Goal: Task Accomplishment & Management: Manage account settings

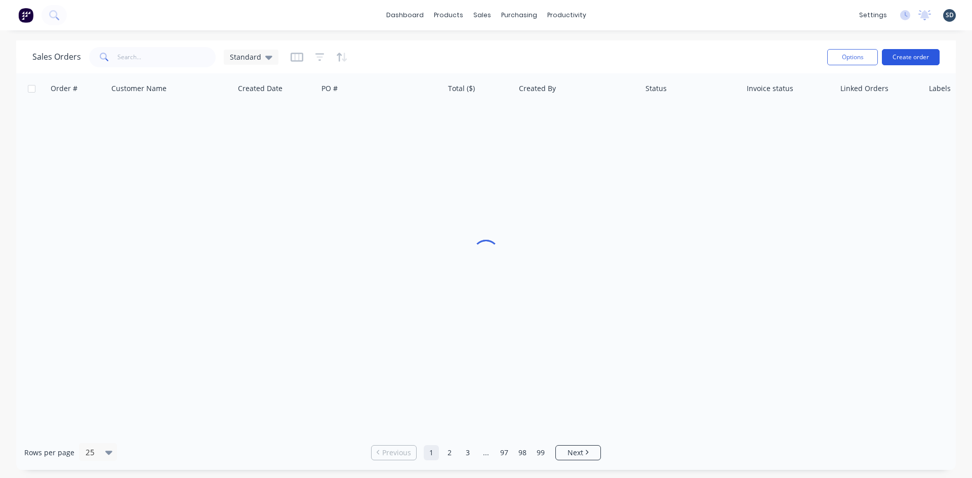
click at [911, 56] on button "Create order" at bounding box center [911, 57] width 58 height 16
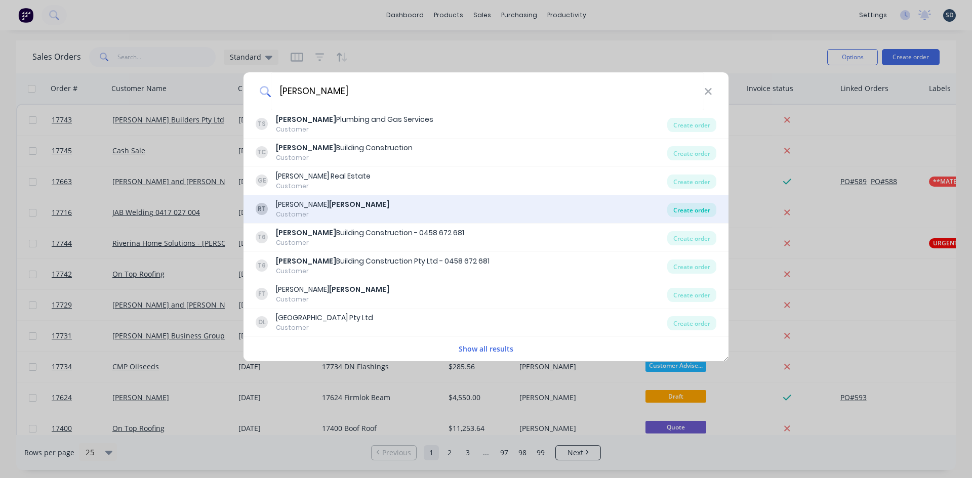
type input "TURNER"
click at [701, 210] on div "Create order" at bounding box center [691, 210] width 49 height 14
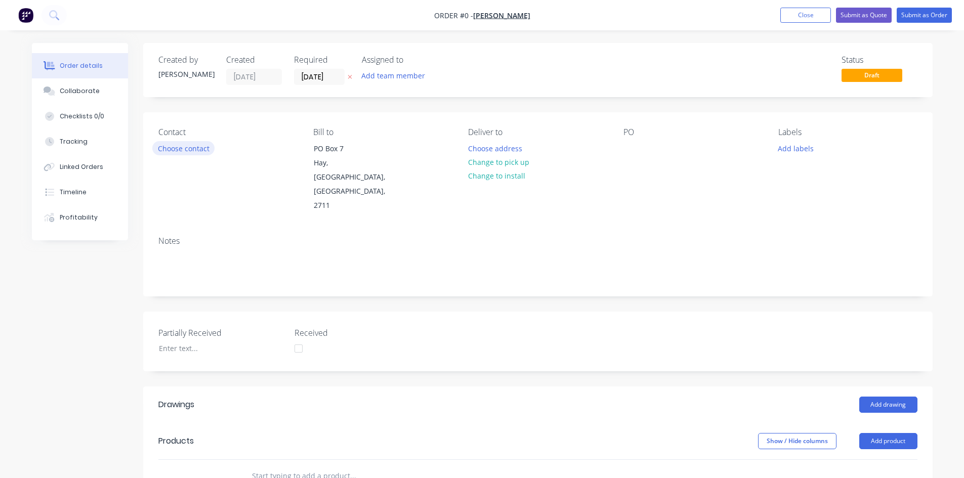
click at [196, 150] on button "Choose contact" at bounding box center [183, 148] width 62 height 14
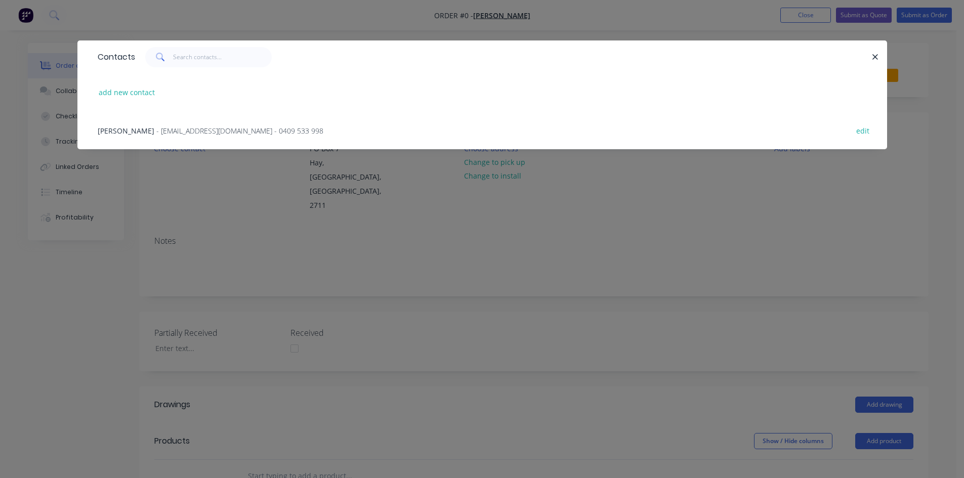
click at [159, 134] on span "- rtbrandm@gmail.com - 0409 533 998" at bounding box center [239, 131] width 167 height 10
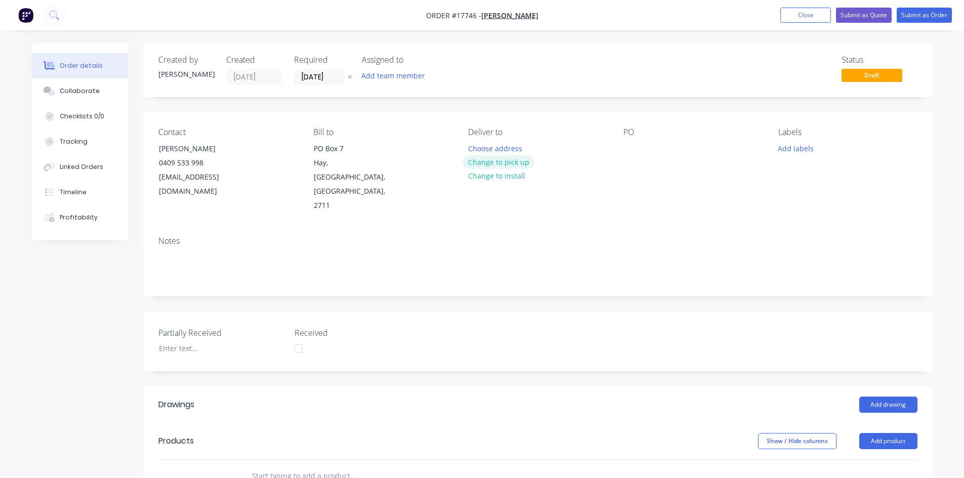
click at [501, 161] on button "Change to pick up" at bounding box center [499, 162] width 72 height 14
click at [629, 151] on div at bounding box center [632, 148] width 16 height 15
click at [472, 312] on div "Partially Received Received" at bounding box center [538, 342] width 790 height 60
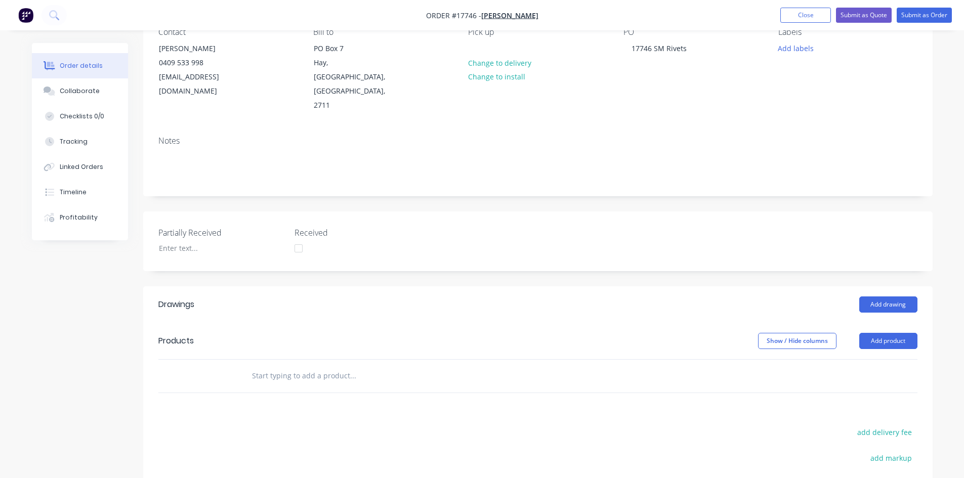
scroll to position [101, 0]
click at [295, 365] on input "text" at bounding box center [353, 375] width 202 height 20
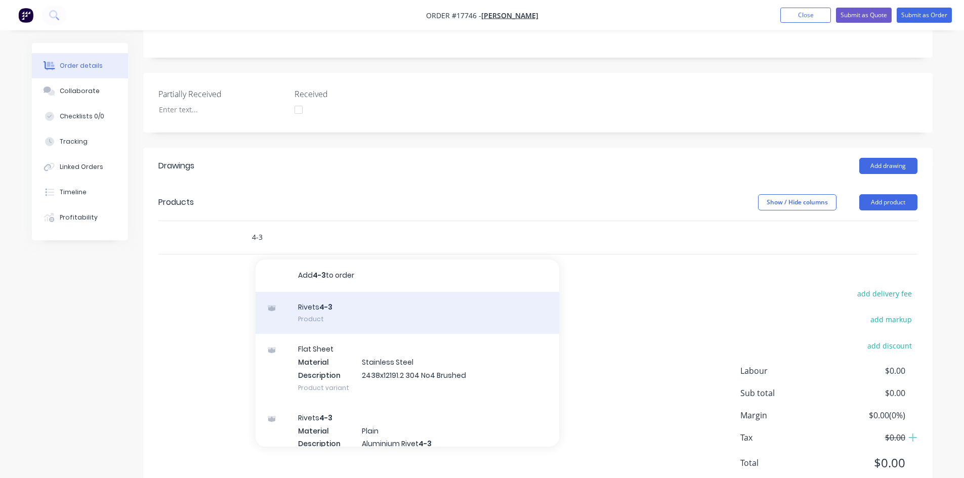
scroll to position [245, 0]
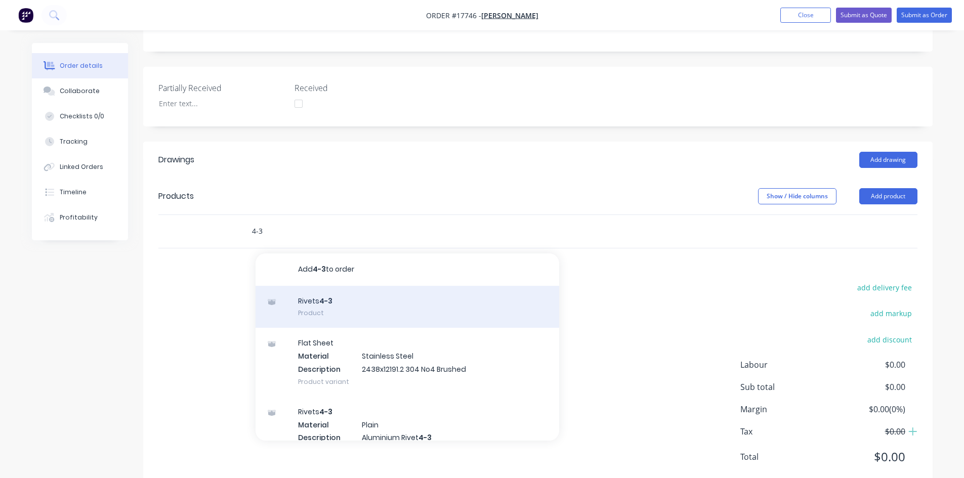
type input "4-3"
click at [344, 286] on div "Rivets 4-3 Product" at bounding box center [408, 307] width 304 height 43
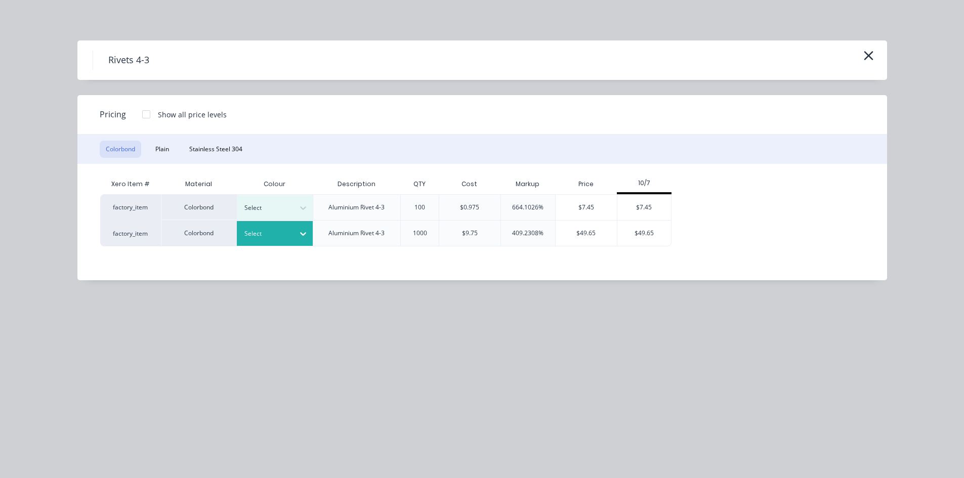
click at [285, 235] on div at bounding box center [267, 233] width 46 height 11
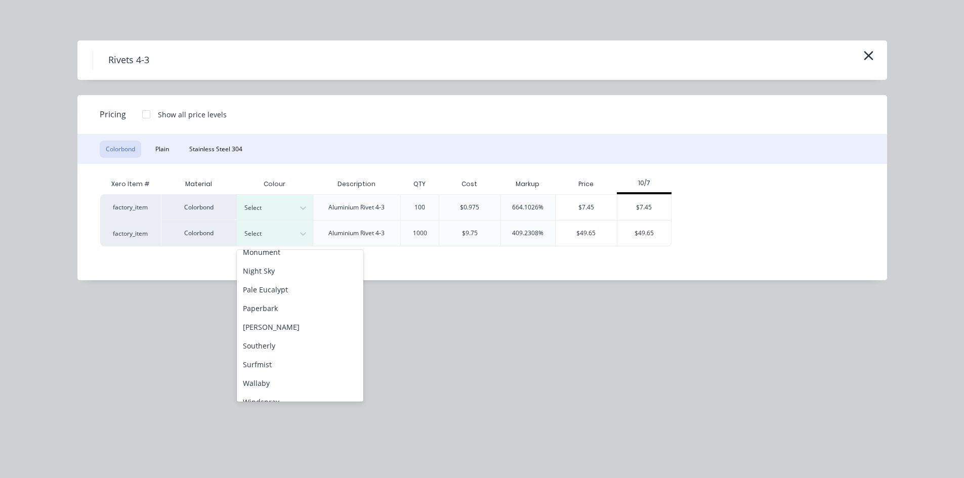
scroll to position [253, 0]
click at [288, 365] on div "Surfmist" at bounding box center [300, 364] width 127 height 19
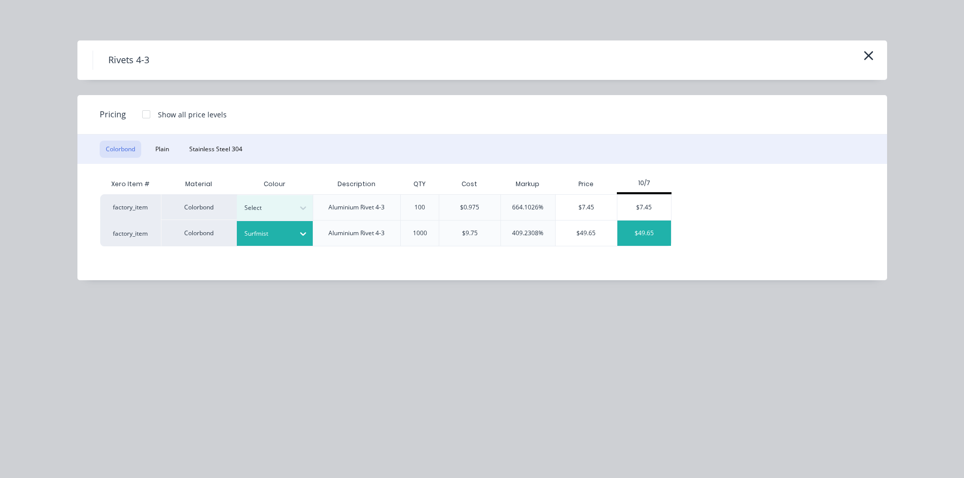
click at [659, 230] on div "$49.65" at bounding box center [644, 233] width 54 height 25
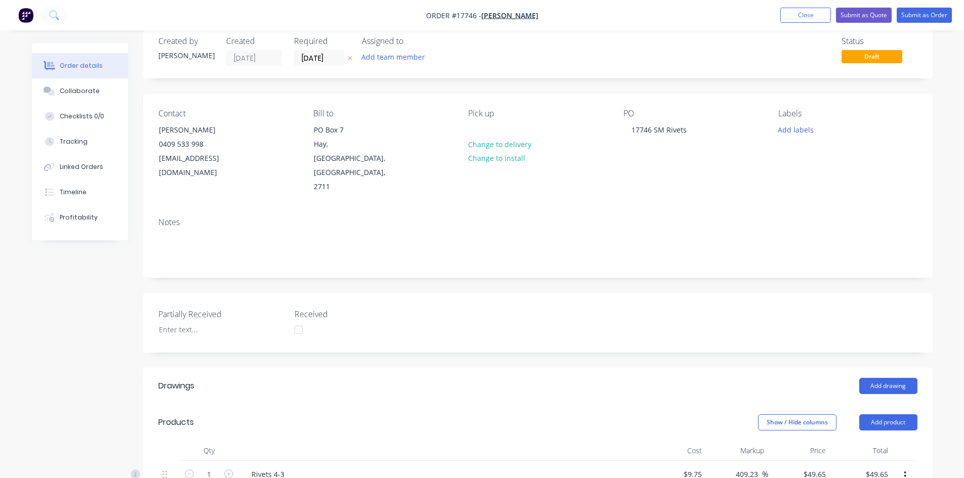
scroll to position [0, 0]
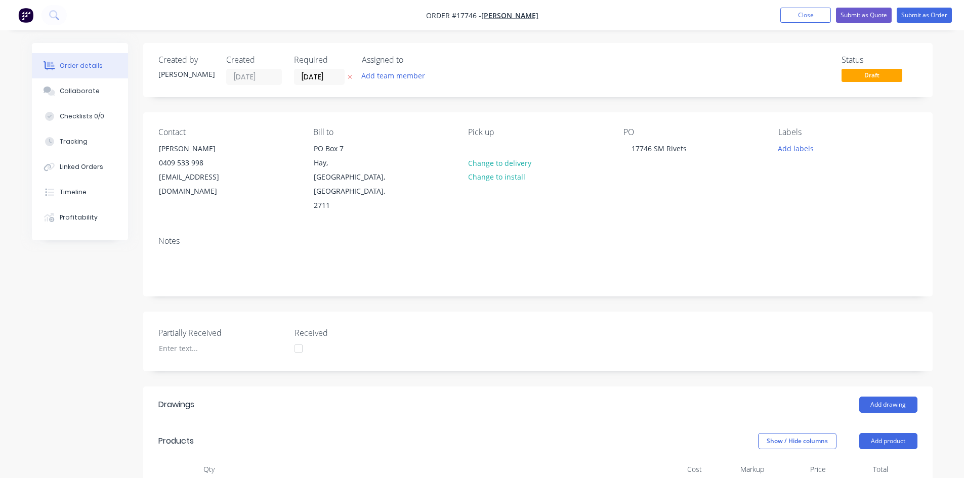
click at [524, 102] on div "Created by Sam Created 08/10/25 Required 08/10/25 Assigned to Add team member S…" at bounding box center [538, 438] width 790 height 790
click at [937, 13] on button "Submit as Order" at bounding box center [924, 15] width 55 height 15
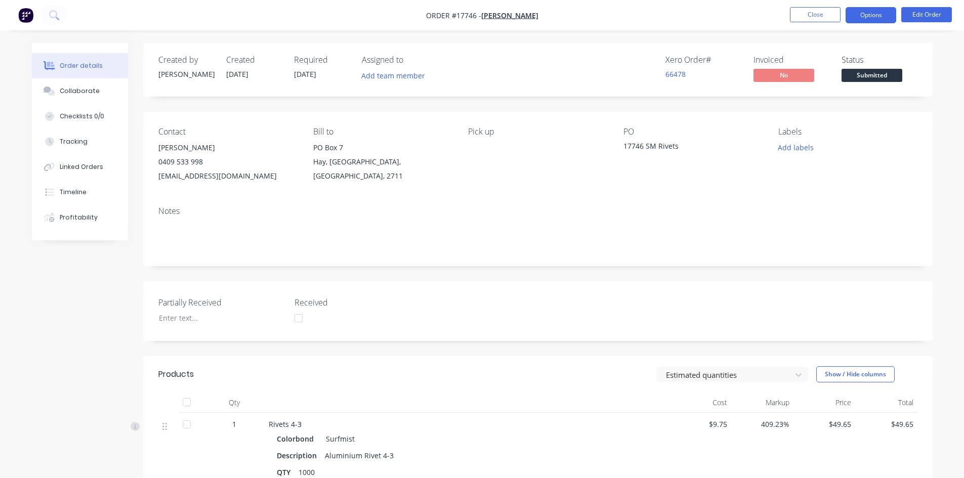
click at [877, 18] on button "Options" at bounding box center [871, 15] width 51 height 16
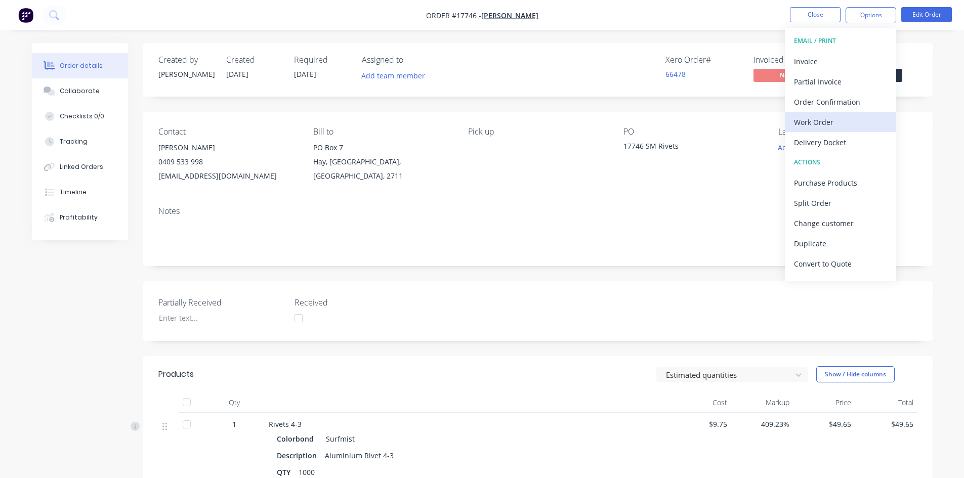
scroll to position [15, 0]
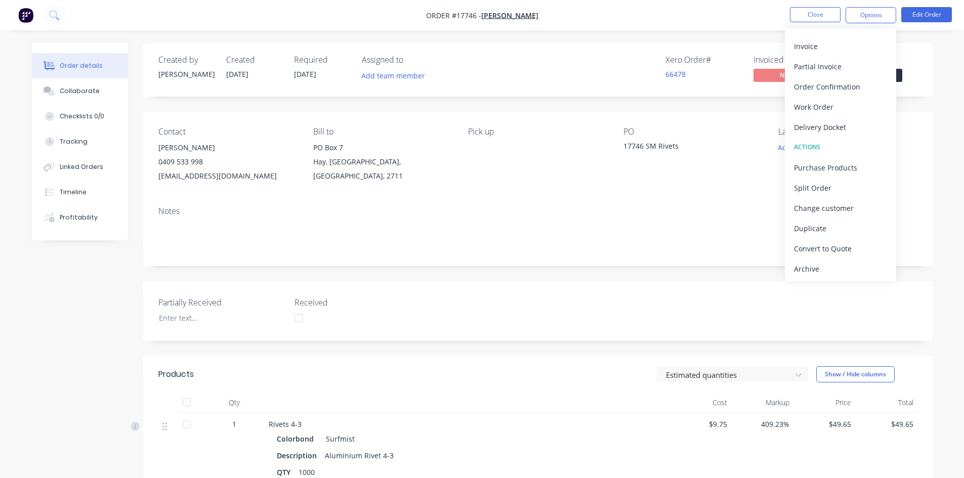
click at [688, 78] on div "66478" at bounding box center [704, 74] width 76 height 11
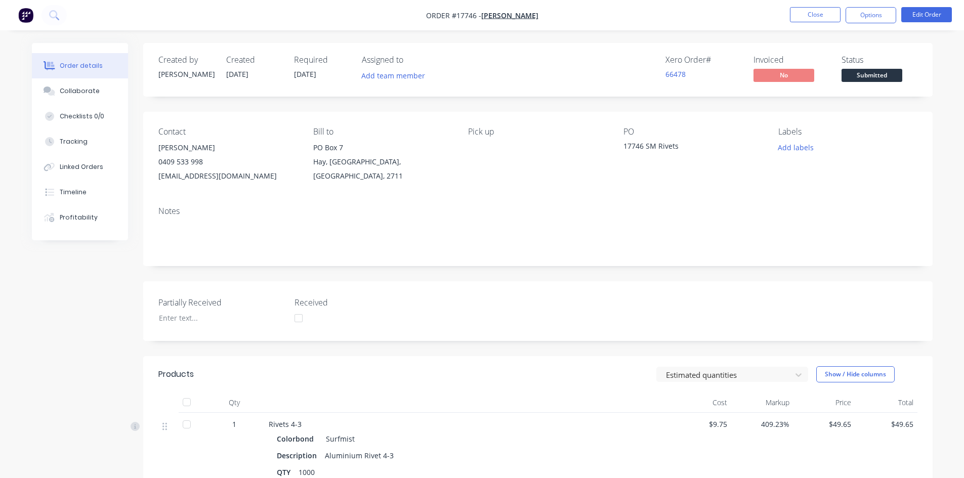
click at [867, 77] on span "Submitted" at bounding box center [872, 75] width 61 height 13
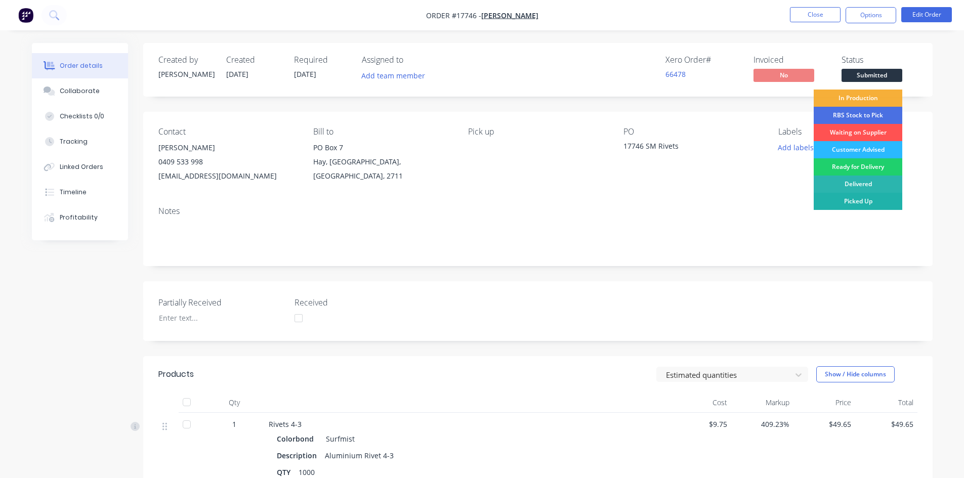
click at [866, 202] on div "Picked Up" at bounding box center [858, 201] width 89 height 17
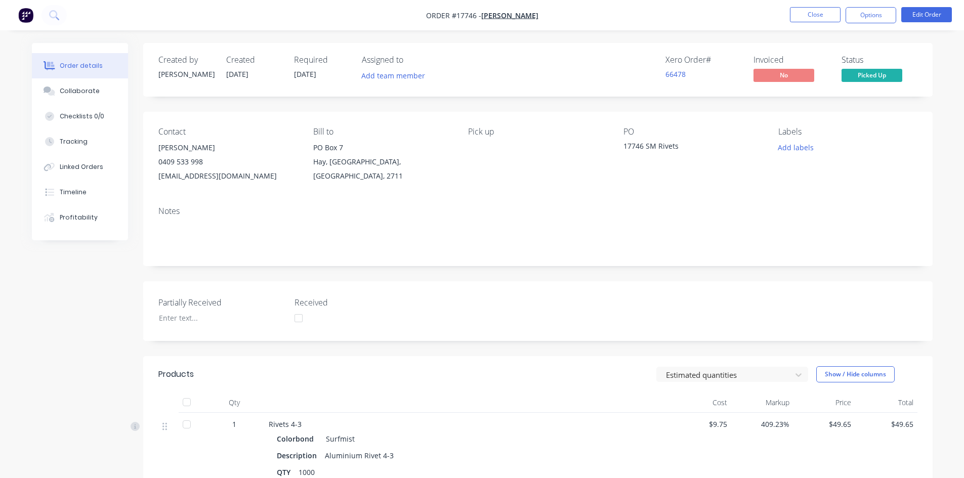
click at [847, 39] on div "Order details Collaborate Checklists 0/0 Tracking Linked Orders Timeline Profit…" at bounding box center [482, 333] width 964 height 667
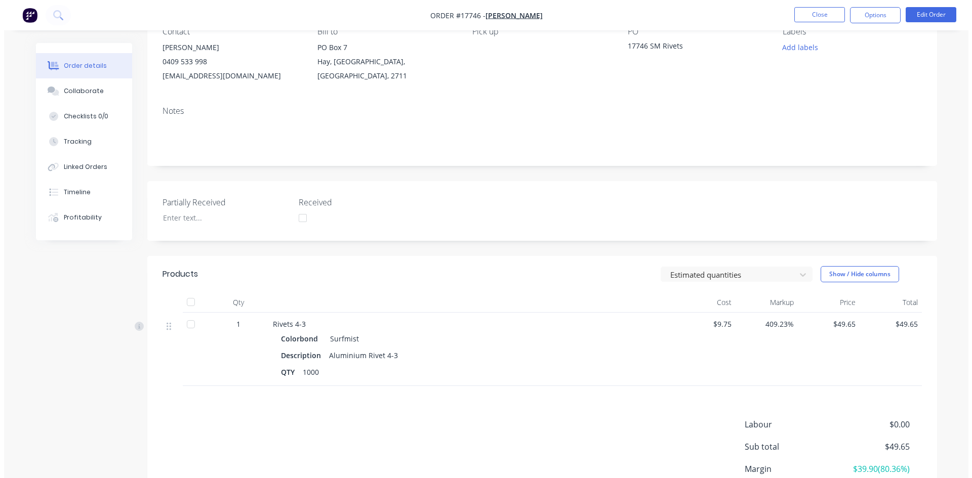
scroll to position [0, 0]
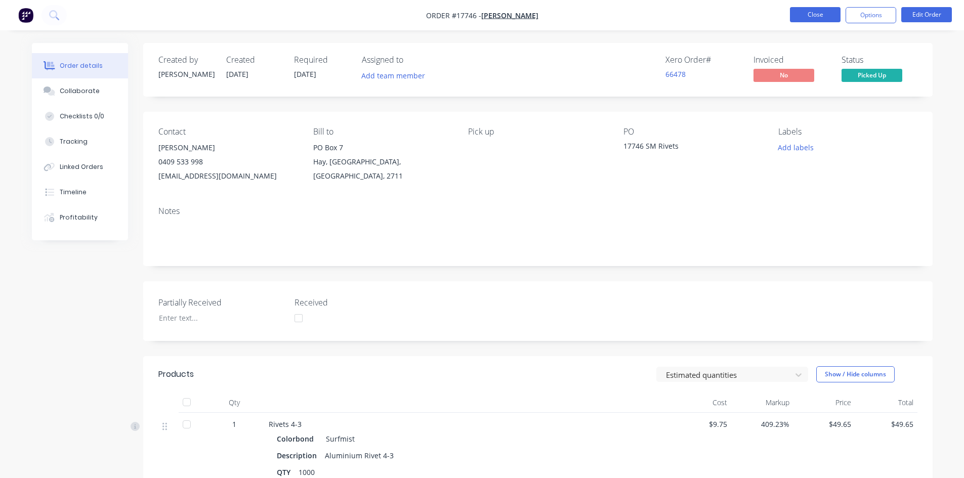
click at [815, 11] on button "Close" at bounding box center [815, 14] width 51 height 15
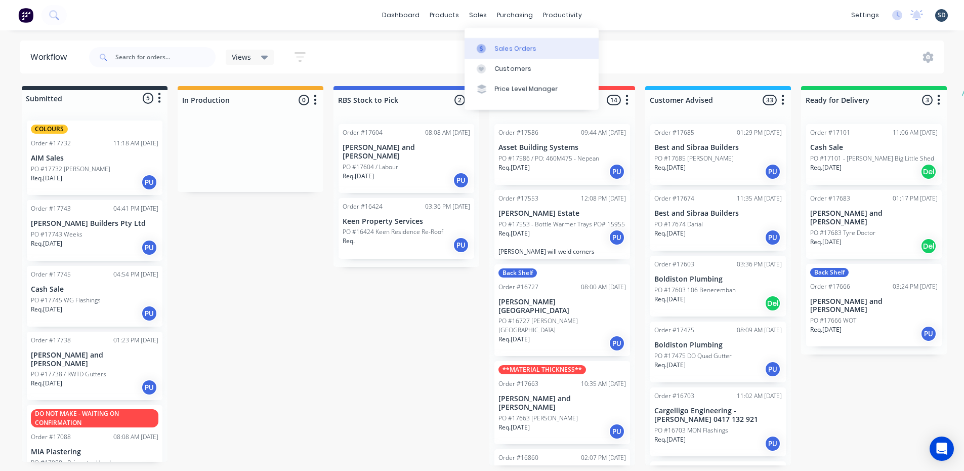
click at [512, 51] on div "Sales Orders" at bounding box center [516, 48] width 42 height 9
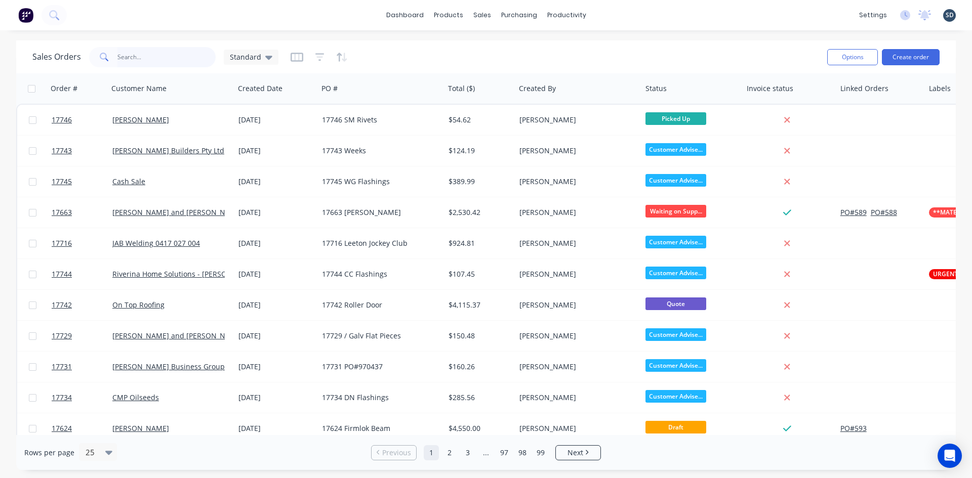
click at [165, 55] on input "text" at bounding box center [166, 57] width 99 height 20
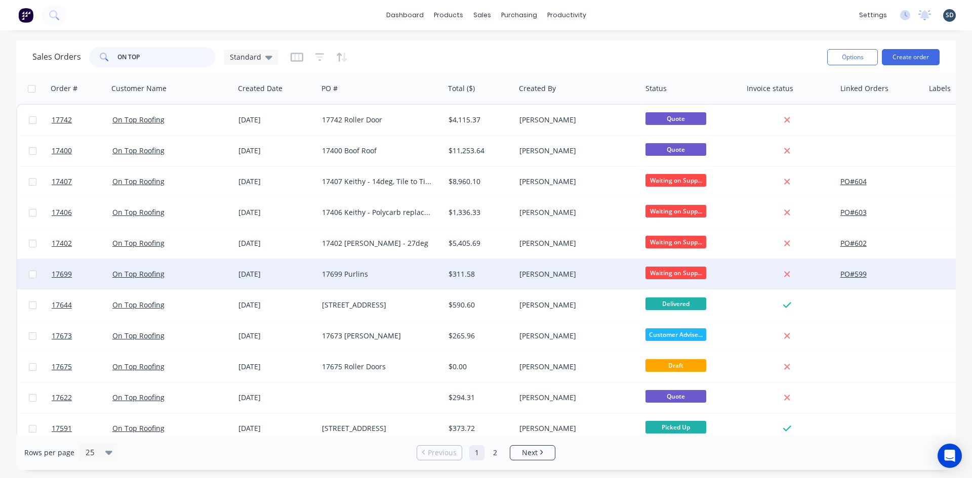
type input "ON TOP"
click at [201, 278] on div "On Top Roofing" at bounding box center [168, 274] width 112 height 10
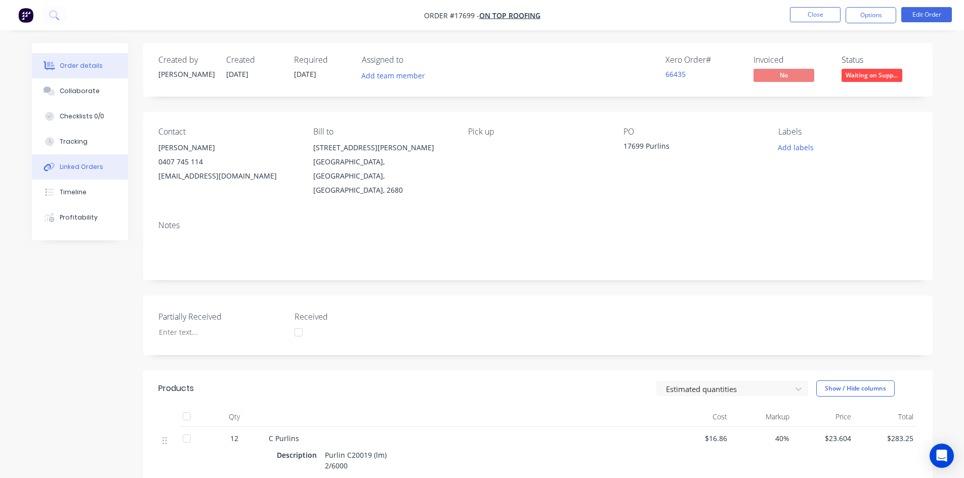
click at [97, 167] on div "Linked Orders" at bounding box center [82, 166] width 44 height 9
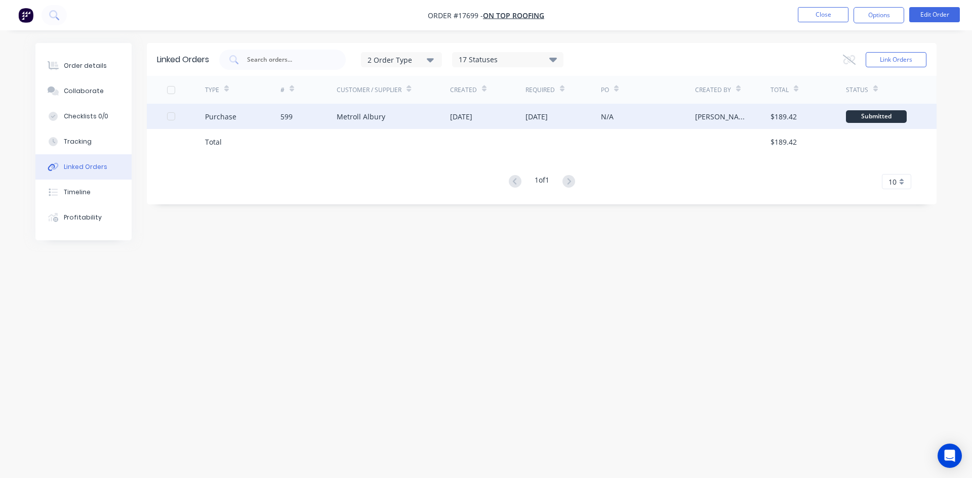
click at [437, 118] on div "Metroll Albury" at bounding box center [393, 116] width 113 height 25
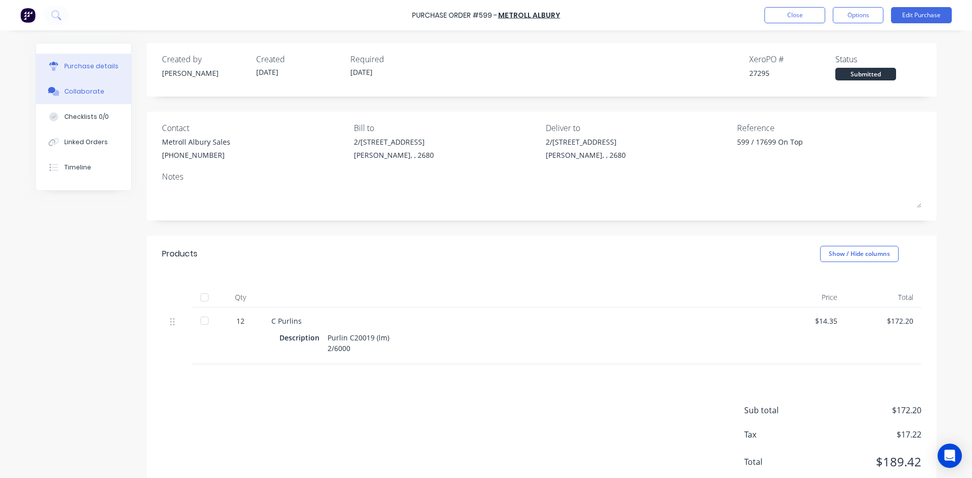
click at [80, 94] on div "Collaborate" at bounding box center [84, 91] width 40 height 9
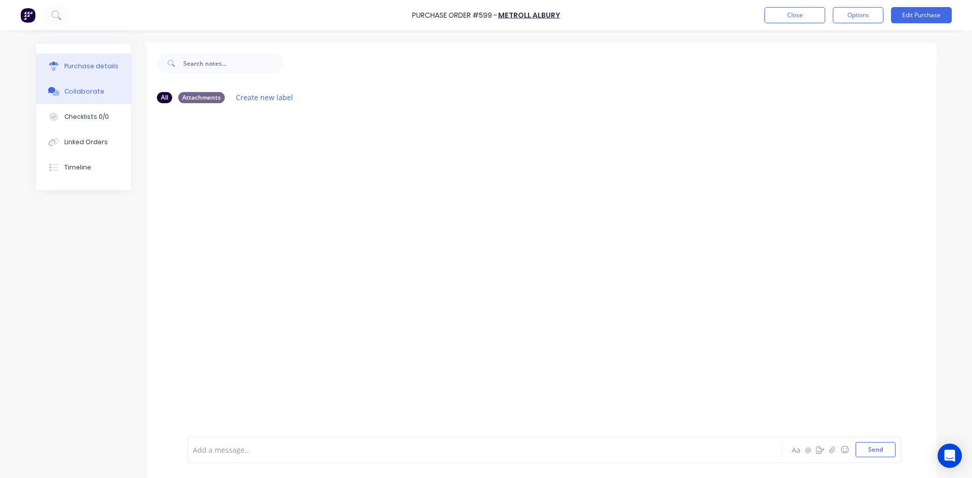
click at [86, 67] on div "Purchase details" at bounding box center [91, 66] width 54 height 9
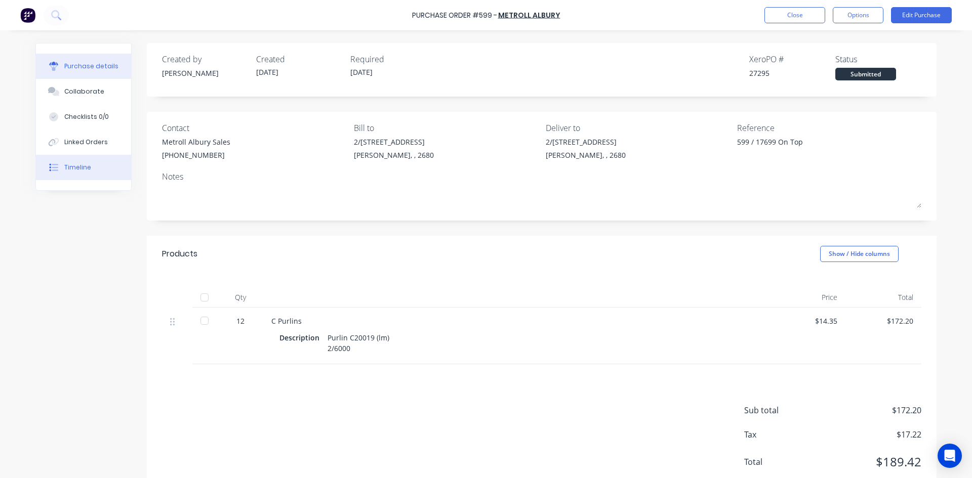
click at [90, 165] on button "Timeline" at bounding box center [83, 167] width 95 height 25
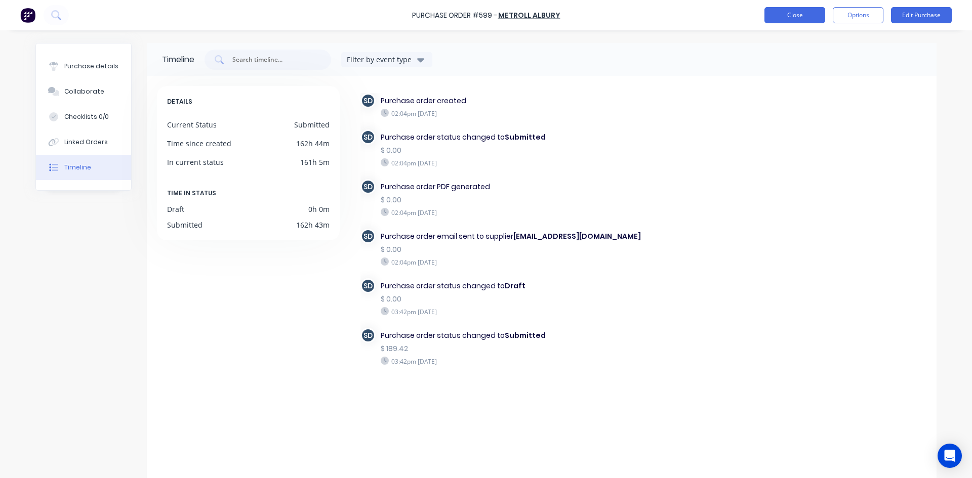
click at [802, 13] on button "Close" at bounding box center [794, 15] width 61 height 16
click at [91, 76] on button "Purchase details" at bounding box center [83, 66] width 95 height 25
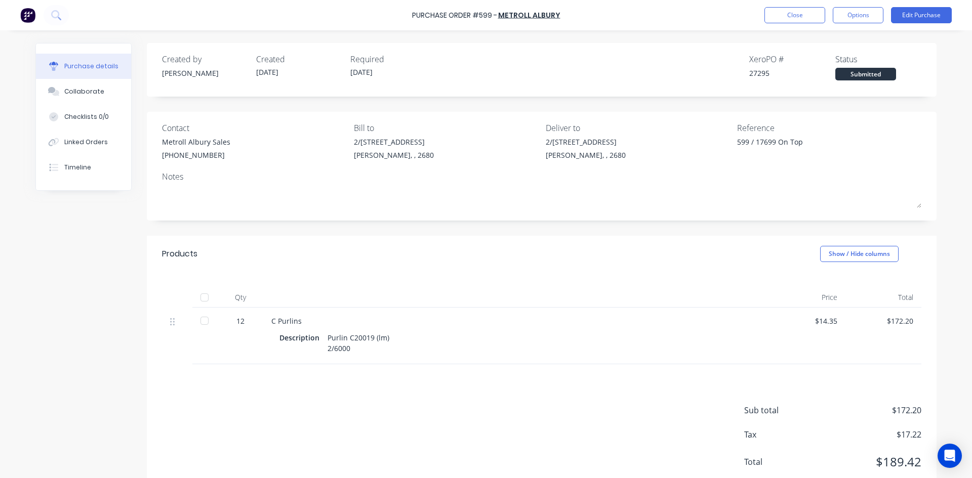
click at [557, 246] on div "Products Show / Hide columns" at bounding box center [542, 254] width 790 height 36
click at [560, 228] on div "Created by Sam Created 01/10/25 Required 07/10/25 Xero PO # 27295 Status Submit…" at bounding box center [542, 271] width 790 height 456
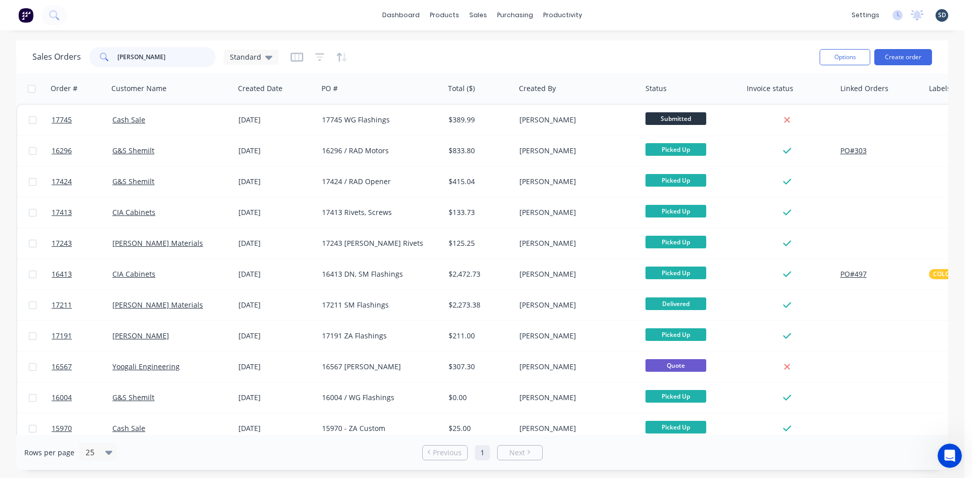
click at [163, 63] on input "[PERSON_NAME]" at bounding box center [166, 57] width 99 height 20
type input "JOHNST"
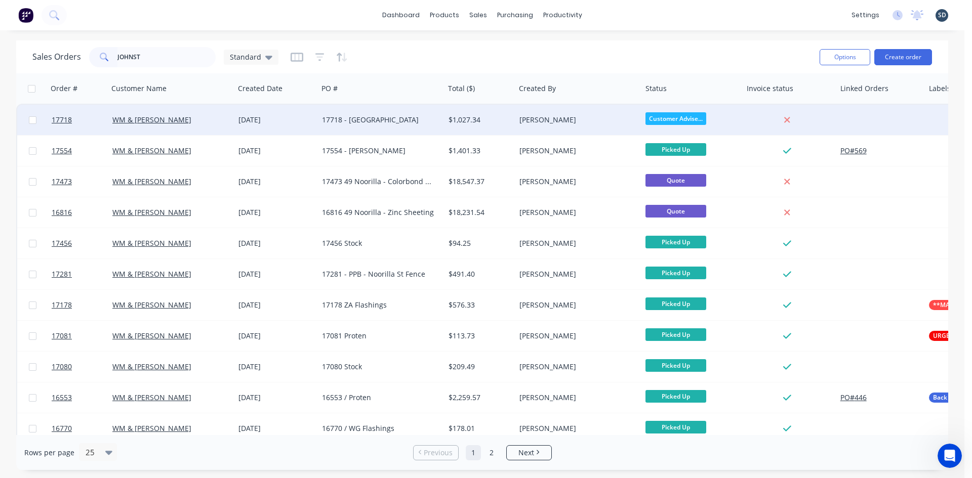
click at [398, 123] on div "17718 - [GEOGRAPHIC_DATA]" at bounding box center [378, 120] width 112 height 10
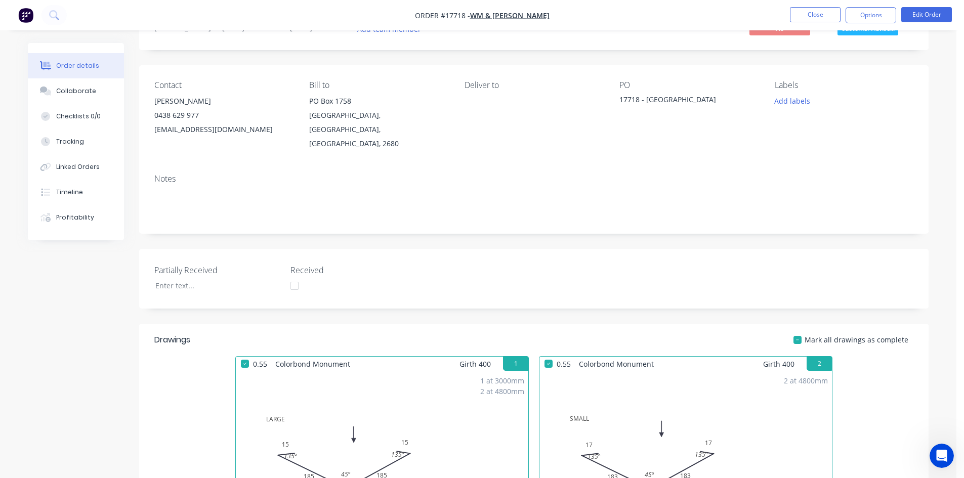
scroll to position [46, 0]
click at [84, 94] on div "Collaborate" at bounding box center [76, 91] width 40 height 9
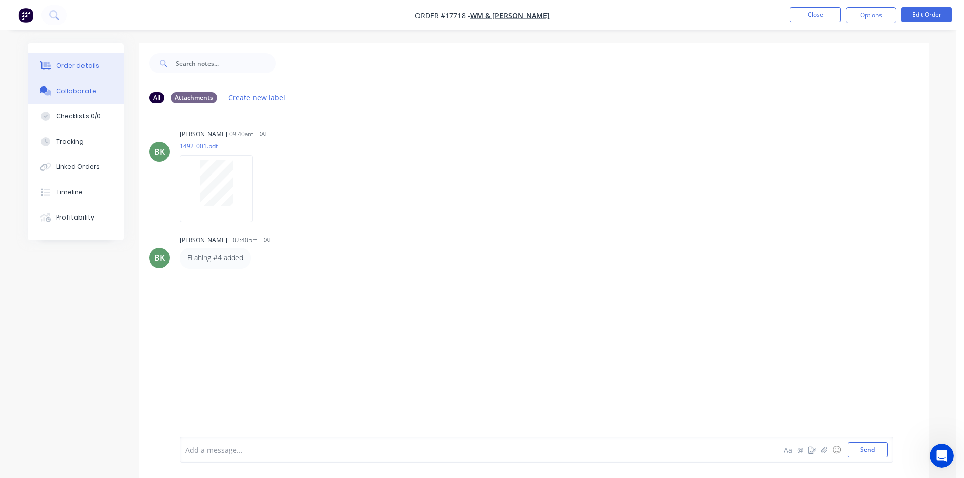
click at [77, 65] on div "Order details" at bounding box center [77, 65] width 43 height 9
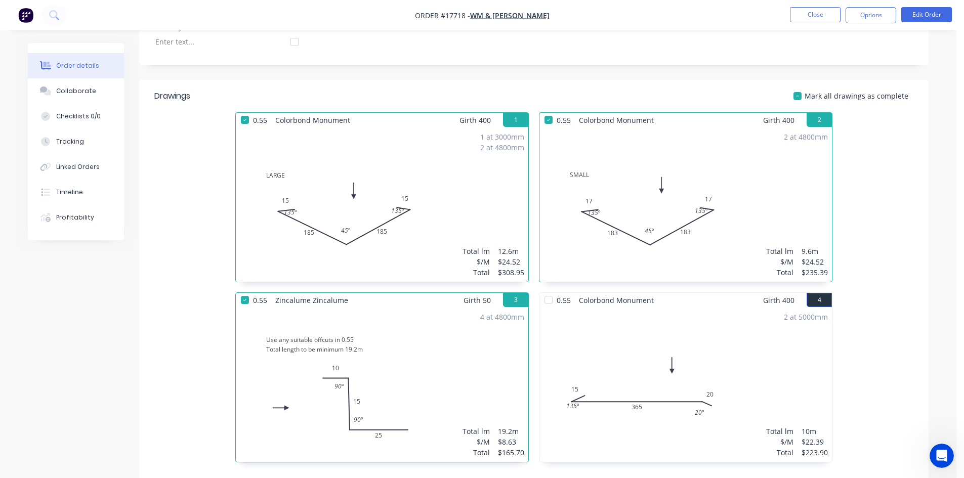
scroll to position [451, 0]
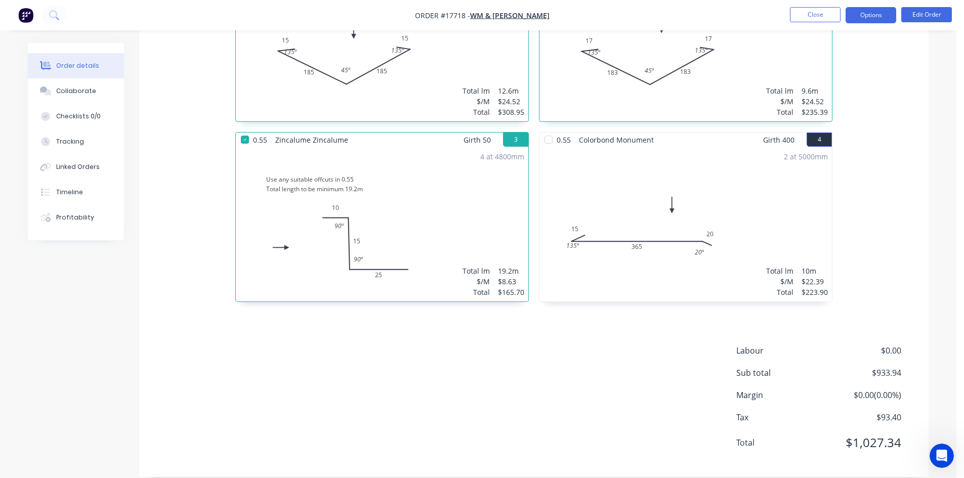
click at [889, 14] on button "Options" at bounding box center [871, 15] width 51 height 16
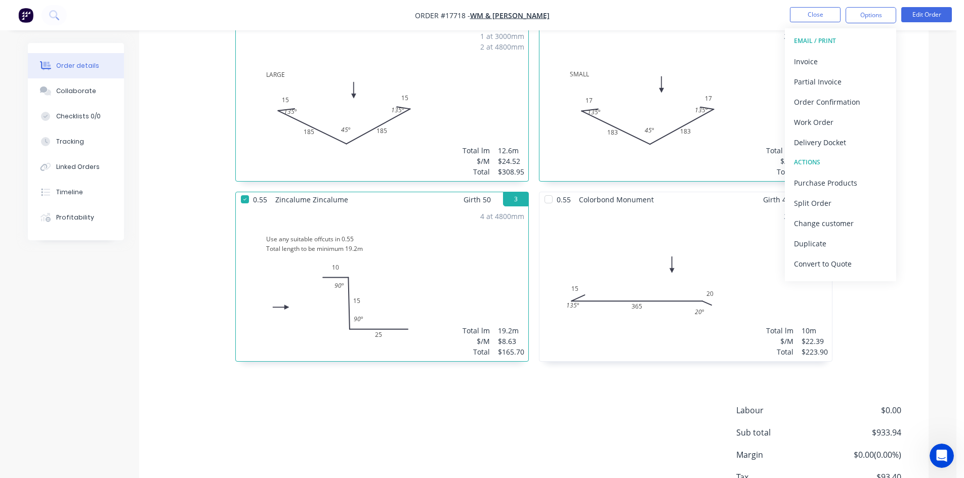
scroll to position [400, 0]
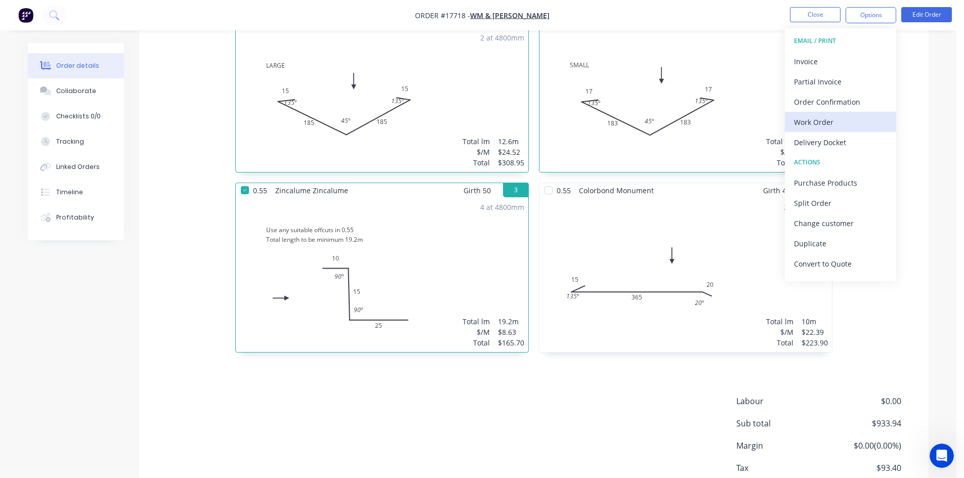
click at [846, 124] on div "Work Order" at bounding box center [840, 122] width 93 height 15
click at [834, 120] on div "Custom" at bounding box center [840, 122] width 93 height 15
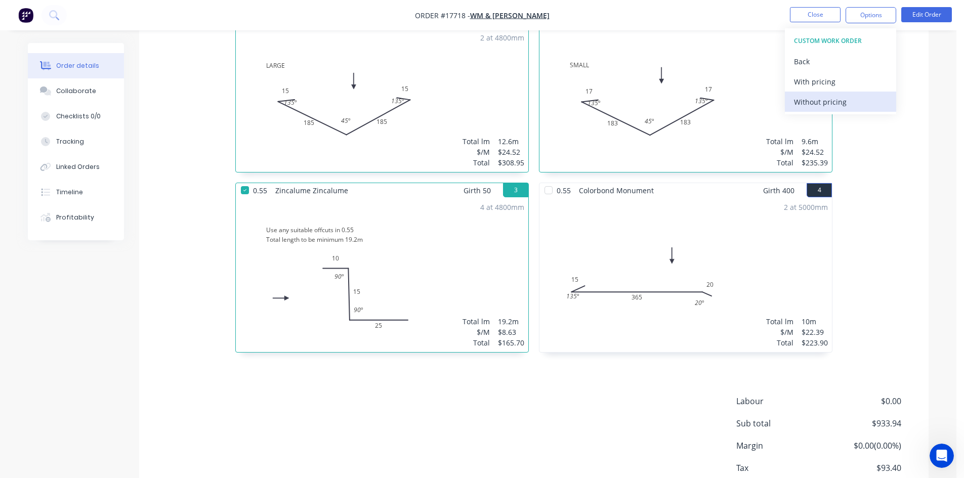
click at [833, 106] on div "Without pricing" at bounding box center [840, 102] width 93 height 15
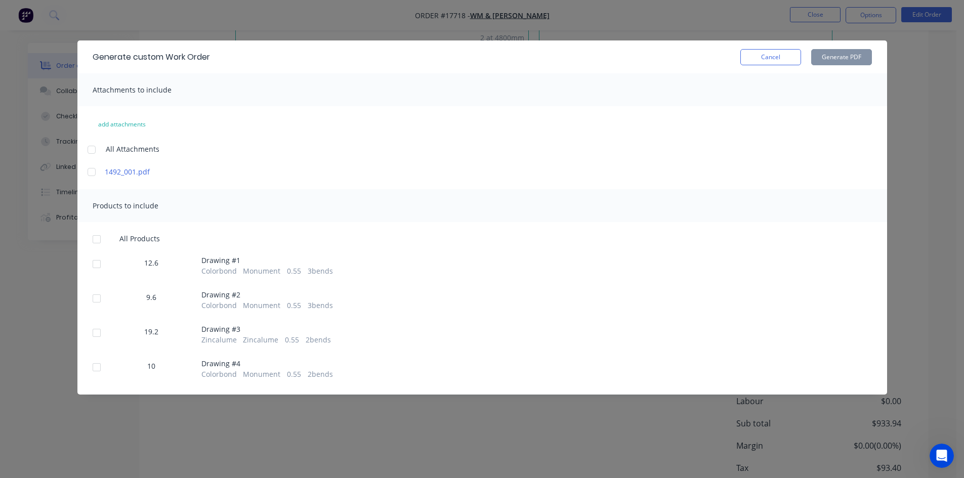
click at [98, 368] on div at bounding box center [97, 367] width 20 height 20
click at [833, 59] on button "Generate PDF" at bounding box center [841, 57] width 61 height 16
click at [796, 58] on button "Cancel" at bounding box center [770, 57] width 61 height 16
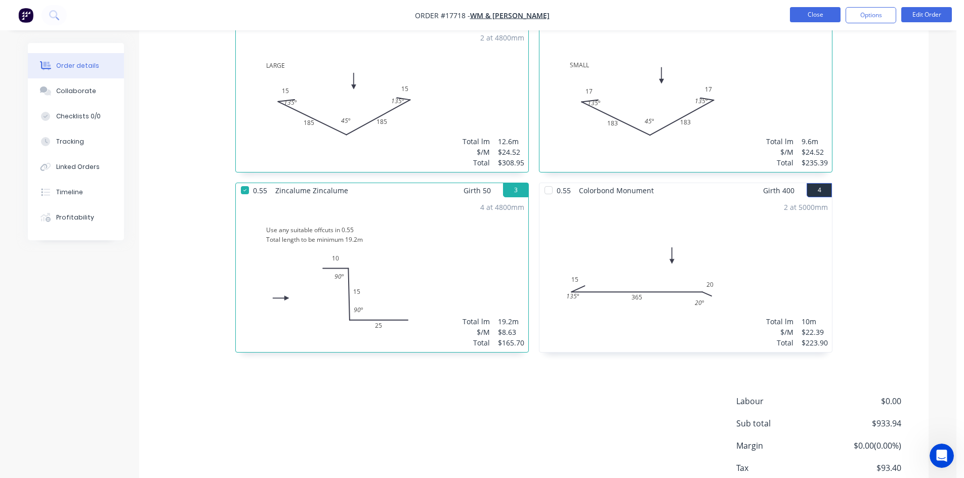
click at [816, 17] on button "Close" at bounding box center [815, 14] width 51 height 15
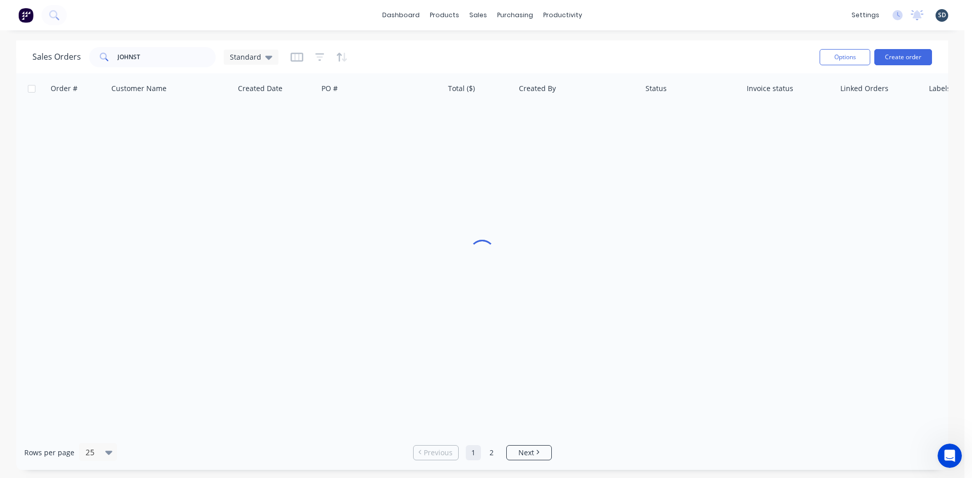
click at [620, 14] on div "dashboard products sales purchasing productivity dashboard products Product Cat…" at bounding box center [482, 15] width 964 height 30
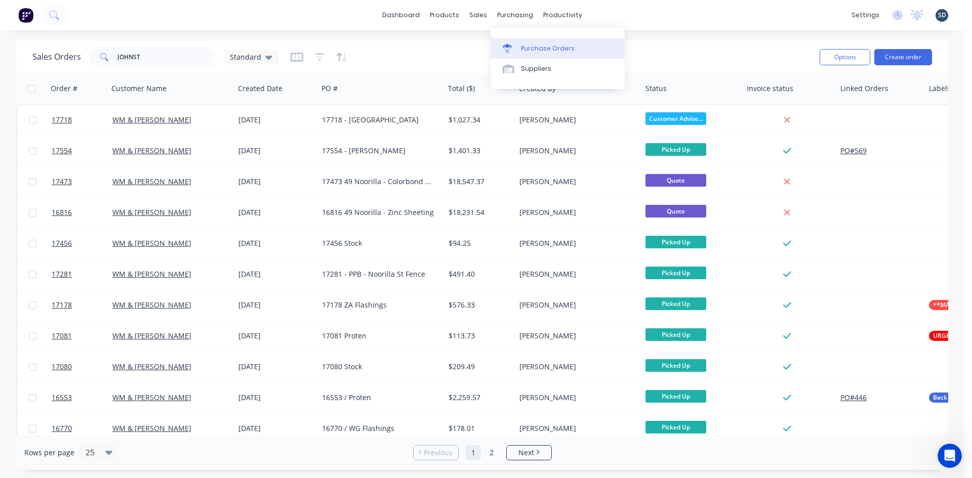
click at [542, 48] on div "Purchase Orders" at bounding box center [548, 48] width 54 height 9
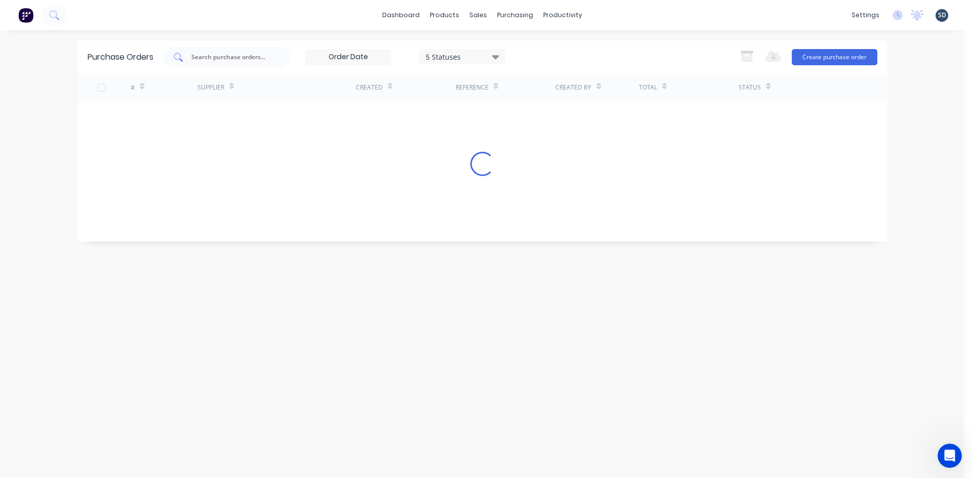
click at [209, 52] on input "text" at bounding box center [232, 57] width 84 height 10
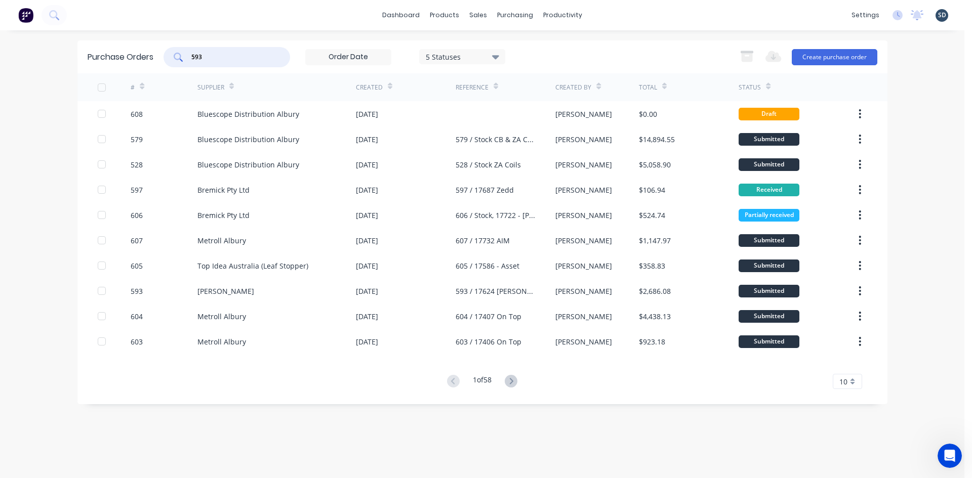
type input "593"
click at [603, 64] on div "593 5 Statuses 5 Statuses Export to Excel (XLSX) Create purchase order" at bounding box center [520, 57] width 714 height 20
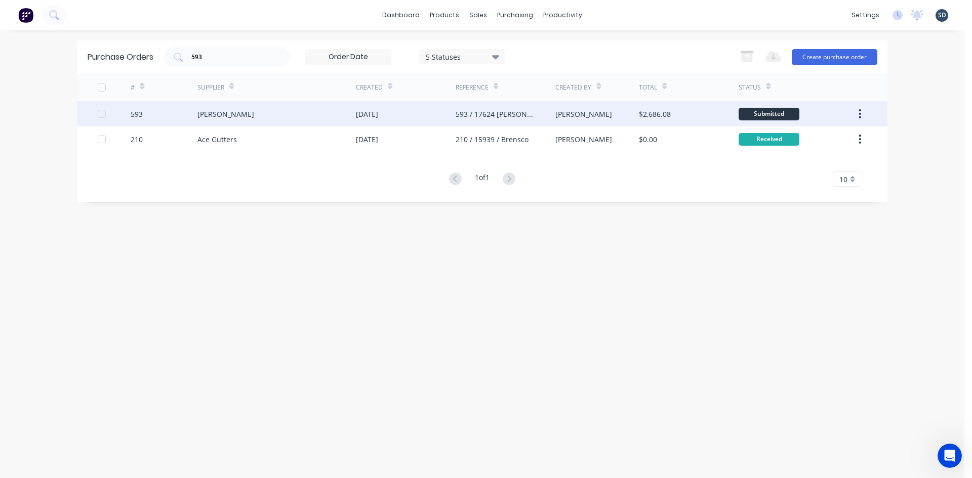
drag, startPoint x: 289, startPoint y: 112, endPoint x: 296, endPoint y: 110, distance: 6.9
click at [296, 110] on div "Lysaght VIC" at bounding box center [276, 113] width 158 height 25
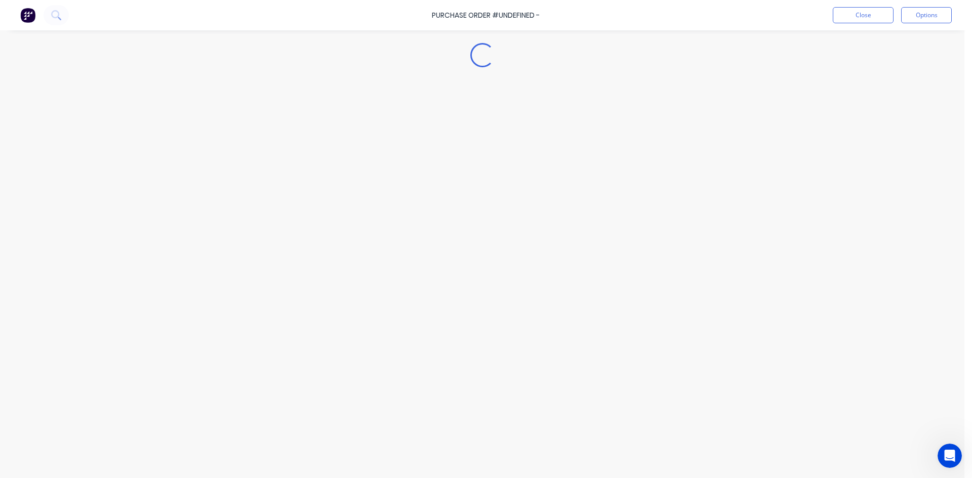
type textarea "x"
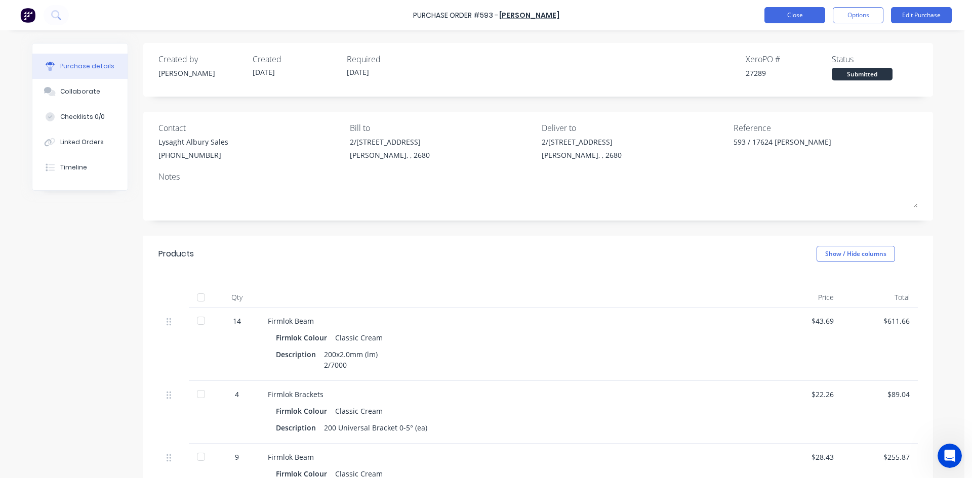
click at [808, 17] on button "Close" at bounding box center [794, 15] width 61 height 16
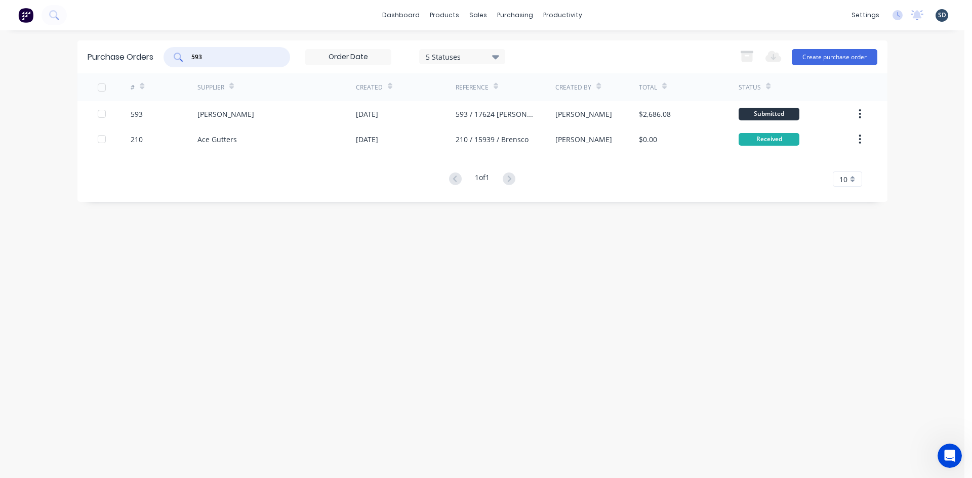
drag, startPoint x: 218, startPoint y: 60, endPoint x: 197, endPoint y: 55, distance: 21.5
click at [197, 55] on input "593" at bounding box center [232, 57] width 84 height 10
type input "589"
click at [253, 16] on div "dashboard products sales purchasing productivity dashboard products Product Cat…" at bounding box center [482, 15] width 964 height 30
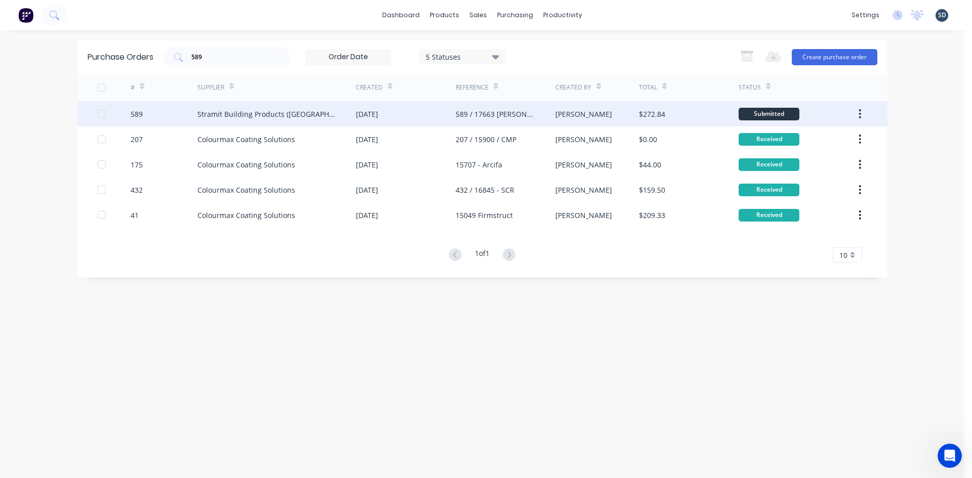
click at [335, 118] on div "Stramit Building Products (VIC)" at bounding box center [276, 113] width 158 height 25
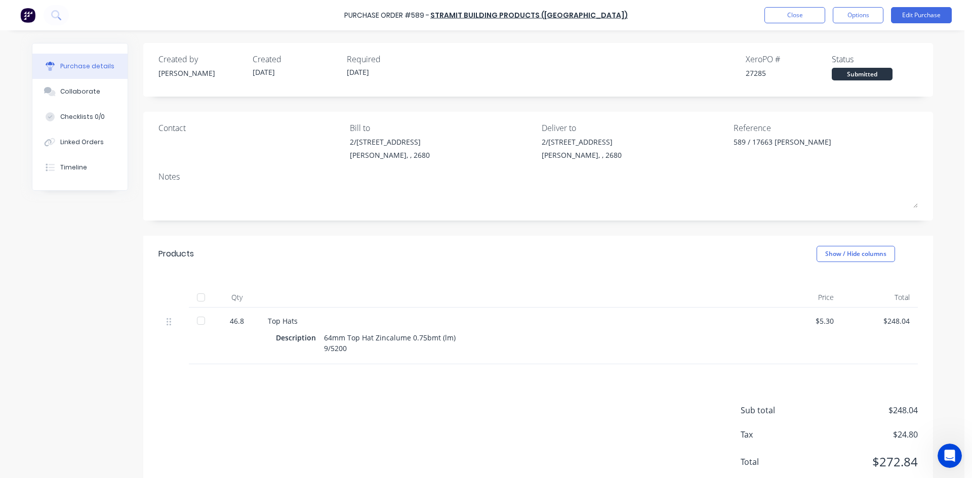
click at [197, 297] on div at bounding box center [201, 297] width 20 height 20
type textarea "x"
click at [790, 11] on button "Close" at bounding box center [794, 15] width 61 height 16
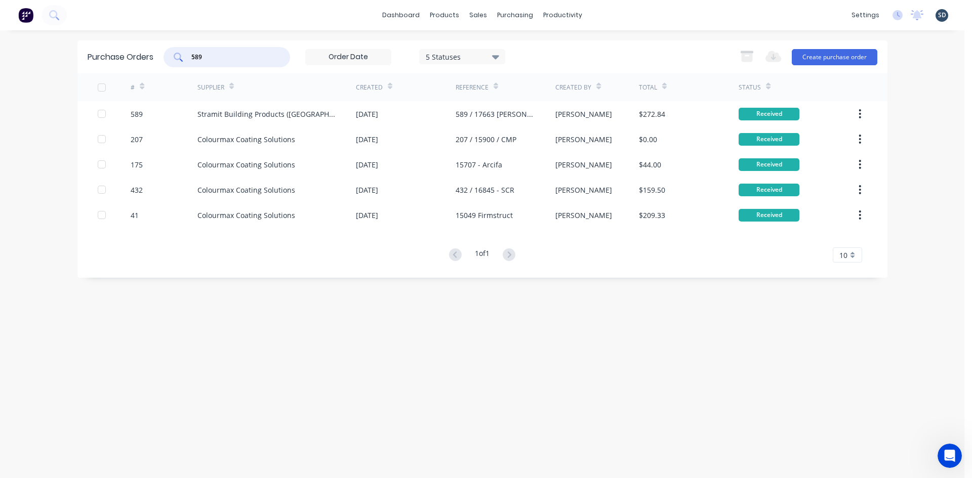
drag, startPoint x: 233, startPoint y: 60, endPoint x: 196, endPoint y: 53, distance: 37.2
click at [196, 53] on input "589" at bounding box center [232, 57] width 84 height 10
type input "593"
click at [362, 33] on div "dashboard products sales purchasing productivity dashboard products Product Cat…" at bounding box center [482, 239] width 964 height 478
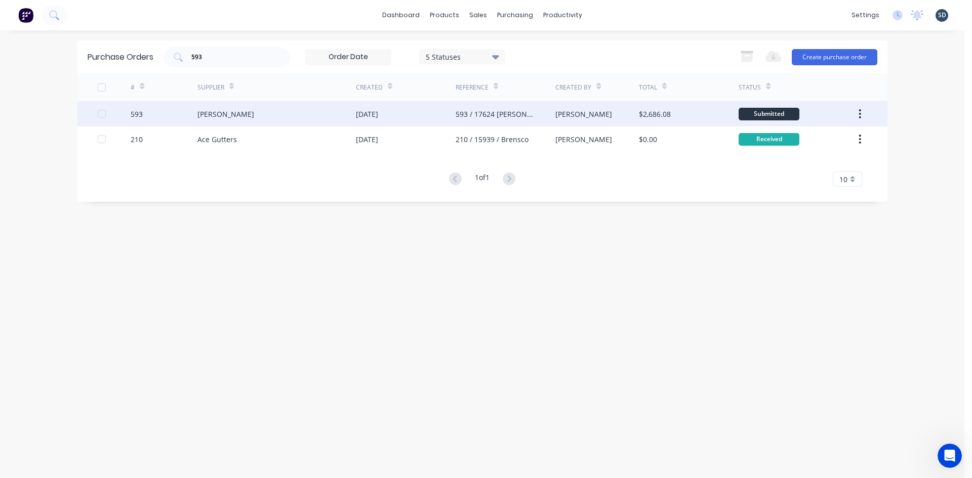
click at [300, 112] on div "Lysaght VIC" at bounding box center [276, 113] width 158 height 25
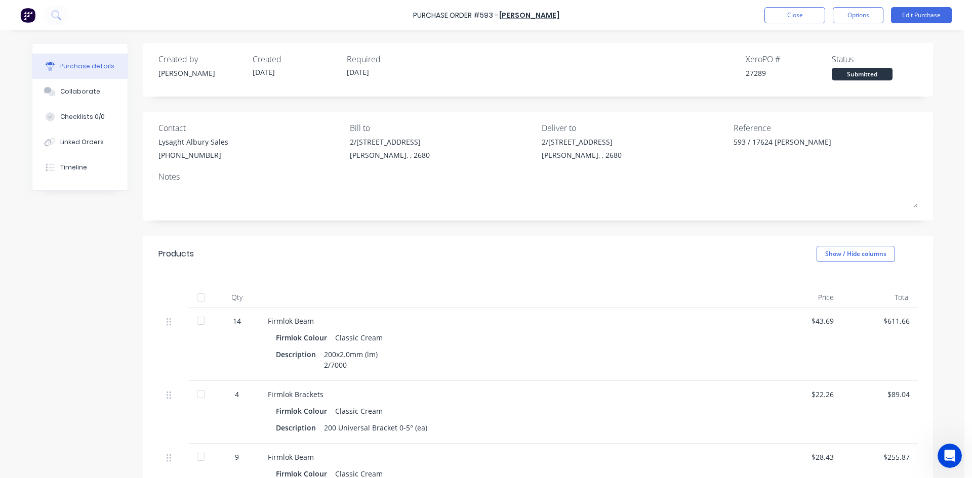
click at [200, 297] on div at bounding box center [201, 297] width 20 height 20
type textarea "x"
click at [793, 19] on button "Close" at bounding box center [794, 15] width 61 height 16
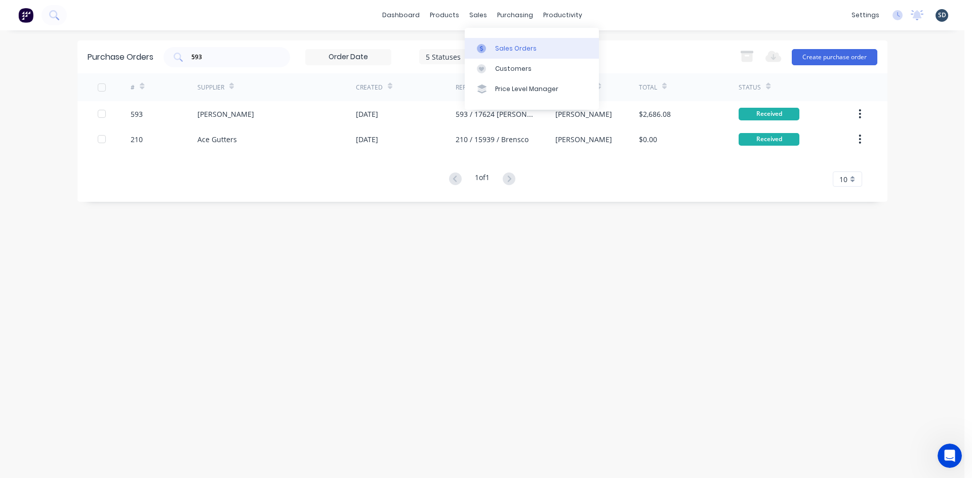
click at [516, 46] on div "Sales Orders" at bounding box center [516, 48] width 42 height 9
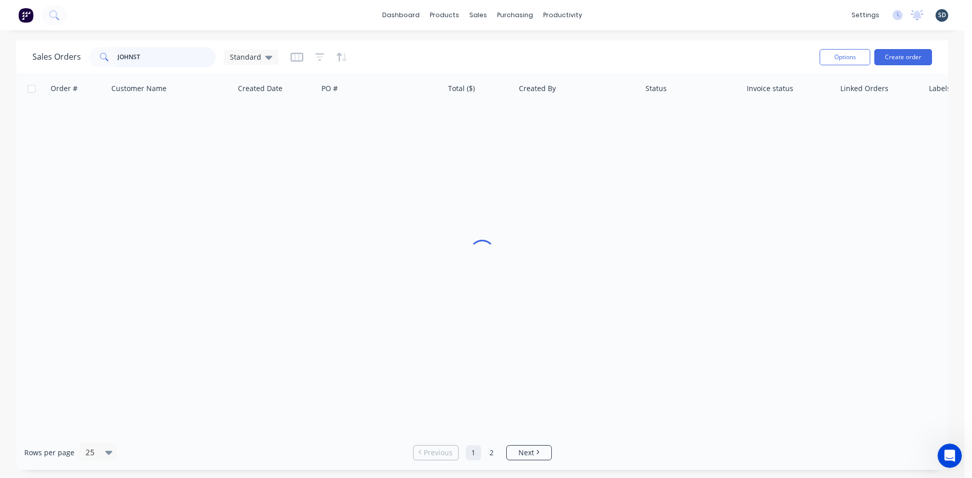
click at [149, 56] on input "JOHNST" at bounding box center [166, 57] width 99 height 20
click at [150, 56] on input "JOHNST" at bounding box center [166, 57] width 99 height 20
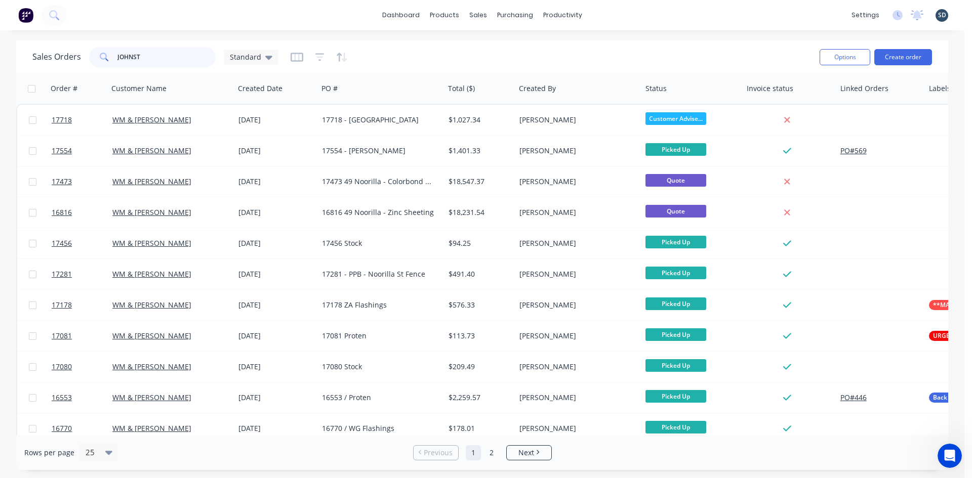
click at [150, 56] on input "JOHNST" at bounding box center [166, 57] width 99 height 20
type input "GLENN"
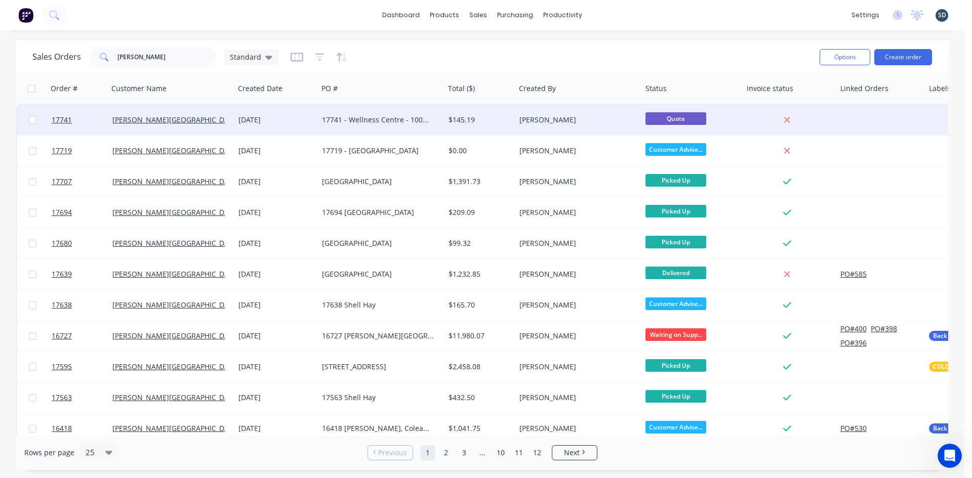
click at [206, 120] on div "Glenn Walsh Building" at bounding box center [168, 120] width 112 height 10
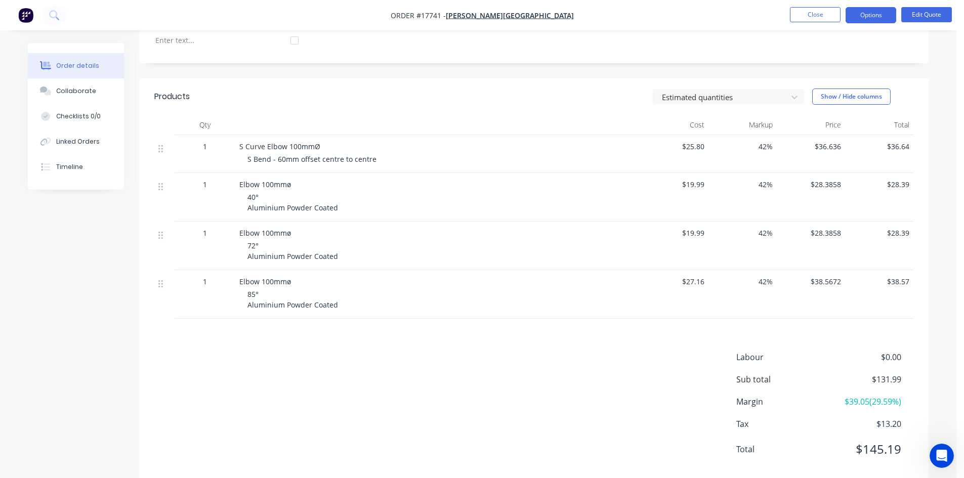
scroll to position [299, 0]
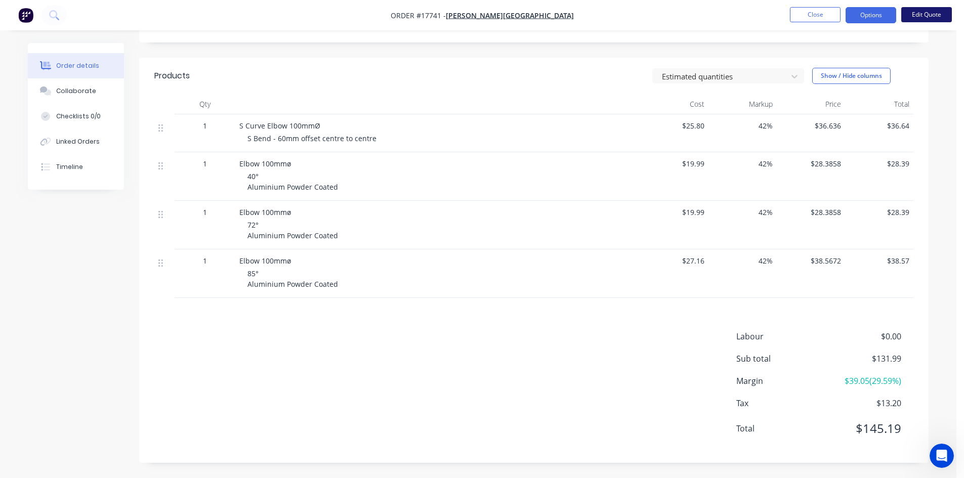
click at [925, 12] on button "Edit Quote" at bounding box center [926, 14] width 51 height 15
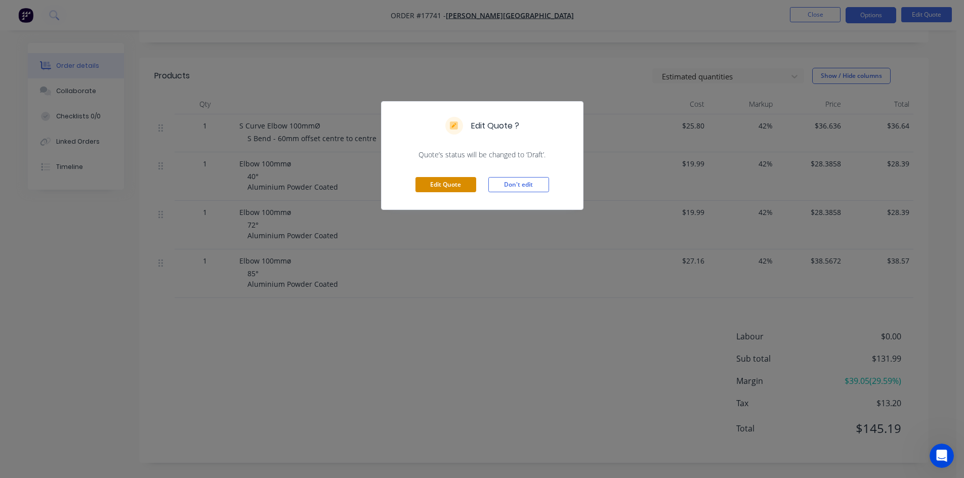
click at [433, 179] on button "Edit Quote" at bounding box center [446, 184] width 61 height 15
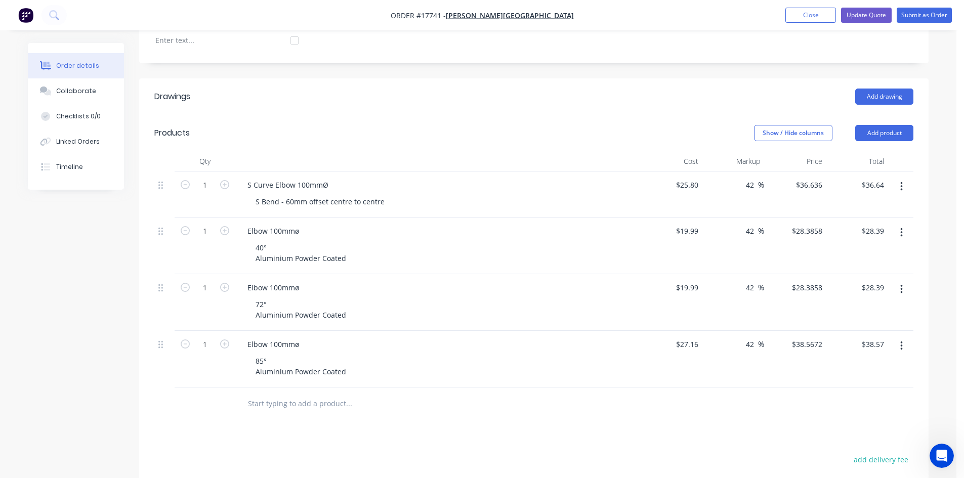
scroll to position [304, 0]
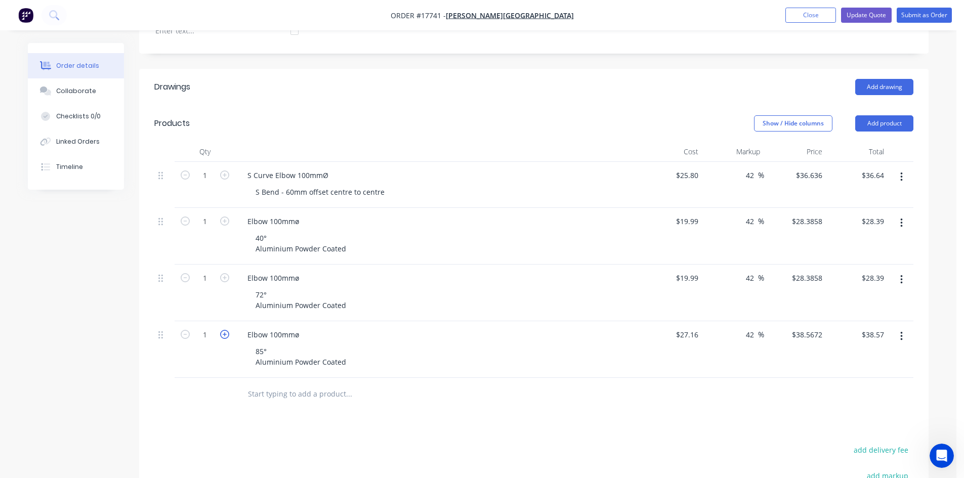
click at [225, 330] on icon "button" at bounding box center [224, 334] width 9 height 9
type input "2"
type input "$77.13"
click at [225, 330] on icon "button" at bounding box center [224, 334] width 9 height 9
type input "3"
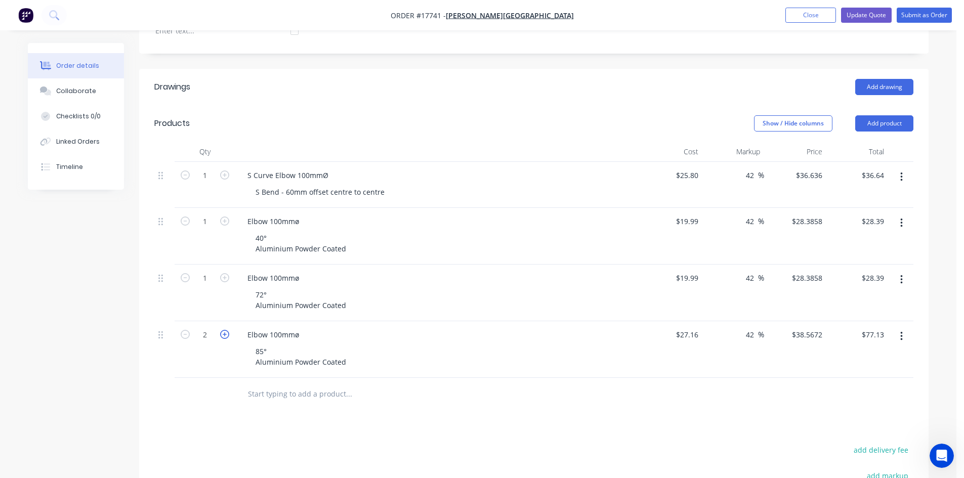
type input "$115.70"
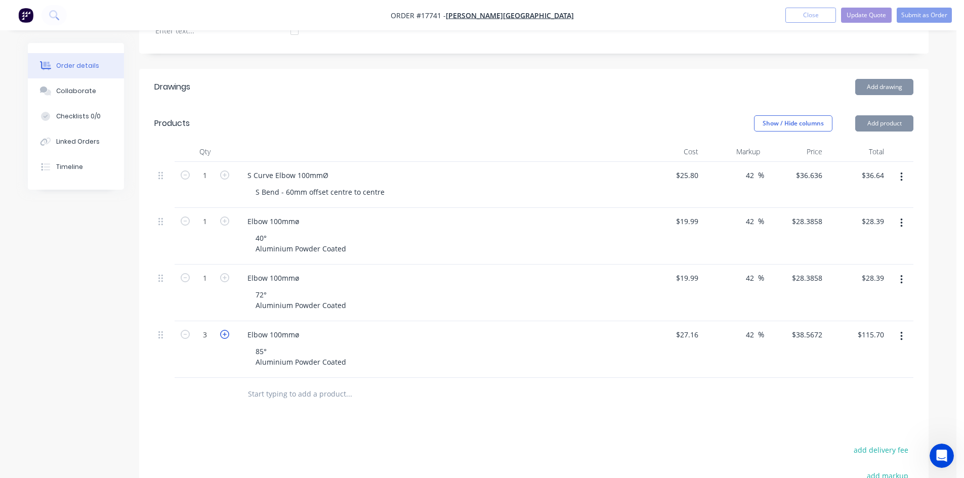
click at [225, 330] on icon "button" at bounding box center [224, 334] width 9 height 9
type input "4"
type input "$154.27"
click at [225, 330] on icon "button" at bounding box center [224, 334] width 9 height 9
type input "5"
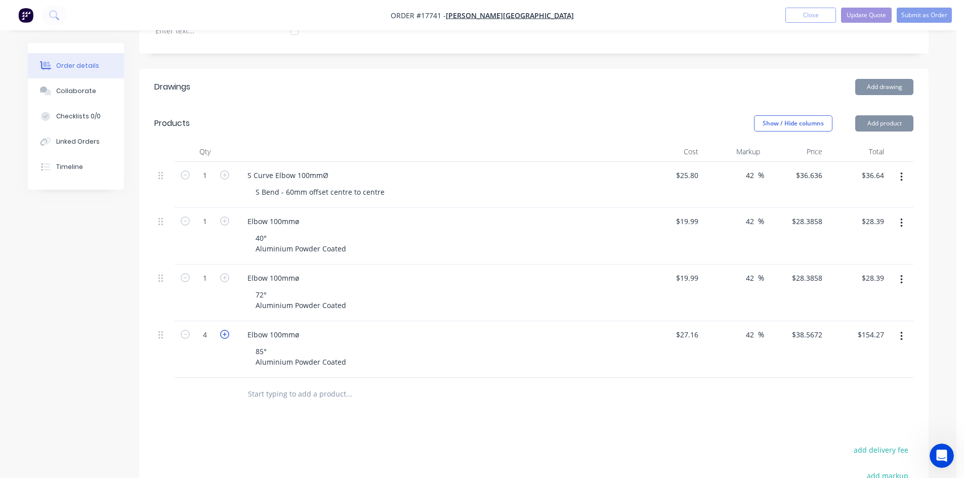
type input "$192.84"
click at [225, 330] on icon "button" at bounding box center [224, 334] width 9 height 9
type input "6"
type input "$231.40"
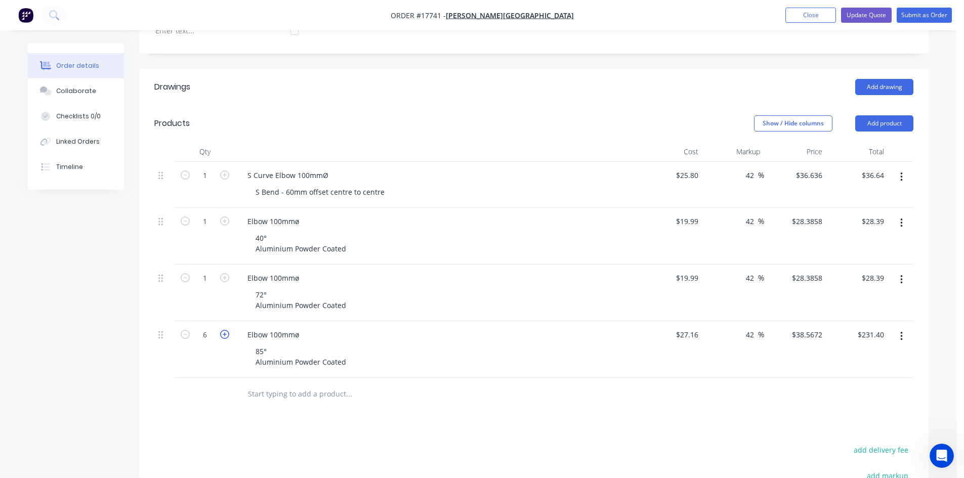
click at [225, 330] on icon "button" at bounding box center [224, 334] width 9 height 9
type input "7"
type input "$269.97"
click at [225, 330] on icon "button" at bounding box center [224, 334] width 9 height 9
type input "8"
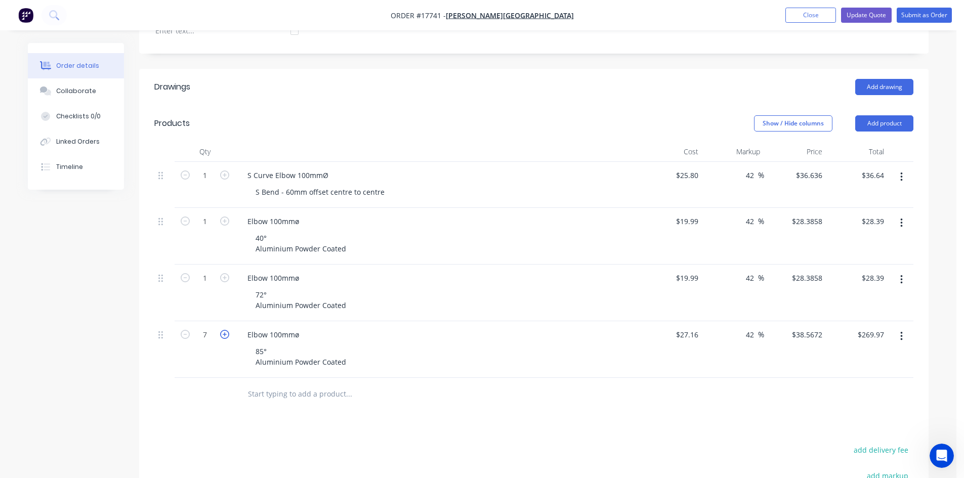
type input "$308.54"
click at [879, 14] on button "Update Quote" at bounding box center [866, 15] width 51 height 15
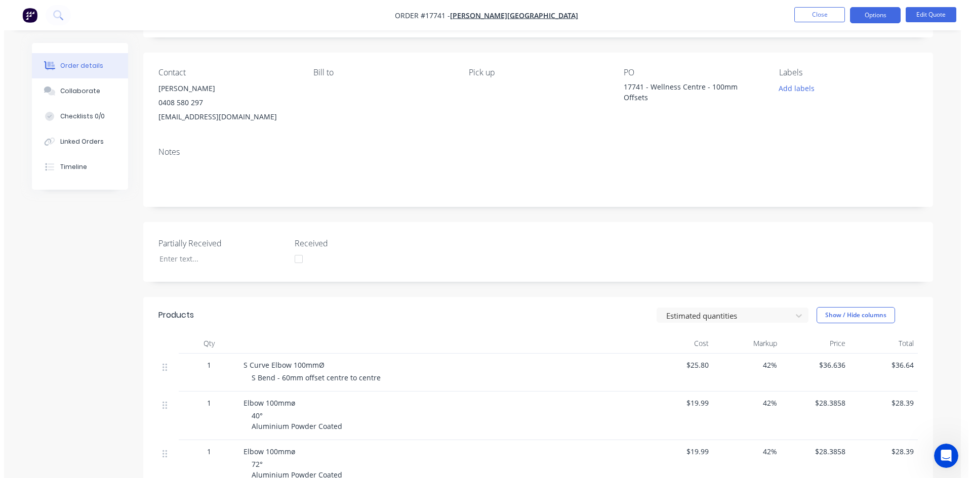
scroll to position [0, 0]
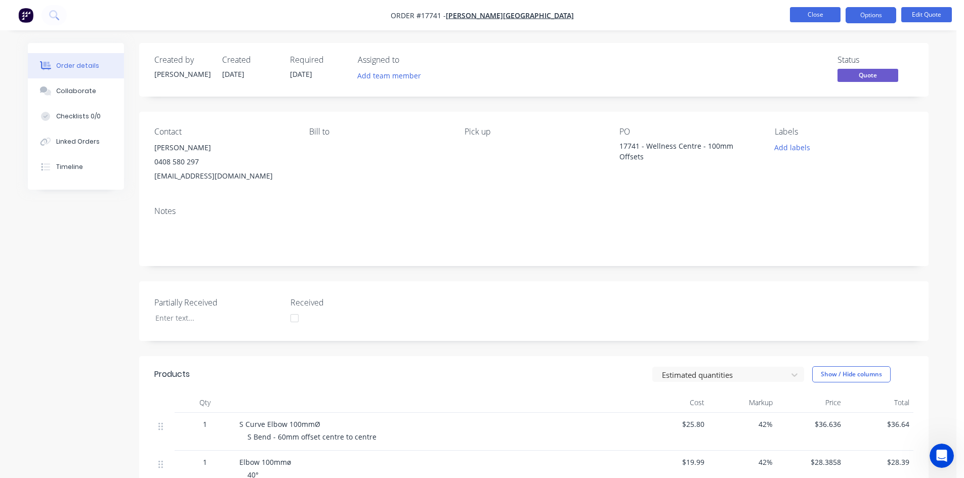
click at [822, 15] on button "Close" at bounding box center [815, 14] width 51 height 15
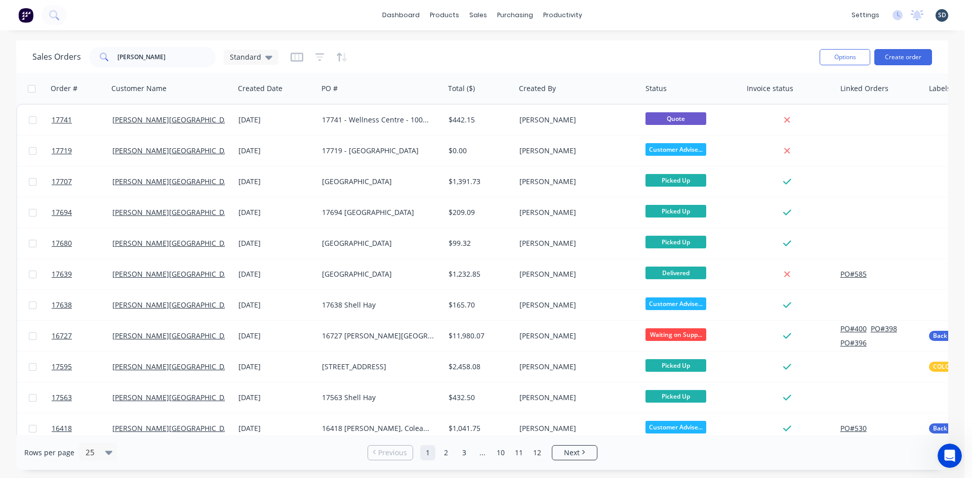
click at [178, 69] on div "Sales Orders GLENN Standard" at bounding box center [421, 57] width 779 height 25
click at [177, 60] on input "GLENN" at bounding box center [166, 57] width 99 height 20
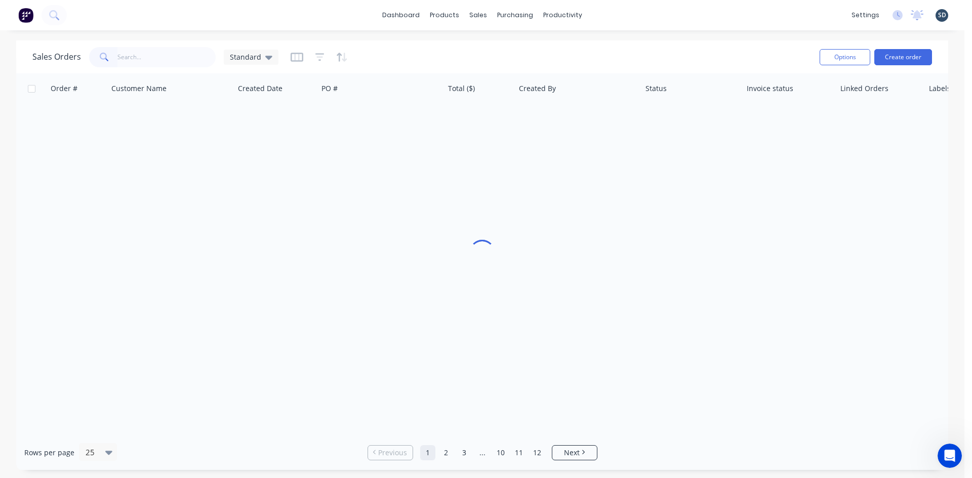
click at [251, 21] on div "dashboard products sales purchasing productivity dashboard products Product Cat…" at bounding box center [482, 15] width 964 height 30
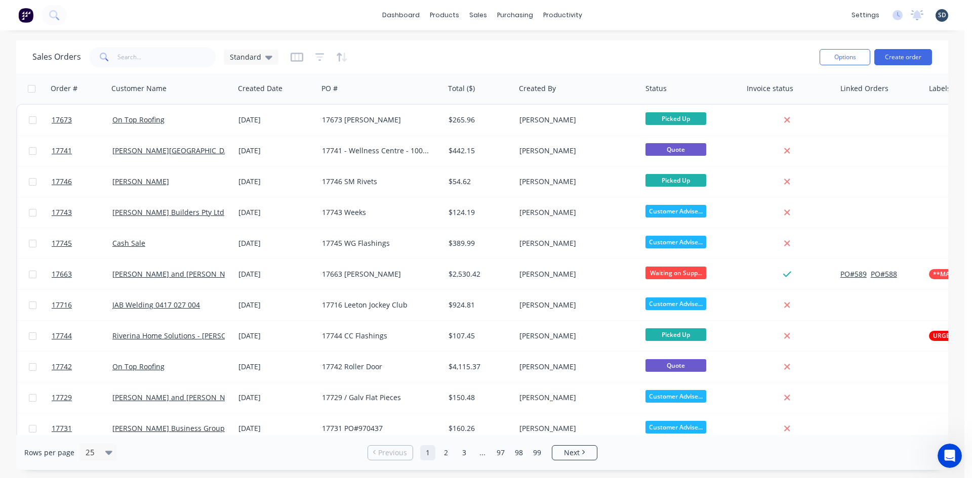
click at [286, 16] on div "dashboard products sales purchasing productivity dashboard products Product Cat…" at bounding box center [482, 15] width 964 height 30
click at [496, 47] on div "Sales Orders" at bounding box center [516, 48] width 42 height 9
click at [260, 58] on div "Standard" at bounding box center [251, 57] width 43 height 9
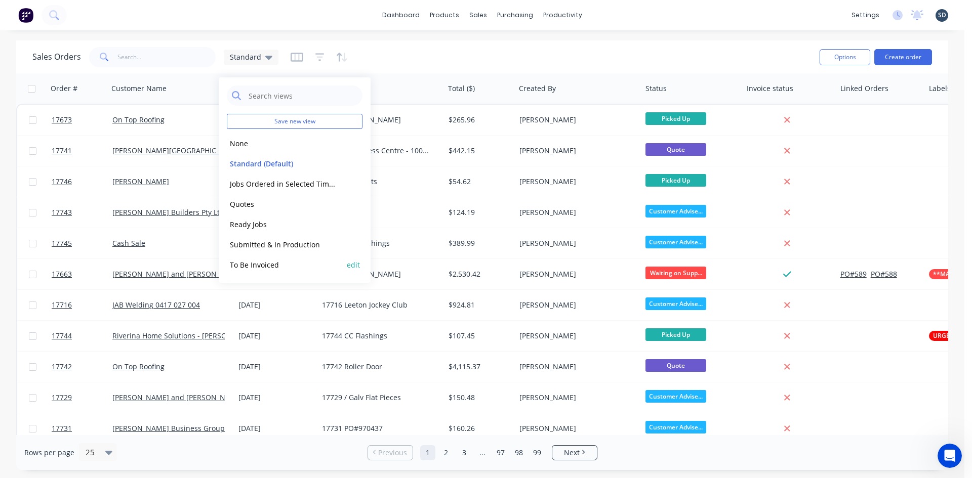
click at [302, 264] on button "To Be Invoiced" at bounding box center [284, 265] width 115 height 12
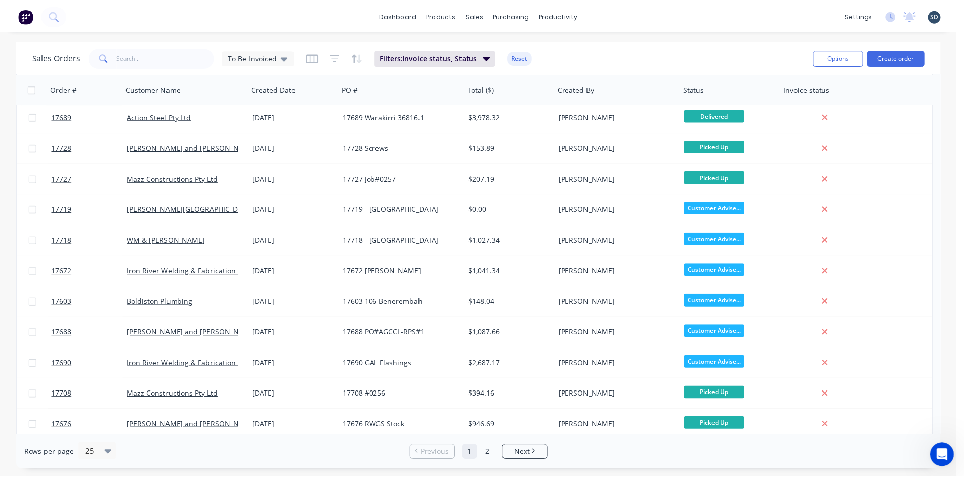
scroll to position [440, 0]
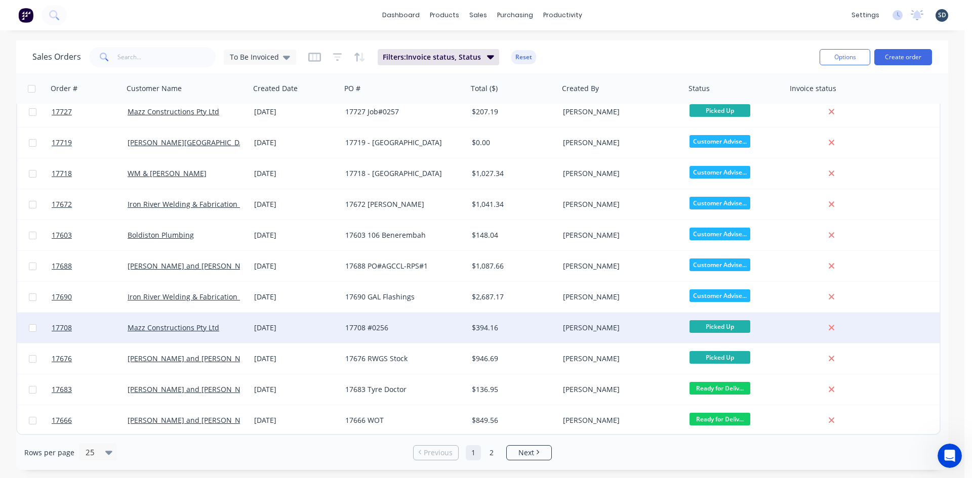
click at [417, 327] on div "17708 #0256" at bounding box center [401, 328] width 112 height 10
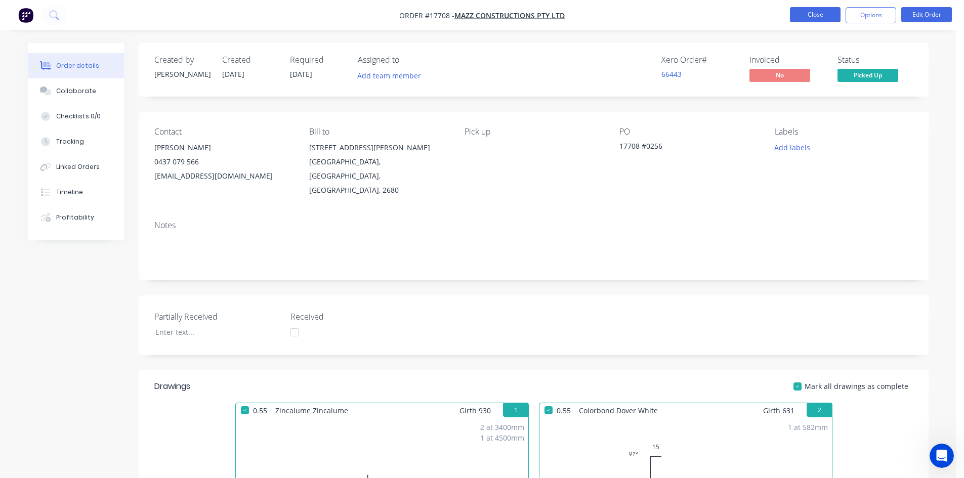
click at [815, 12] on button "Close" at bounding box center [815, 14] width 51 height 15
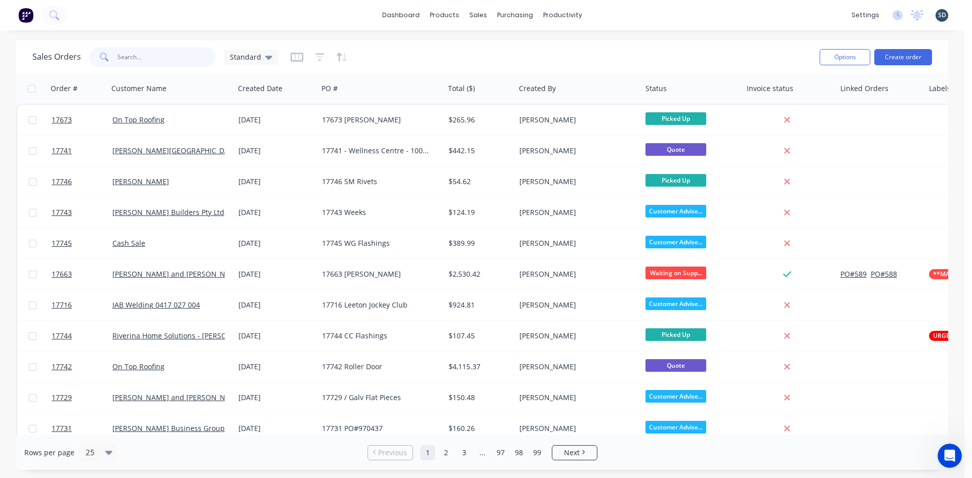
click at [130, 57] on input "text" at bounding box center [166, 57] width 99 height 20
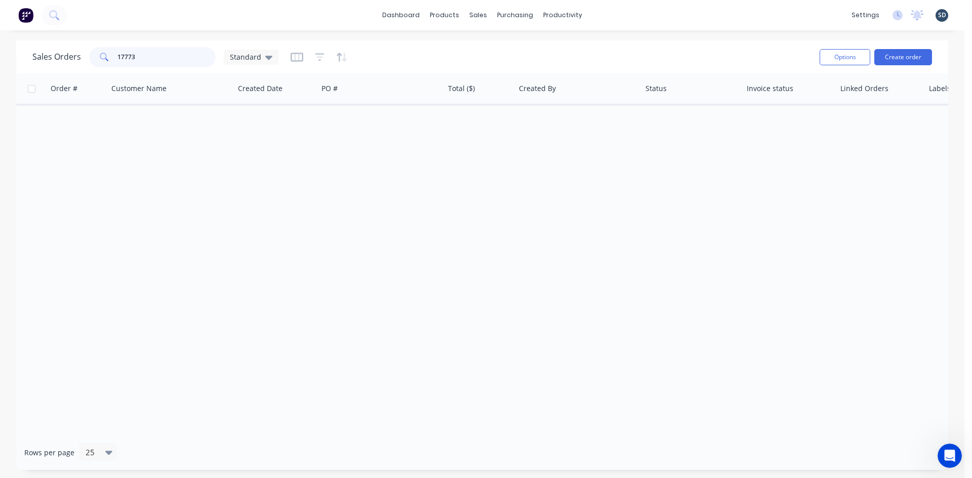
click at [127, 57] on input "17773" at bounding box center [166, 57] width 99 height 20
type input "17743"
click at [411, 42] on div "Sales Orders 17743 Standard Options Create order" at bounding box center [482, 56] width 932 height 33
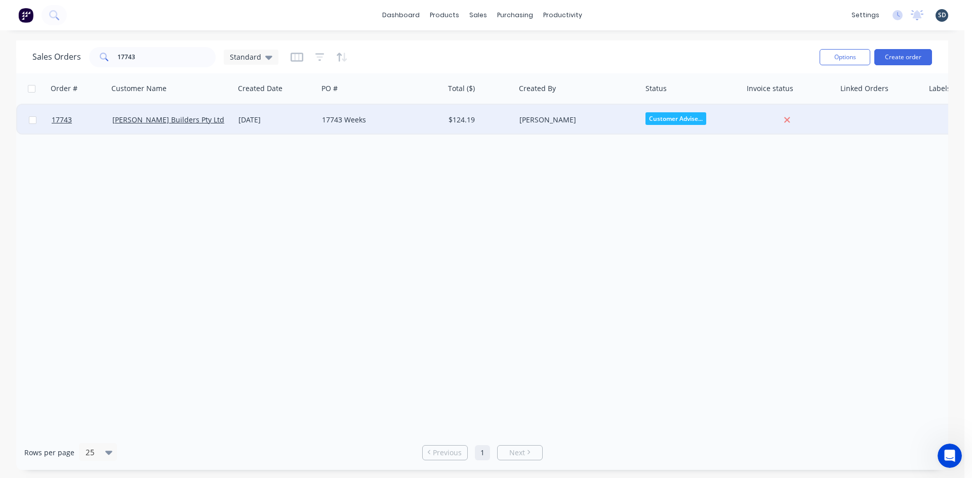
click at [389, 124] on div "17743 Weeks" at bounding box center [378, 120] width 112 height 10
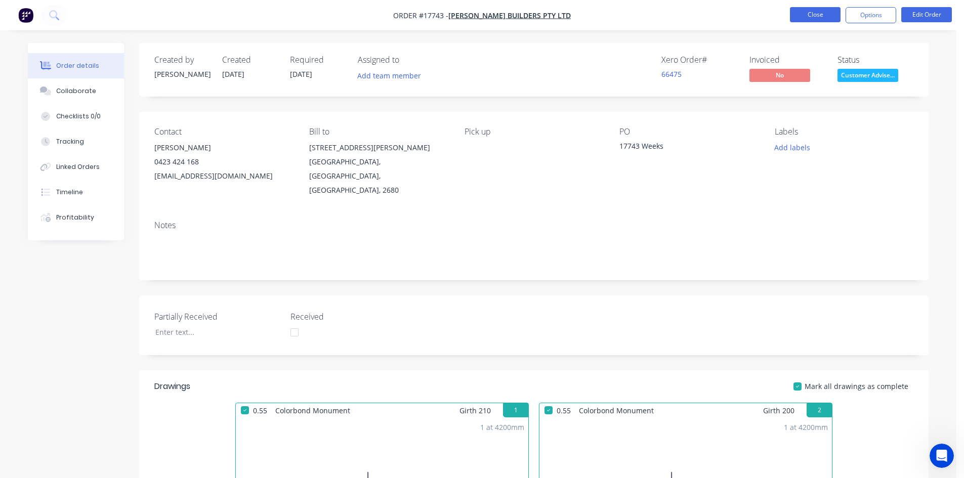
click at [822, 15] on button "Close" at bounding box center [815, 14] width 51 height 15
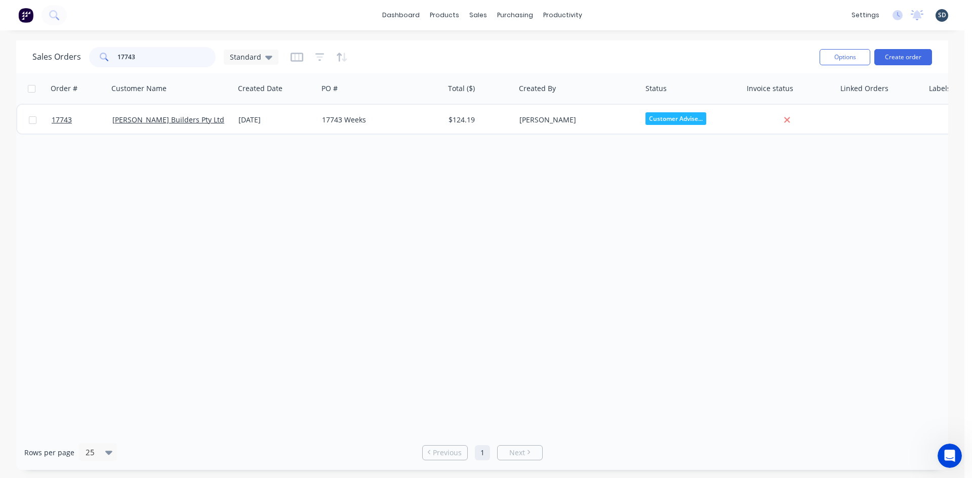
drag, startPoint x: 139, startPoint y: 59, endPoint x: 130, endPoint y: 55, distance: 9.8
click at [130, 55] on input "17743" at bounding box center [166, 57] width 99 height 20
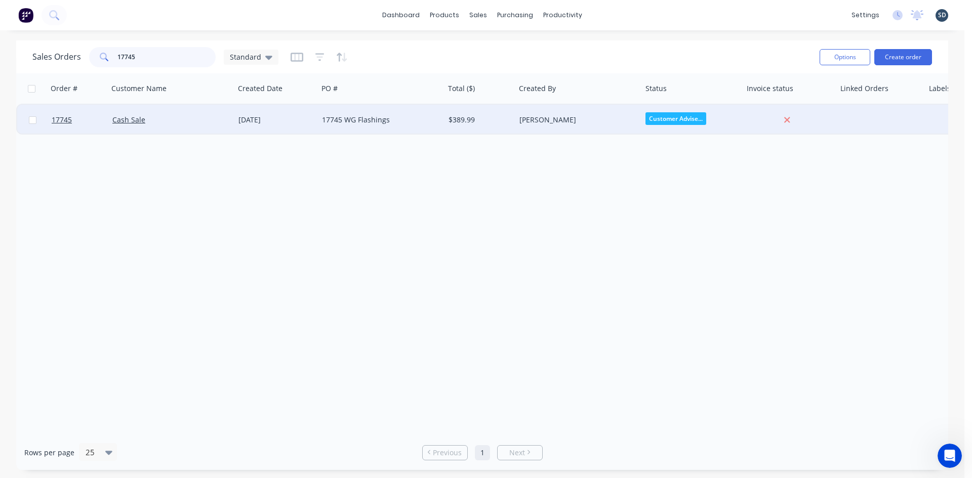
type input "17745"
click at [422, 123] on div "17745 WG Flashings" at bounding box center [378, 120] width 112 height 10
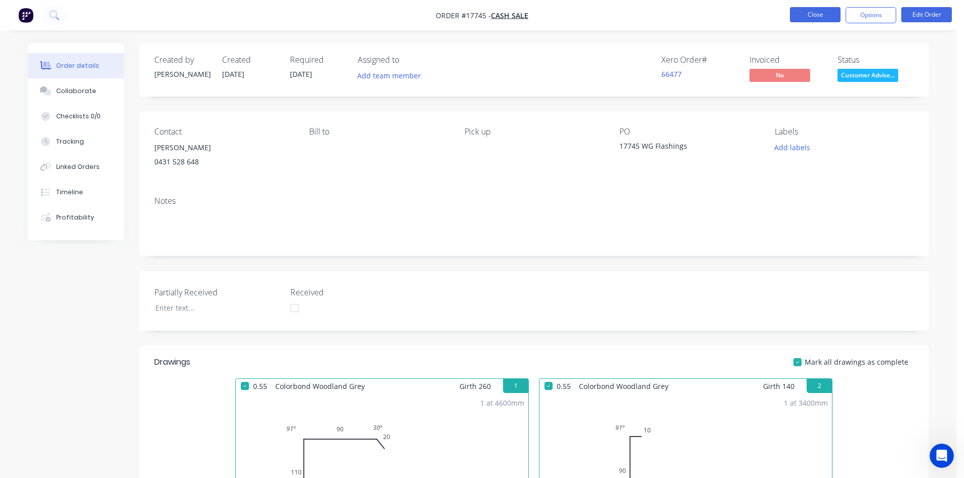
click at [814, 16] on button "Close" at bounding box center [815, 14] width 51 height 15
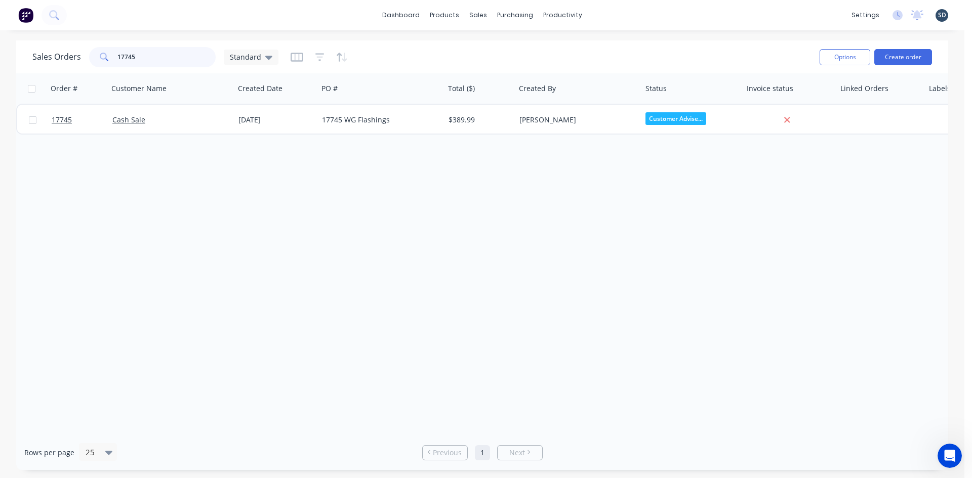
drag, startPoint x: 145, startPoint y: 58, endPoint x: 127, endPoint y: 56, distance: 18.8
click at [127, 56] on input "17745" at bounding box center [166, 57] width 99 height 20
type input "17716"
click at [531, 55] on div "Sales Orders 17716 Standard" at bounding box center [421, 57] width 779 height 25
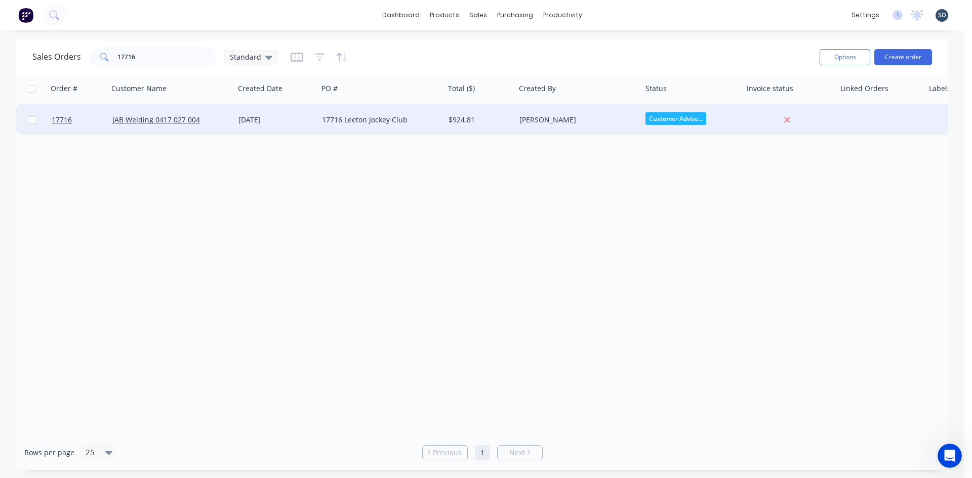
click at [297, 121] on div "[DATE]" at bounding box center [275, 120] width 75 height 10
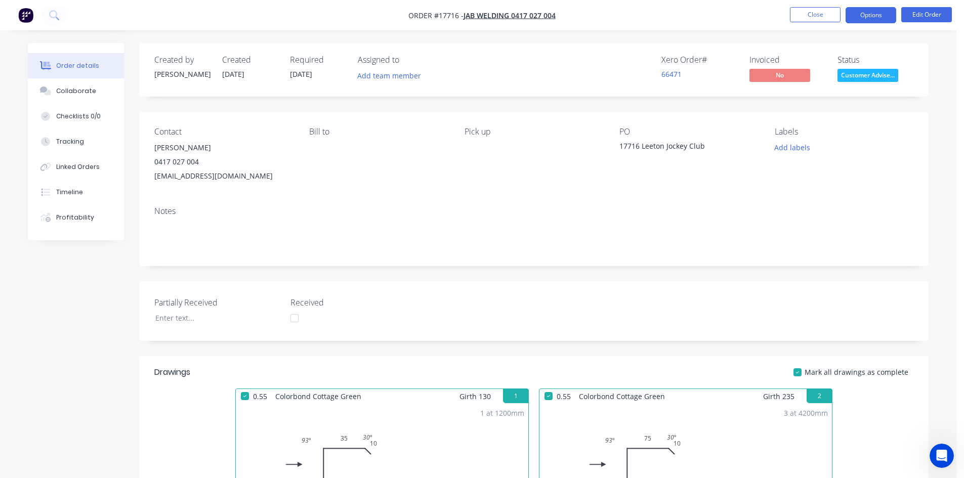
click at [858, 21] on button "Options" at bounding box center [871, 15] width 51 height 16
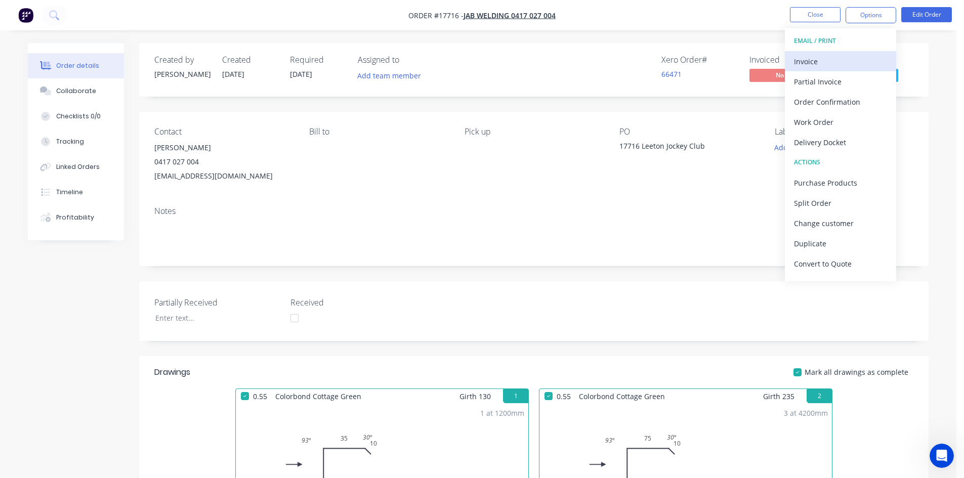
click at [841, 64] on div "Invoice" at bounding box center [840, 61] width 93 height 15
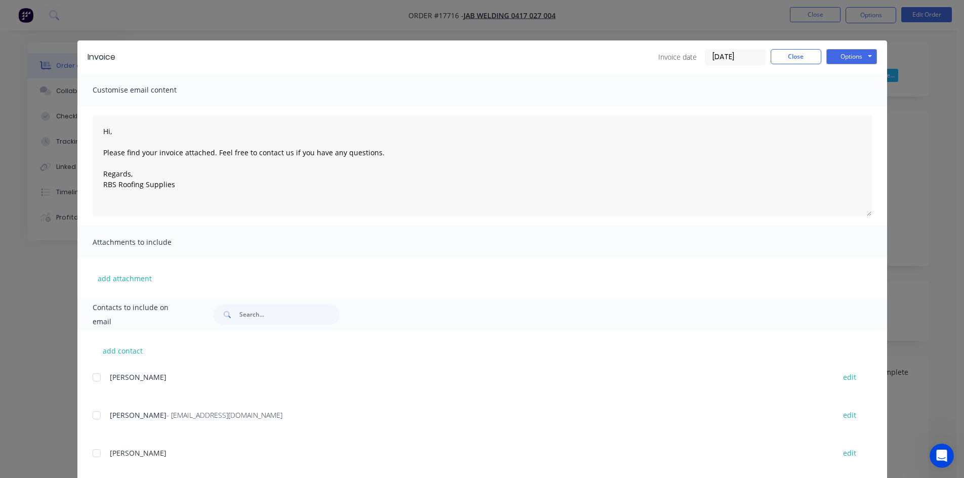
click at [90, 416] on div at bounding box center [97, 415] width 20 height 20
click at [853, 58] on button "Options" at bounding box center [851, 56] width 51 height 15
click at [850, 109] on button "Email" at bounding box center [858, 108] width 65 height 17
click at [792, 58] on button "Close" at bounding box center [796, 56] width 51 height 15
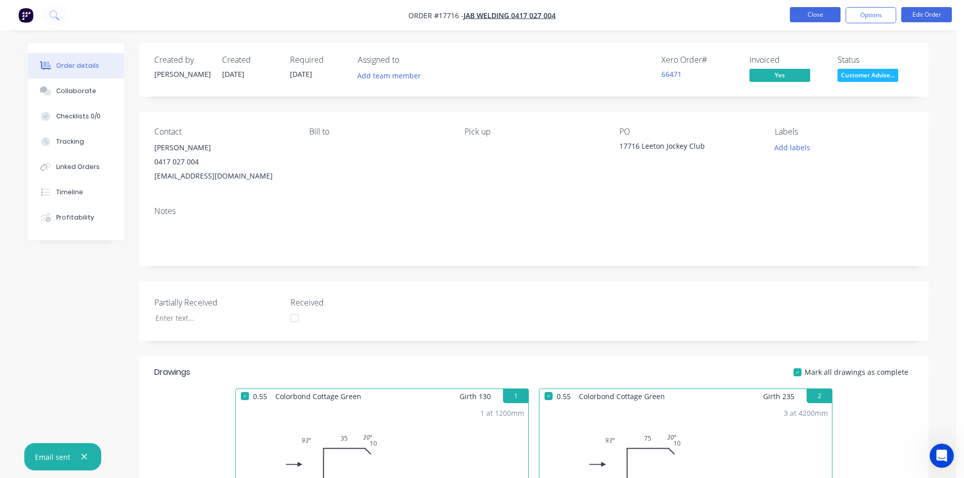
click at [819, 13] on button "Close" at bounding box center [815, 14] width 51 height 15
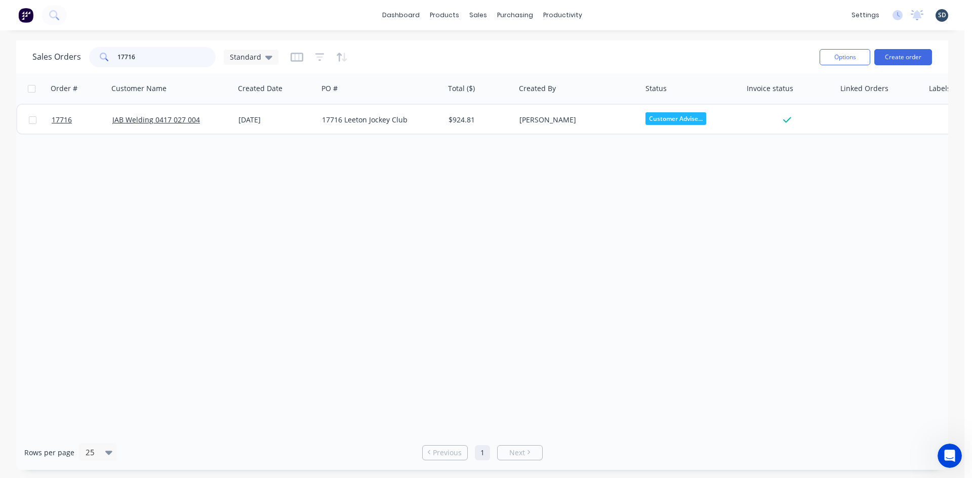
drag, startPoint x: 136, startPoint y: 60, endPoint x: 127, endPoint y: 56, distance: 9.7
click at [127, 56] on input "17716" at bounding box center [166, 57] width 99 height 20
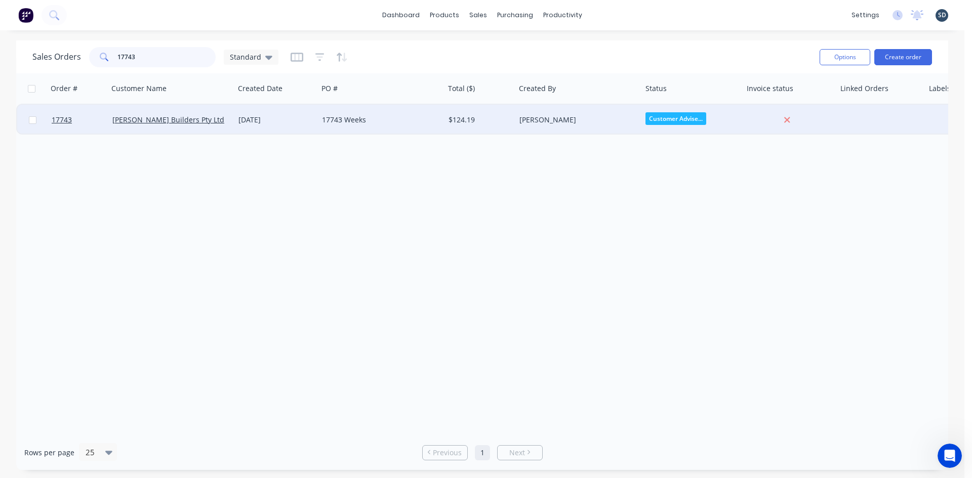
type input "17743"
click at [386, 115] on div "17743 Weeks" at bounding box center [378, 120] width 112 height 10
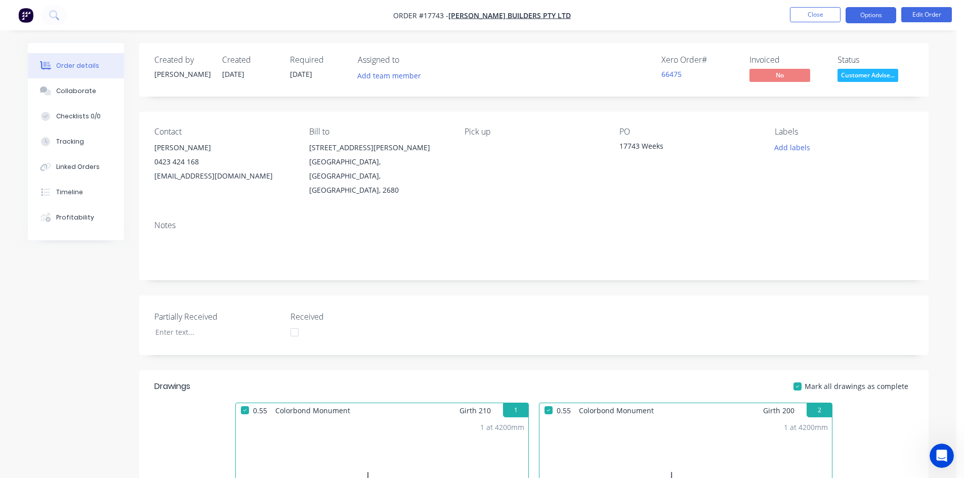
click at [881, 15] on button "Options" at bounding box center [871, 15] width 51 height 16
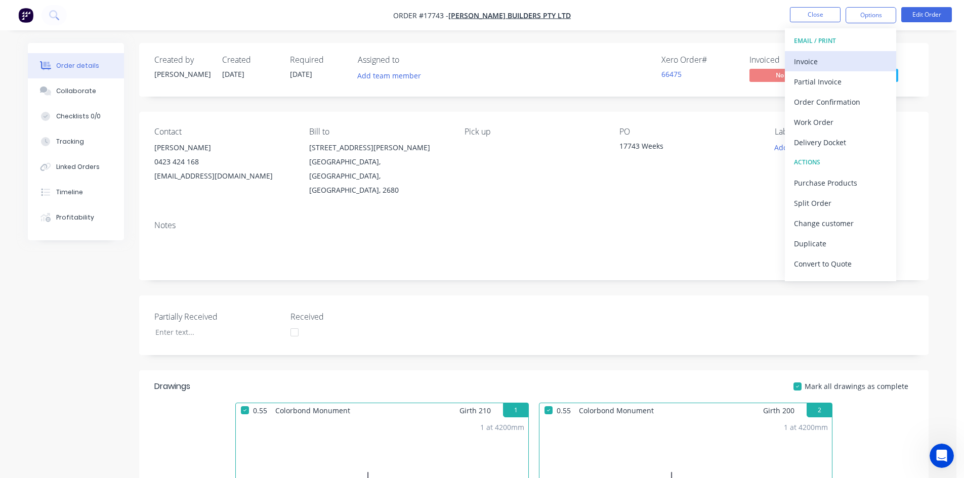
click at [820, 58] on div "Invoice" at bounding box center [840, 61] width 93 height 15
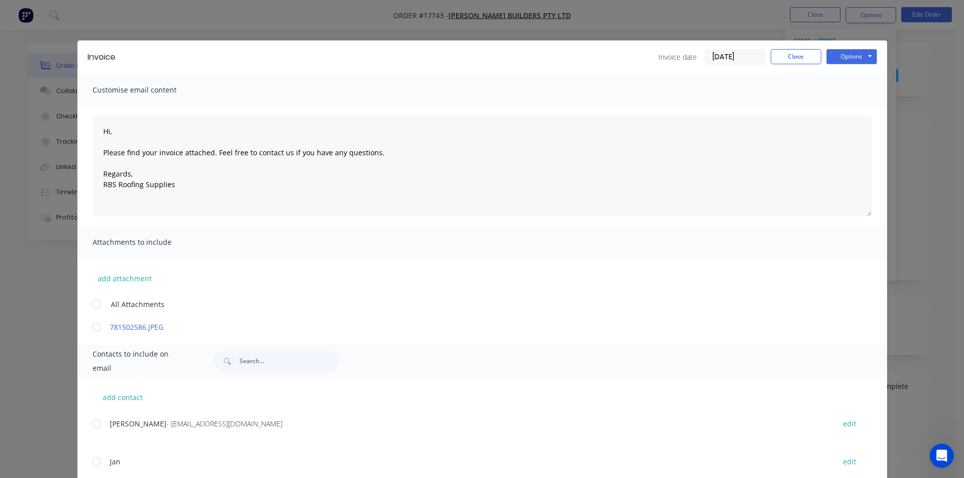
click at [92, 428] on div at bounding box center [97, 424] width 20 height 20
click at [841, 57] on button "Options" at bounding box center [851, 56] width 51 height 15
click at [836, 107] on button "Email" at bounding box center [858, 108] width 65 height 17
click at [807, 58] on button "Close" at bounding box center [796, 56] width 51 height 15
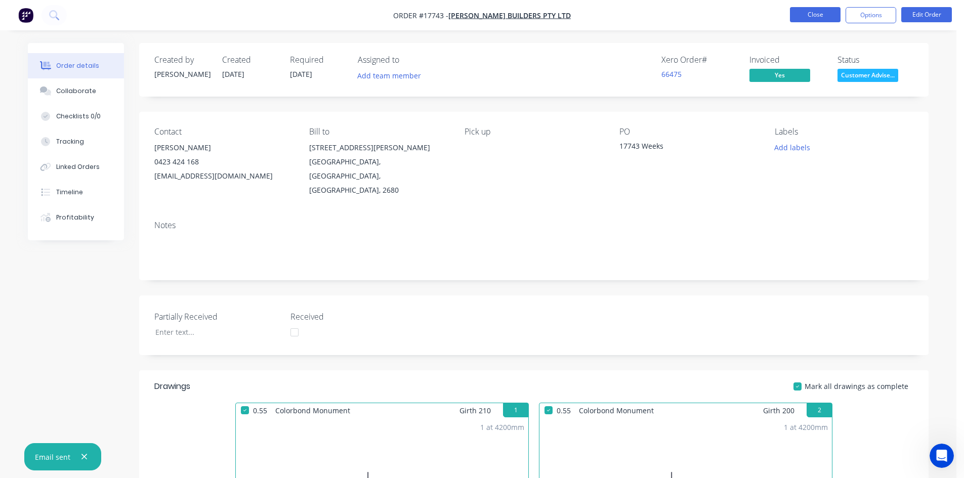
click at [824, 14] on button "Close" at bounding box center [815, 14] width 51 height 15
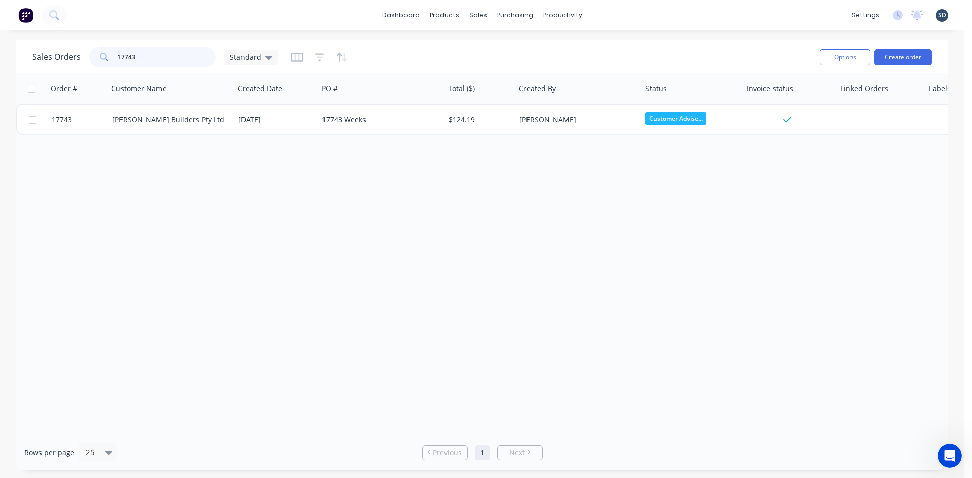
drag, startPoint x: 141, startPoint y: 57, endPoint x: 131, endPoint y: 57, distance: 10.6
click at [131, 57] on input "17743" at bounding box center [166, 57] width 99 height 20
type input "17744"
click at [460, 55] on div "Sales Orders 17744 Standard" at bounding box center [421, 57] width 779 height 25
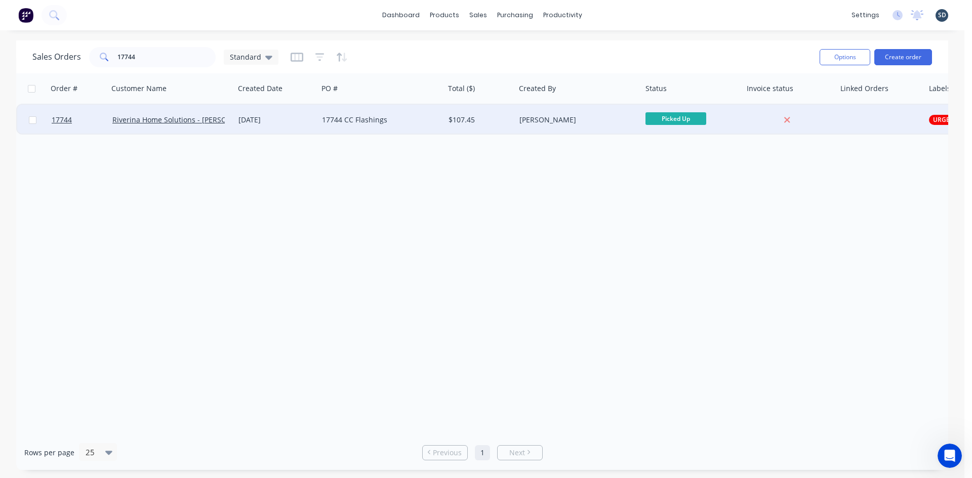
click at [418, 120] on div "17744 CC Flashings" at bounding box center [378, 120] width 112 height 10
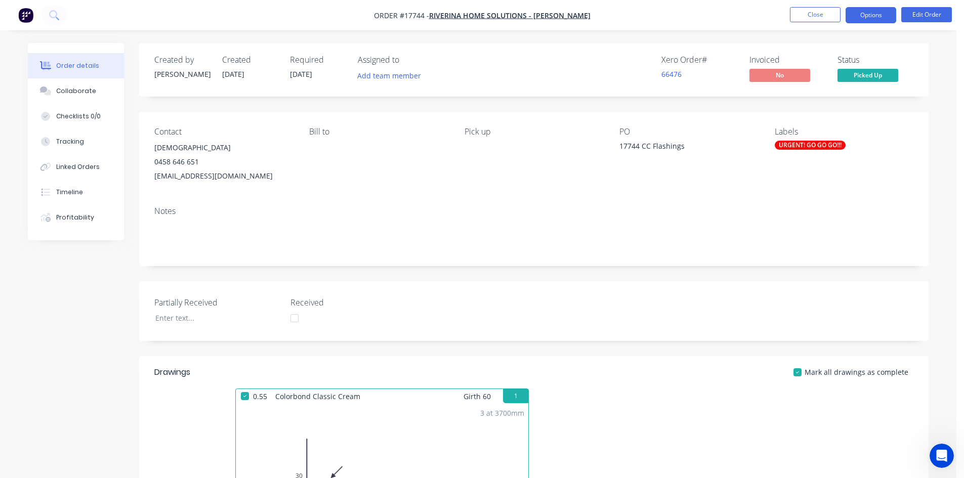
click at [868, 15] on button "Options" at bounding box center [871, 15] width 51 height 16
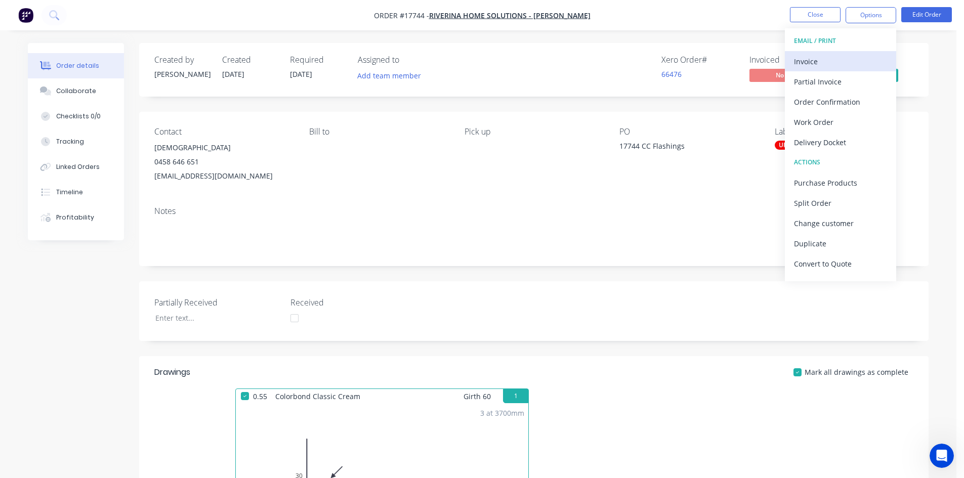
click at [822, 66] on div "Invoice" at bounding box center [840, 61] width 93 height 15
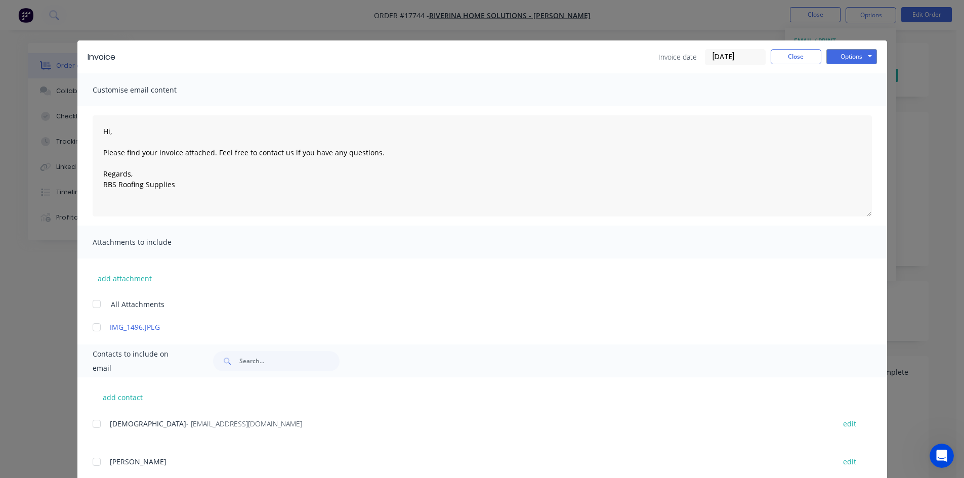
click at [95, 423] on div at bounding box center [97, 424] width 20 height 20
click at [853, 57] on button "Options" at bounding box center [851, 56] width 51 height 15
click at [846, 104] on button "Email" at bounding box center [858, 108] width 65 height 17
click at [794, 53] on button "Close" at bounding box center [796, 56] width 51 height 15
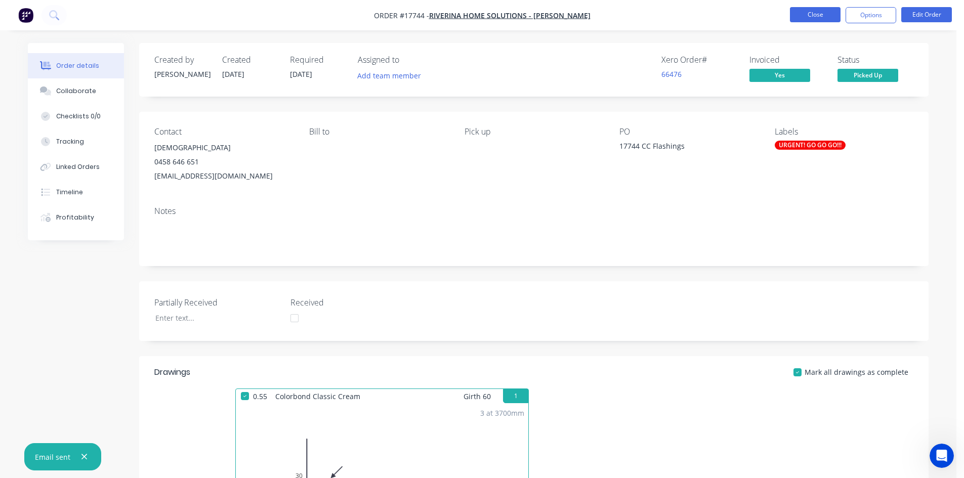
click at [826, 22] on button "Close" at bounding box center [815, 14] width 51 height 15
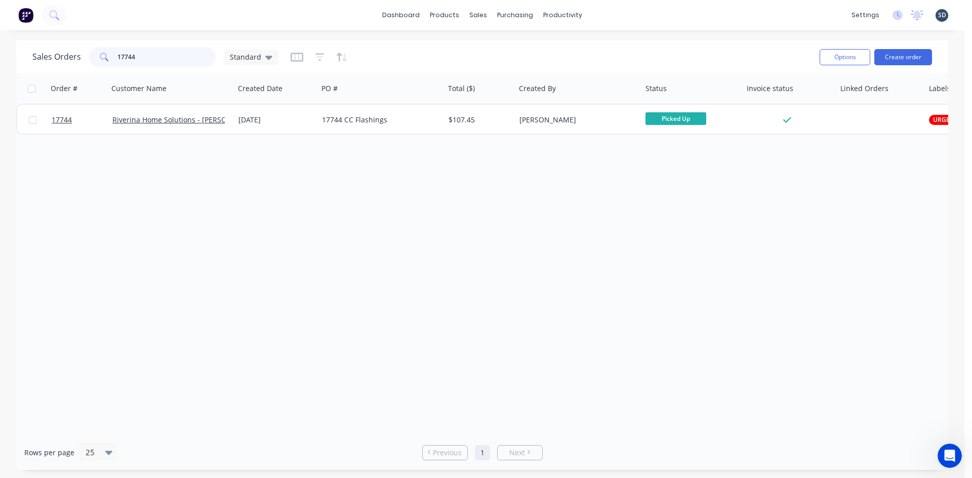
drag, startPoint x: 147, startPoint y: 56, endPoint x: 127, endPoint y: 56, distance: 19.7
click at [127, 56] on input "17744" at bounding box center [166, 57] width 99 height 20
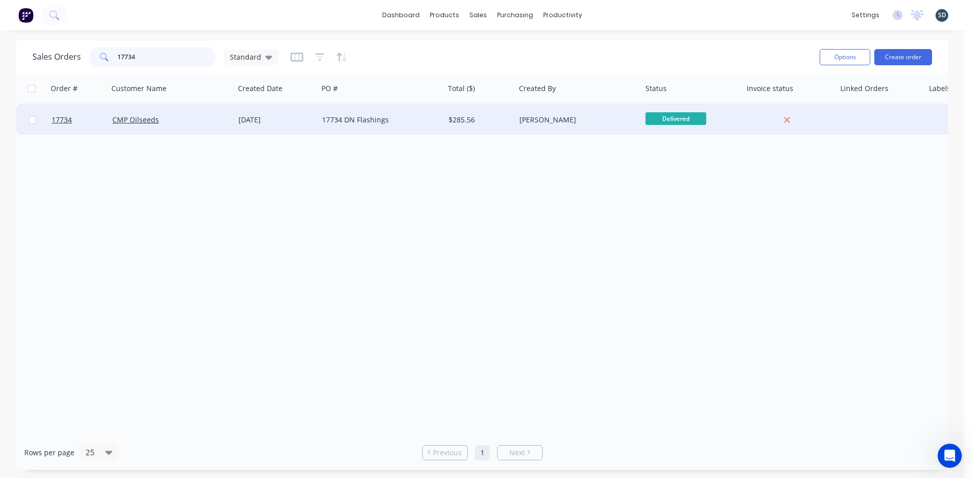
type input "17734"
click at [403, 119] on div "17734 DN Flashings" at bounding box center [378, 120] width 112 height 10
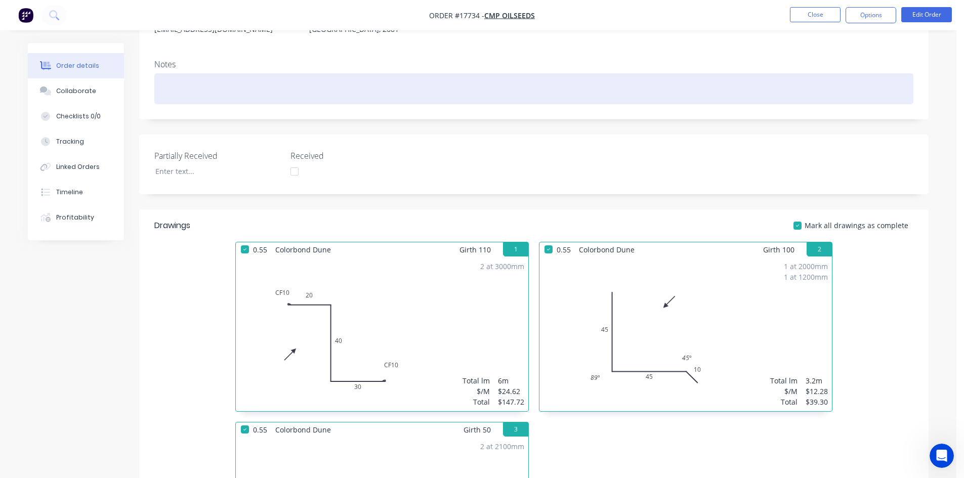
scroll to position [46, 0]
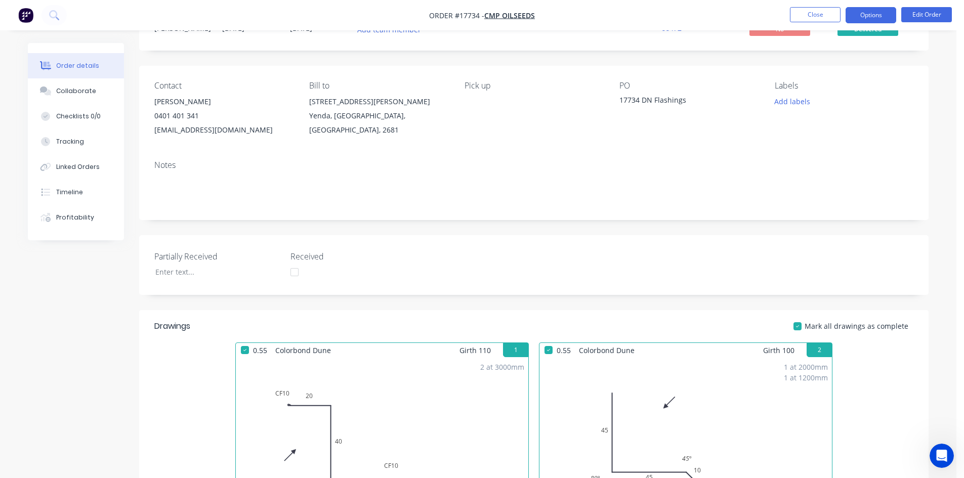
click at [868, 17] on button "Options" at bounding box center [871, 15] width 51 height 16
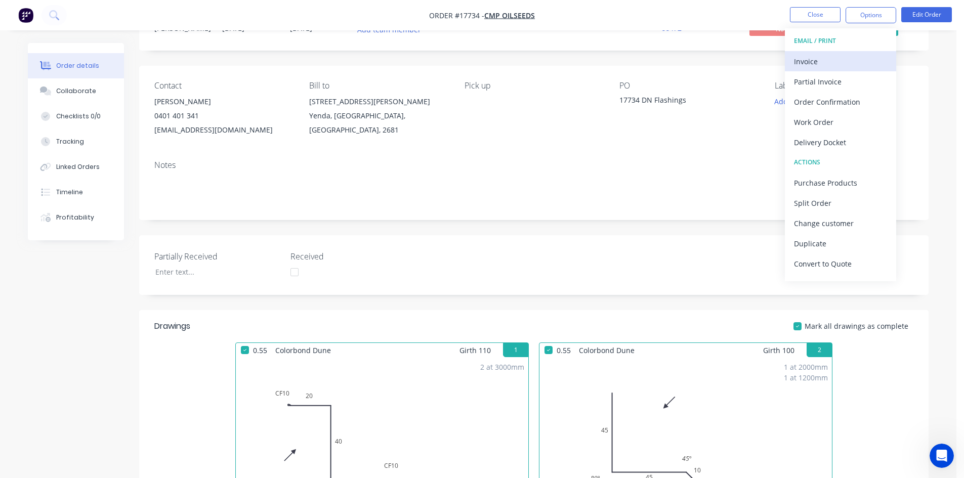
click at [845, 67] on div "Invoice" at bounding box center [840, 61] width 93 height 15
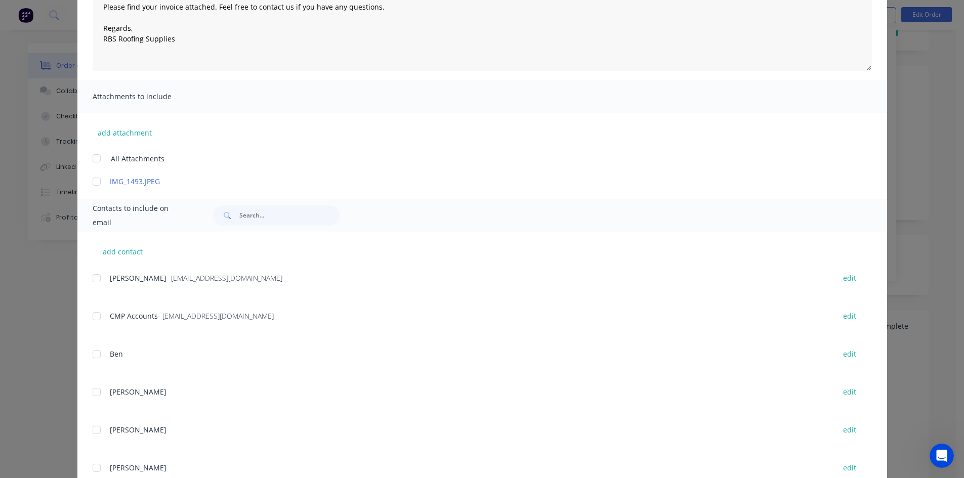
scroll to position [152, 0]
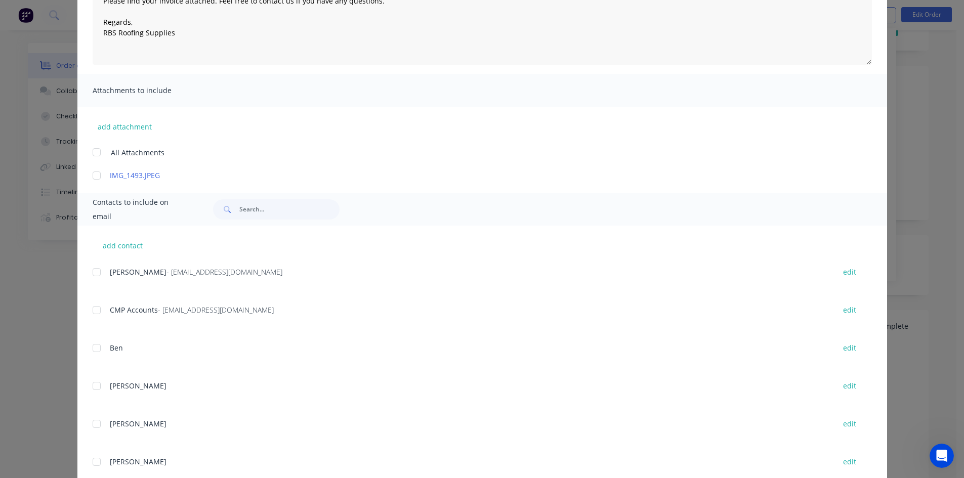
click at [92, 314] on div at bounding box center [97, 310] width 20 height 20
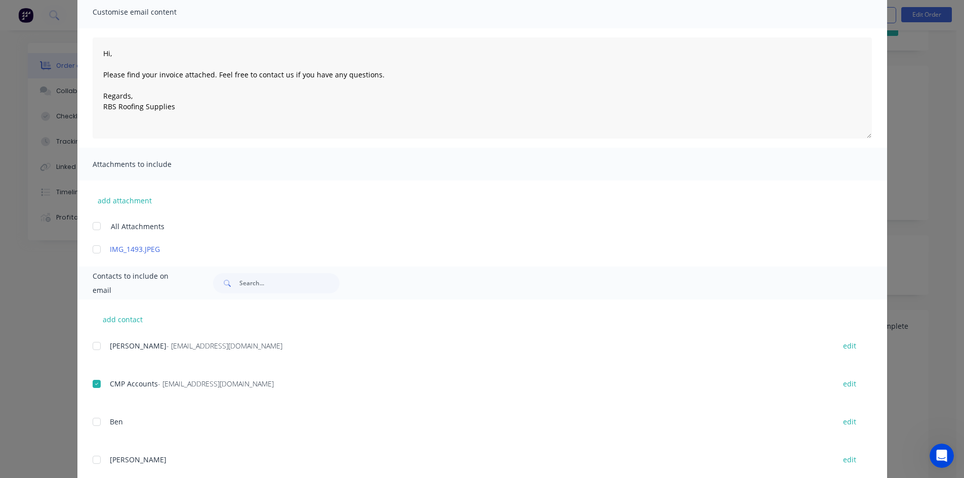
scroll to position [0, 0]
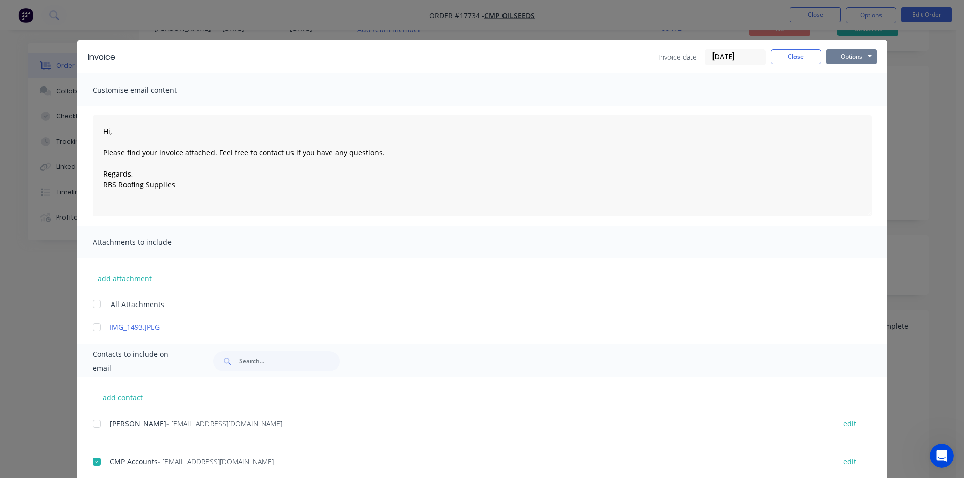
click at [835, 58] on button "Options" at bounding box center [851, 56] width 51 height 15
click at [846, 109] on button "Email" at bounding box center [858, 108] width 65 height 17
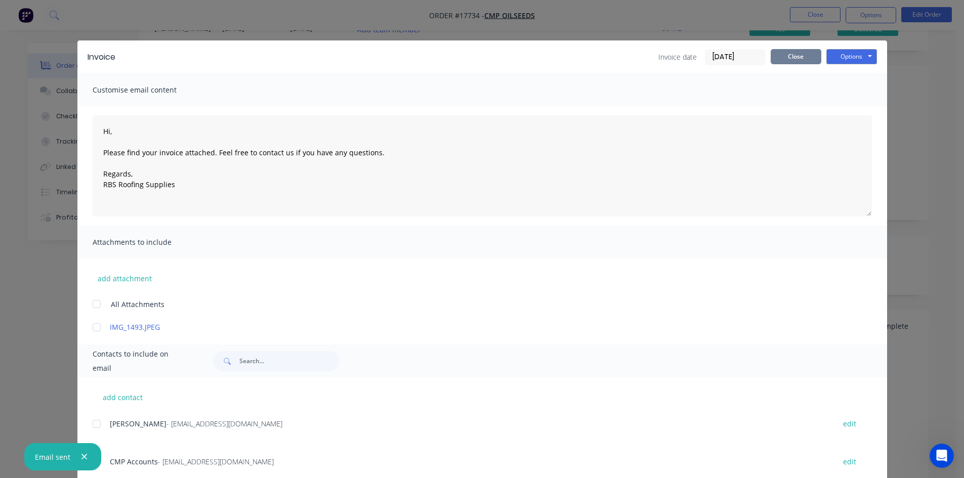
click at [797, 55] on button "Close" at bounding box center [796, 56] width 51 height 15
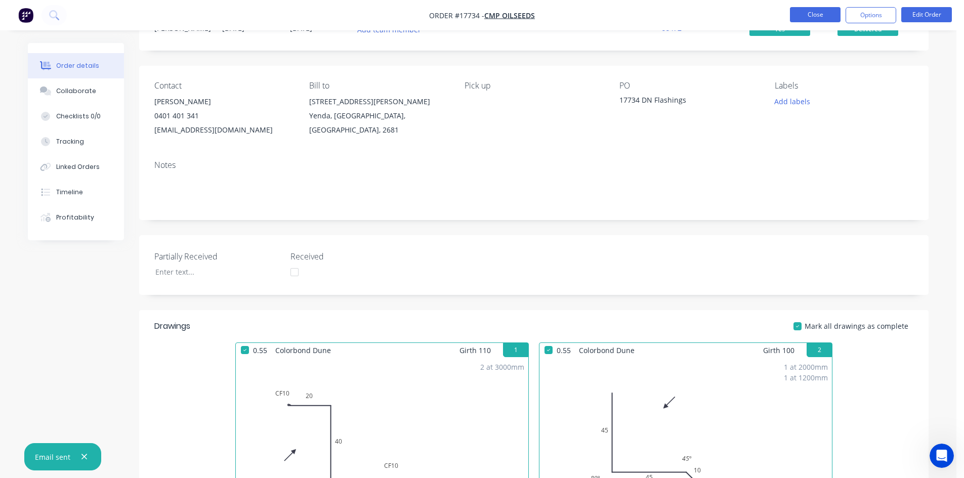
click at [810, 14] on button "Close" at bounding box center [815, 14] width 51 height 15
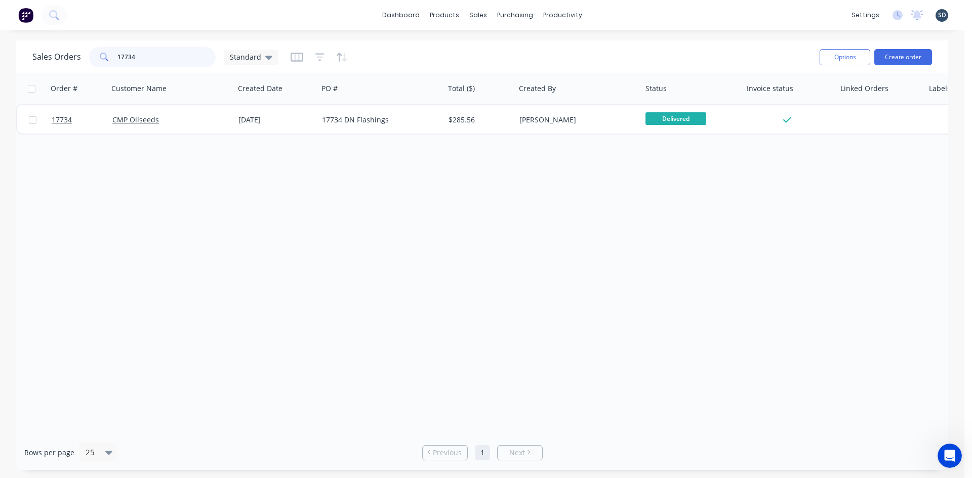
drag, startPoint x: 139, startPoint y: 55, endPoint x: 129, endPoint y: 54, distance: 10.1
click at [129, 54] on input "17734" at bounding box center [166, 57] width 99 height 20
type input "17731"
click at [432, 57] on div "Sales Orders 17731 Standard" at bounding box center [421, 57] width 779 height 25
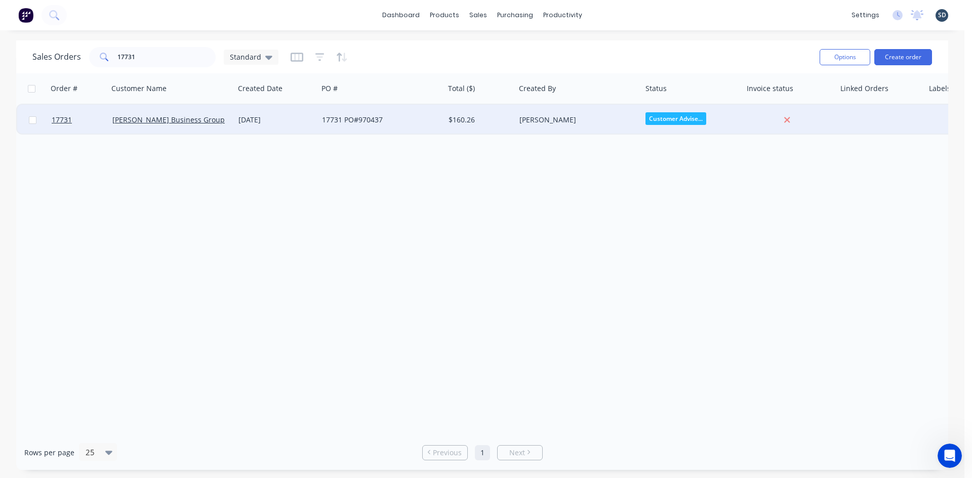
click at [396, 126] on div "17731 PO#970437" at bounding box center [381, 120] width 127 height 30
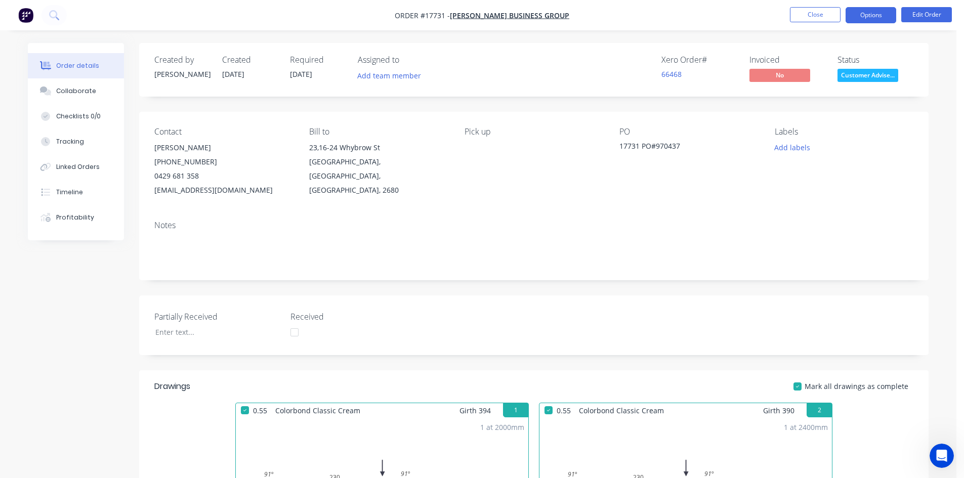
click at [871, 20] on button "Options" at bounding box center [871, 15] width 51 height 16
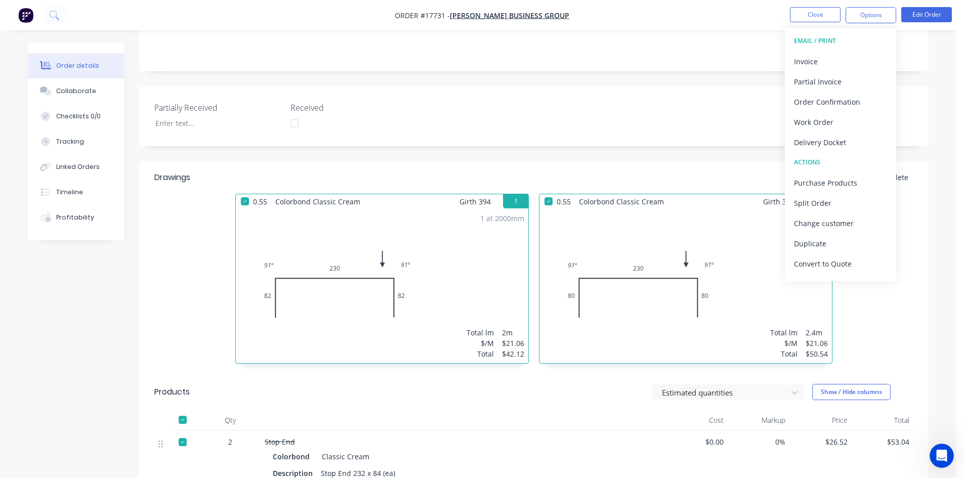
scroll to position [101, 0]
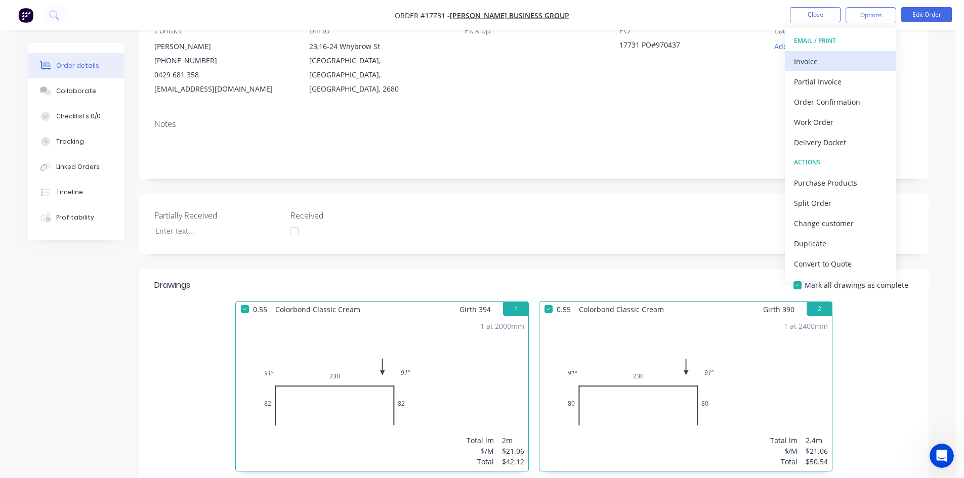
click at [826, 55] on div "Invoice" at bounding box center [840, 61] width 93 height 15
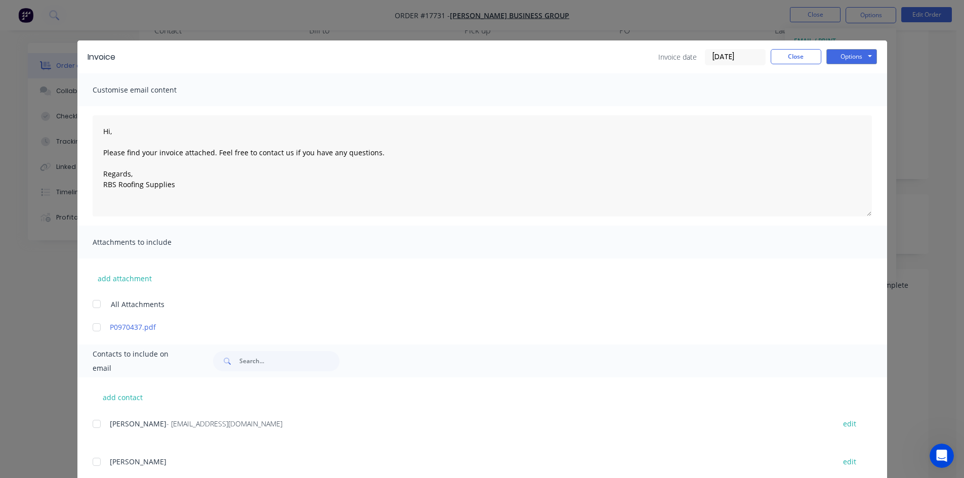
drag, startPoint x: 95, startPoint y: 423, endPoint x: 160, endPoint y: 390, distance: 73.1
click at [95, 423] on div at bounding box center [97, 424] width 20 height 20
click at [859, 52] on button "Options" at bounding box center [851, 56] width 51 height 15
click at [860, 108] on button "Email" at bounding box center [858, 108] width 65 height 17
click at [802, 59] on button "Close" at bounding box center [796, 56] width 51 height 15
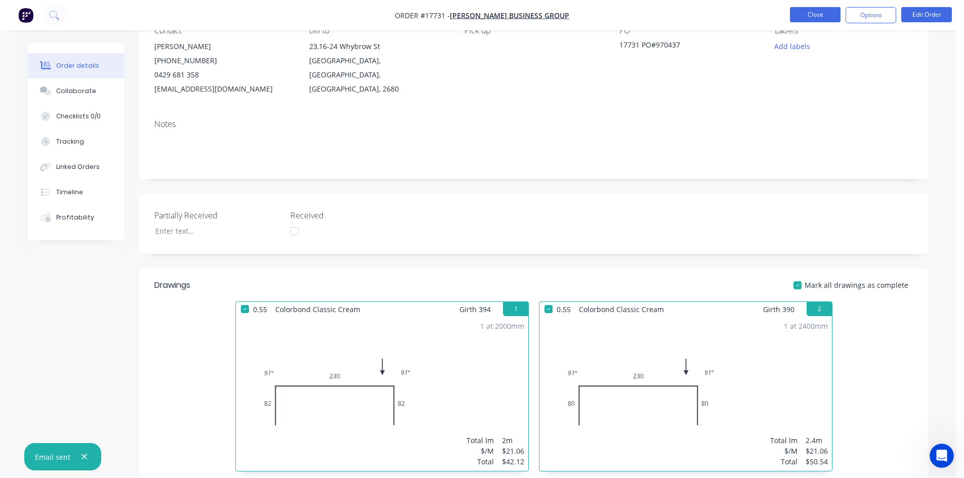
click at [818, 16] on button "Close" at bounding box center [815, 14] width 51 height 15
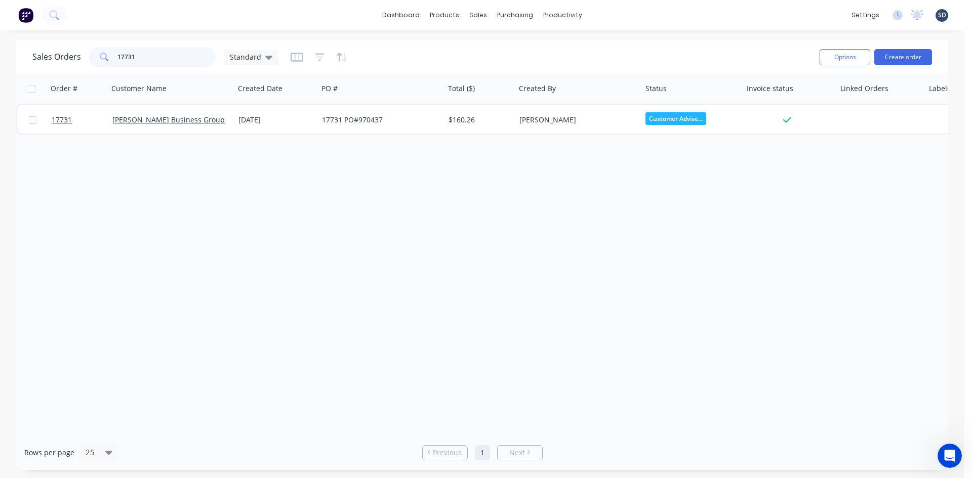
drag, startPoint x: 142, startPoint y: 60, endPoint x: 128, endPoint y: 55, distance: 14.4
click at [128, 55] on input "17731" at bounding box center [166, 57] width 99 height 20
type input "17729"
click at [417, 52] on div "Sales Orders 17729 Standard" at bounding box center [421, 57] width 779 height 25
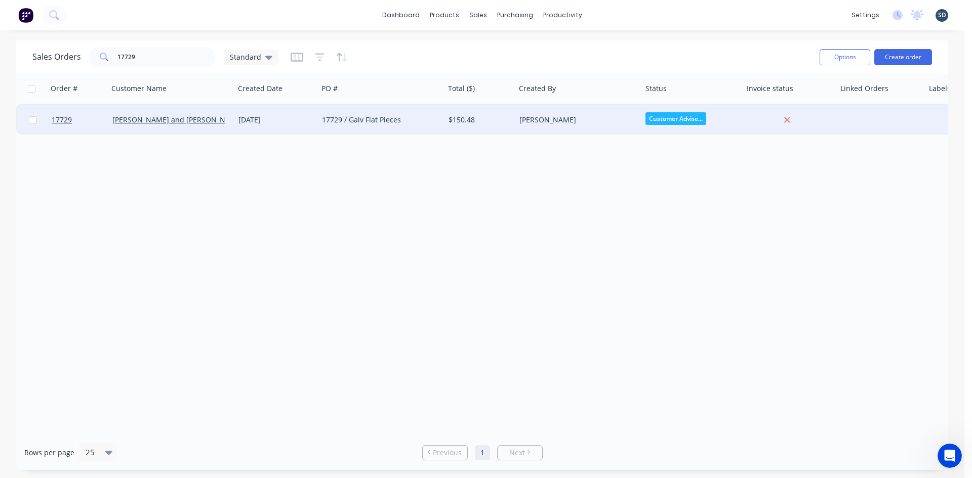
click at [417, 118] on div "17729 / Galv Flat Pieces" at bounding box center [378, 120] width 112 height 10
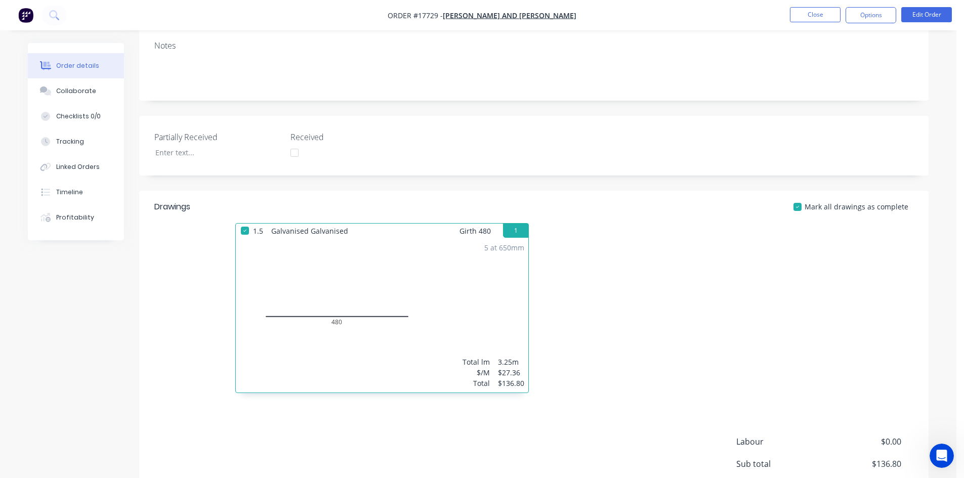
scroll to position [18, 0]
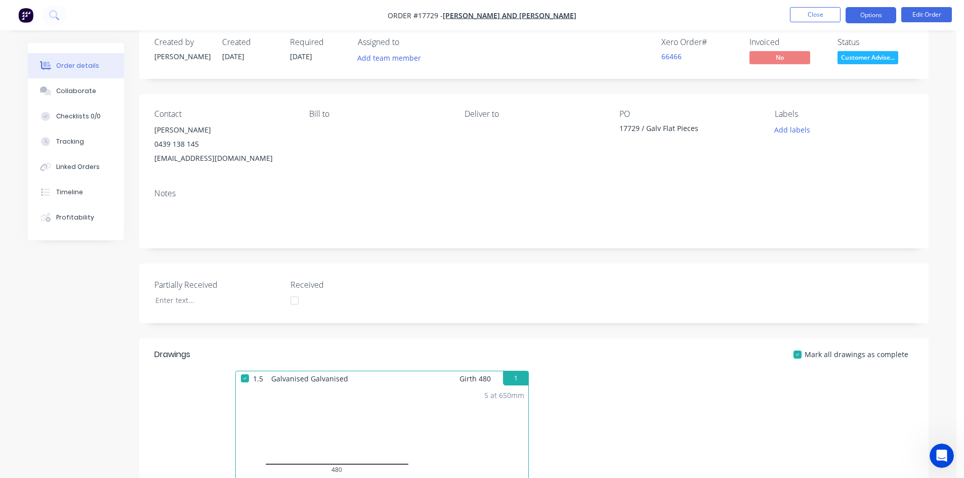
click at [871, 18] on button "Options" at bounding box center [871, 15] width 51 height 16
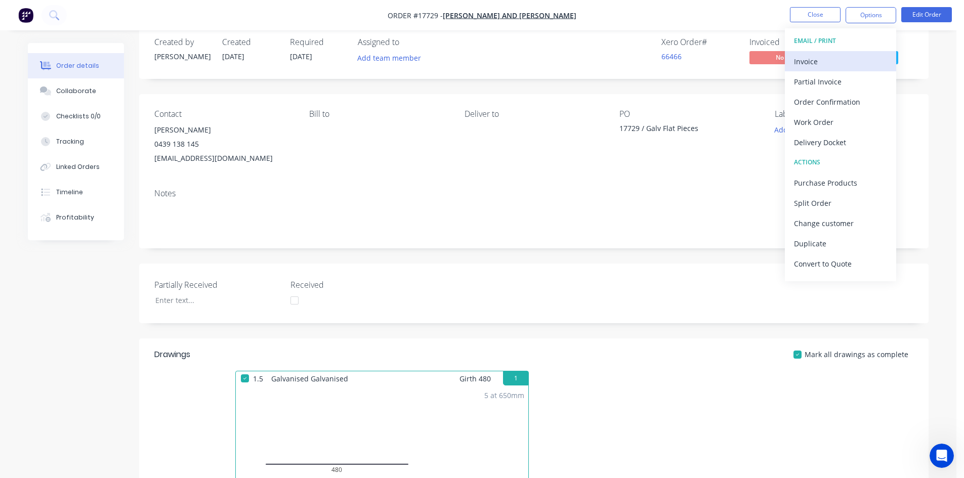
click at [852, 60] on div "Invoice" at bounding box center [840, 61] width 93 height 15
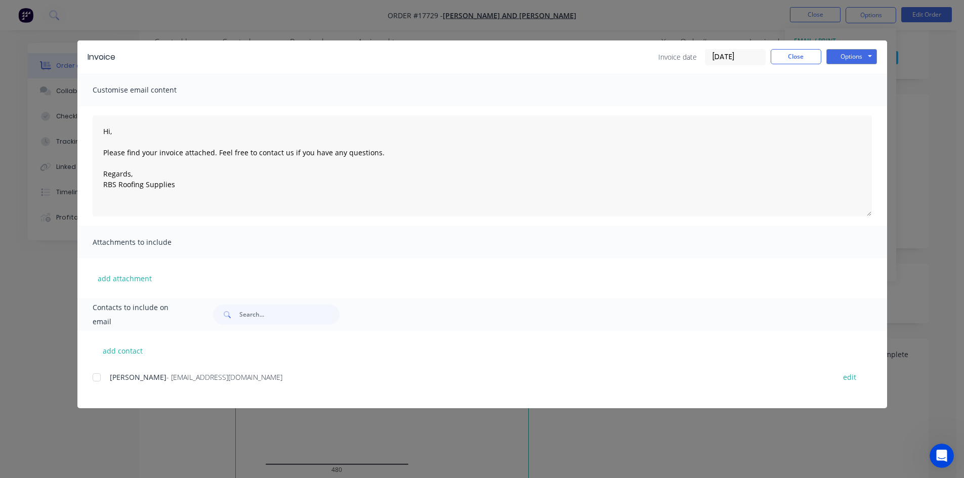
click at [95, 375] on div at bounding box center [97, 377] width 20 height 20
click at [855, 58] on button "Options" at bounding box center [851, 56] width 51 height 15
click at [849, 107] on button "Email" at bounding box center [858, 108] width 65 height 17
click at [803, 59] on button "Close" at bounding box center [796, 56] width 51 height 15
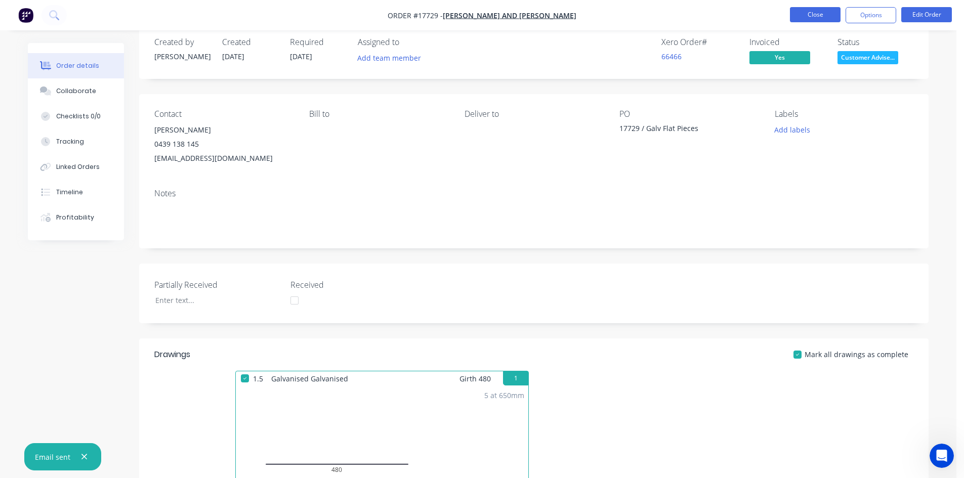
click at [811, 16] on button "Close" at bounding box center [815, 14] width 51 height 15
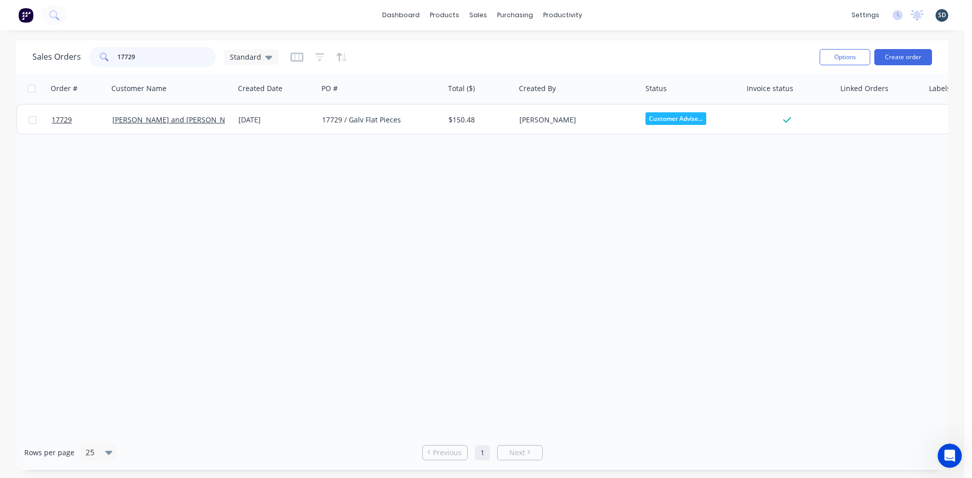
drag, startPoint x: 144, startPoint y: 54, endPoint x: 126, endPoint y: 55, distance: 17.7
click at [126, 55] on input "17729" at bounding box center [166, 57] width 99 height 20
type input "17730"
click at [485, 55] on div "Sales Orders 17730 Standard" at bounding box center [421, 57] width 779 height 25
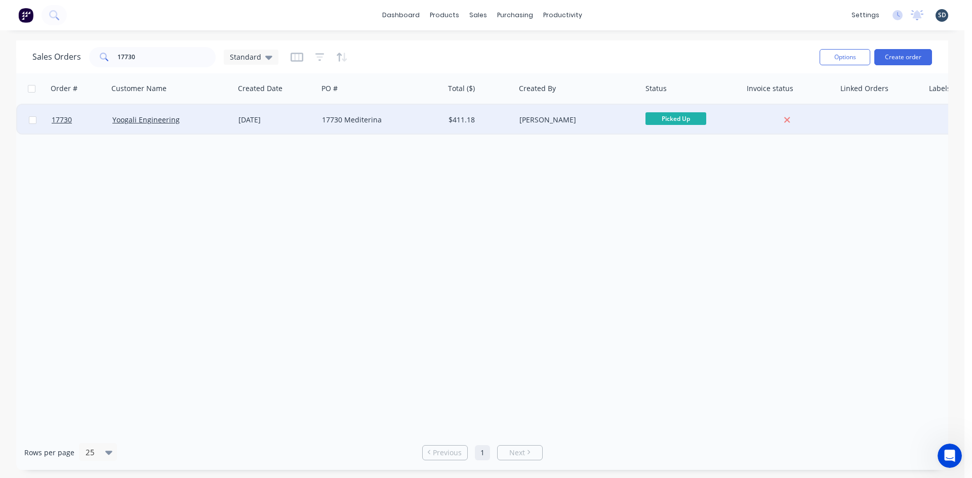
click at [397, 121] on div "17730 Mediterina" at bounding box center [378, 120] width 112 height 10
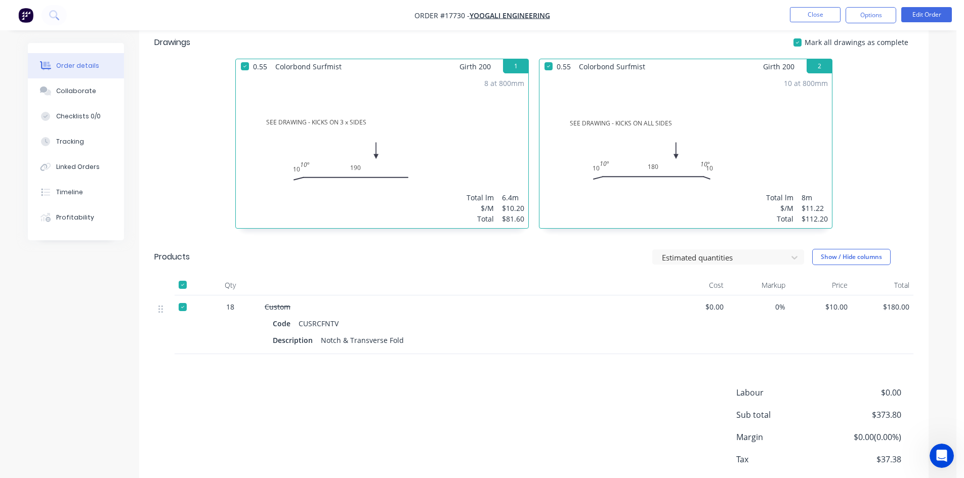
scroll to position [386, 0]
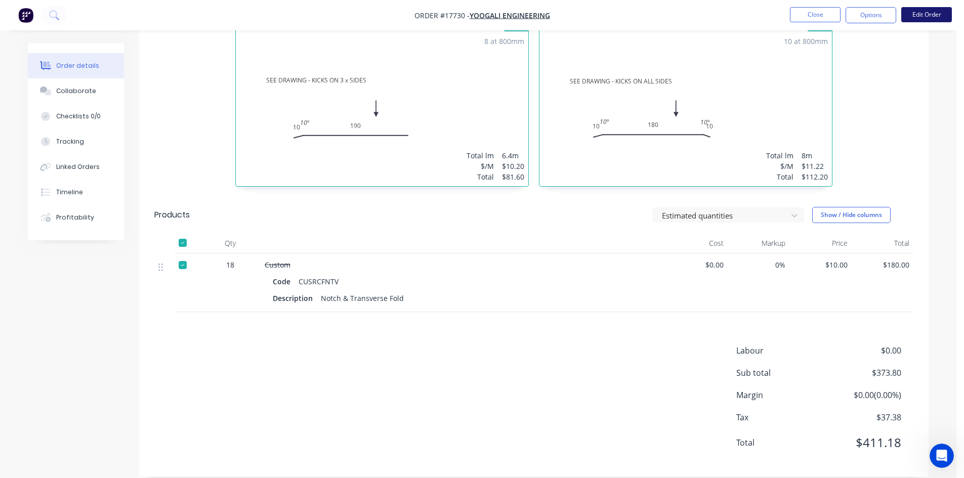
click at [929, 19] on button "Edit Order" at bounding box center [926, 14] width 51 height 15
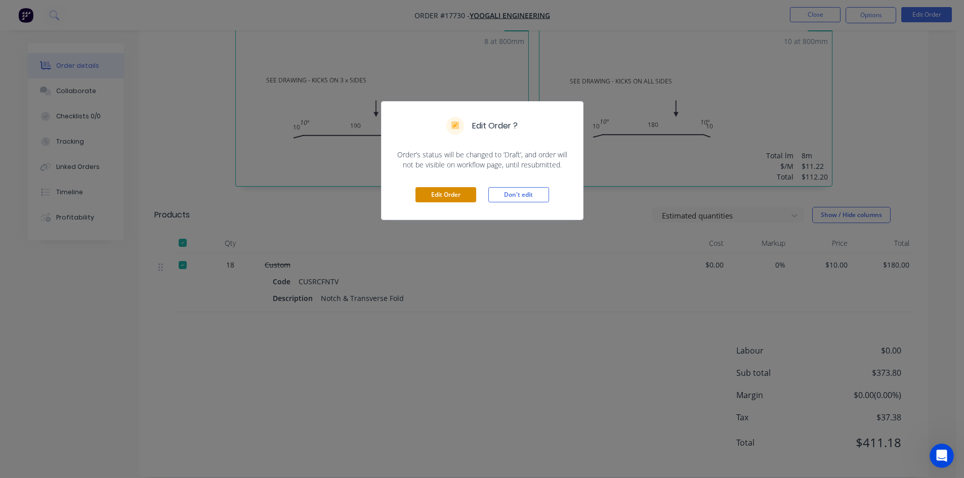
click at [441, 198] on button "Edit Order" at bounding box center [446, 194] width 61 height 15
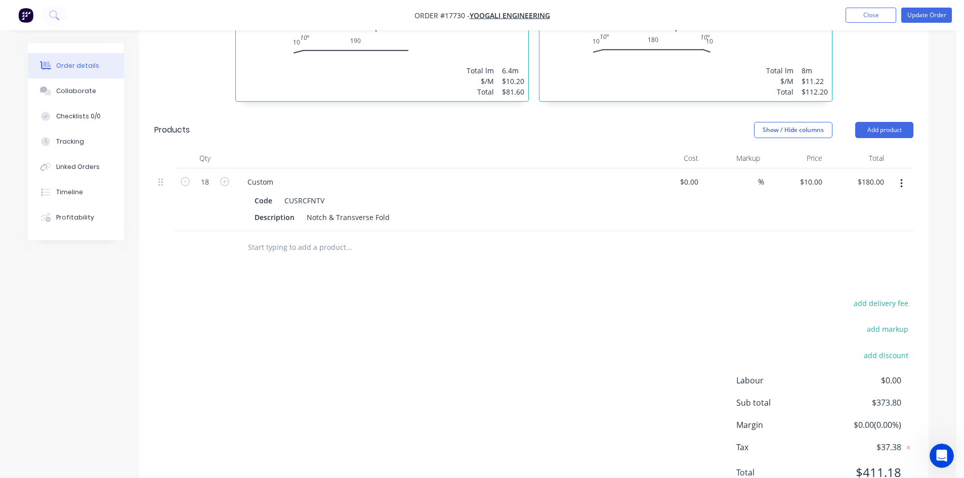
scroll to position [506, 0]
click at [443, 210] on div "Description Notch & Transverse Fold" at bounding box center [436, 217] width 370 height 15
drag, startPoint x: 386, startPoint y: 171, endPoint x: 335, endPoint y: 170, distance: 51.1
click at [335, 210] on div "Notch & Transverse Fold" at bounding box center [348, 217] width 91 height 15
click at [375, 210] on div "Notch & Transverse Fold" at bounding box center [348, 217] width 91 height 15
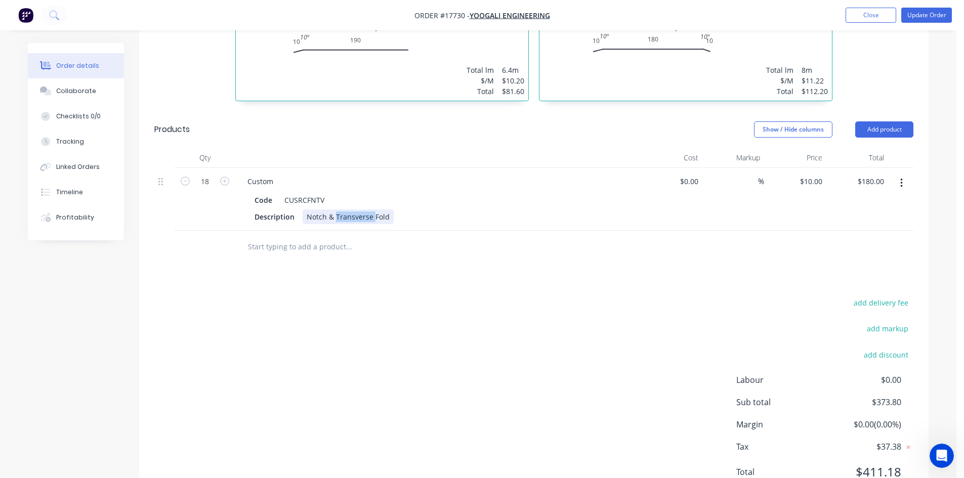
drag, startPoint x: 373, startPoint y: 173, endPoint x: 336, endPoint y: 173, distance: 36.9
click at [336, 210] on div "Notch & Transverse Fold" at bounding box center [348, 217] width 91 height 15
click at [462, 296] on div "add delivery fee add markup add discount Labour $0.00 Sub total $373.80 Margin …" at bounding box center [533, 393] width 759 height 195
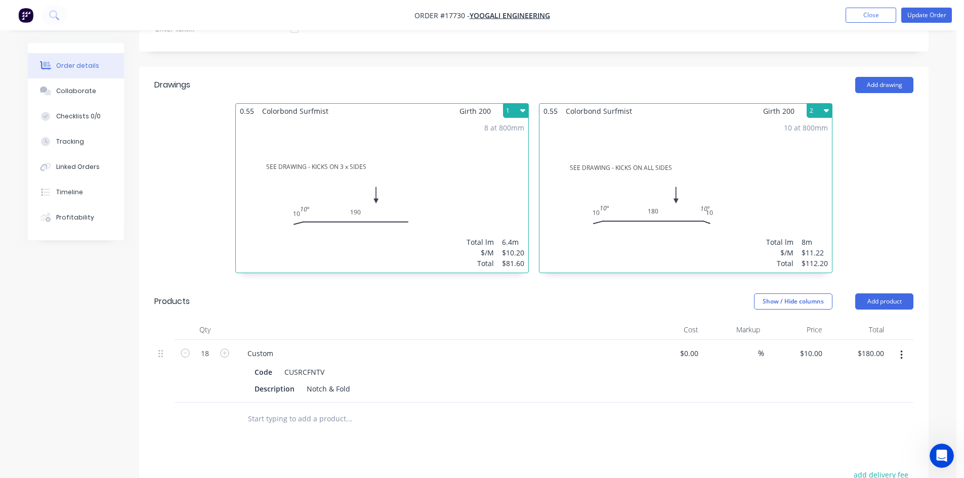
scroll to position [305, 0]
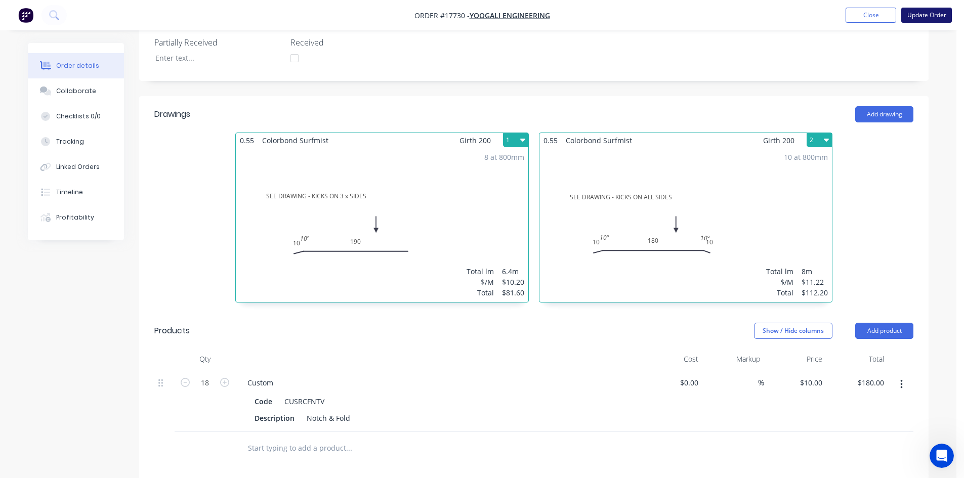
click at [931, 17] on button "Update Order" at bounding box center [926, 15] width 51 height 15
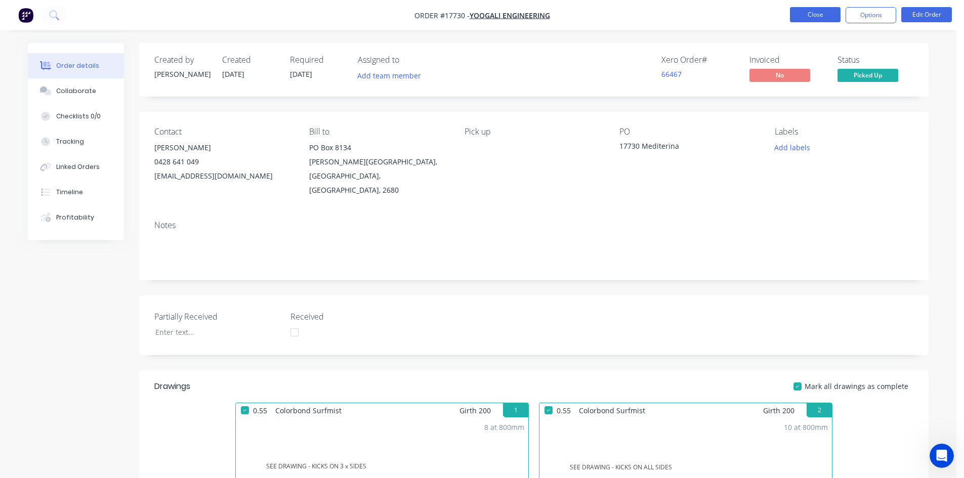
click at [824, 13] on button "Close" at bounding box center [815, 14] width 51 height 15
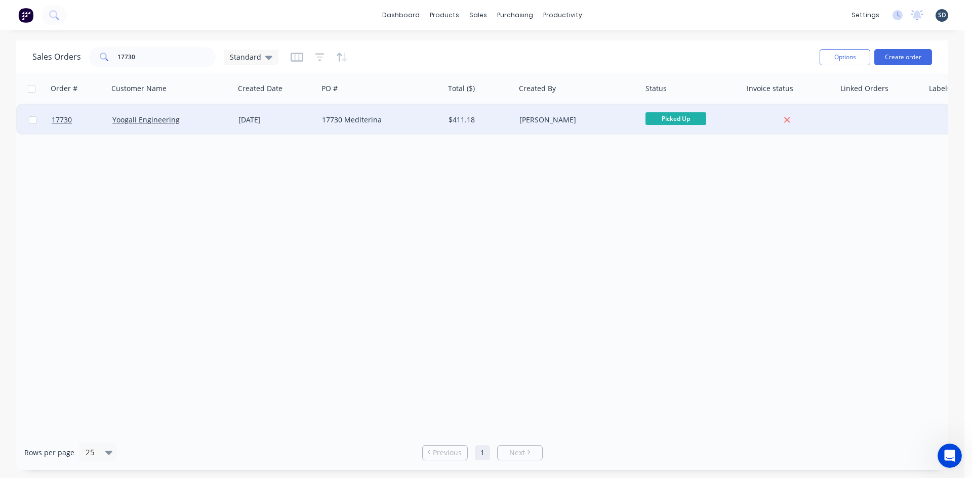
click at [397, 119] on div "17730 Mediterina" at bounding box center [378, 120] width 112 height 10
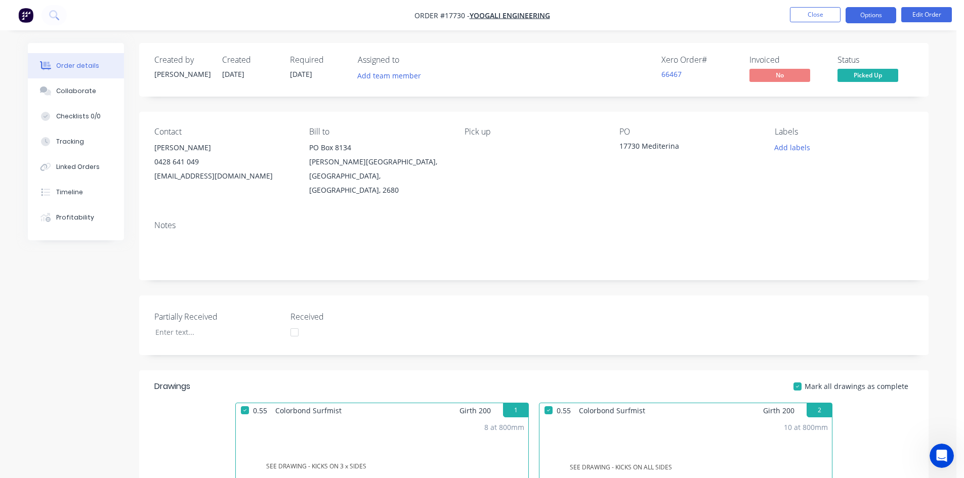
click at [886, 18] on button "Options" at bounding box center [871, 15] width 51 height 16
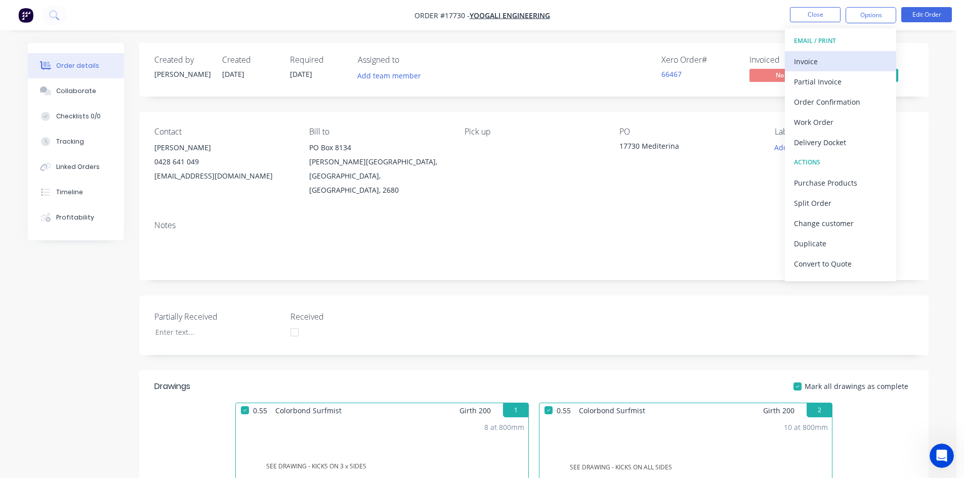
click at [840, 64] on div "Invoice" at bounding box center [840, 61] width 93 height 15
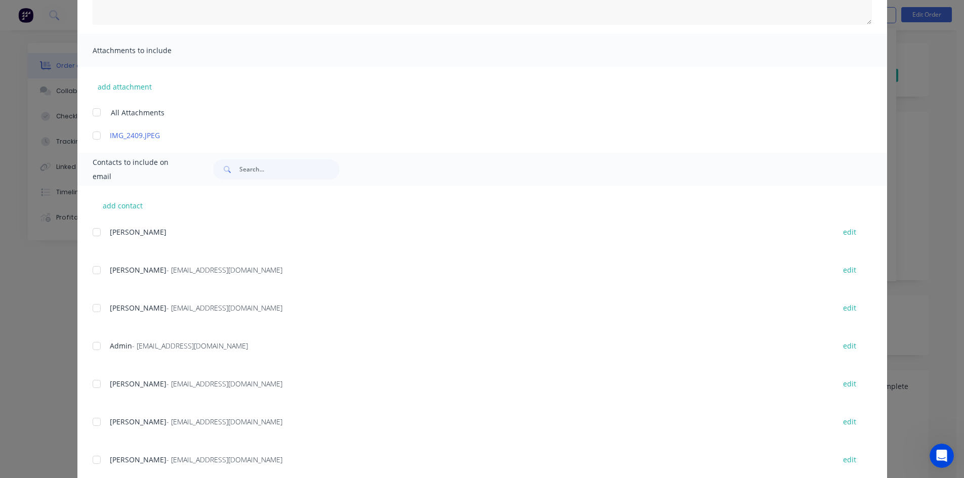
scroll to position [202, 0]
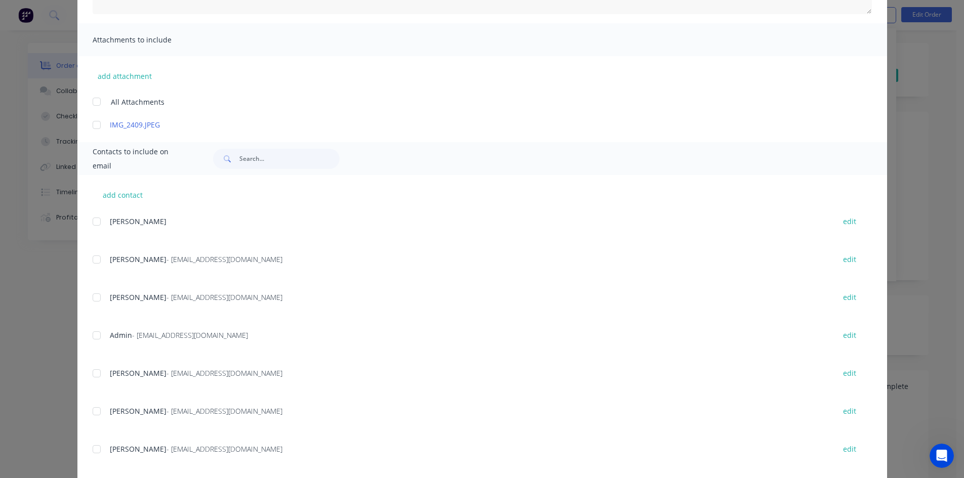
click at [99, 334] on div at bounding box center [97, 335] width 20 height 20
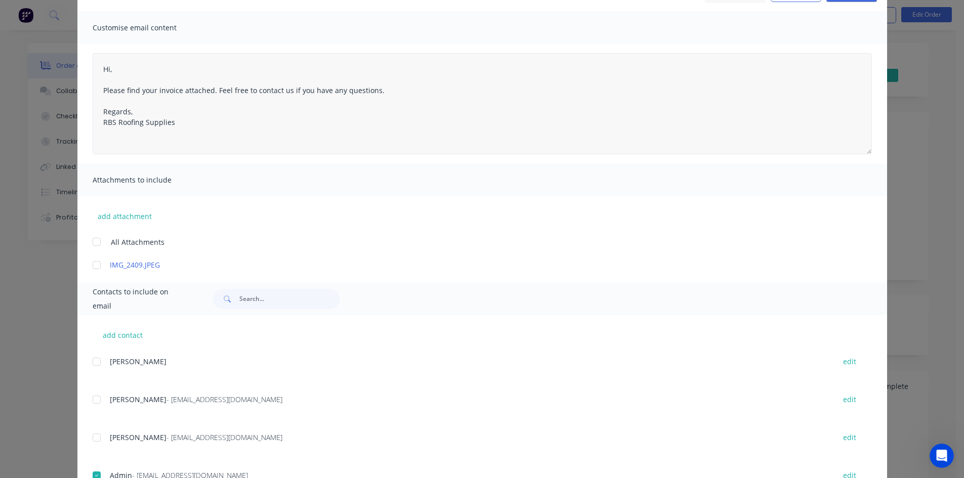
scroll to position [0, 0]
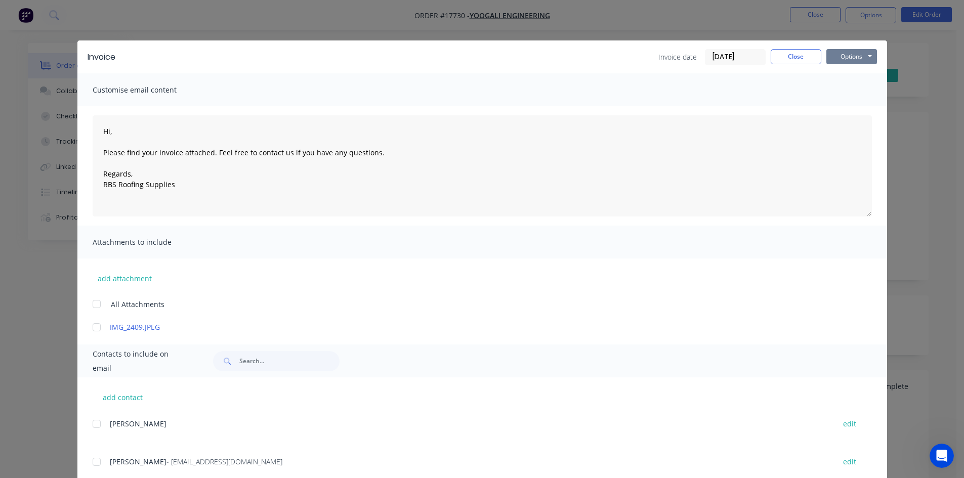
click at [852, 57] on button "Options" at bounding box center [851, 56] width 51 height 15
click at [857, 106] on button "Email" at bounding box center [858, 108] width 65 height 17
click at [806, 58] on button "Close" at bounding box center [796, 56] width 51 height 15
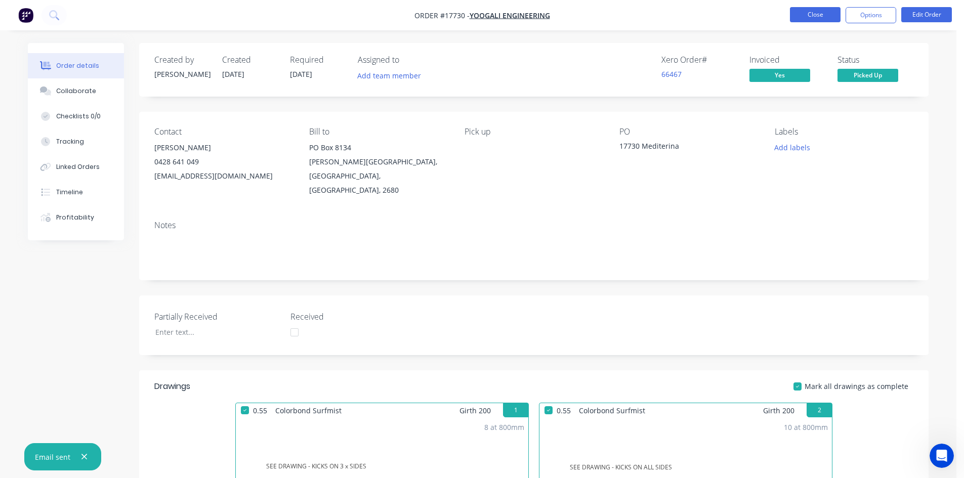
click at [821, 20] on button "Close" at bounding box center [815, 14] width 51 height 15
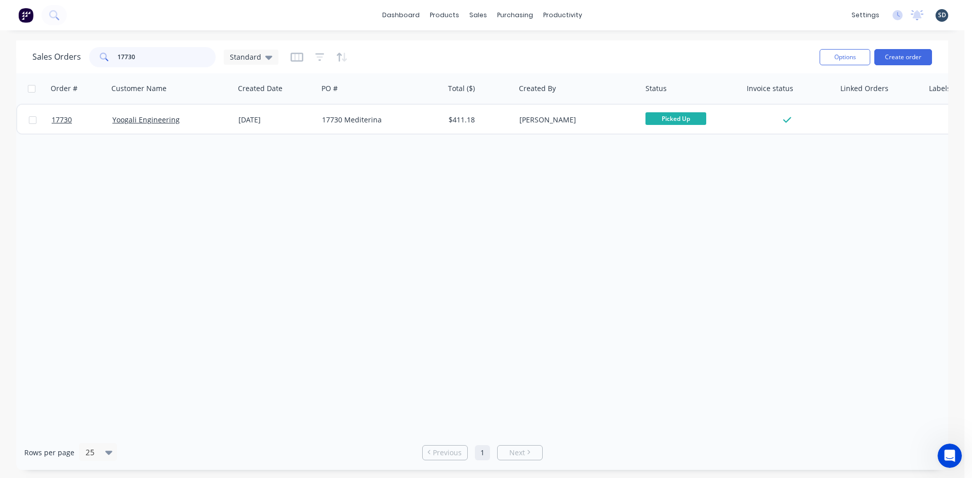
drag, startPoint x: 153, startPoint y: 60, endPoint x: 131, endPoint y: 60, distance: 21.8
click at [131, 60] on input "17730" at bounding box center [166, 57] width 99 height 20
type input "17733"
click at [492, 37] on div "dashboard products sales purchasing productivity dashboard products Product Cat…" at bounding box center [482, 239] width 964 height 478
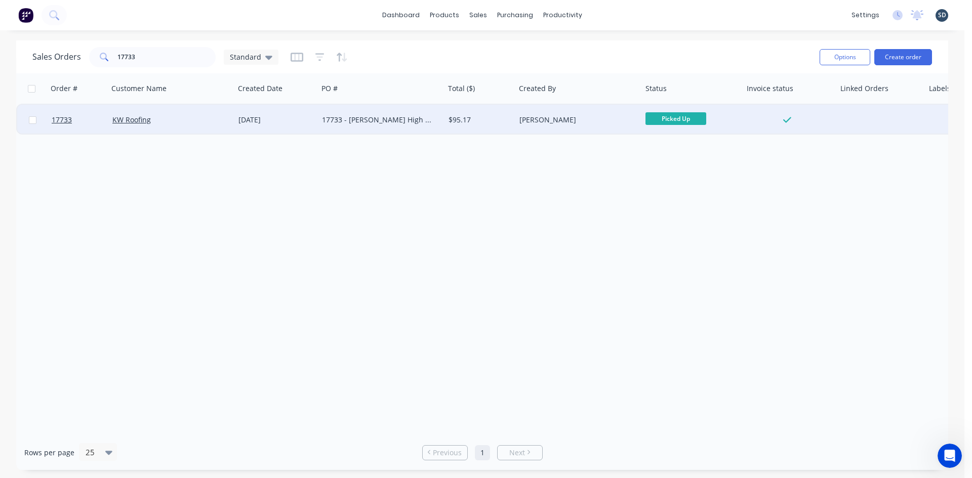
click at [300, 126] on div "[DATE]" at bounding box center [276, 120] width 84 height 30
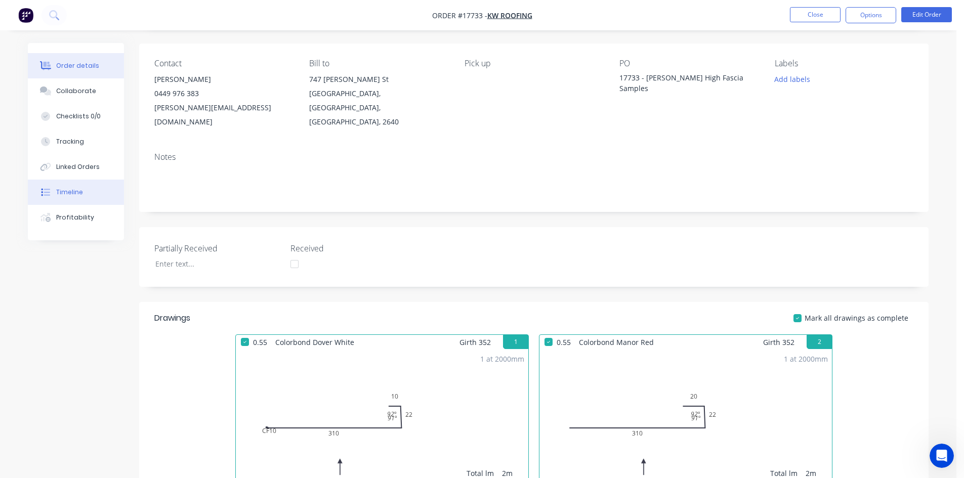
click at [80, 190] on div "Timeline" at bounding box center [69, 192] width 27 height 9
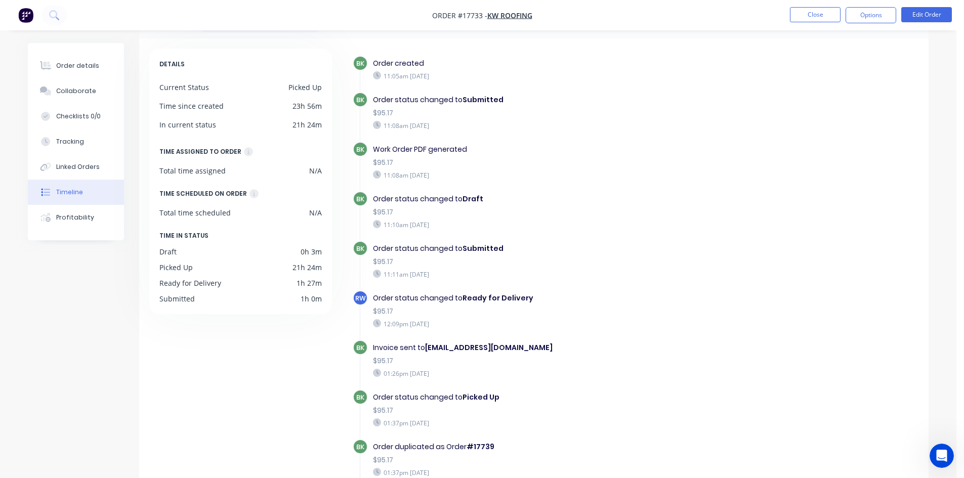
scroll to position [77, 0]
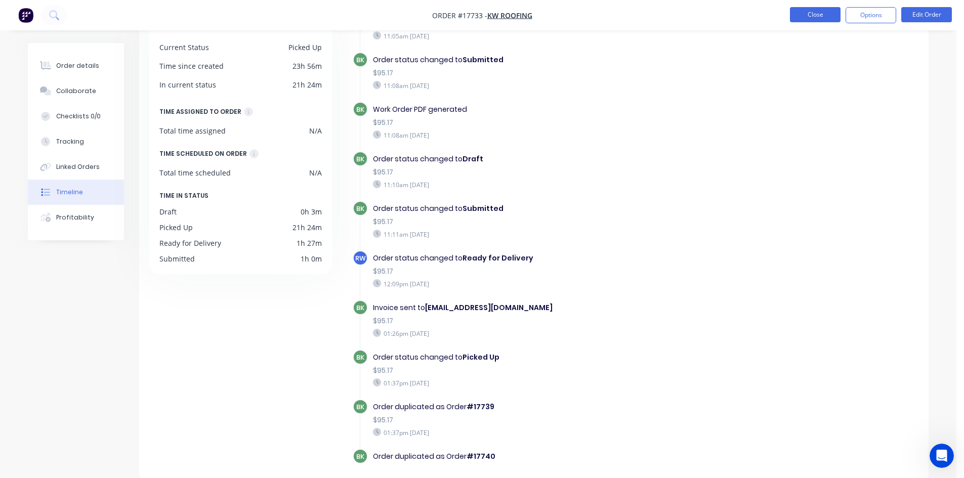
click at [822, 13] on button "Close" at bounding box center [815, 14] width 51 height 15
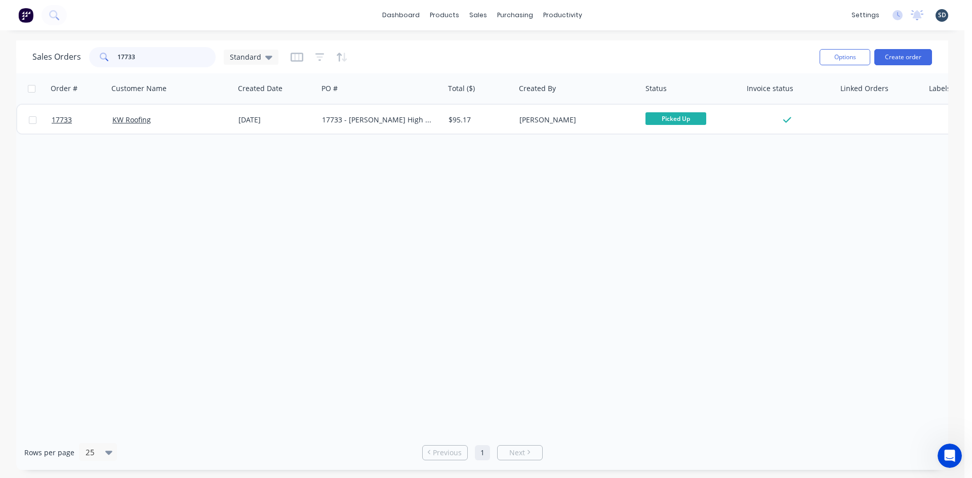
drag, startPoint x: 138, startPoint y: 56, endPoint x: 128, endPoint y: 54, distance: 10.4
click at [128, 54] on input "17733" at bounding box center [166, 57] width 99 height 20
type input "17711"
click at [537, 45] on div "Sales Orders 17711 Standard" at bounding box center [421, 57] width 779 height 25
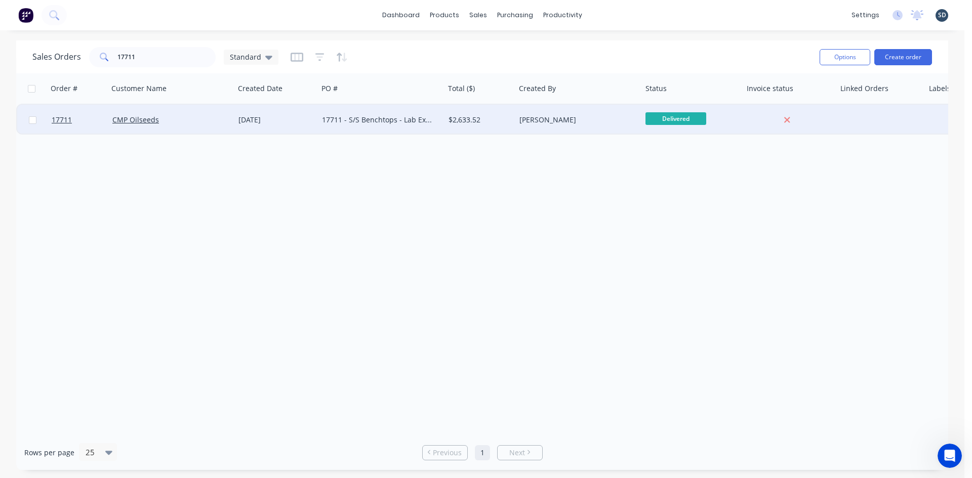
click at [432, 126] on div "17711 - S/S Benchtops - Lab Extension" at bounding box center [381, 120] width 127 height 30
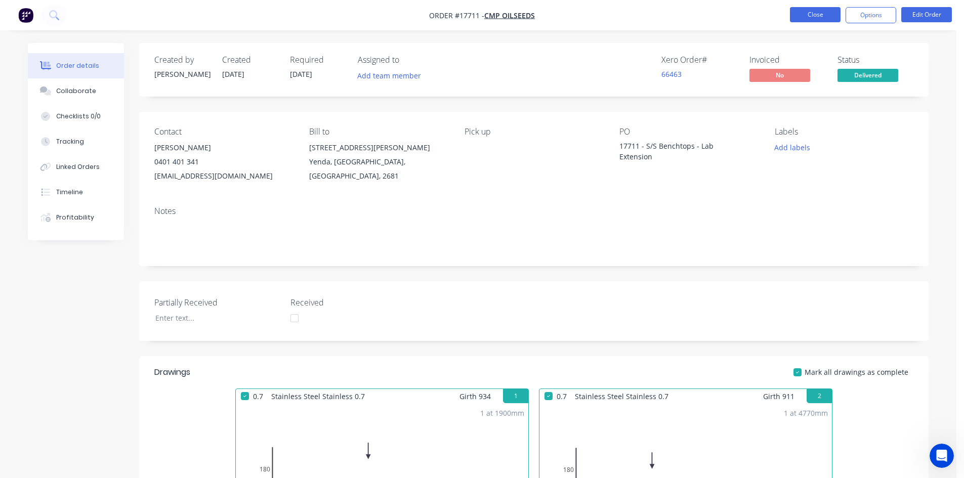
click at [821, 20] on button "Close" at bounding box center [815, 14] width 51 height 15
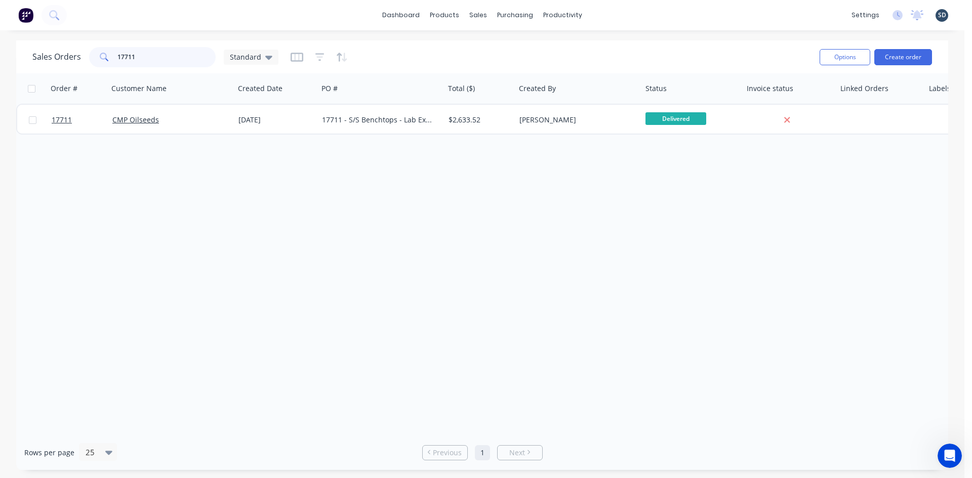
drag, startPoint x: 144, startPoint y: 57, endPoint x: 127, endPoint y: 56, distance: 16.7
click at [127, 56] on input "17711" at bounding box center [166, 57] width 99 height 20
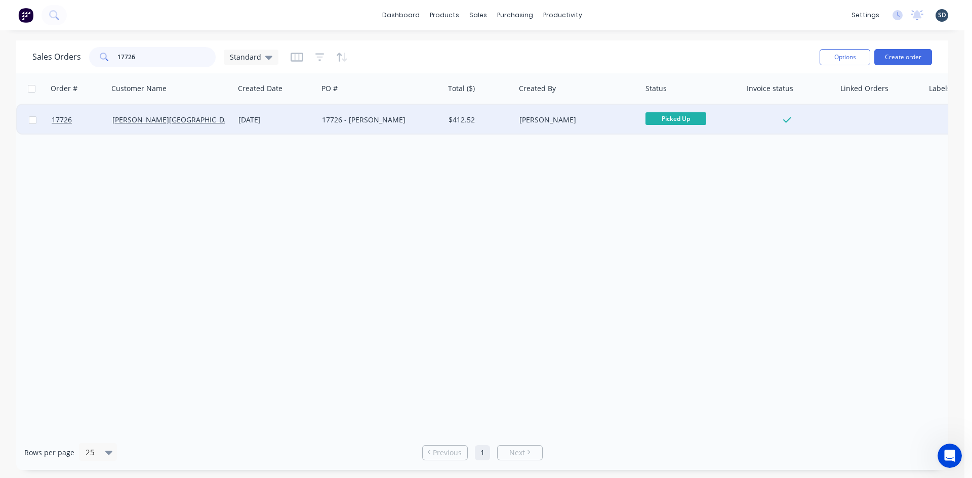
type input "17726"
click at [195, 117] on div "Villata Building" at bounding box center [168, 120] width 112 height 10
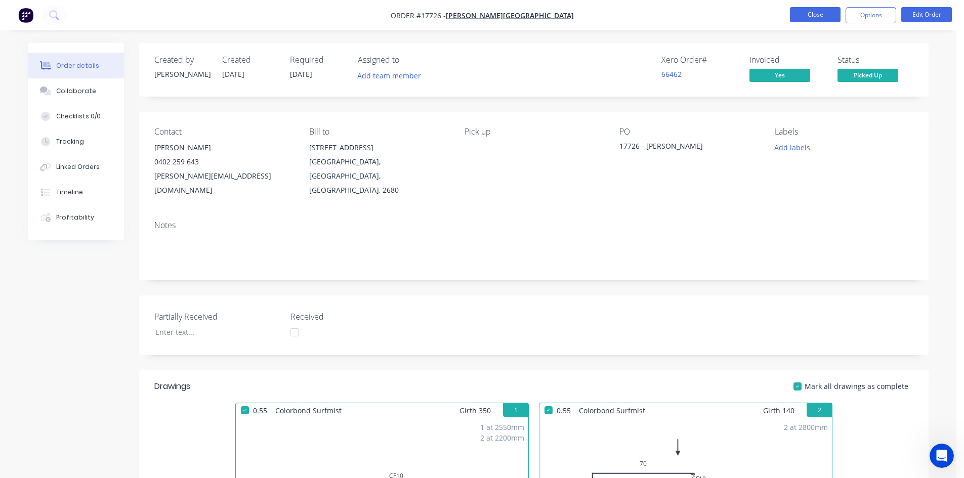
click at [819, 12] on button "Close" at bounding box center [815, 14] width 51 height 15
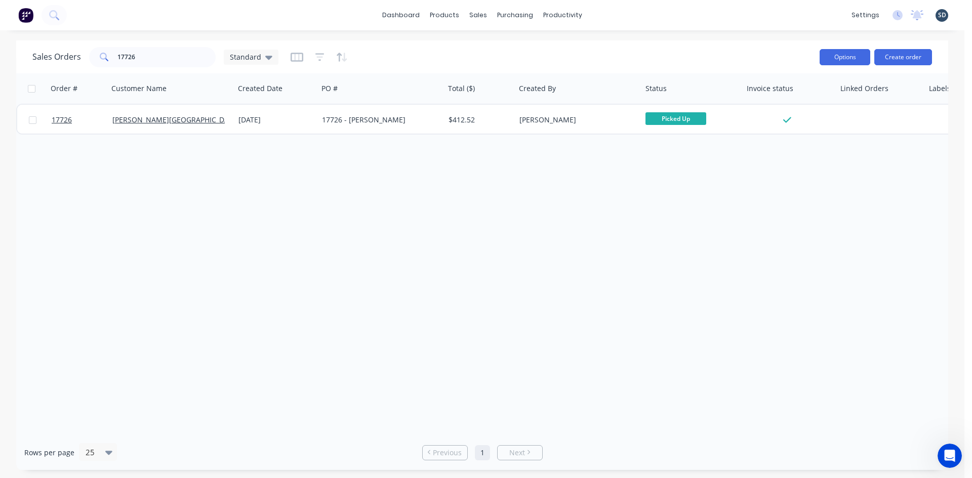
click at [841, 59] on button "Options" at bounding box center [844, 57] width 51 height 16
click at [651, 49] on div "Sales Orders 17726 Standard" at bounding box center [421, 57] width 779 height 25
click at [835, 55] on button "Options" at bounding box center [844, 57] width 51 height 16
click at [709, 42] on div "Sales Orders 17726 Standard Options Change Status Archive Export Create order" at bounding box center [482, 56] width 932 height 33
drag, startPoint x: 150, startPoint y: 60, endPoint x: 128, endPoint y: 58, distance: 22.4
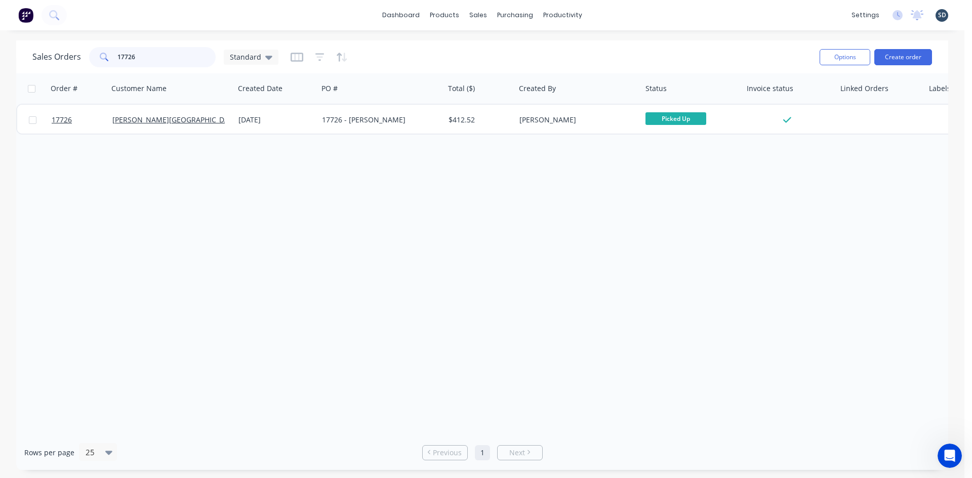
click at [128, 58] on input "17726" at bounding box center [166, 57] width 99 height 20
type input "17718"
click at [199, 42] on div "Sales Orders 17718 Standard Options Create order" at bounding box center [482, 56] width 932 height 33
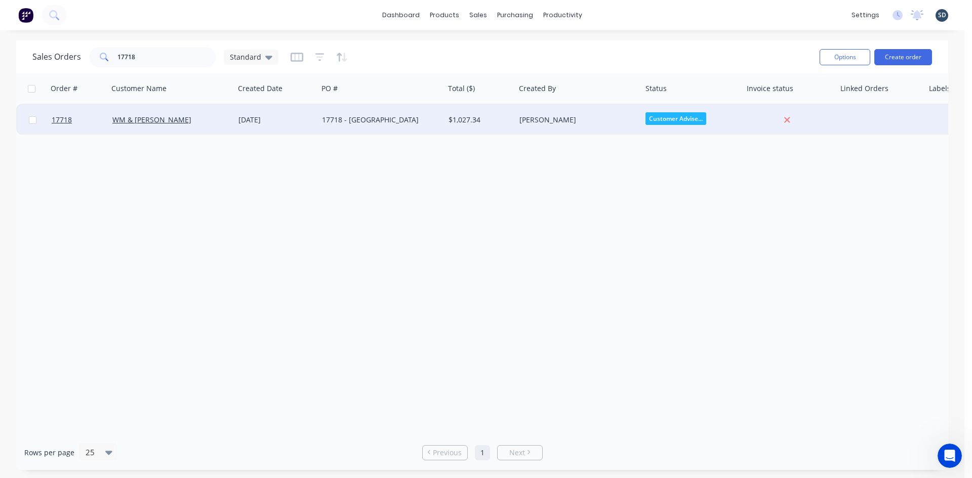
click at [413, 121] on div "17718 - MON Valley" at bounding box center [378, 120] width 112 height 10
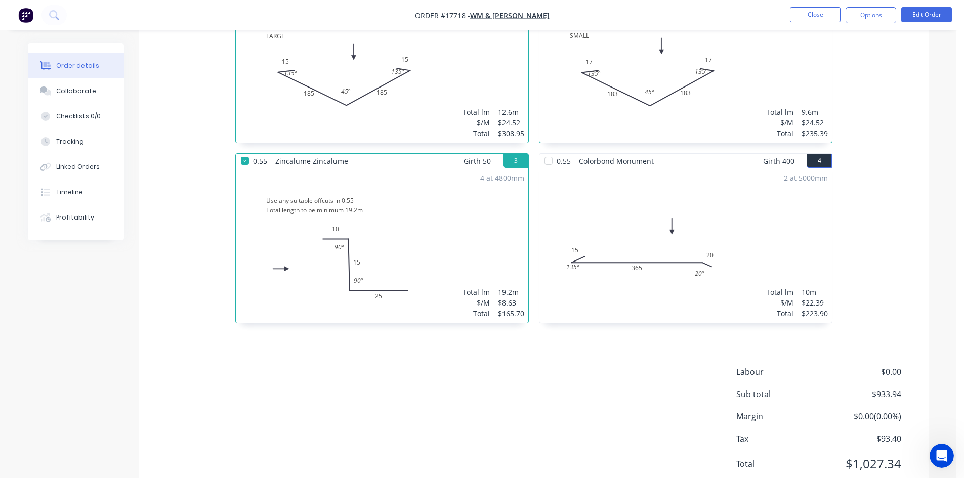
scroll to position [451, 0]
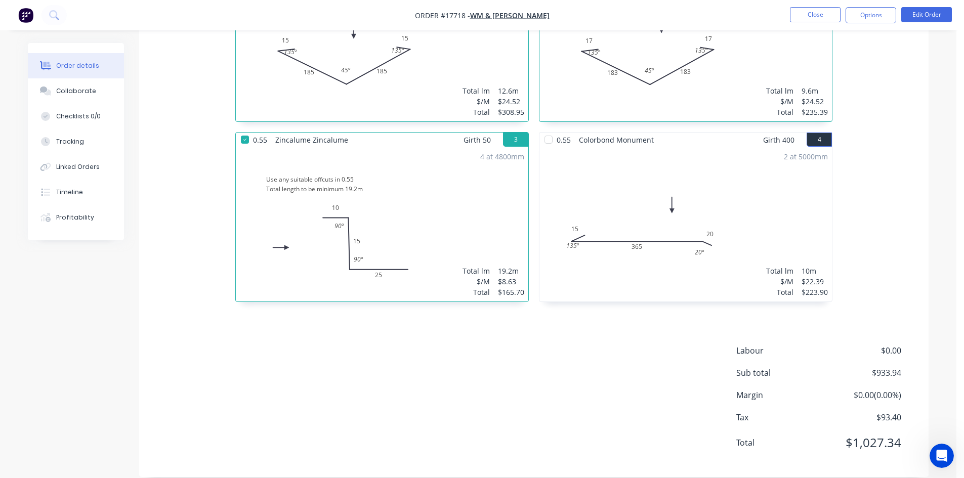
click at [549, 130] on div at bounding box center [549, 140] width 20 height 20
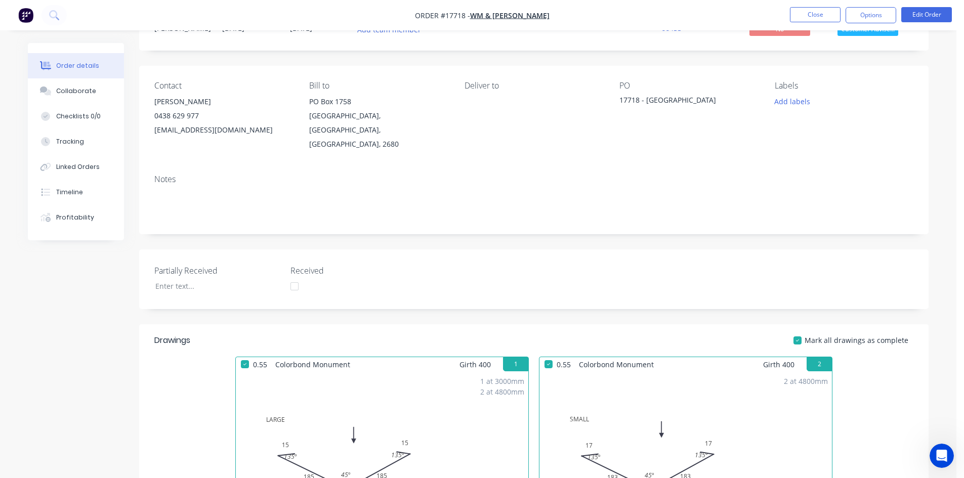
scroll to position [0, 0]
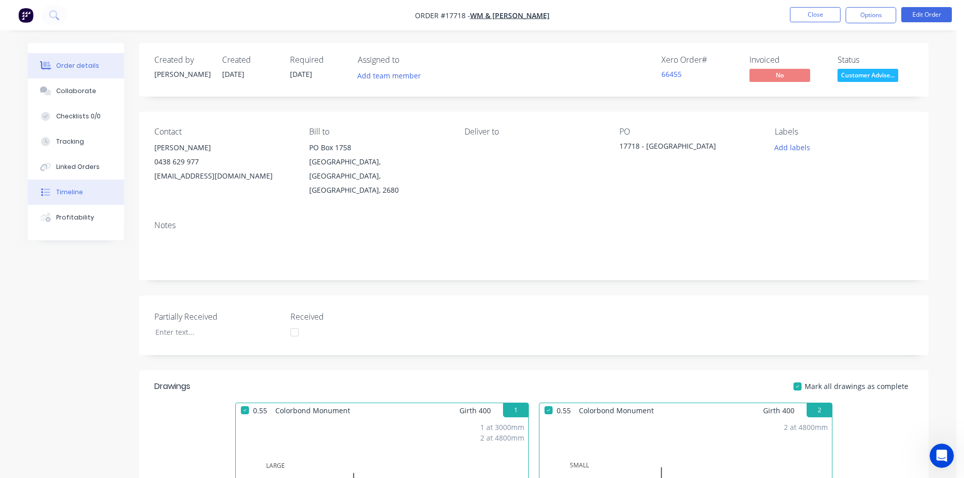
click at [71, 198] on button "Timeline" at bounding box center [76, 192] width 96 height 25
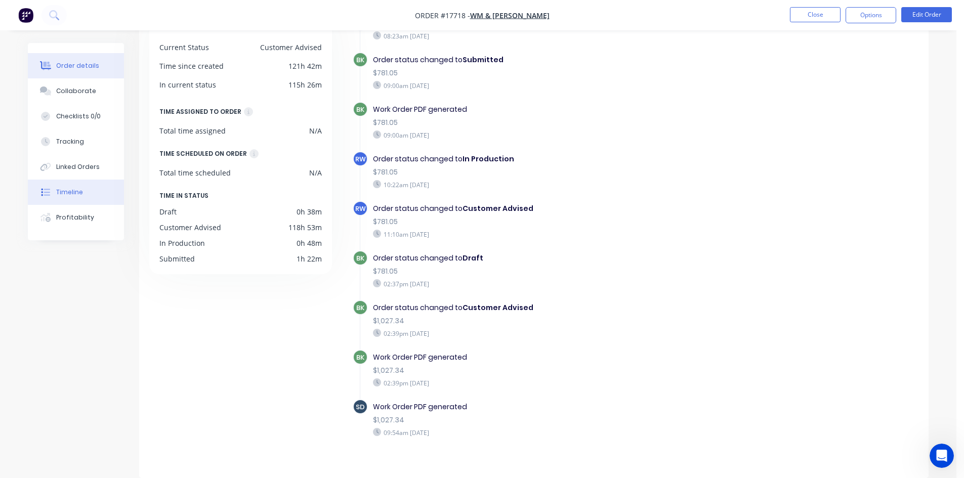
click at [63, 69] on div "Order details" at bounding box center [77, 65] width 43 height 9
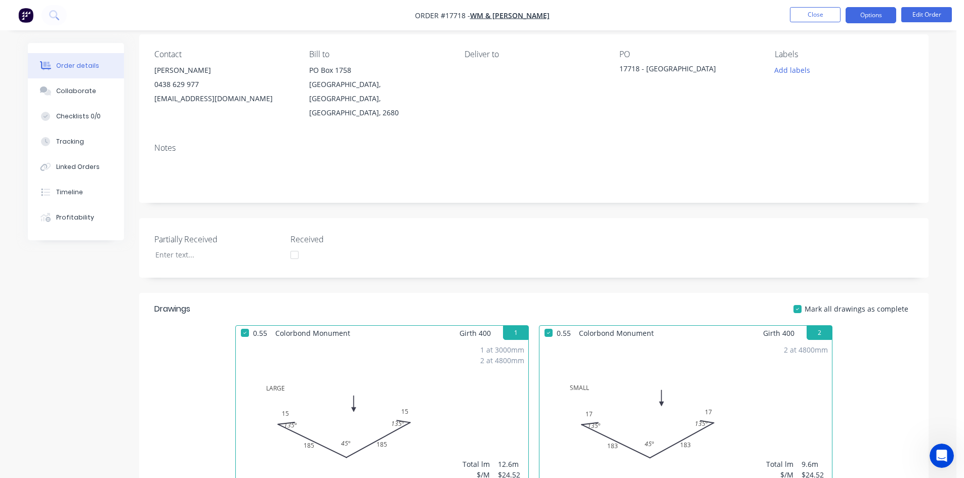
drag, startPoint x: 863, startPoint y: 19, endPoint x: 857, endPoint y: 20, distance: 5.6
click at [863, 19] on button "Options" at bounding box center [871, 15] width 51 height 16
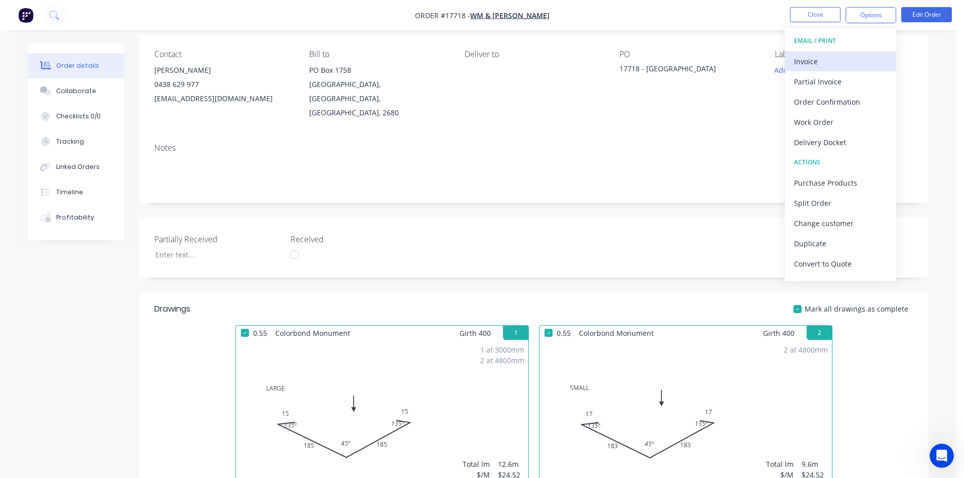
click at [832, 57] on div "Invoice" at bounding box center [840, 61] width 93 height 15
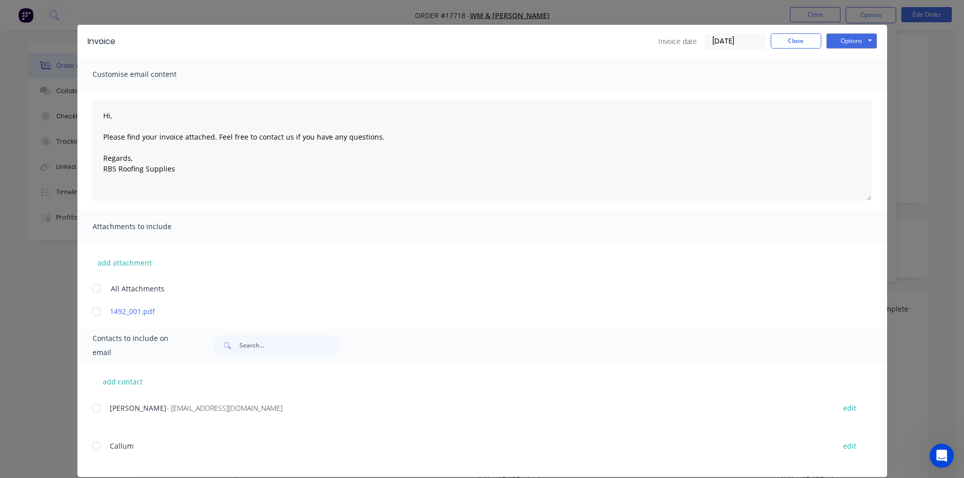
scroll to position [29, 0]
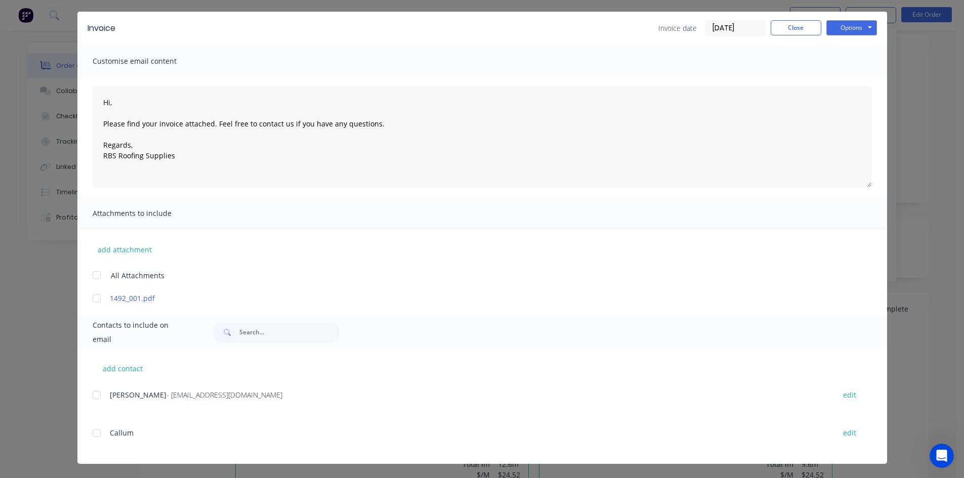
click at [90, 396] on div at bounding box center [97, 395] width 20 height 20
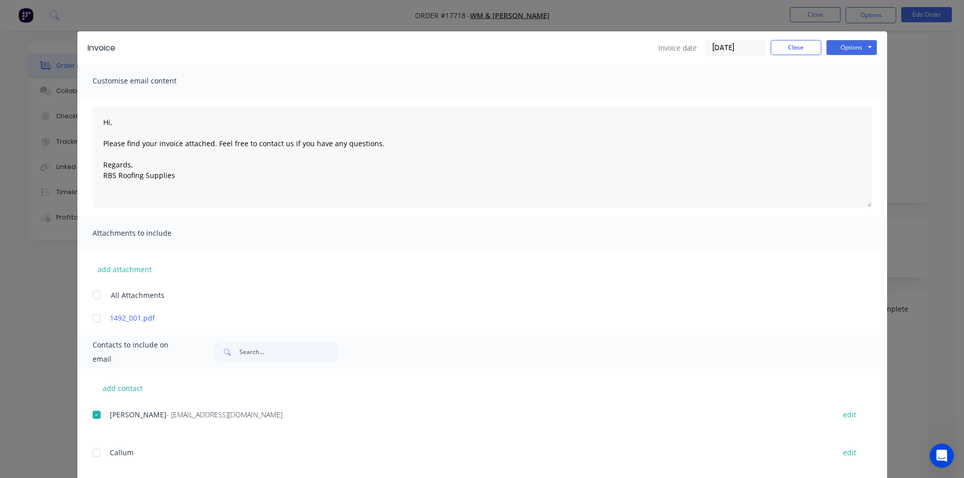
scroll to position [0, 0]
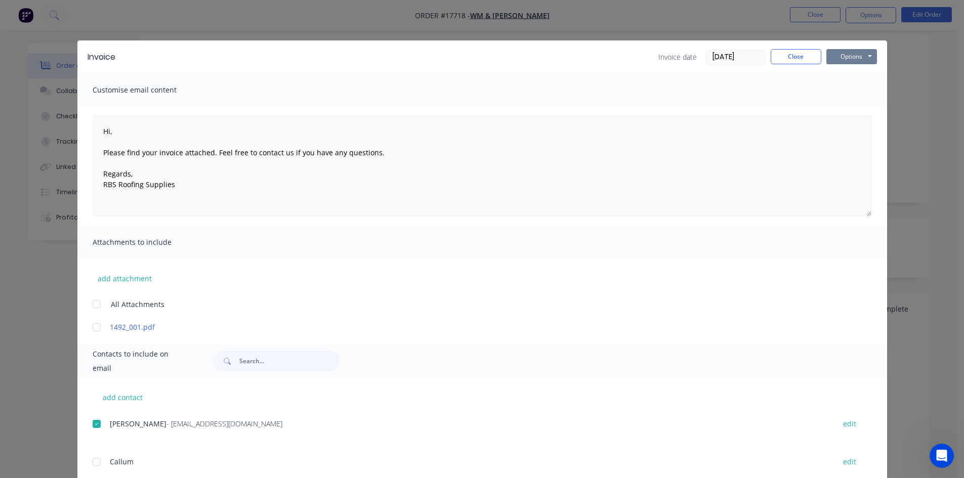
click at [850, 59] on button "Options" at bounding box center [851, 56] width 51 height 15
click at [860, 113] on button "Email" at bounding box center [858, 108] width 65 height 17
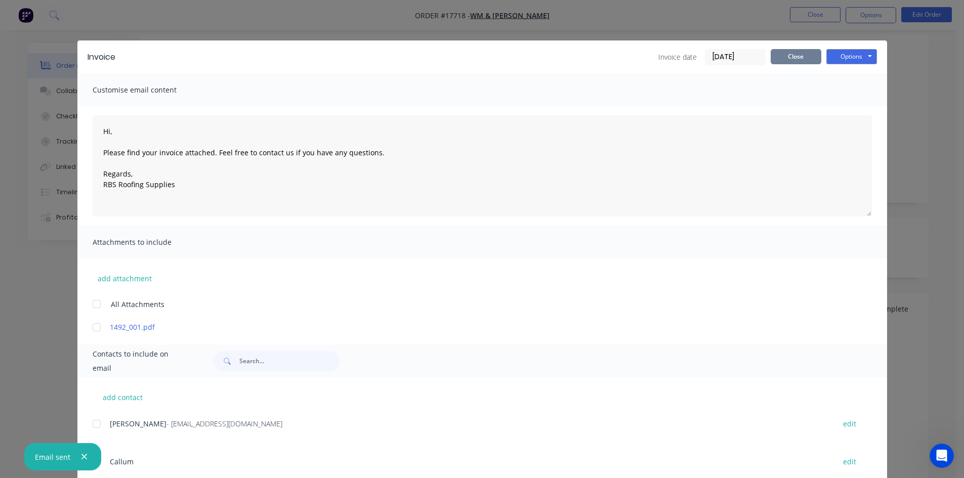
click at [792, 57] on button "Close" at bounding box center [796, 56] width 51 height 15
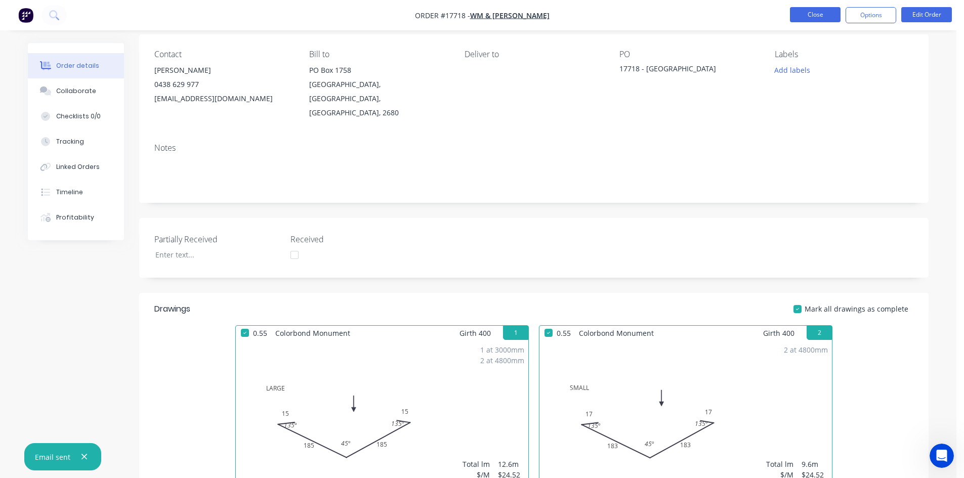
click at [814, 13] on button "Close" at bounding box center [815, 14] width 51 height 15
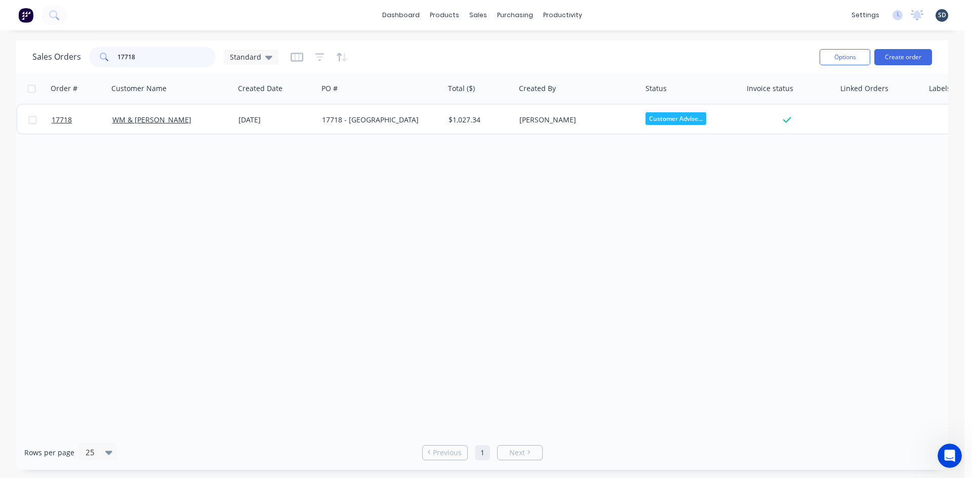
drag, startPoint x: 150, startPoint y: 58, endPoint x: 122, endPoint y: 56, distance: 27.4
click at [122, 56] on input "17718" at bounding box center [166, 57] width 99 height 20
type input "17689"
click at [439, 57] on div "Sales Orders 17689 Standard" at bounding box center [421, 57] width 779 height 25
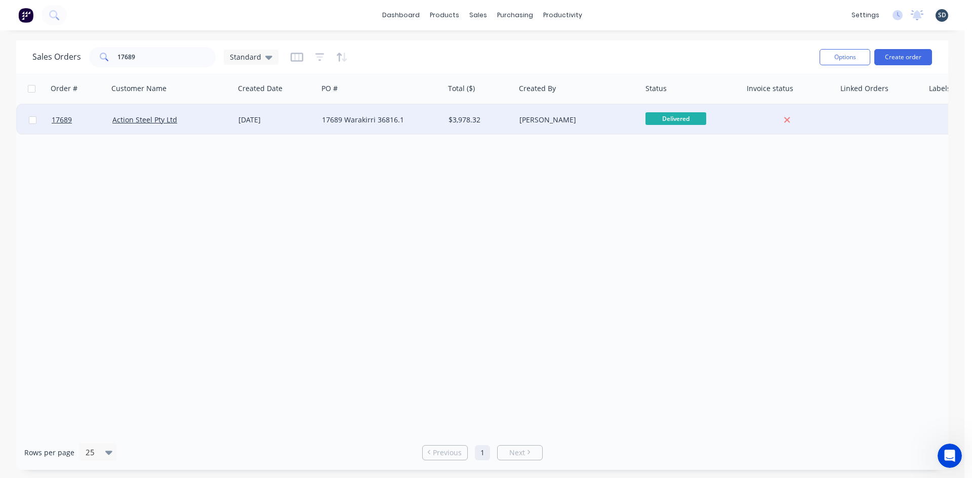
click at [427, 125] on div "17689 Warakirri 36816.1" at bounding box center [378, 120] width 112 height 10
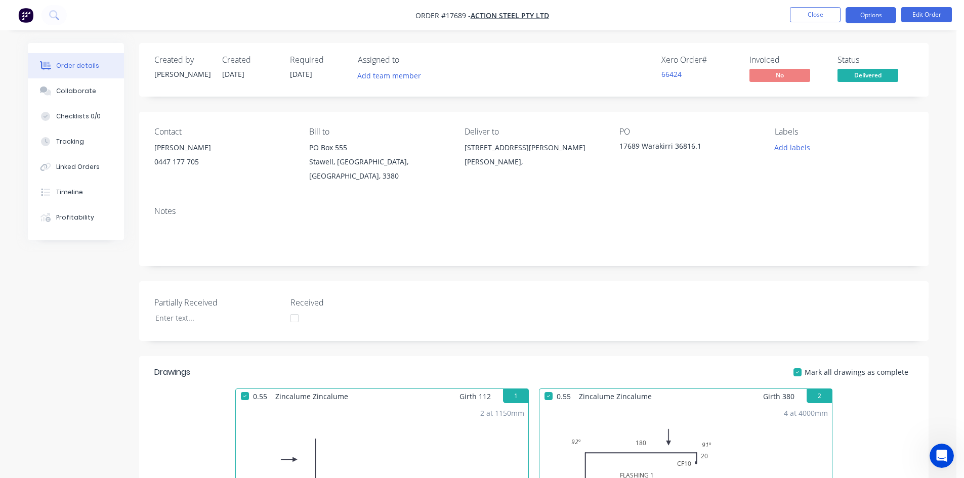
click at [874, 16] on button "Options" at bounding box center [871, 15] width 51 height 16
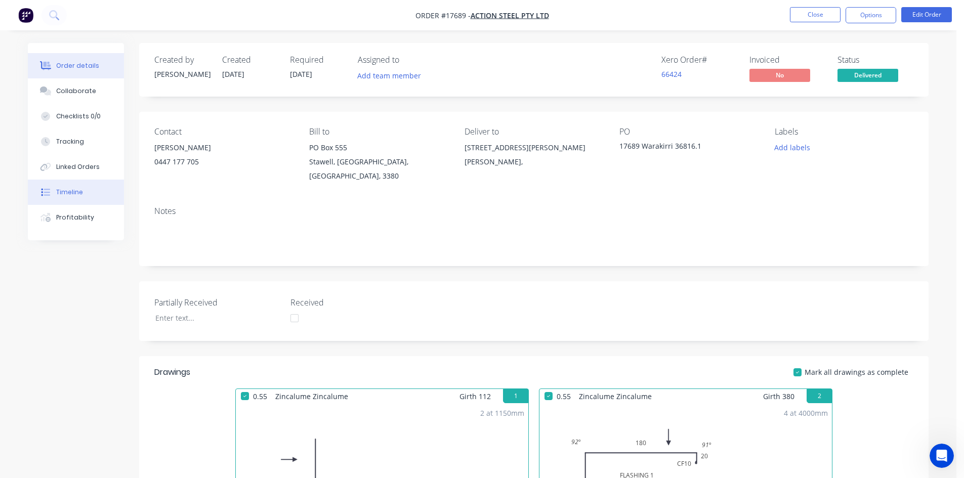
click at [66, 196] on div "Timeline" at bounding box center [69, 192] width 27 height 9
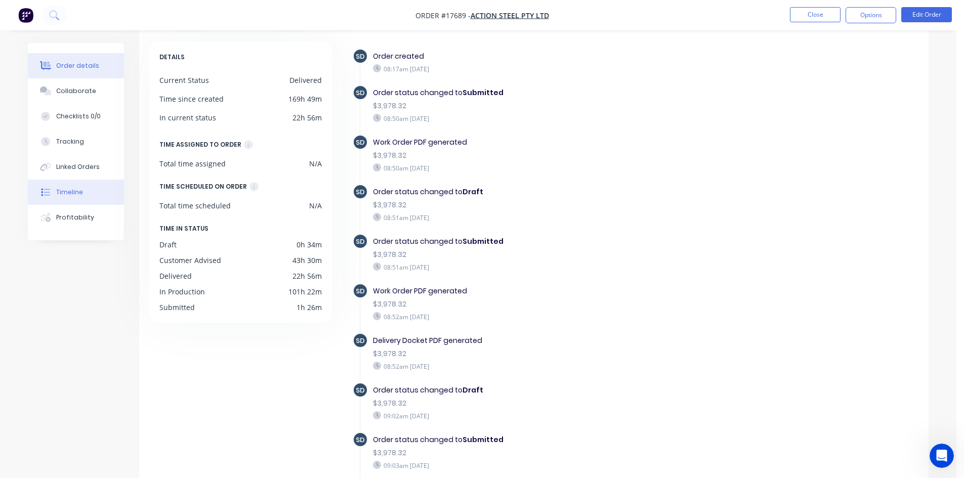
scroll to position [27, 0]
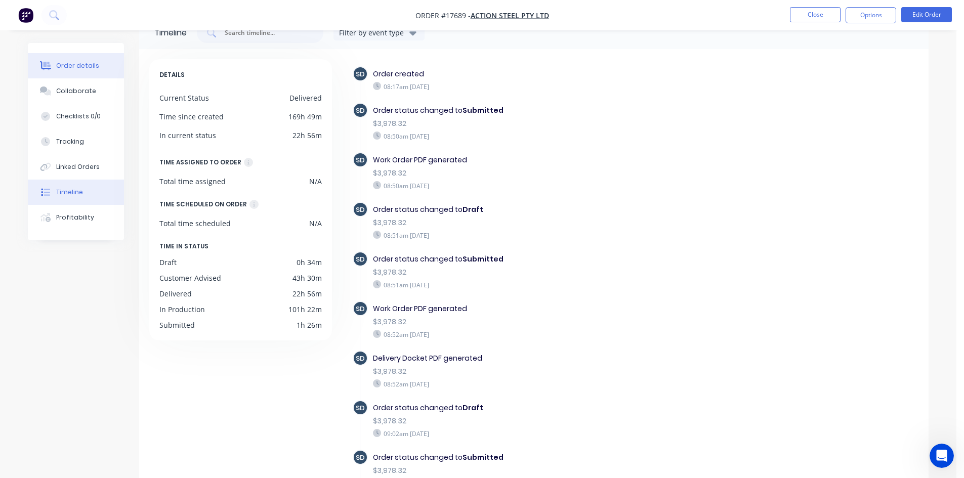
click at [51, 69] on icon at bounding box center [46, 65] width 12 height 9
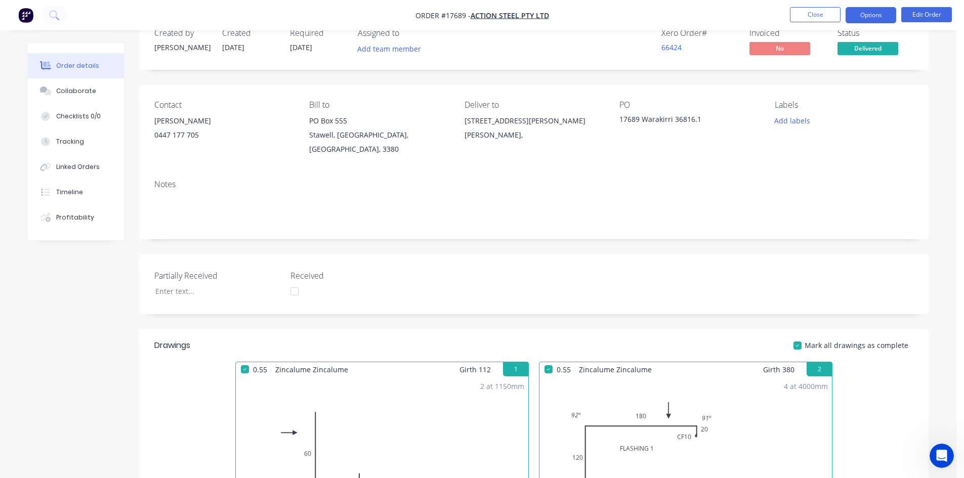
click at [850, 11] on button "Options" at bounding box center [871, 15] width 51 height 16
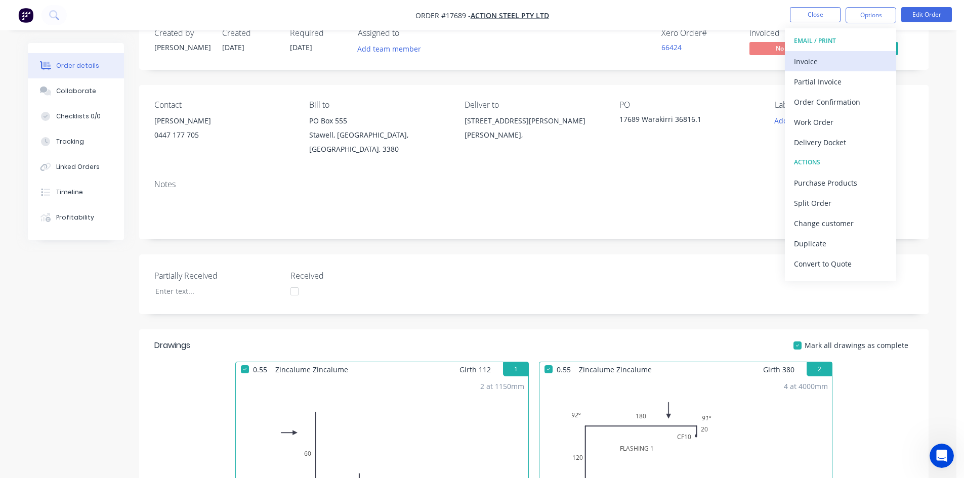
click at [839, 61] on div "Invoice" at bounding box center [840, 61] width 93 height 15
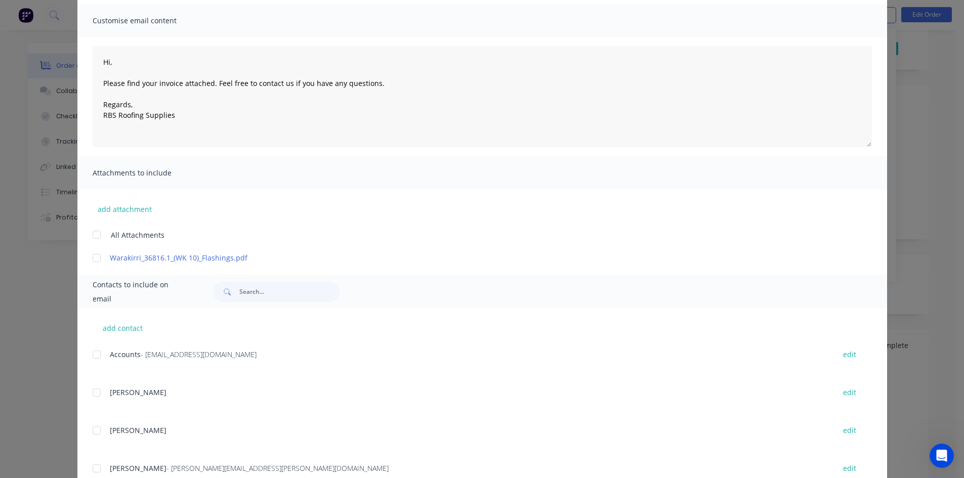
scroll to position [202, 0]
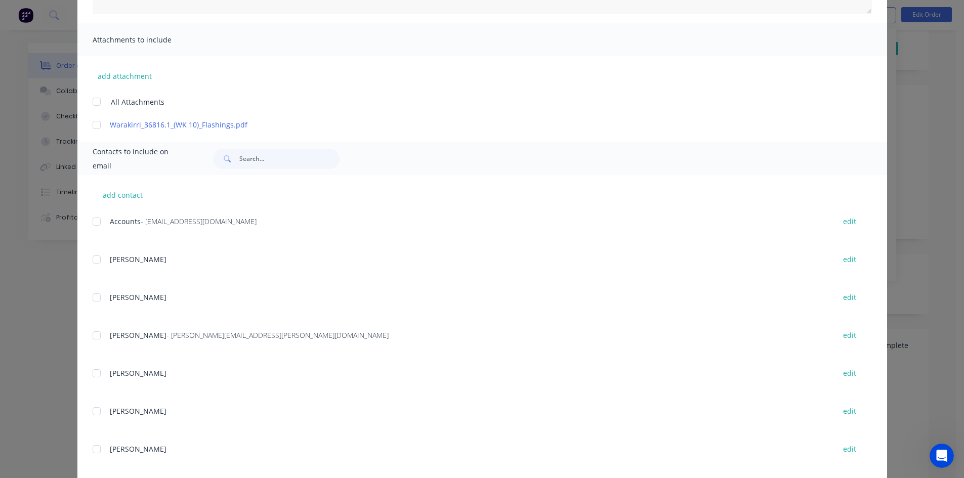
click at [92, 222] on div at bounding box center [97, 222] width 20 height 20
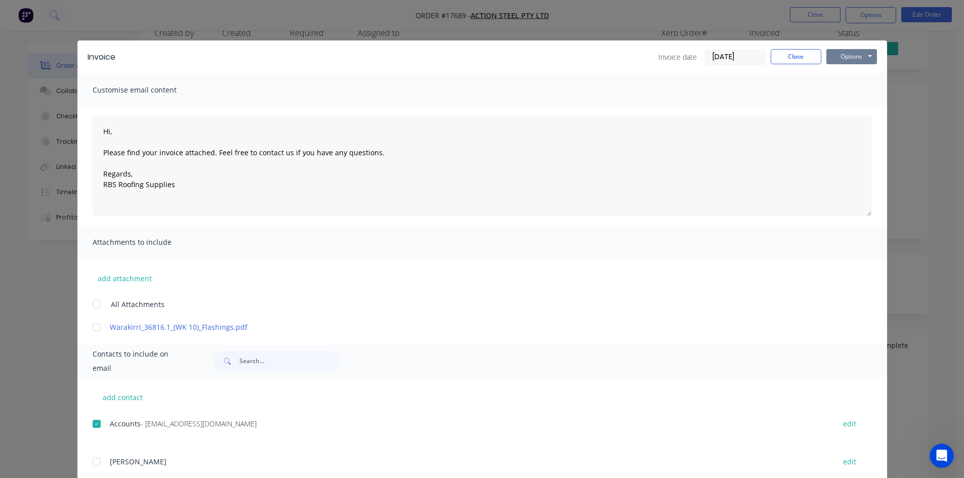
click at [841, 58] on button "Options" at bounding box center [851, 56] width 51 height 15
click at [827, 102] on button "Email" at bounding box center [858, 108] width 65 height 17
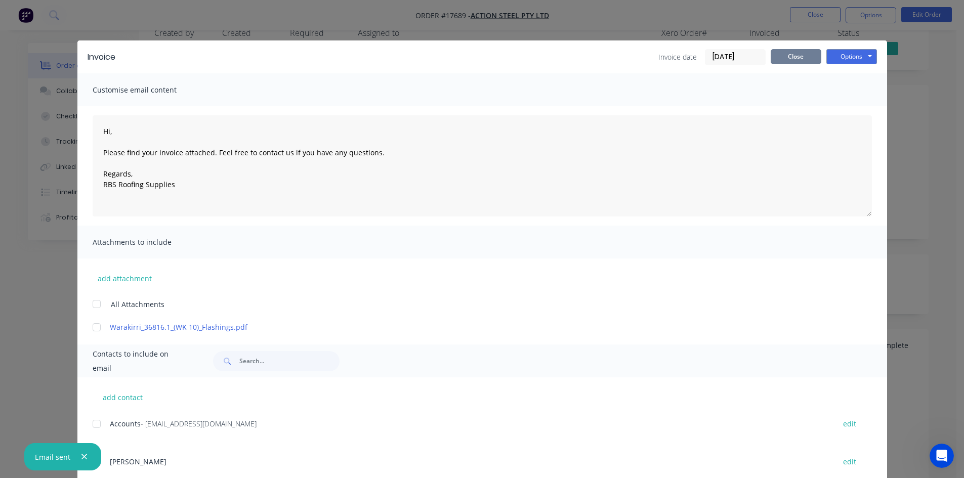
click at [805, 55] on button "Close" at bounding box center [796, 56] width 51 height 15
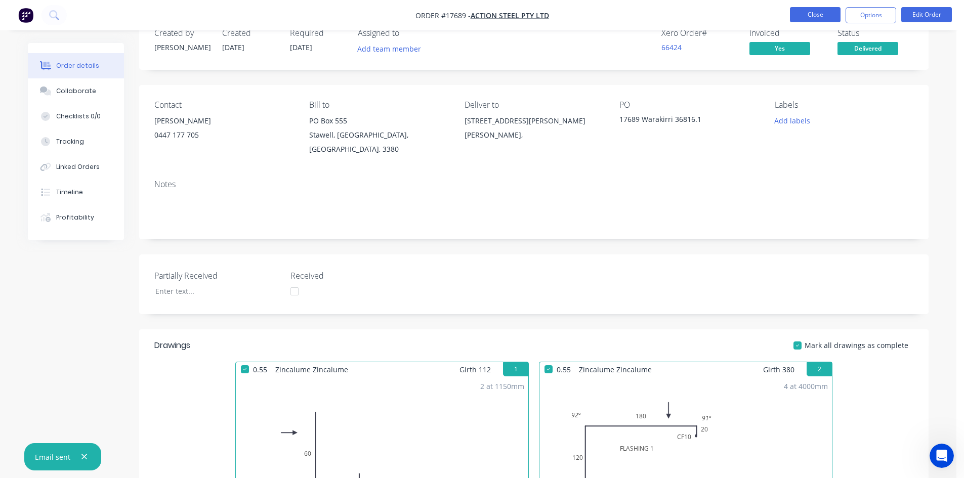
click at [807, 20] on button "Close" at bounding box center [815, 14] width 51 height 15
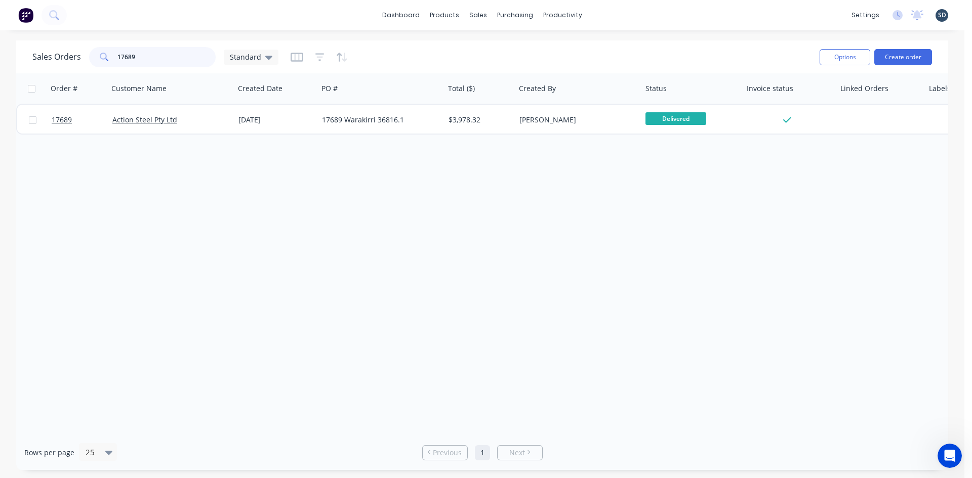
drag, startPoint x: 153, startPoint y: 56, endPoint x: 123, endPoint y: 58, distance: 29.4
click at [123, 58] on input "17689" at bounding box center [166, 57] width 99 height 20
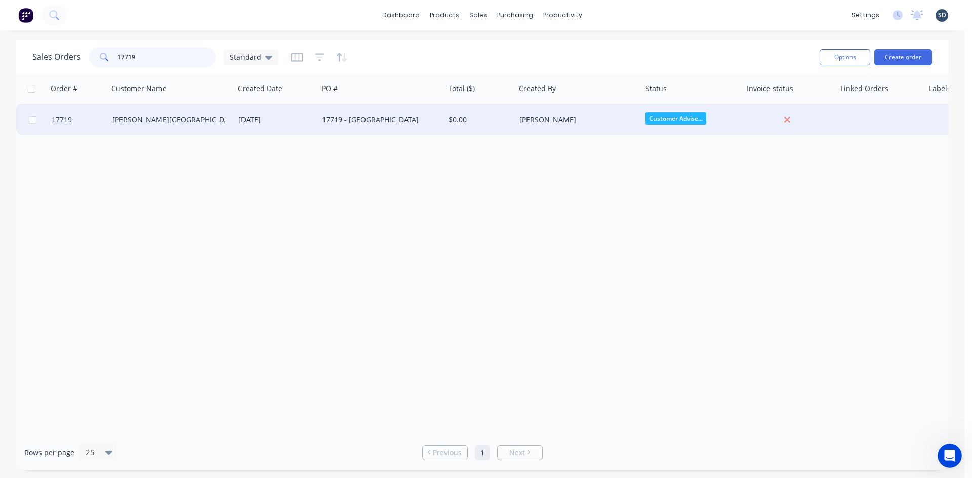
type input "17719"
click at [598, 123] on div "Barry Keen" at bounding box center [575, 120] width 112 height 10
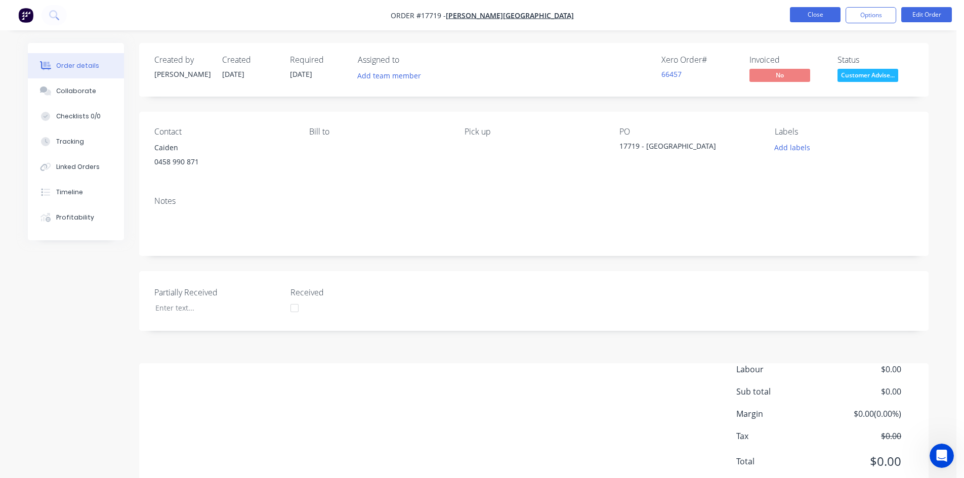
click at [812, 13] on button "Close" at bounding box center [815, 14] width 51 height 15
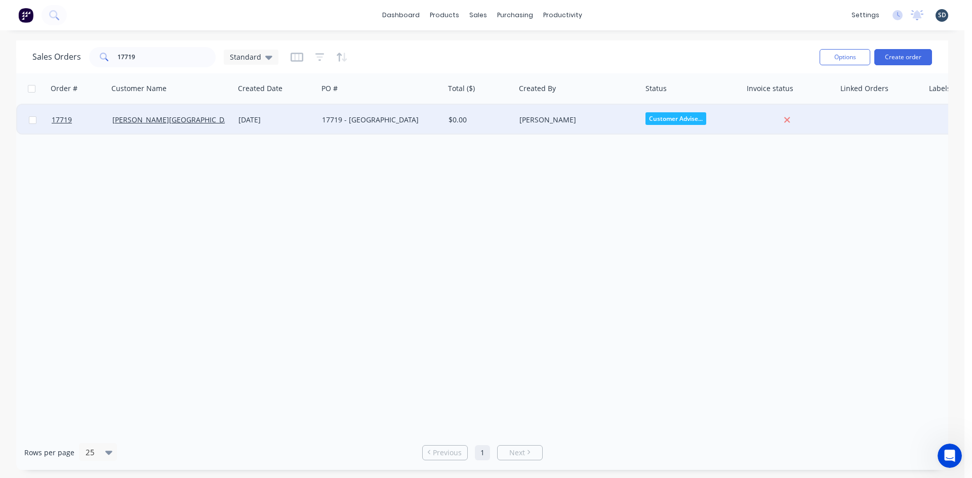
click at [227, 121] on div "Glenn Walsh Building" at bounding box center [171, 120] width 118 height 10
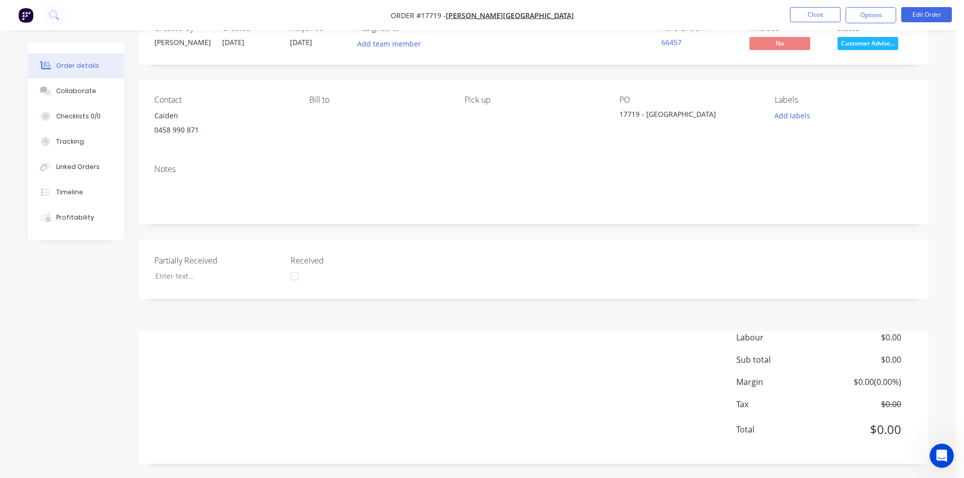
scroll to position [33, 0]
click at [62, 196] on div "Timeline" at bounding box center [69, 192] width 27 height 9
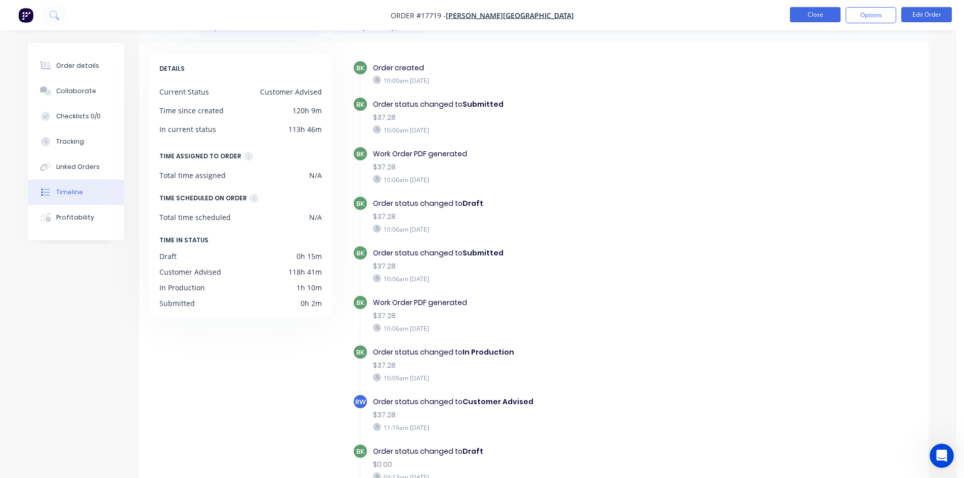
click at [833, 16] on button "Close" at bounding box center [815, 14] width 51 height 15
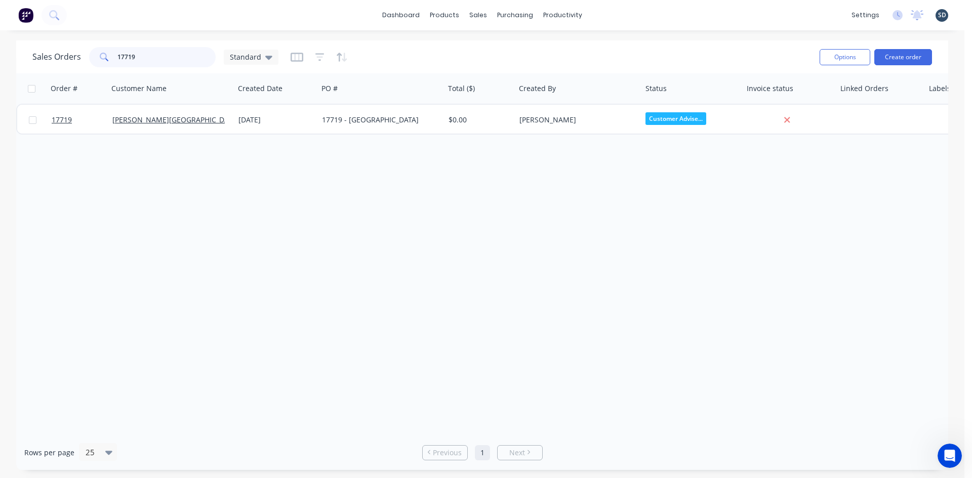
click at [126, 55] on input "17719" at bounding box center [166, 57] width 99 height 20
drag, startPoint x: 130, startPoint y: 55, endPoint x: 137, endPoint y: 56, distance: 7.1
click at [137, 56] on input "17719" at bounding box center [166, 57] width 99 height 20
click at [498, 52] on div "Sales Orders 17718 Standard" at bounding box center [421, 57] width 779 height 25
drag, startPoint x: 144, startPoint y: 55, endPoint x: 123, endPoint y: 53, distance: 20.8
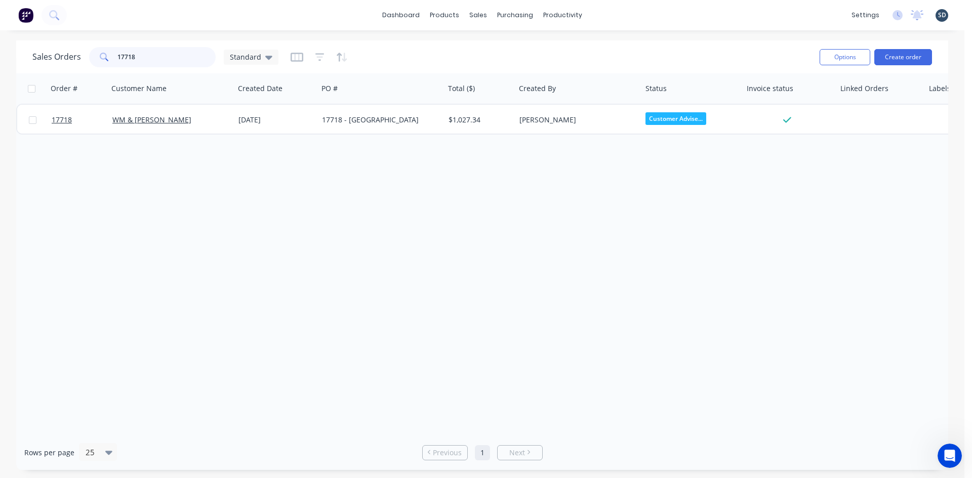
click at [123, 53] on input "17718" at bounding box center [166, 57] width 99 height 20
type input "17688"
click at [429, 52] on div "Sales Orders 17688 Standard" at bounding box center [421, 57] width 779 height 25
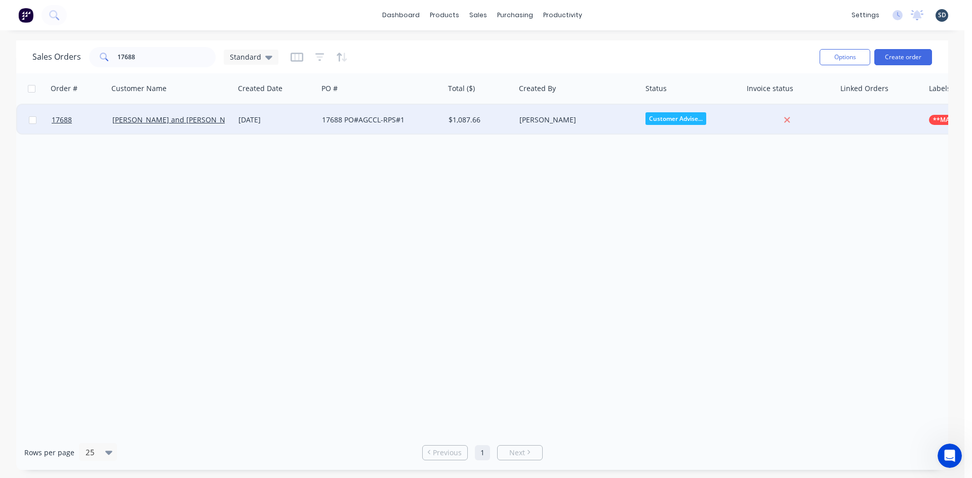
click at [417, 121] on div "17688 PO#AGCCL-RPS#1" at bounding box center [378, 120] width 112 height 10
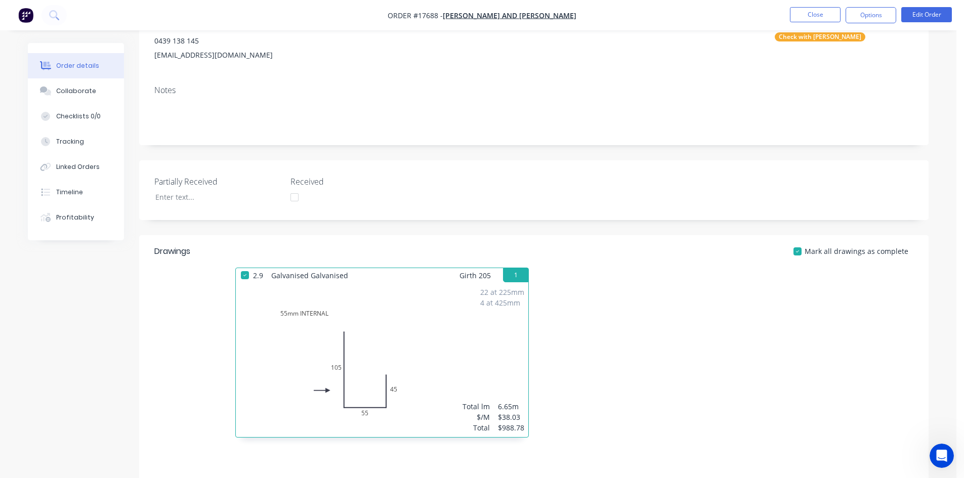
scroll to position [119, 0]
click at [819, 17] on button "Close" at bounding box center [815, 14] width 51 height 15
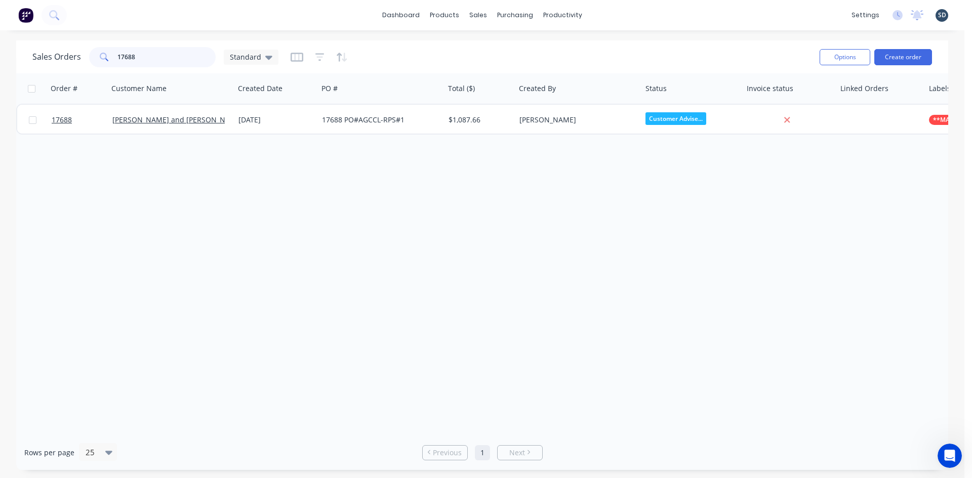
drag, startPoint x: 159, startPoint y: 62, endPoint x: 125, endPoint y: 56, distance: 34.9
click at [125, 56] on input "17688" at bounding box center [166, 57] width 99 height 20
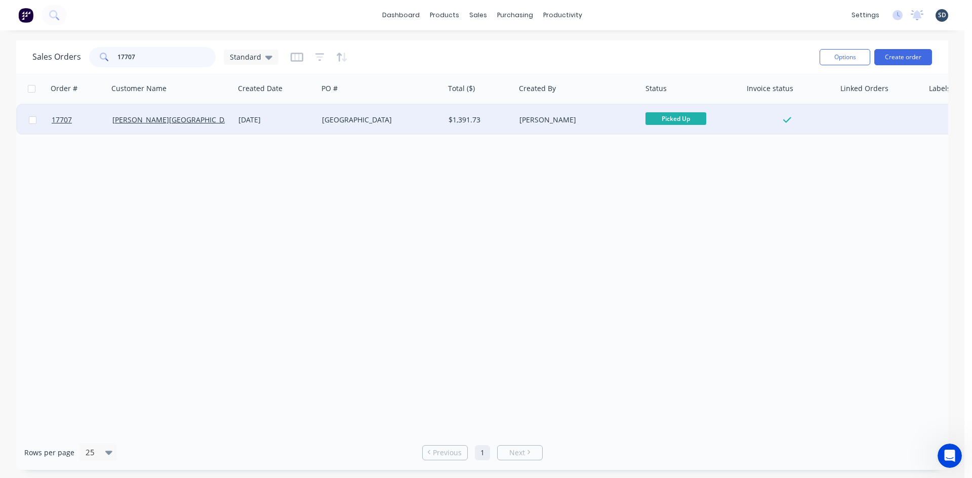
type input "17707"
click at [412, 119] on div "17707 Wellness Centre" at bounding box center [378, 120] width 112 height 10
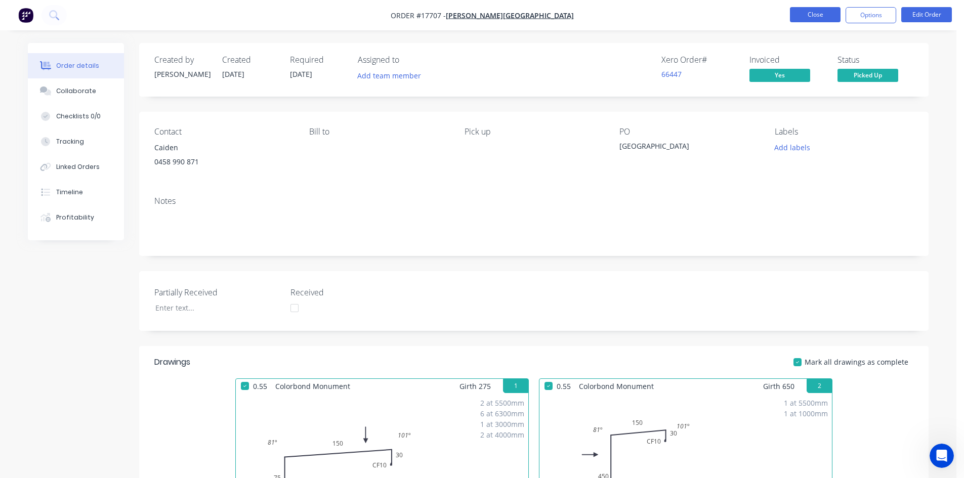
click at [825, 9] on button "Close" at bounding box center [815, 14] width 51 height 15
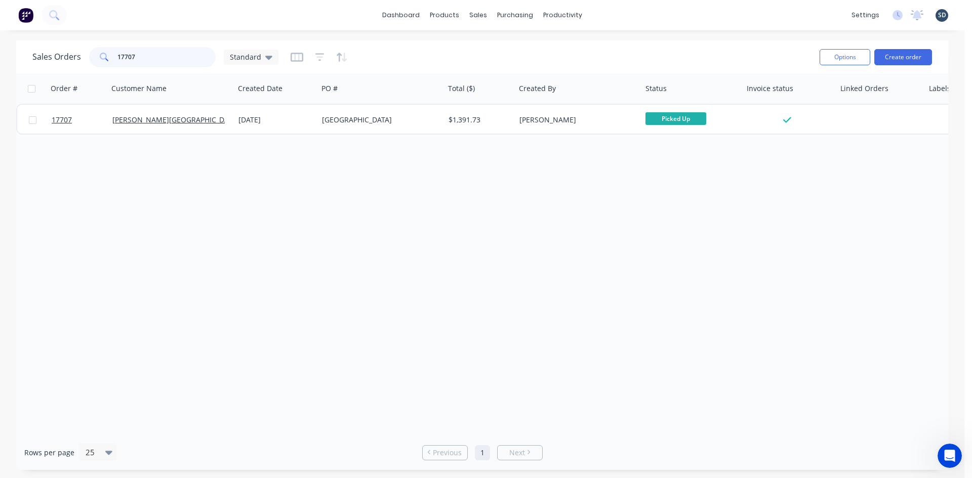
drag, startPoint x: 140, startPoint y: 60, endPoint x: 123, endPoint y: 58, distance: 16.8
click at [123, 58] on input "17707" at bounding box center [166, 57] width 99 height 20
type input "17690"
click at [450, 48] on div "Sales Orders 17690 Standard" at bounding box center [421, 57] width 779 height 25
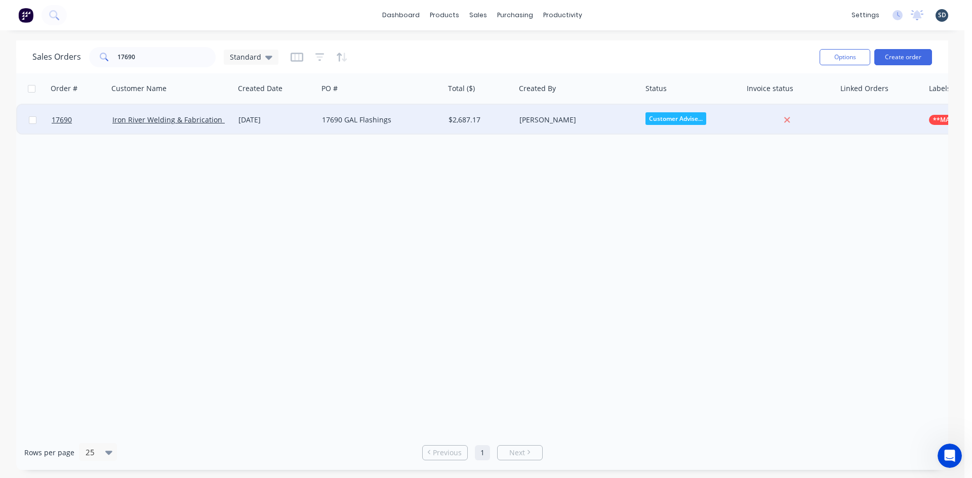
click at [406, 126] on div "17690 GAL Flashings" at bounding box center [381, 120] width 127 height 30
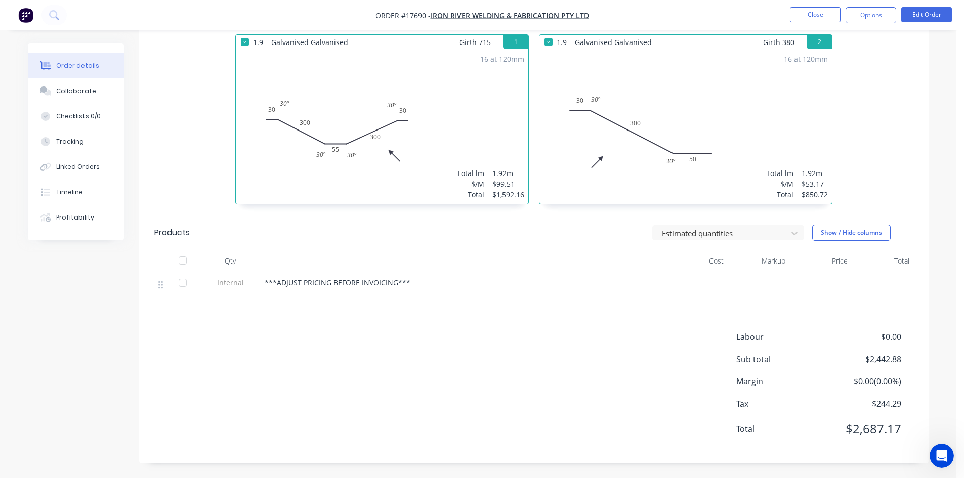
scroll to position [304, 0]
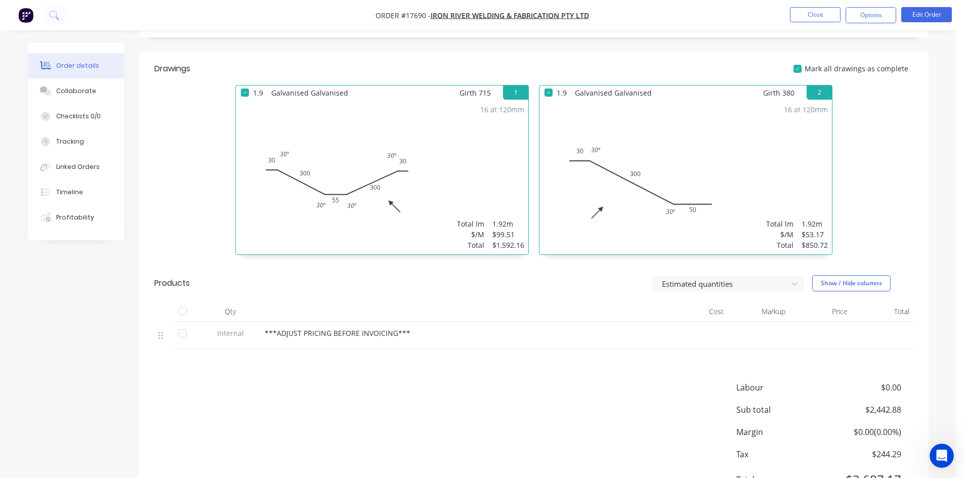
click at [493, 175] on div "16 at 120mm Total lm $/M Total 1.92m $99.51 $1,592.16" at bounding box center [382, 177] width 293 height 154
click at [928, 9] on button "Edit Order" at bounding box center [926, 14] width 51 height 15
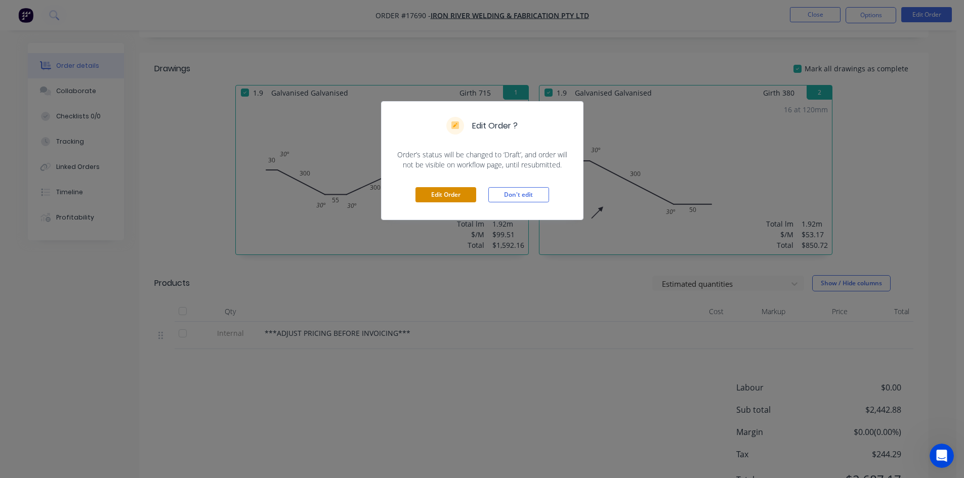
click at [453, 199] on button "Edit Order" at bounding box center [446, 194] width 61 height 15
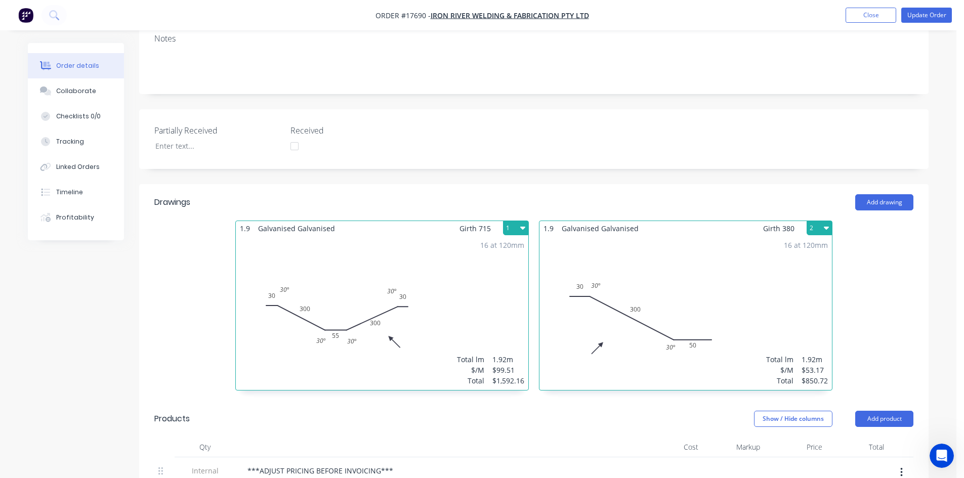
click at [491, 243] on div "16 at 120mm Total lm $/M Total 1.92m $99.51 $1,592.16" at bounding box center [382, 313] width 293 height 154
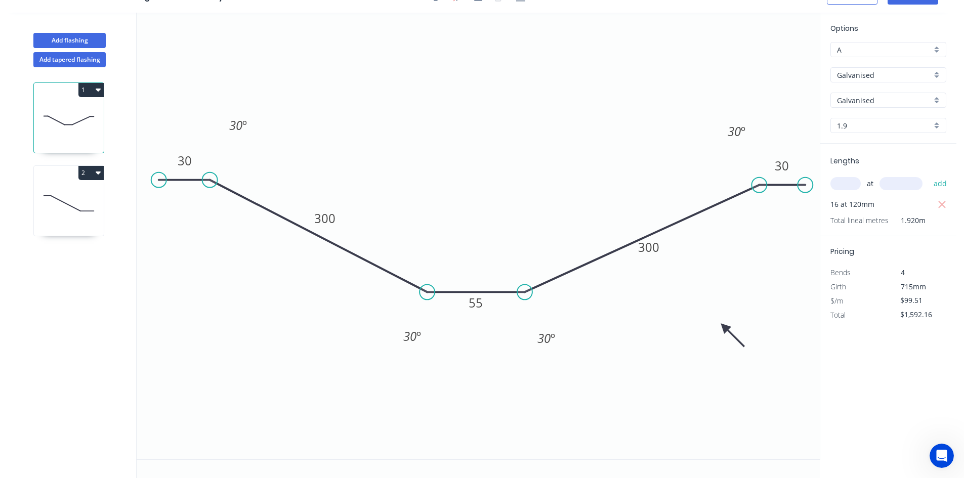
click at [893, 50] on input "A" at bounding box center [884, 50] width 95 height 11
click at [871, 88] on div "F" at bounding box center [888, 85] width 115 height 18
type input "F"
type input "$74.63"
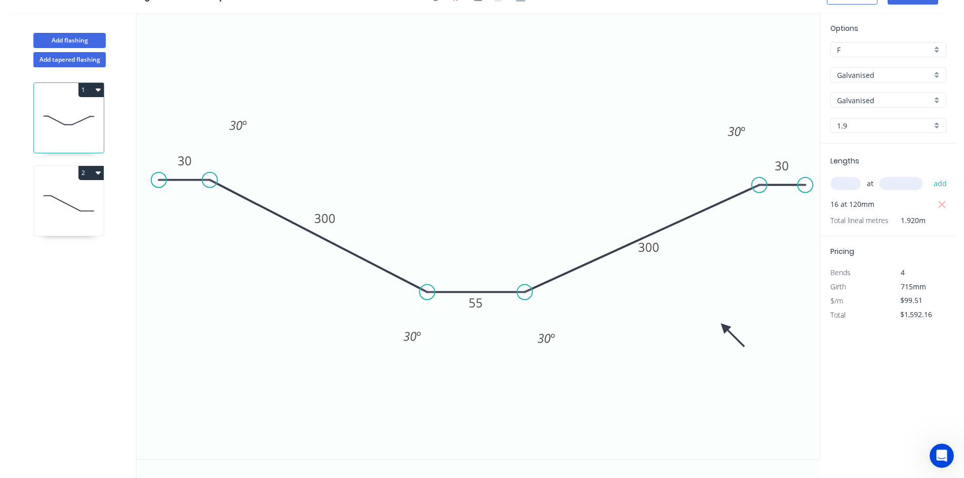
type input "$1,194.08"
click at [883, 49] on input "F" at bounding box center [884, 50] width 95 height 11
click at [868, 73] on div "A" at bounding box center [888, 69] width 115 height 18
type input "A"
type input "$99.51"
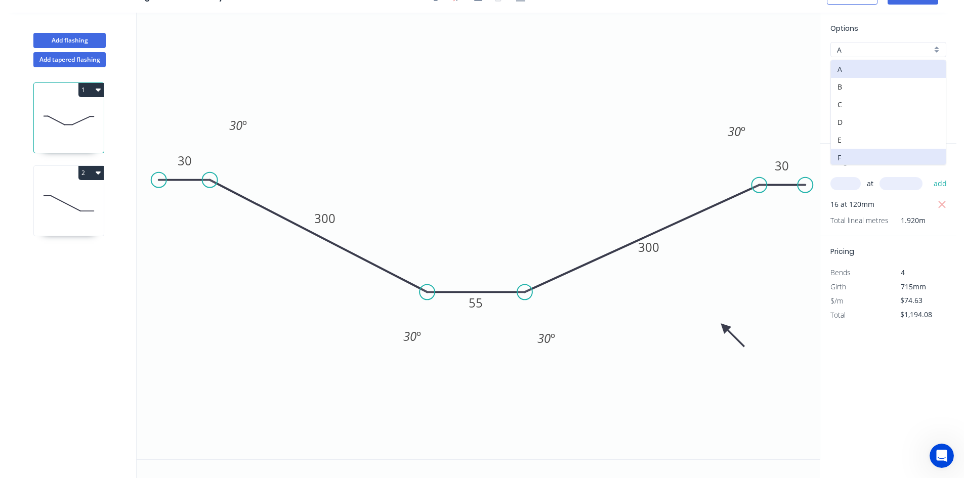
type input "$1,592.16"
click at [879, 49] on input "A" at bounding box center [884, 50] width 95 height 11
click at [854, 118] on div "H" at bounding box center [888, 120] width 115 height 18
type input "H"
type input "$67.67"
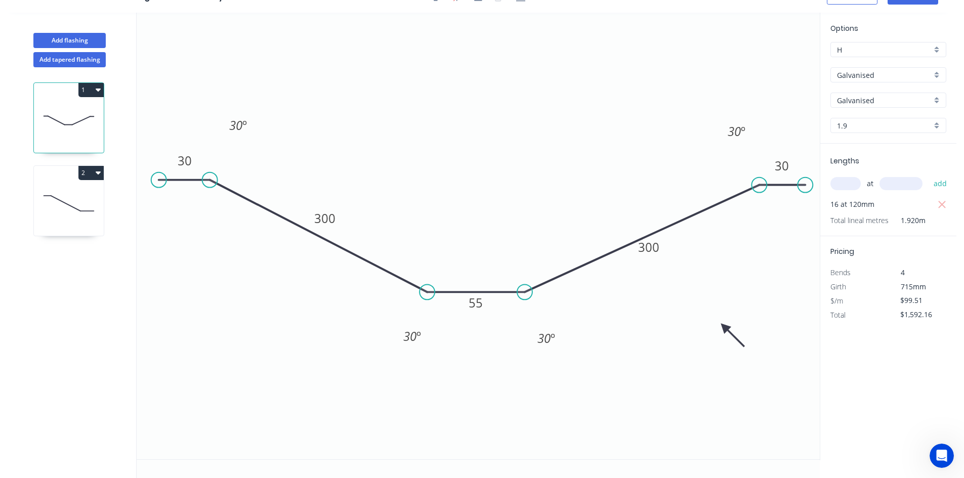
type input "$1,082.72"
click at [866, 48] on input "H" at bounding box center [884, 50] width 95 height 11
click at [863, 140] on div "I" at bounding box center [888, 138] width 115 height 18
type input "I"
type input "$74.63"
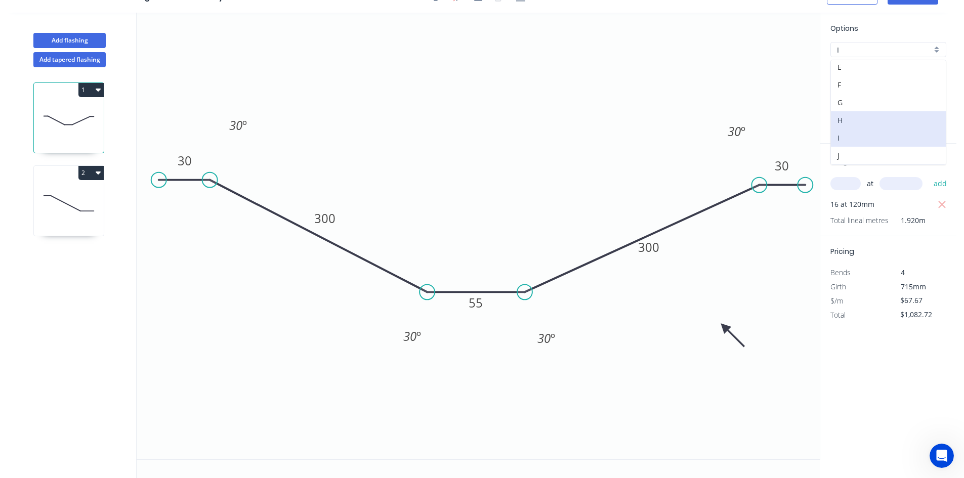
type input "$1,194.08"
click at [874, 49] on input "I" at bounding box center [884, 50] width 95 height 11
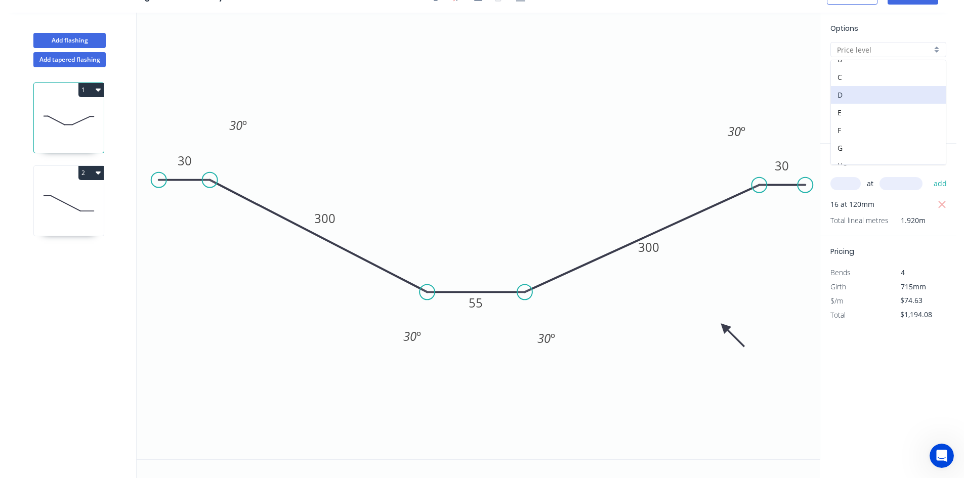
scroll to position [51, 0]
click at [867, 141] on div "H" at bounding box center [888, 143] width 115 height 18
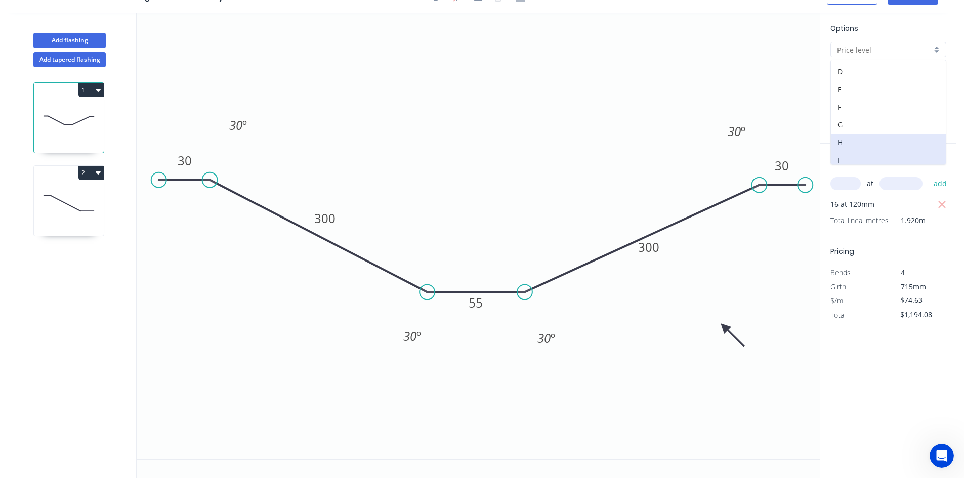
type input "H"
type input "$67.67"
type input "$1,082.72"
drag, startPoint x: 922, startPoint y: 301, endPoint x: 901, endPoint y: 301, distance: 21.3
click at [901, 301] on input "$67.67" at bounding box center [917, 301] width 34 height 14
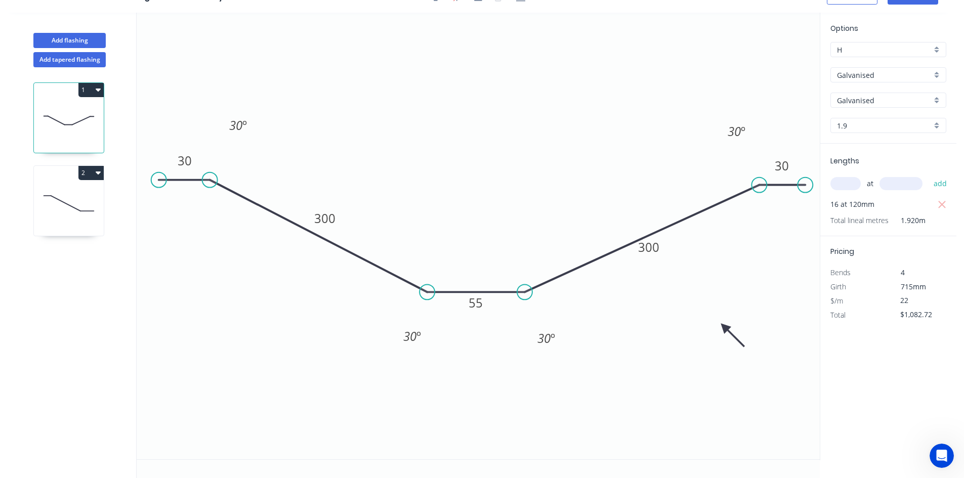
type input "$22.00"
type input "$352.00"
click at [855, 366] on div "Options H H Galvanised Galvanised Galvanised Galvanised 1.9 1.9 Lengths at add …" at bounding box center [888, 237] width 137 height 448
click at [914, 302] on input "$22.00" at bounding box center [917, 301] width 34 height 14
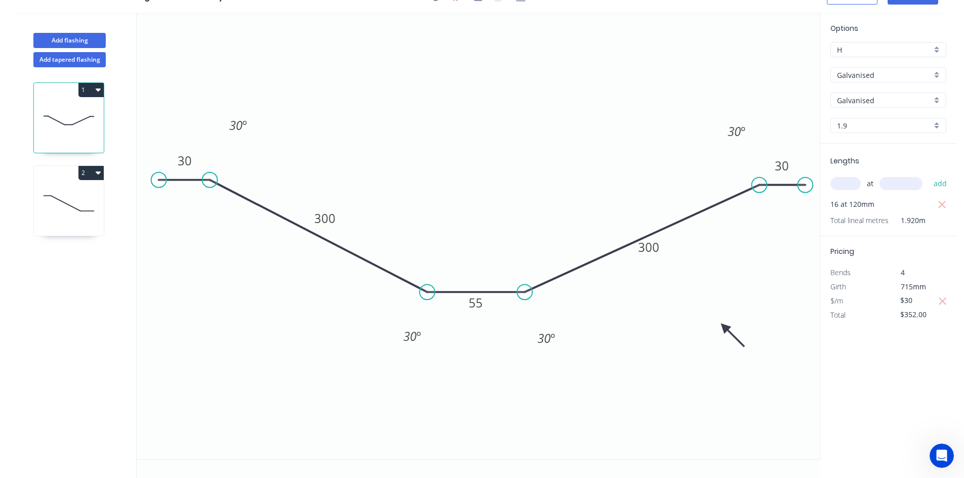
type input "$30.00"
type input "$480.00"
click at [865, 395] on div "Options H H Galvanised Galvanised Galvanised Galvanised 1.9 1.9 Lengths at add …" at bounding box center [888, 237] width 137 height 448
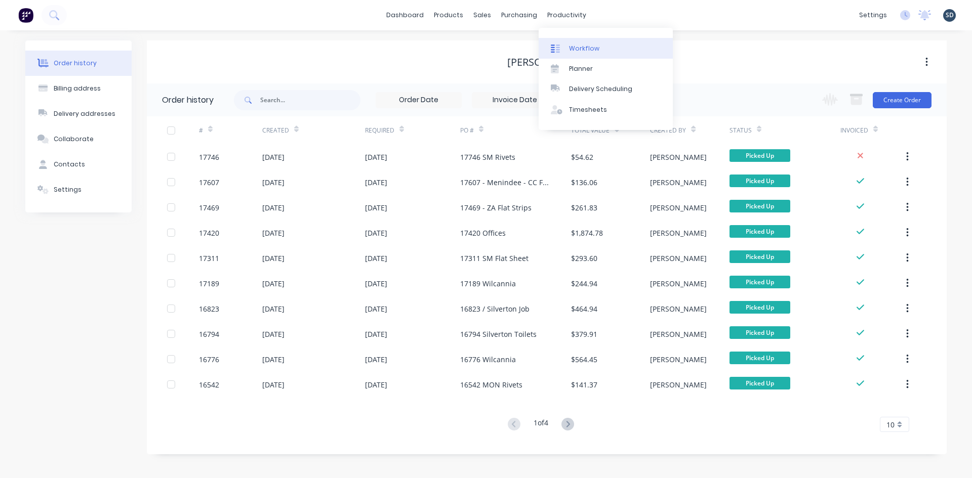
drag, startPoint x: 0, startPoint y: 0, endPoint x: 585, endPoint y: 47, distance: 586.4
click at [585, 47] on div "Workflow" at bounding box center [584, 48] width 30 height 9
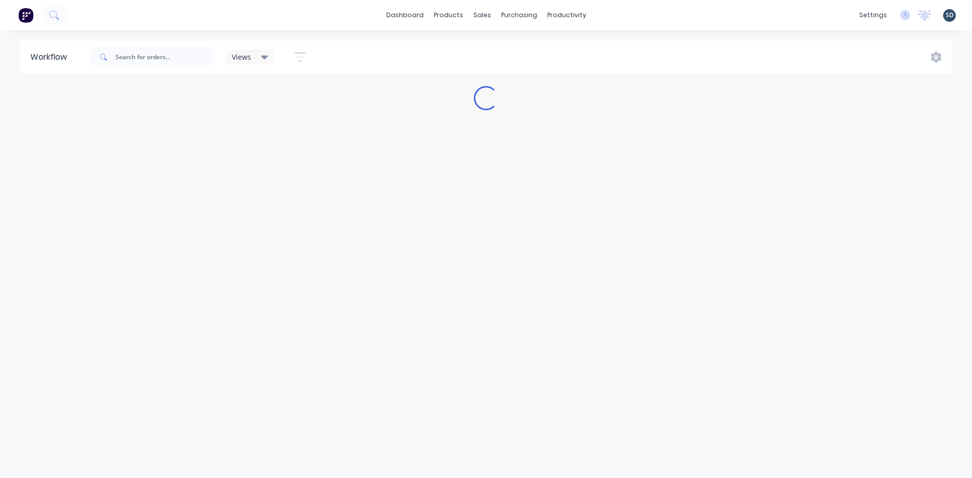
click at [622, 16] on div "dashboard products sales purchasing productivity dashboard products Product Cat…" at bounding box center [486, 15] width 972 height 30
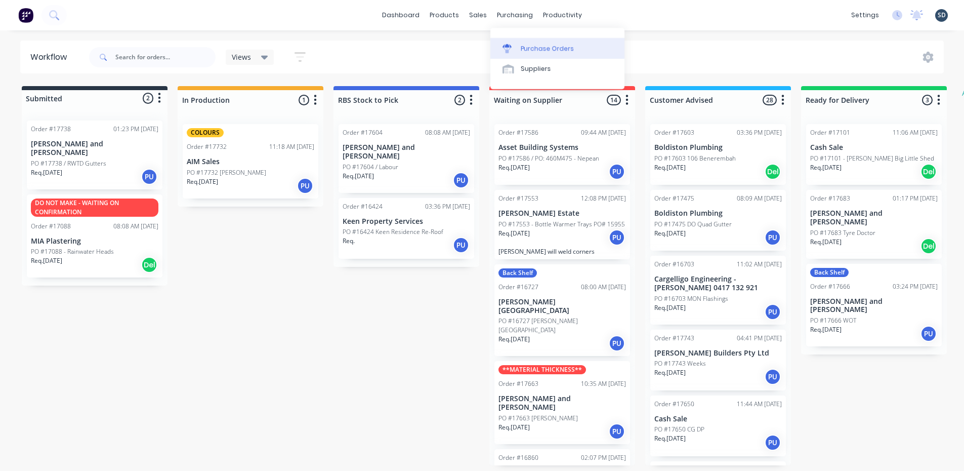
click at [541, 54] on link "Purchase Orders" at bounding box center [557, 48] width 134 height 20
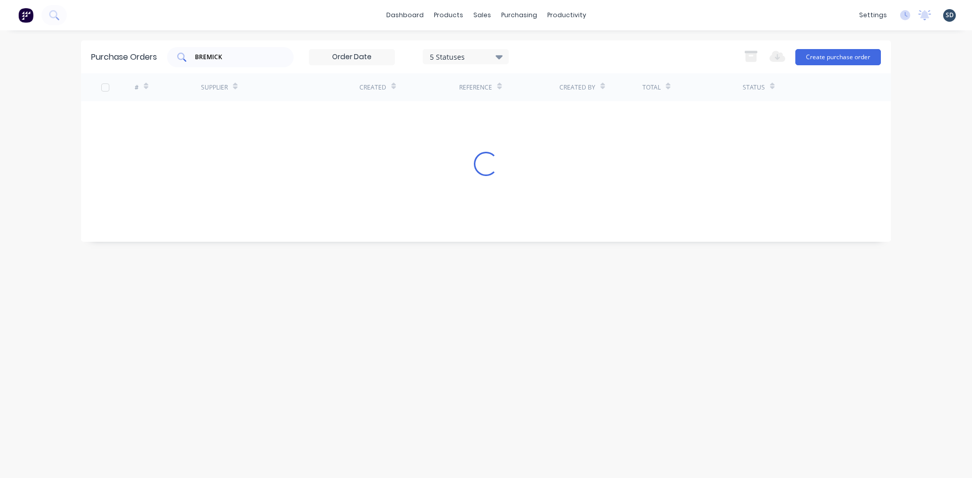
click at [239, 52] on input "BREMICK" at bounding box center [236, 57] width 84 height 10
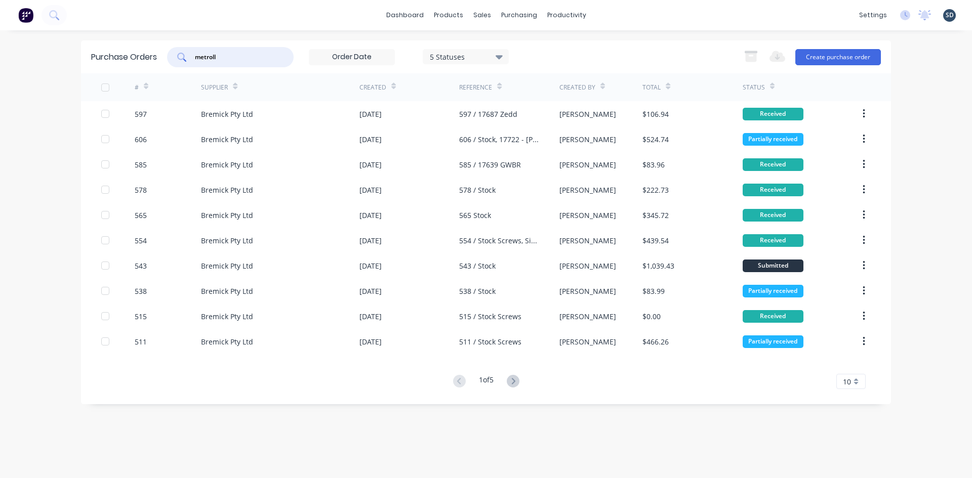
type input "metroll"
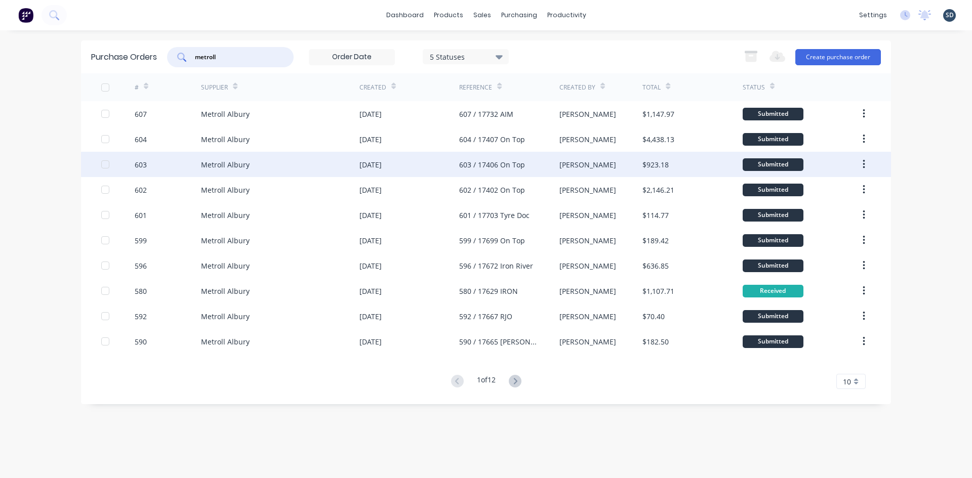
click at [290, 169] on div "Metroll Albury" at bounding box center [280, 164] width 158 height 25
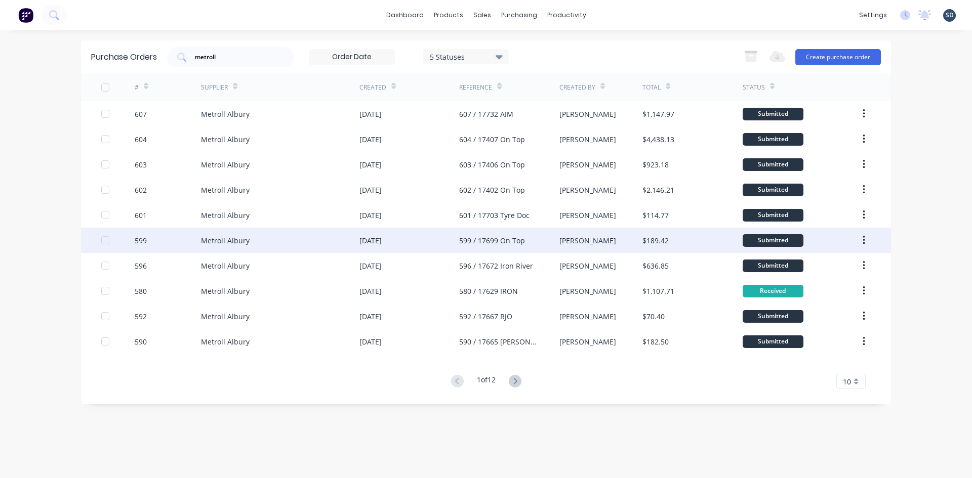
click at [326, 240] on div "Metroll Albury" at bounding box center [280, 240] width 158 height 25
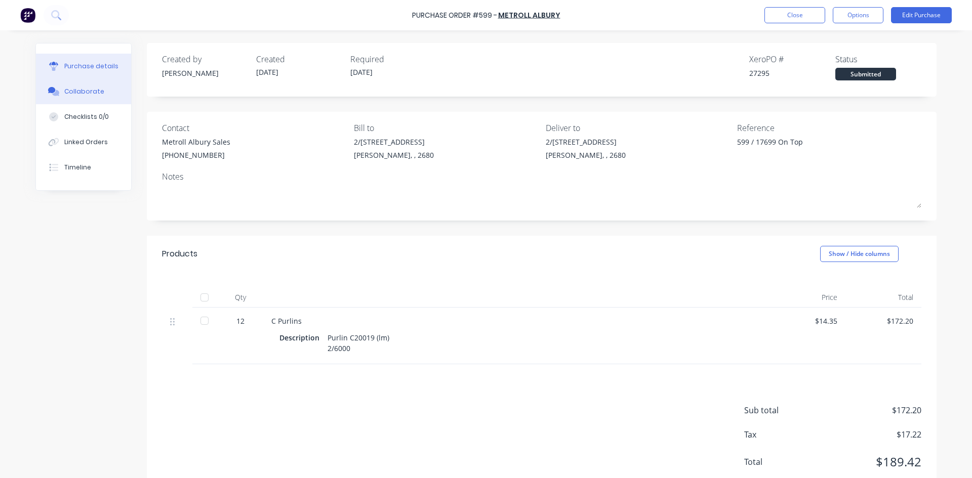
click at [95, 97] on button "Collaborate" at bounding box center [83, 91] width 95 height 25
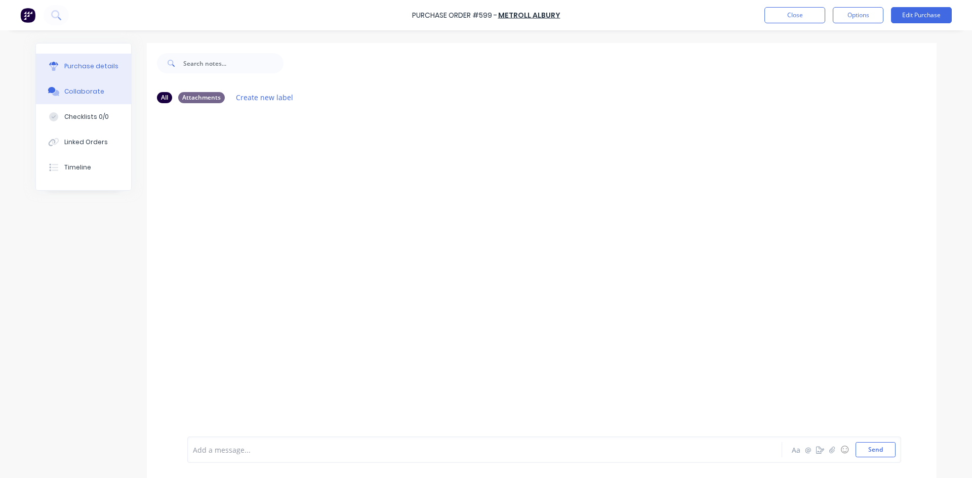
click at [86, 66] on div "Purchase details" at bounding box center [91, 66] width 54 height 9
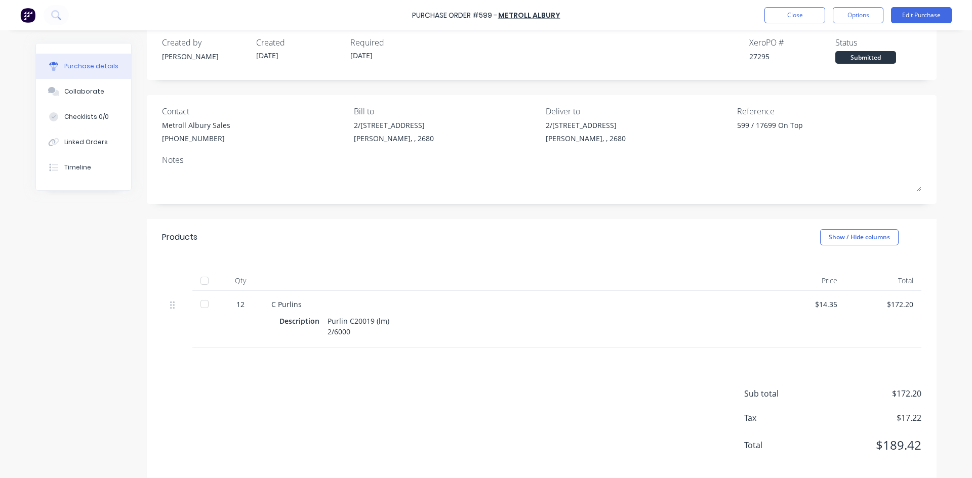
scroll to position [30, 0]
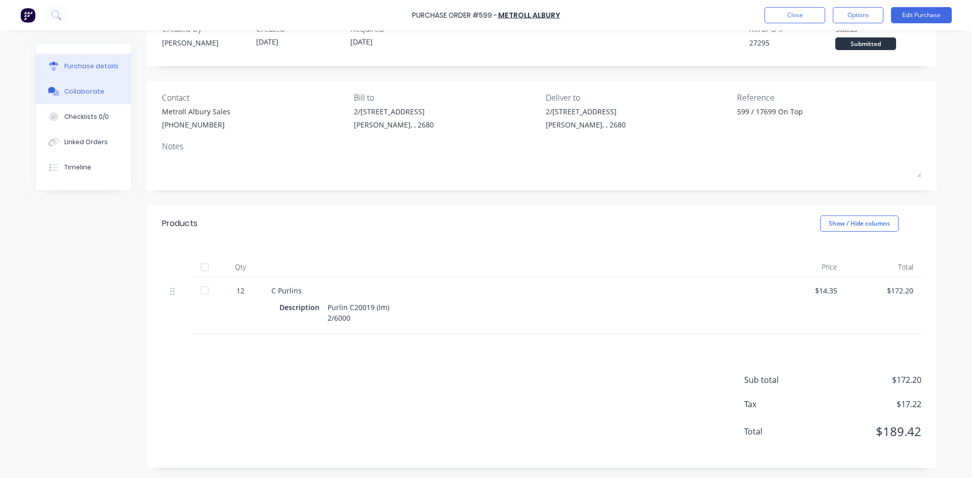
click at [89, 93] on div "Collaborate" at bounding box center [84, 91] width 40 height 9
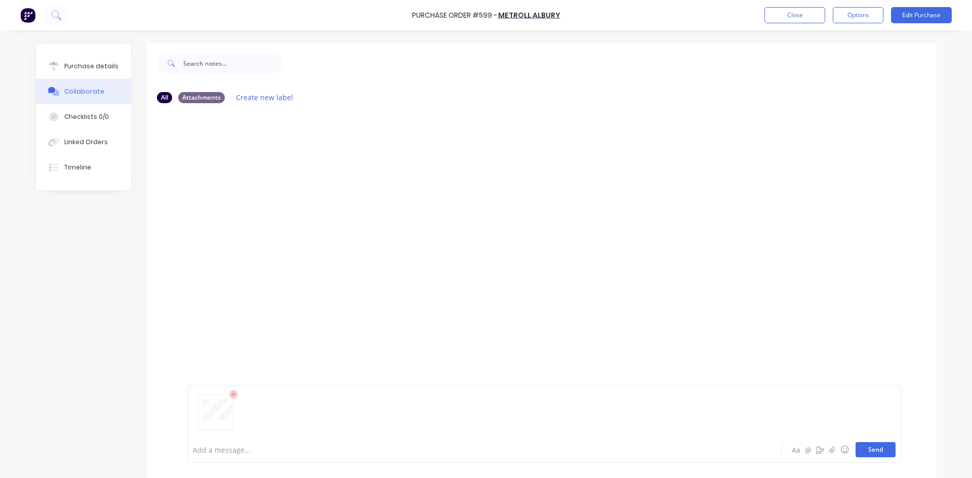
click at [876, 452] on button "Send" at bounding box center [875, 449] width 40 height 15
click at [99, 67] on div "Purchase details" at bounding box center [91, 66] width 54 height 9
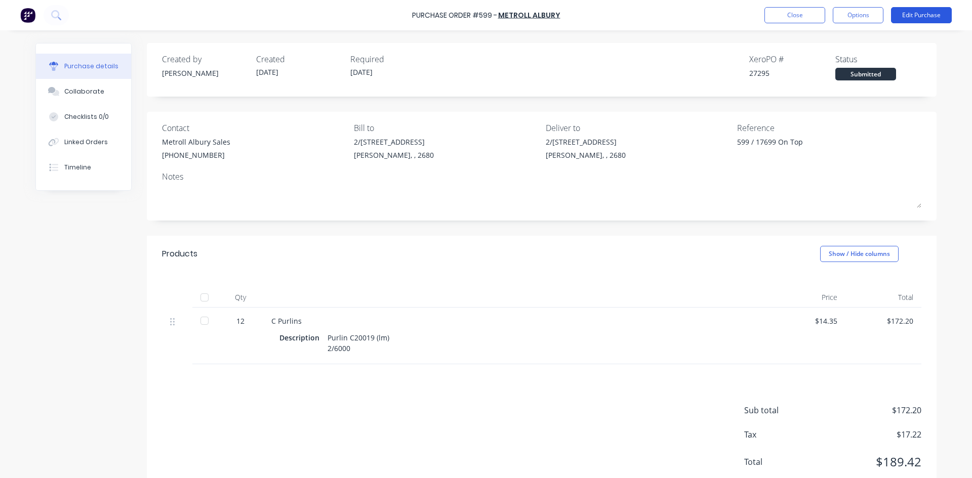
click at [922, 15] on button "Edit Purchase" at bounding box center [921, 15] width 61 height 16
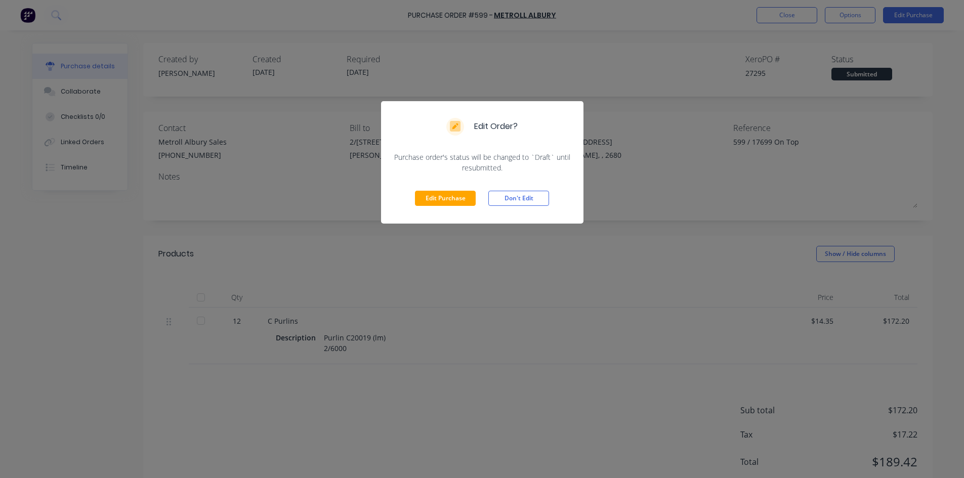
click at [435, 188] on div "Edit Purchase Don't Edit" at bounding box center [482, 198] width 202 height 51
click at [448, 200] on button "Edit Purchase" at bounding box center [445, 198] width 61 height 15
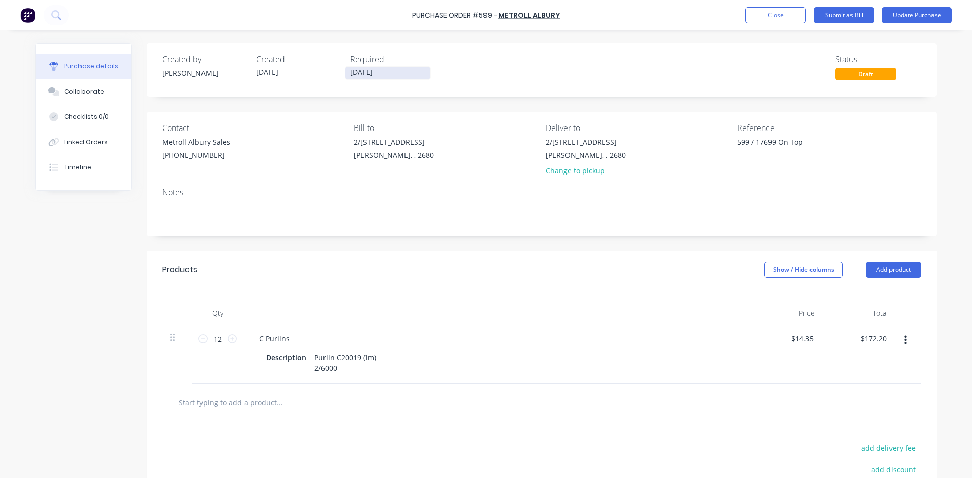
click at [389, 74] on input "07/10/25" at bounding box center [387, 73] width 85 height 13
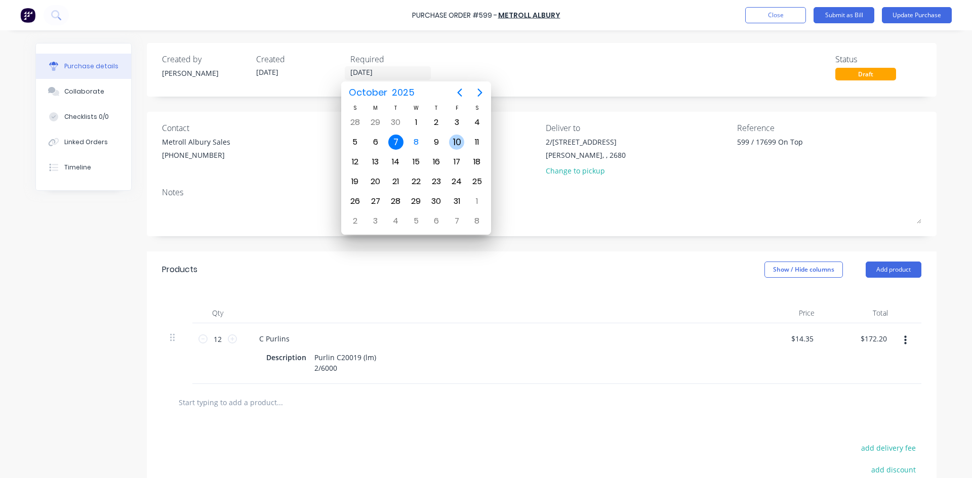
click at [457, 143] on div "10" at bounding box center [456, 142] width 15 height 15
type textarea "x"
type input "10/10/25"
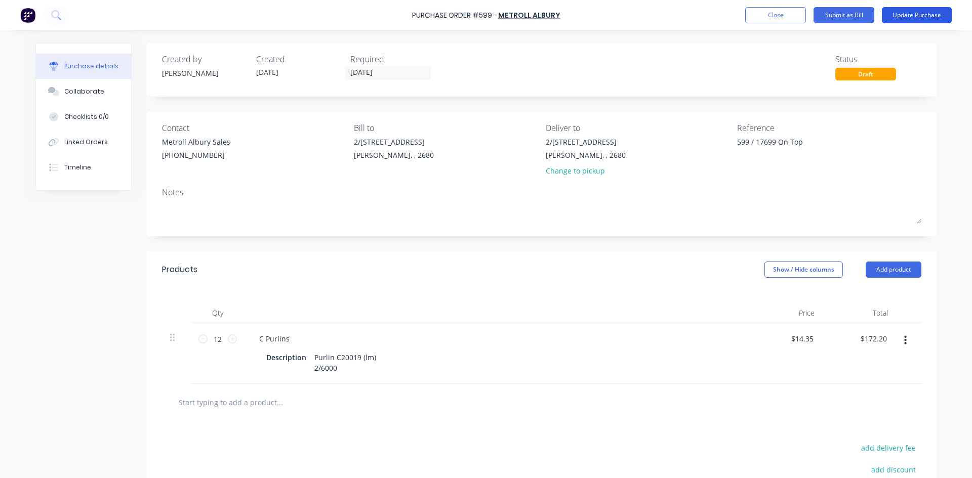
click at [921, 14] on button "Update Purchase" at bounding box center [917, 15] width 70 height 16
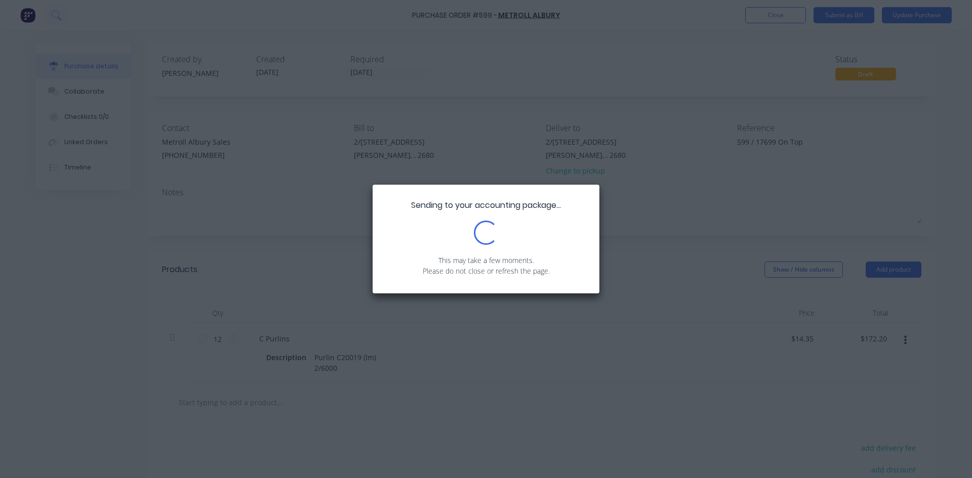
type textarea "x"
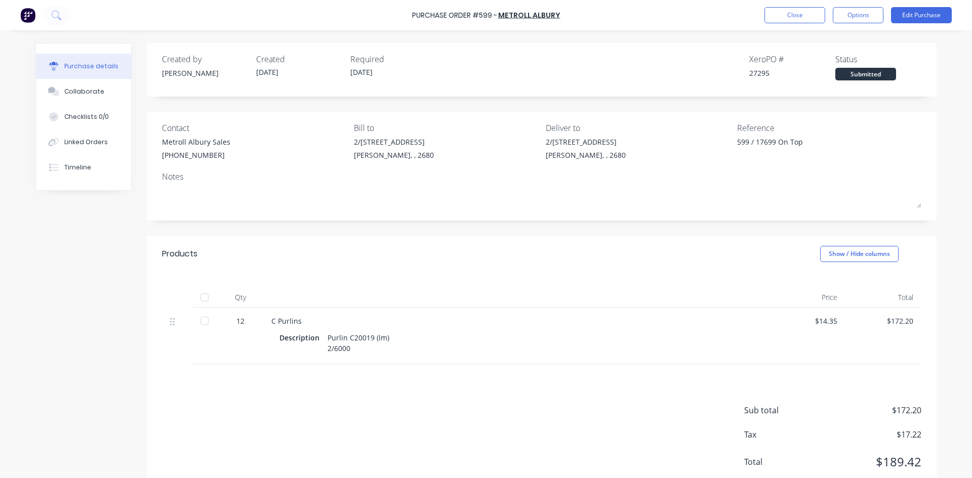
click at [472, 107] on div "Created by Sam Created 01/10/25 Required 10/10/25 Xero PO # 27295 Status Submit…" at bounding box center [542, 271] width 790 height 456
click at [796, 11] on button "Close" at bounding box center [794, 15] width 61 height 16
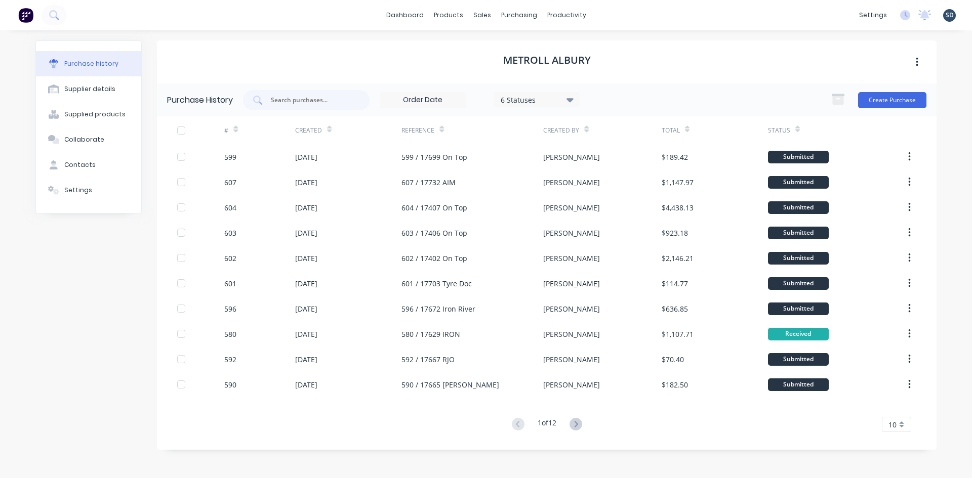
click at [636, 17] on div "dashboard products sales purchasing productivity dashboard products Product Cat…" at bounding box center [486, 15] width 972 height 30
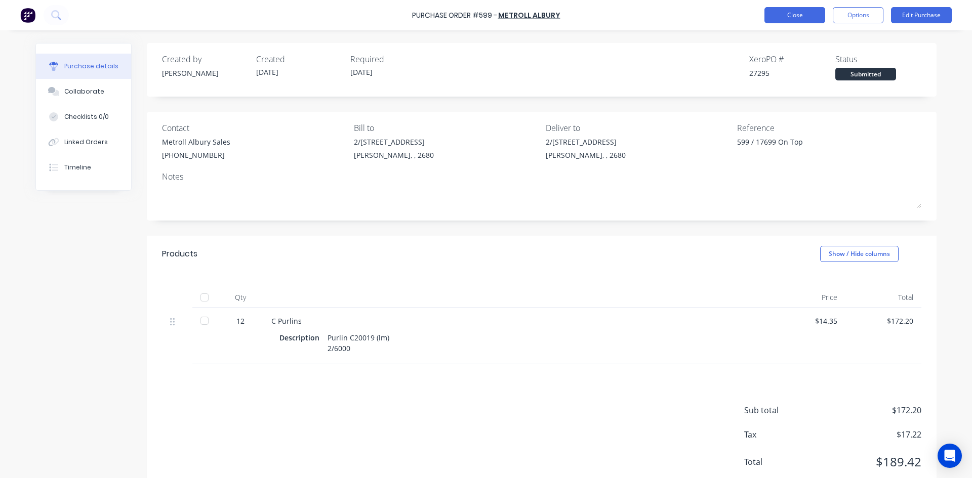
click at [791, 17] on button "Close" at bounding box center [794, 15] width 61 height 16
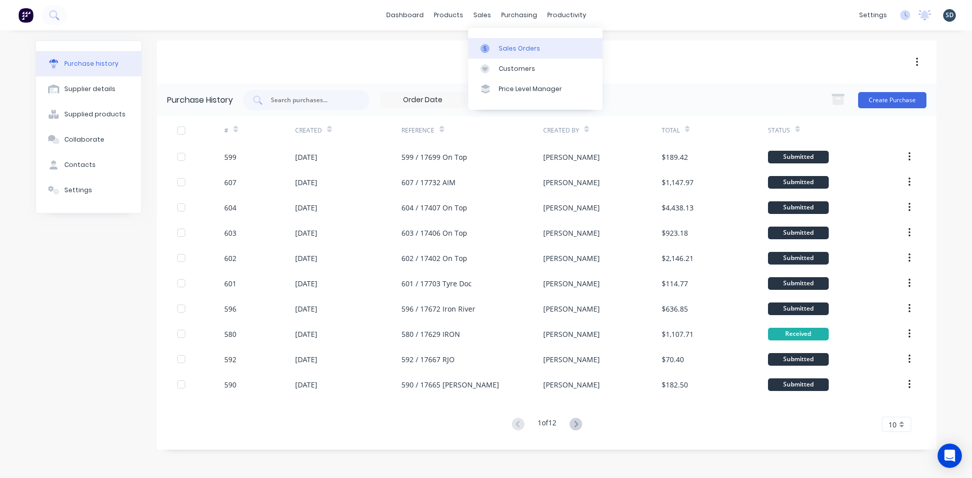
click at [522, 53] on div "Sales Orders" at bounding box center [520, 48] width 42 height 9
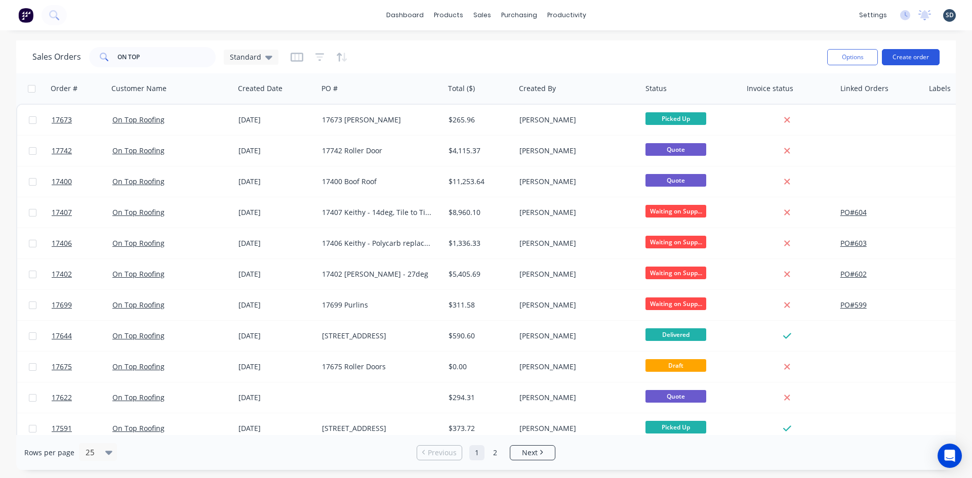
click at [917, 61] on button "Create order" at bounding box center [911, 57] width 58 height 16
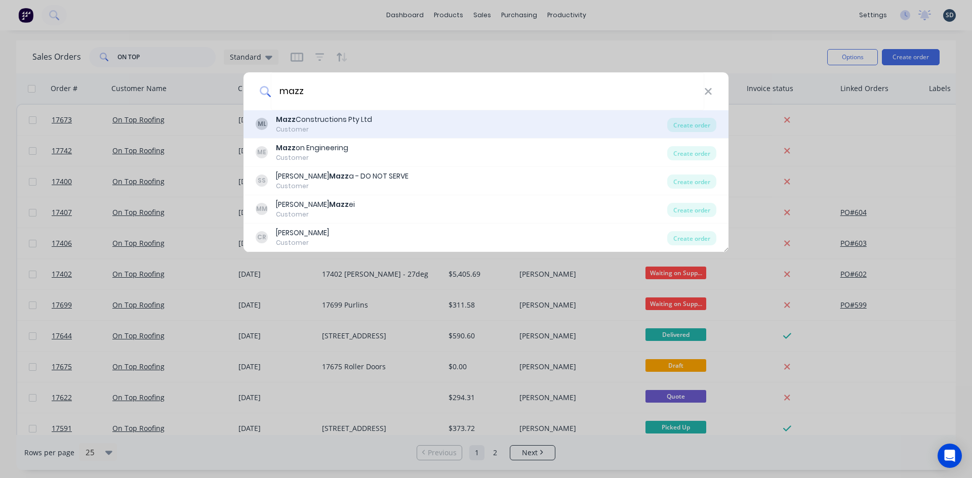
type input "mazz"
click at [427, 123] on div "ML Mazz Constructions Pty Ltd Customer" at bounding box center [461, 124] width 411 height 20
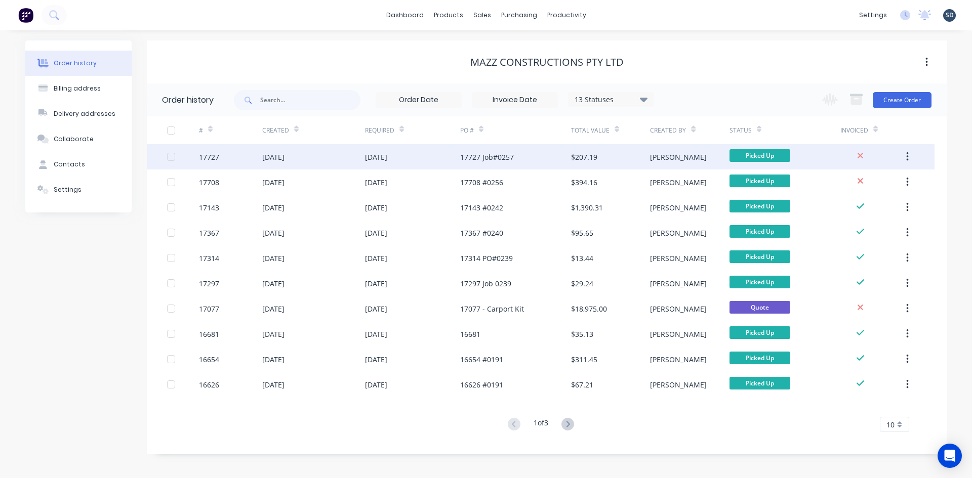
click at [532, 162] on div "17727 Job#0257" at bounding box center [515, 156] width 111 height 25
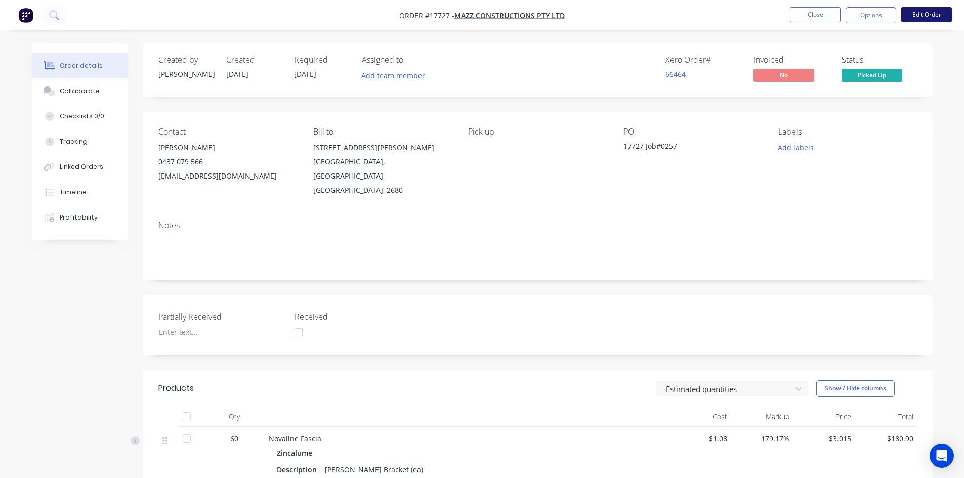
click at [931, 19] on button "Edit Order" at bounding box center [926, 14] width 51 height 15
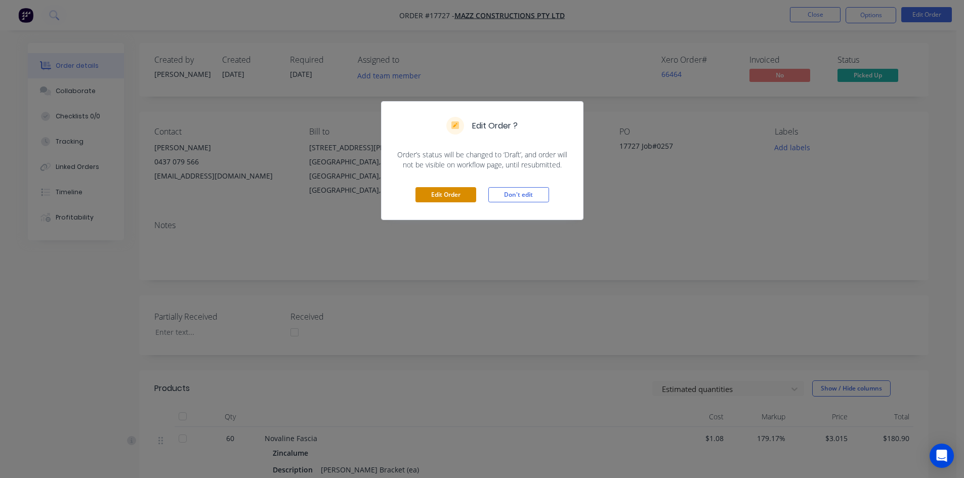
click at [443, 193] on button "Edit Order" at bounding box center [446, 194] width 61 height 15
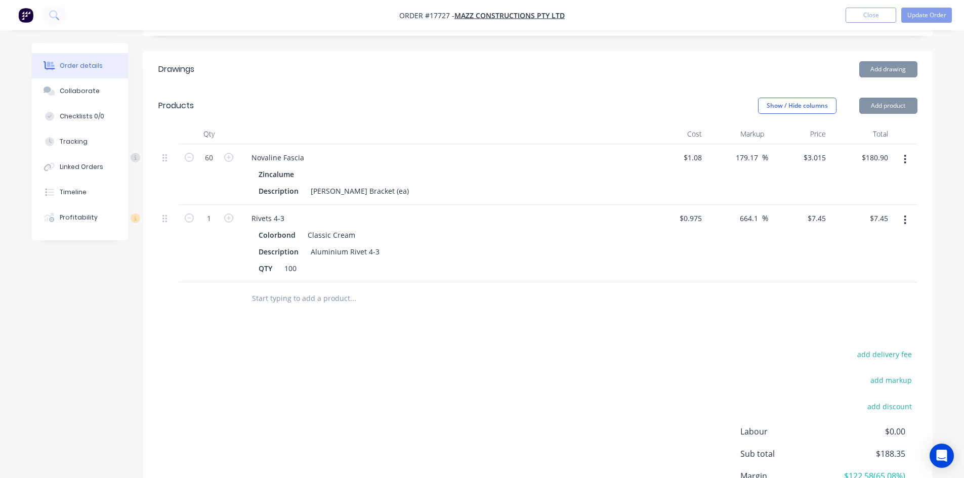
scroll to position [354, 0]
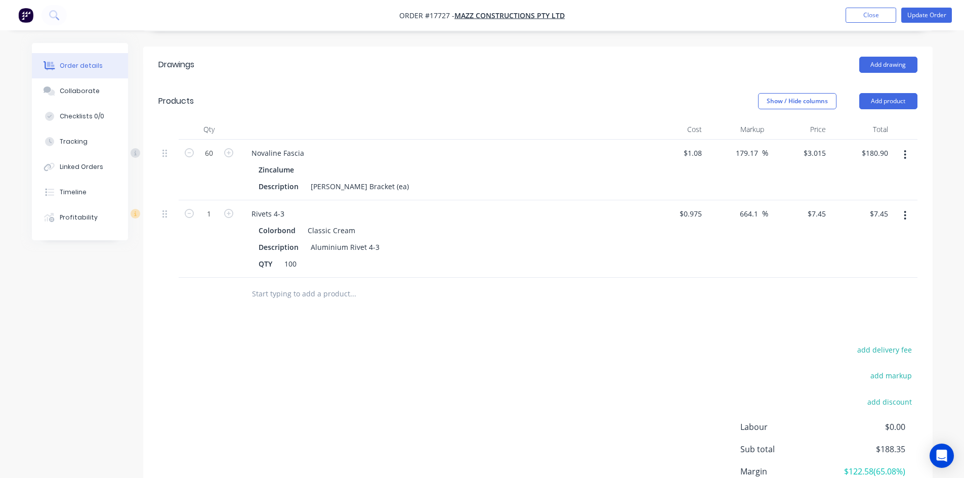
click at [337, 284] on input "text" at bounding box center [353, 294] width 202 height 20
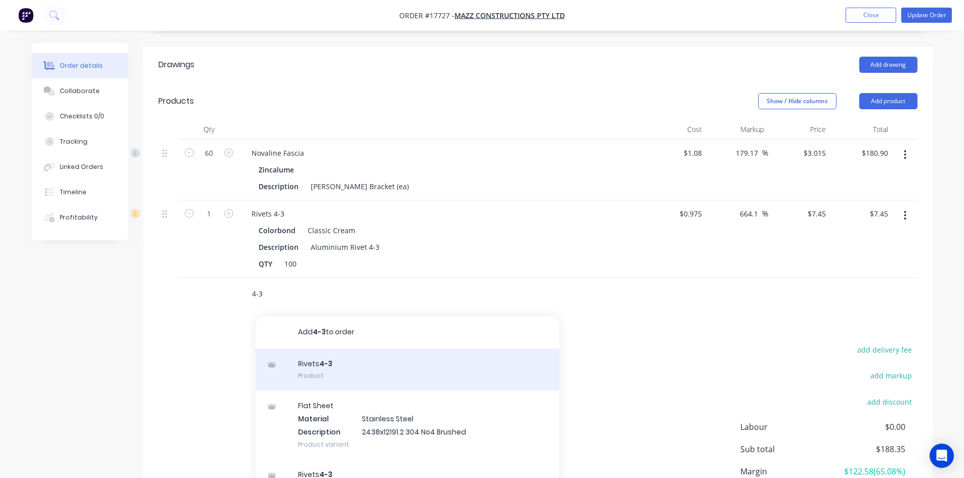
type input "4-3"
click at [327, 349] on div "Rivets 4-3 Product" at bounding box center [408, 370] width 304 height 43
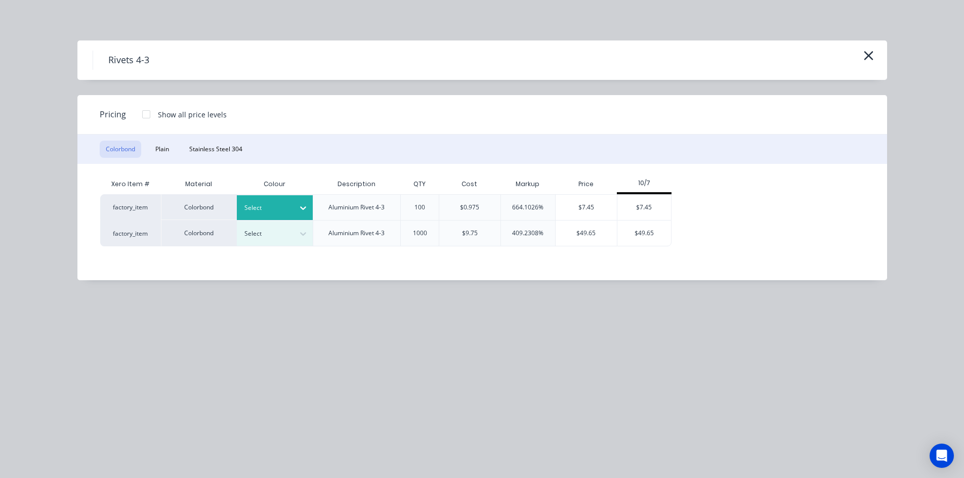
click at [308, 206] on icon at bounding box center [303, 208] width 10 height 10
click at [127, 222] on div "Manor Red" at bounding box center [63, 212] width 127 height 19
click at [642, 206] on div "$7.45" at bounding box center [644, 207] width 54 height 25
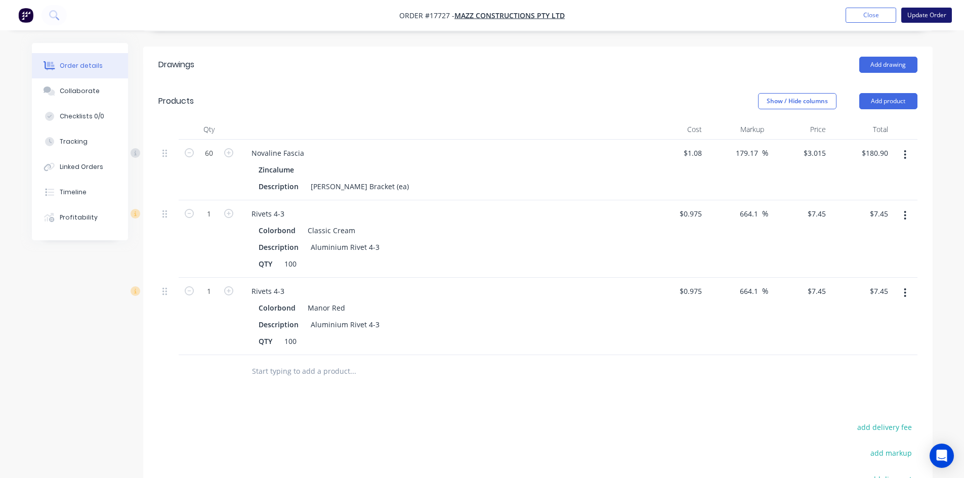
click at [926, 14] on button "Update Order" at bounding box center [926, 15] width 51 height 15
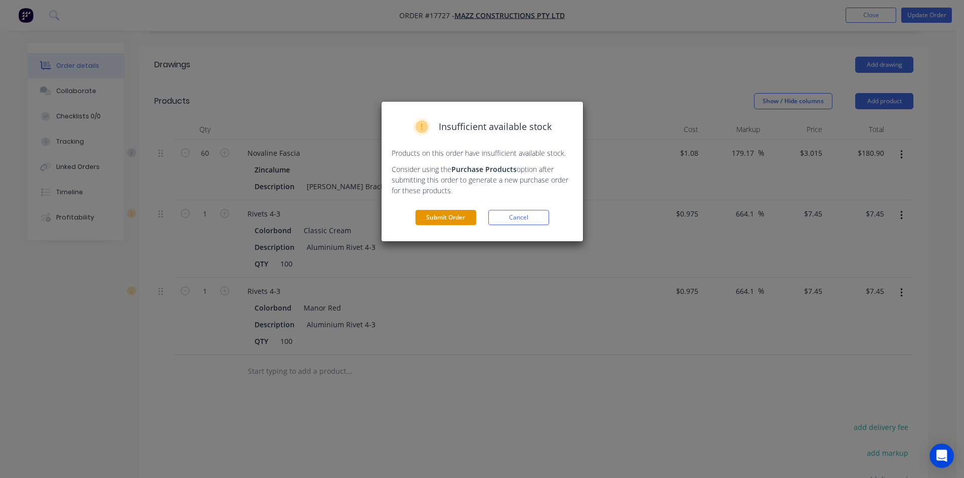
click at [451, 219] on button "Submit Order" at bounding box center [446, 217] width 61 height 15
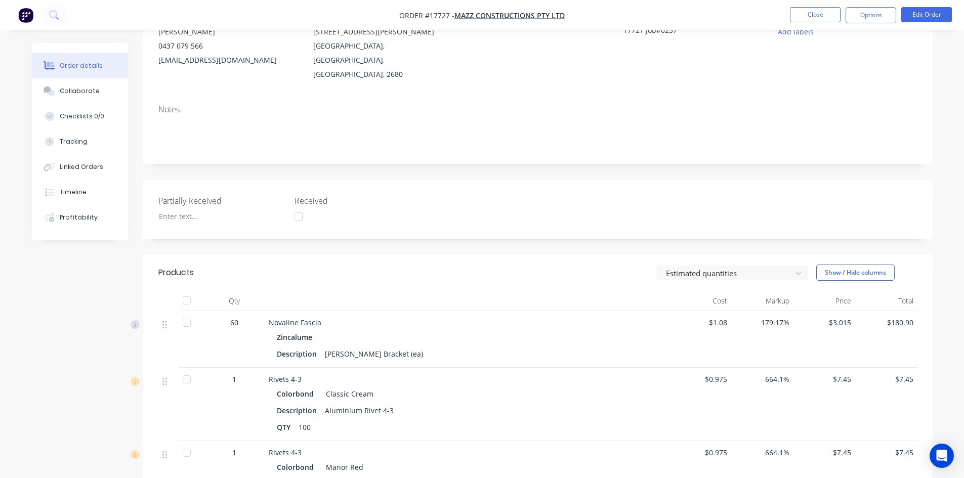
scroll to position [0, 0]
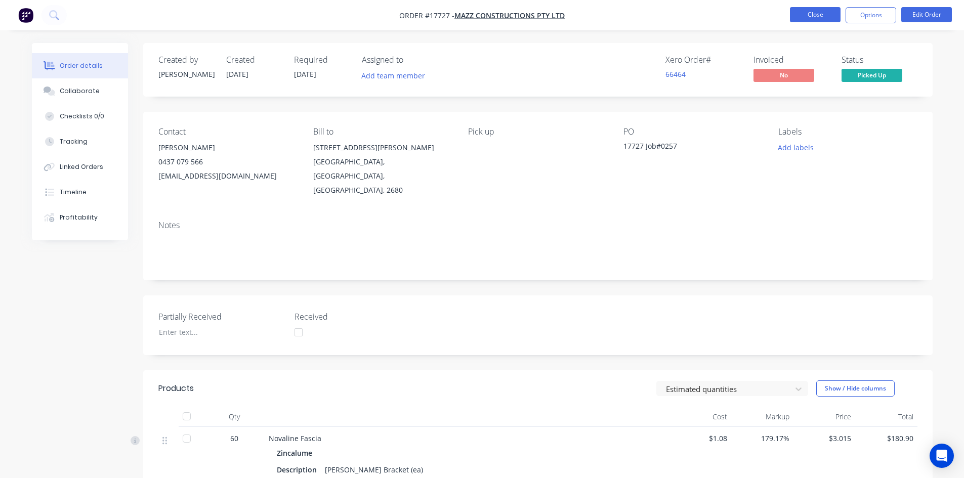
click at [821, 11] on button "Close" at bounding box center [815, 14] width 51 height 15
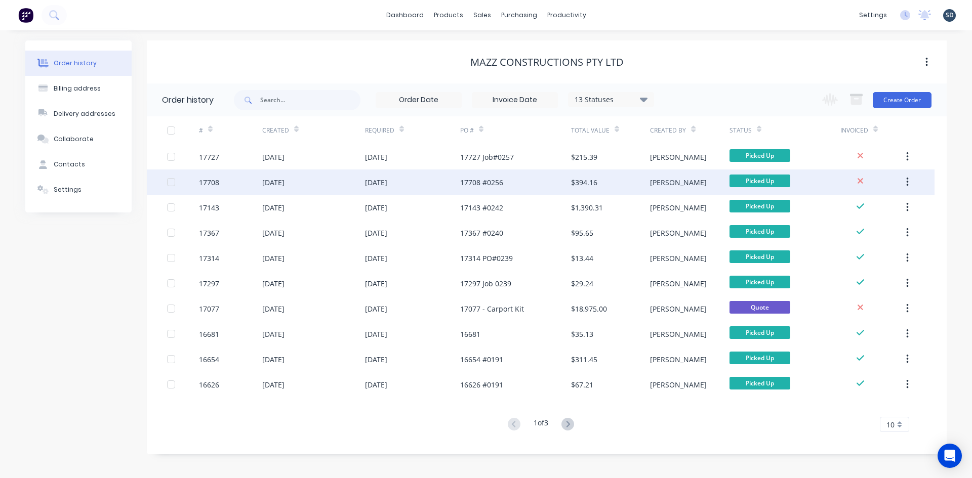
click at [333, 182] on div "[DATE]" at bounding box center [313, 182] width 103 height 25
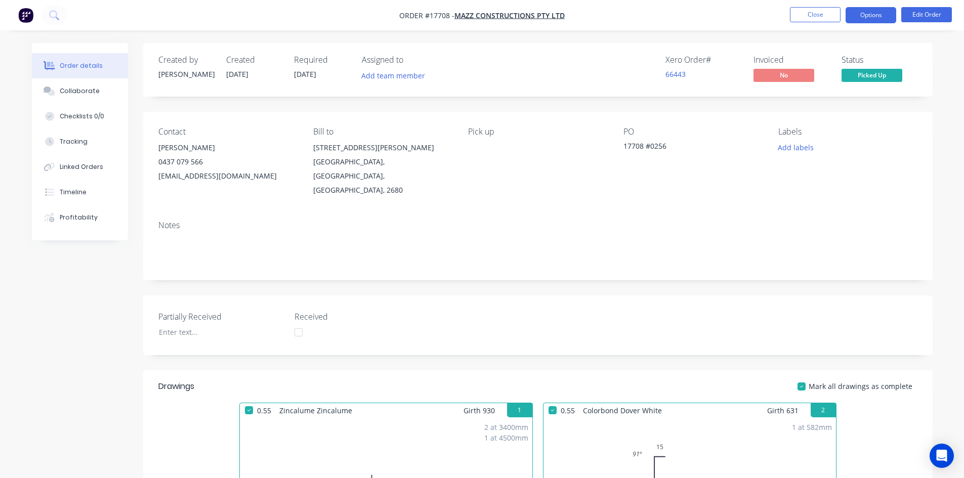
click at [871, 15] on button "Options" at bounding box center [871, 15] width 51 height 16
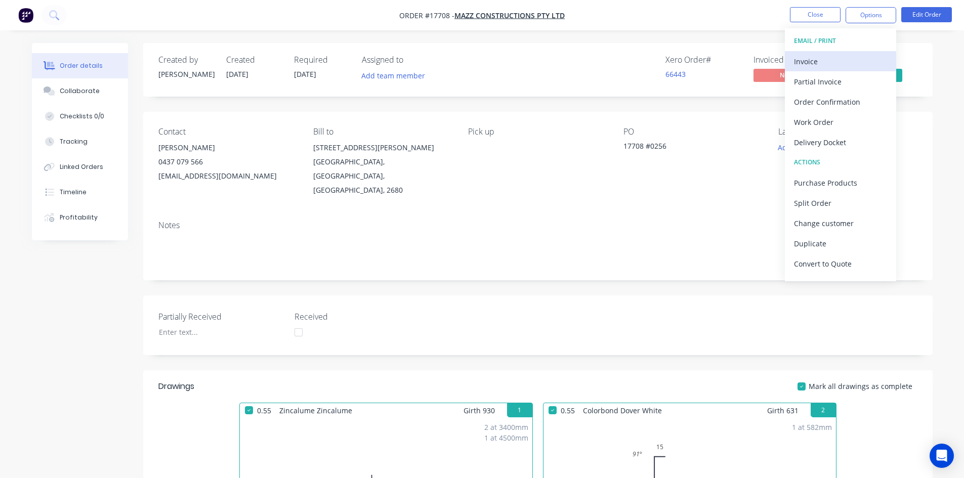
click at [861, 56] on div "Invoice" at bounding box center [840, 61] width 93 height 15
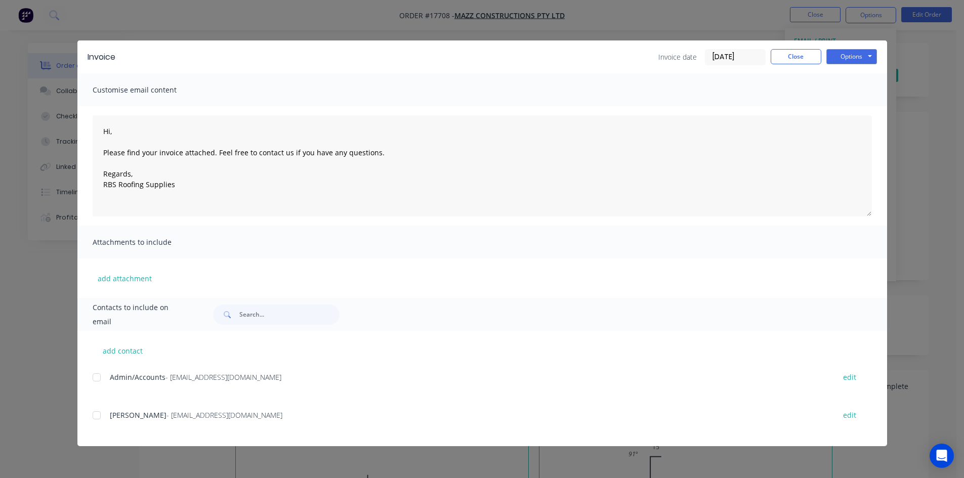
click at [94, 374] on div at bounding box center [97, 377] width 20 height 20
click at [856, 53] on button "Options" at bounding box center [851, 56] width 51 height 15
click at [864, 108] on button "Email" at bounding box center [858, 108] width 65 height 17
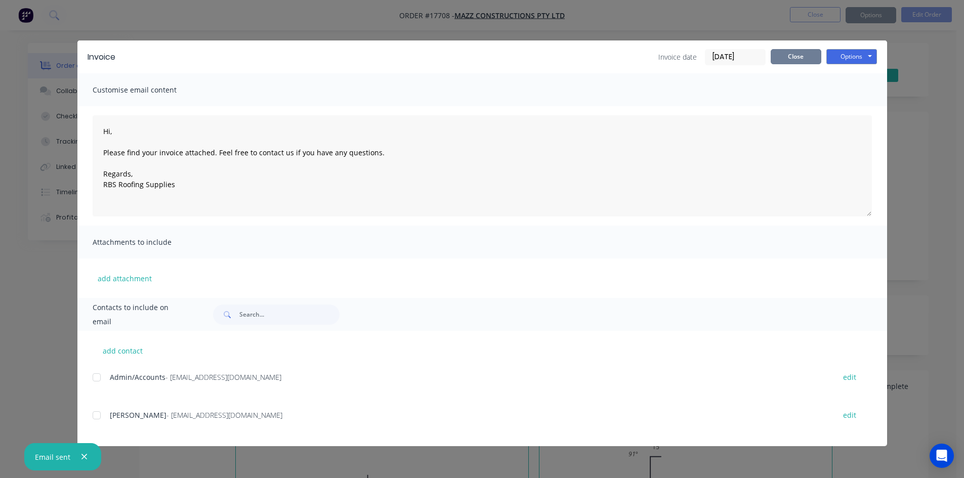
type textarea "Hi, Please find your invoice attached. Feel free to contact us if you have any …"
click at [798, 59] on button "Close" at bounding box center [796, 56] width 51 height 15
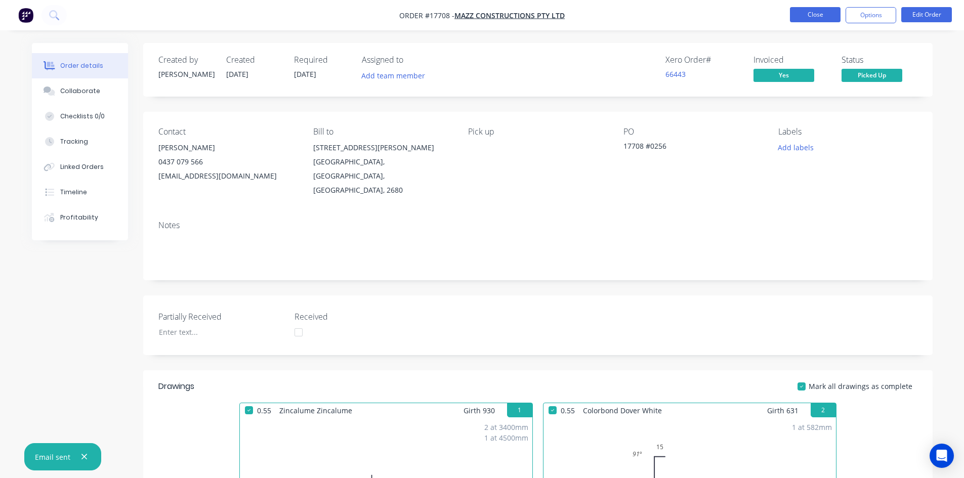
click at [814, 18] on button "Close" at bounding box center [815, 14] width 51 height 15
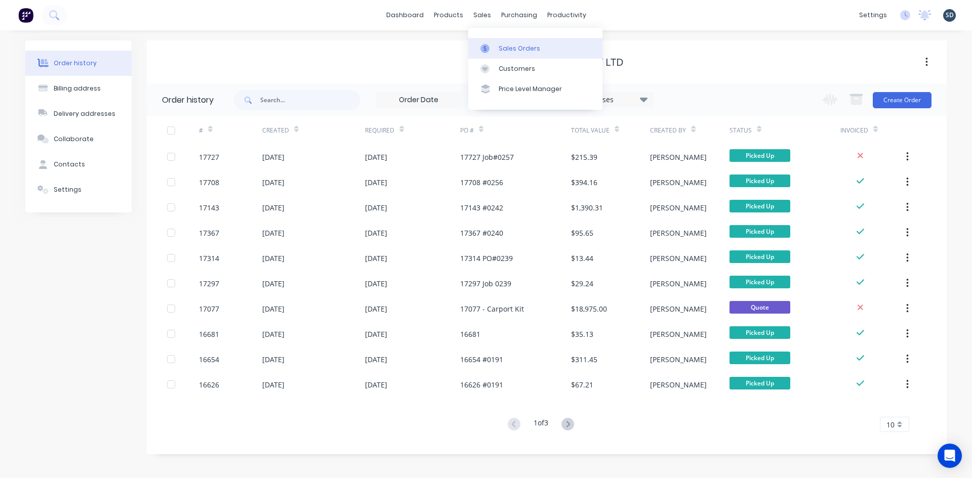
click at [489, 47] on icon at bounding box center [484, 48] width 9 height 9
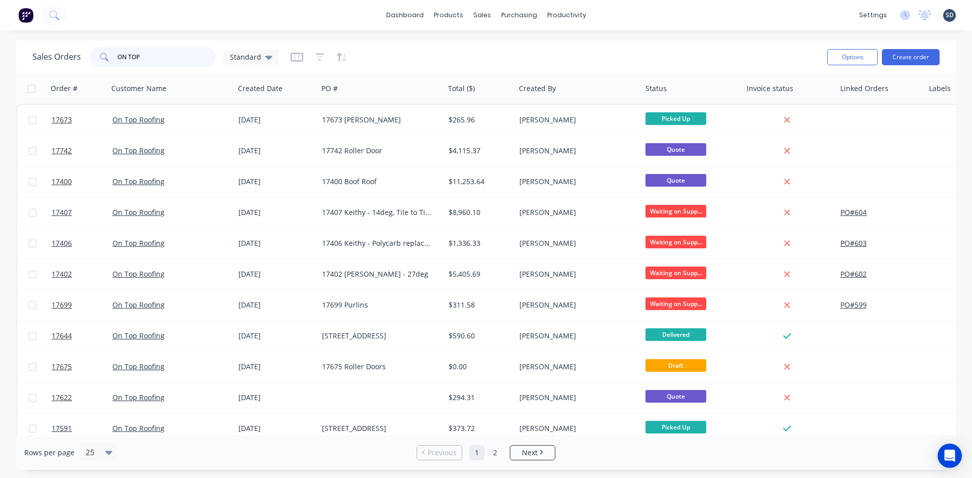
drag, startPoint x: 155, startPoint y: 60, endPoint x: 53, endPoint y: 58, distance: 102.2
click at [53, 58] on div "Sales Orders ON TOP Standard" at bounding box center [155, 57] width 246 height 20
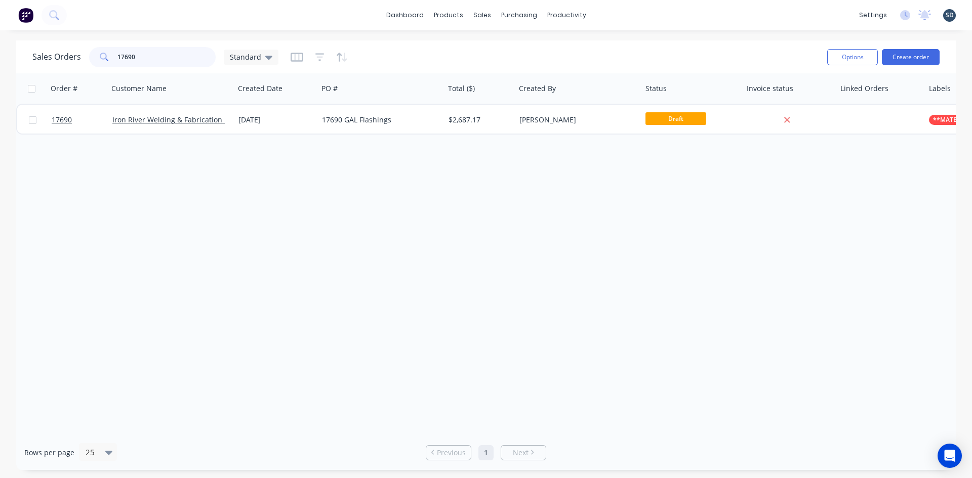
type input "17690"
click at [542, 218] on div "Order # Customer Name Created Date PO # Total ($) Created By Status Invoice sta…" at bounding box center [485, 254] width 939 height 362
click at [151, 55] on input "17690" at bounding box center [166, 57] width 99 height 20
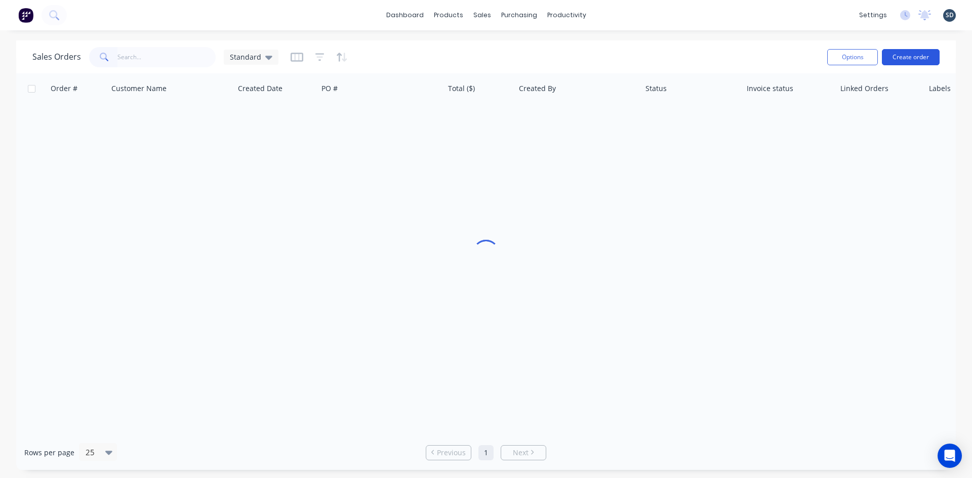
click at [922, 57] on button "Create order" at bounding box center [911, 57] width 58 height 16
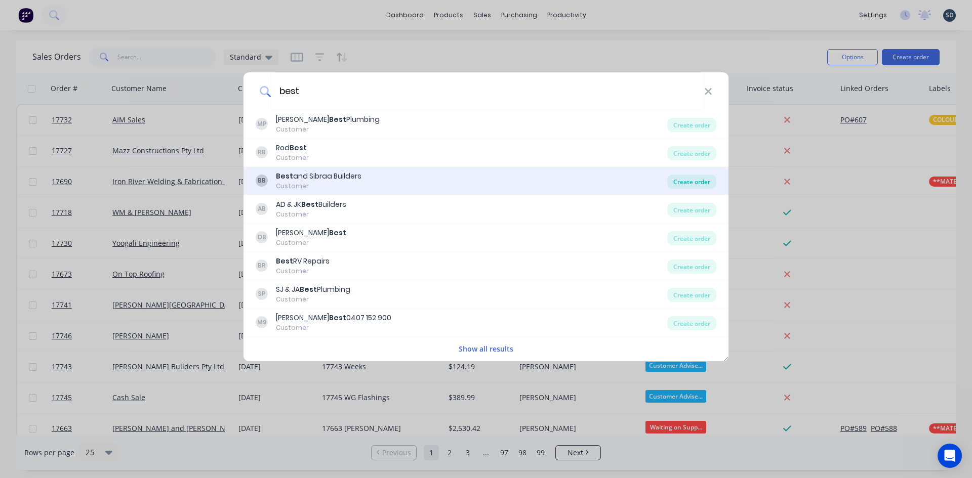
type input "best"
click at [702, 177] on div "Create order" at bounding box center [691, 182] width 49 height 14
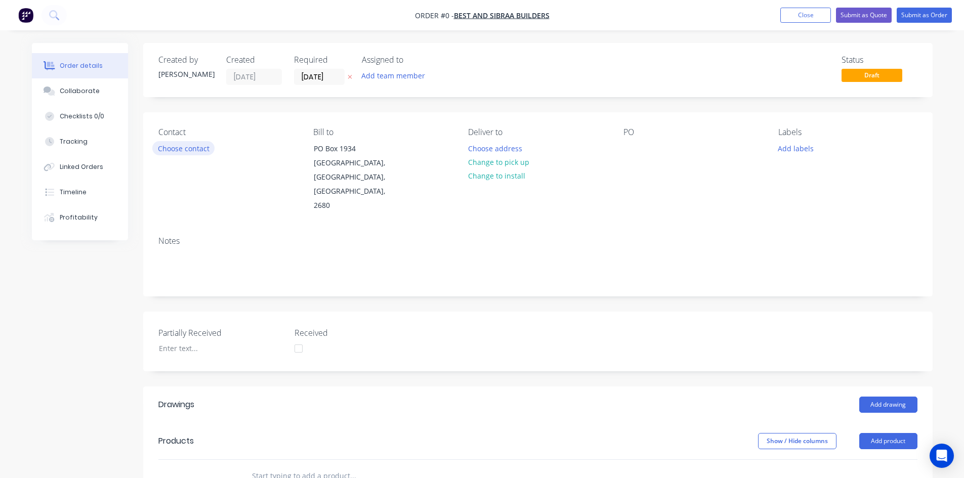
click at [192, 148] on button "Choose contact" at bounding box center [183, 148] width 62 height 14
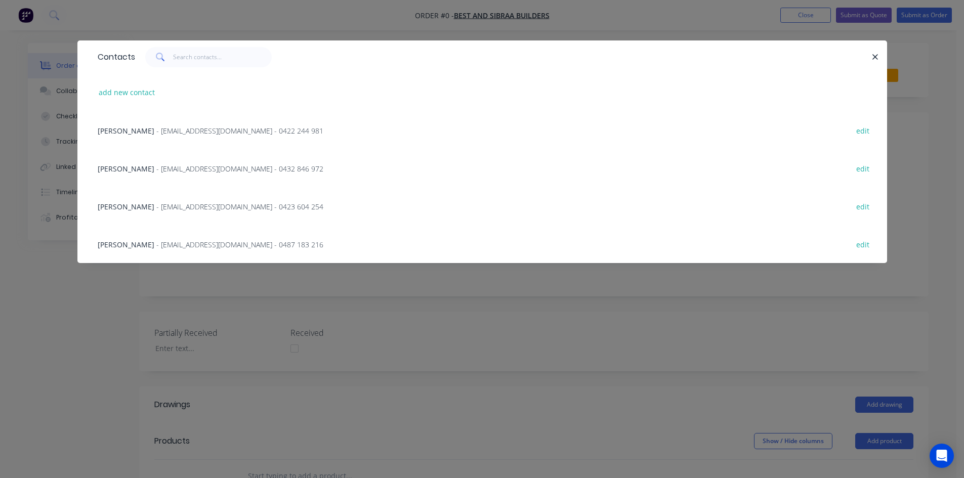
click at [156, 171] on span "- admin@bestandsibraabuilders.com.au - 0432 846 972" at bounding box center [239, 169] width 167 height 10
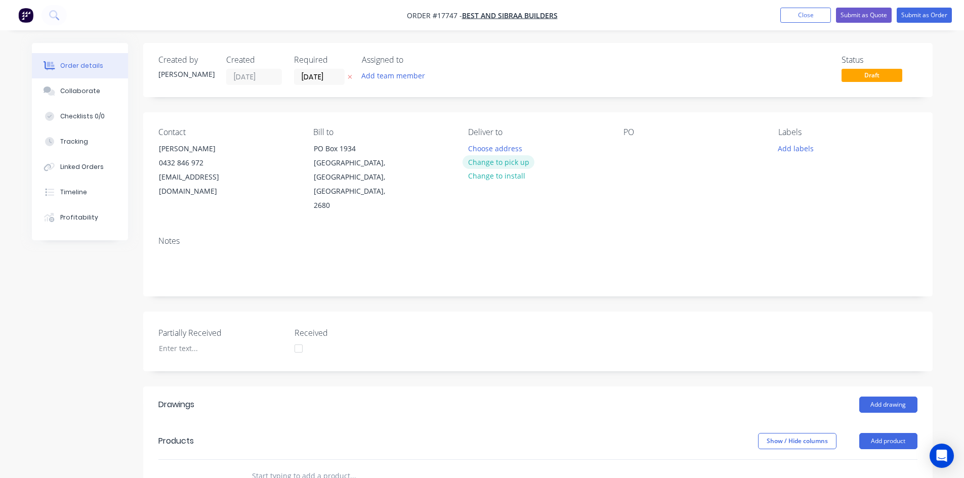
click at [510, 161] on button "Change to pick up" at bounding box center [499, 162] width 72 height 14
click at [636, 151] on div at bounding box center [632, 148] width 16 height 15
click at [603, 126] on div "Contact Rhys Best 0432 846 972 admin@bestandsibraabuilders.com.au Bill to PO Bo…" at bounding box center [538, 170] width 790 height 116
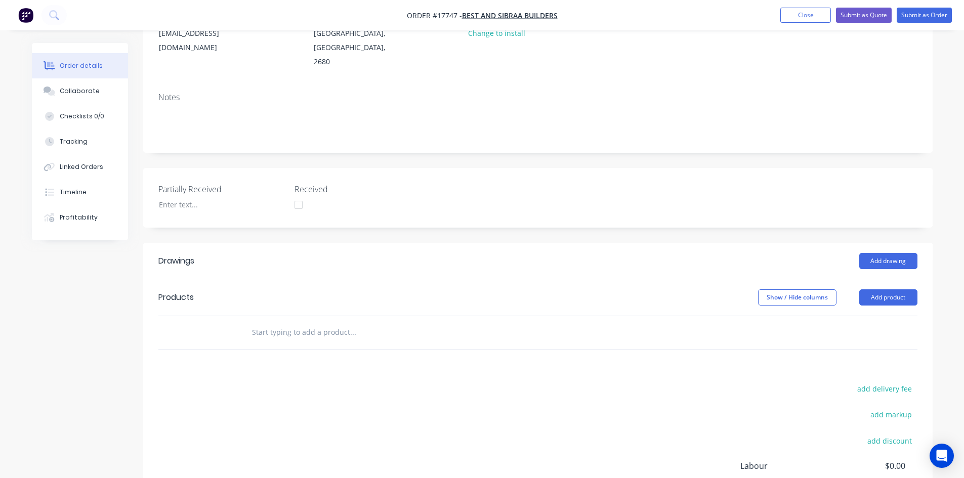
scroll to position [152, 0]
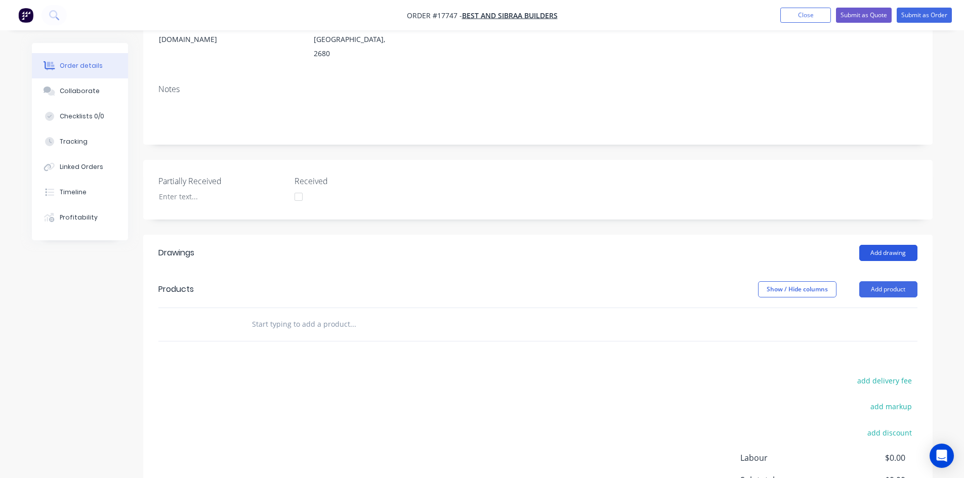
click at [867, 245] on button "Add drawing" at bounding box center [888, 253] width 58 height 16
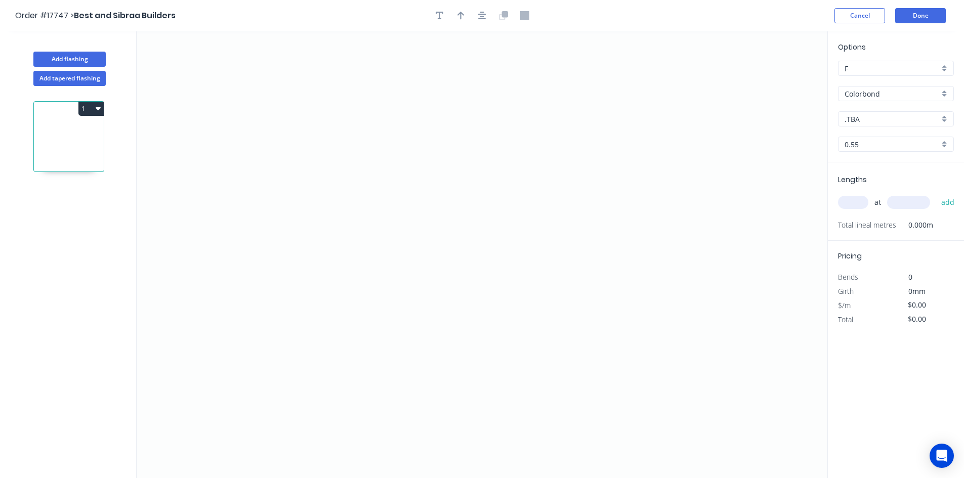
click at [895, 97] on input "Colorbond" at bounding box center [892, 94] width 95 height 11
click at [885, 179] on div "Zincalume" at bounding box center [896, 184] width 115 height 18
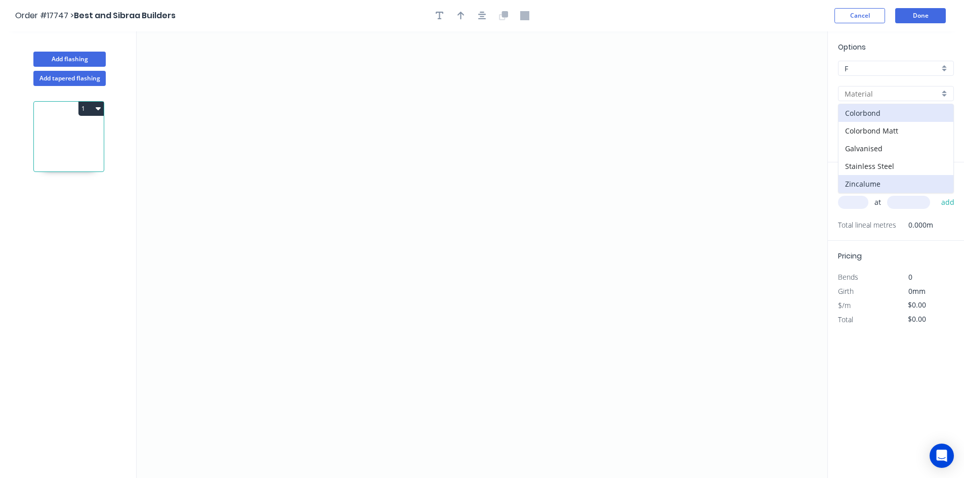
type input "Zincalume"
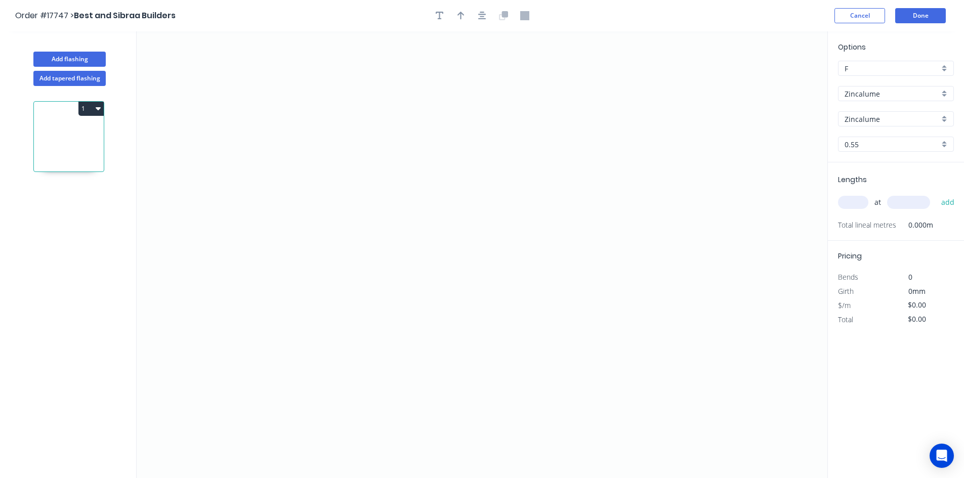
click at [882, 146] on input "0.55" at bounding box center [892, 144] width 95 height 11
click at [878, 197] on div "0.95" at bounding box center [896, 199] width 115 height 18
type input "0.95"
click at [329, 133] on icon "0" at bounding box center [482, 254] width 691 height 447
click at [325, 214] on icon "0" at bounding box center [482, 254] width 691 height 447
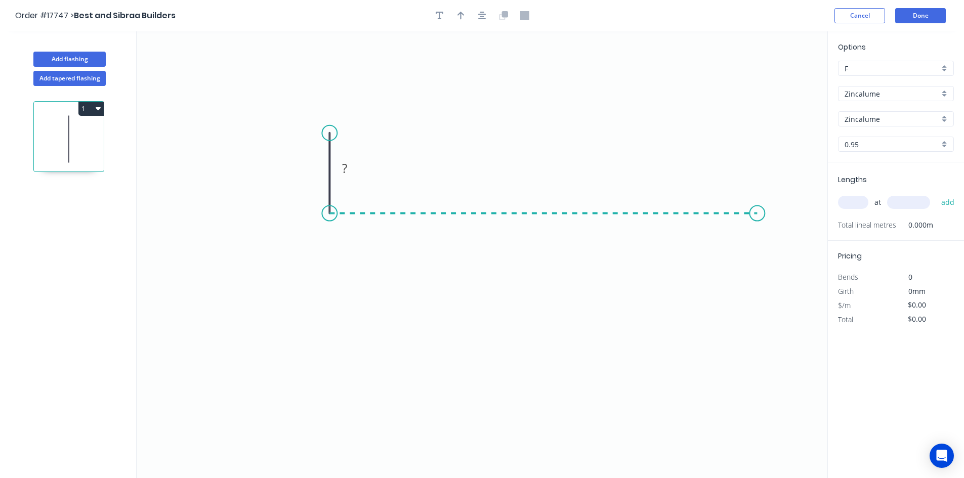
click at [758, 230] on icon "0 ?" at bounding box center [482, 254] width 691 height 447
click at [481, 20] on button "button" at bounding box center [482, 15] width 15 height 15
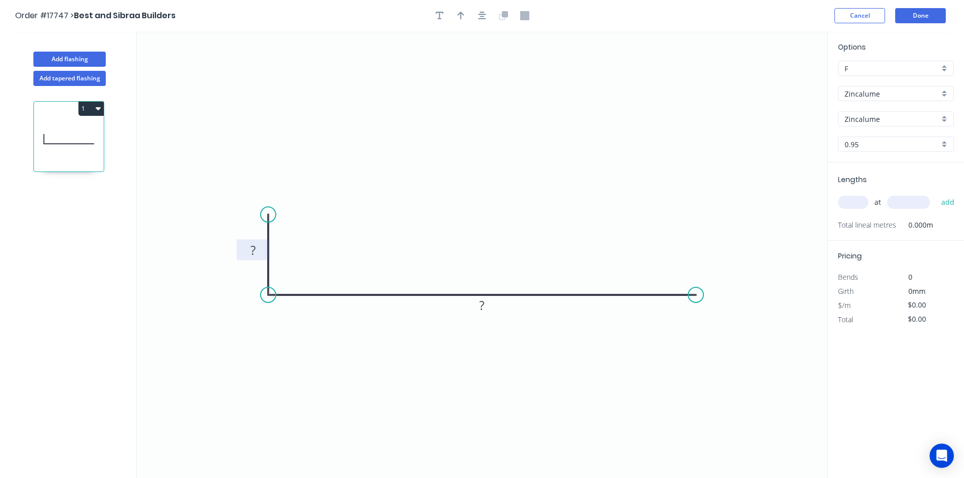
click at [260, 250] on rect at bounding box center [253, 251] width 20 height 14
click at [491, 305] on rect at bounding box center [482, 306] width 20 height 14
click at [494, 228] on icon "0 9 60" at bounding box center [482, 254] width 691 height 447
type input "$10.36"
click at [302, 333] on div "Show angle" at bounding box center [316, 328] width 102 height 21
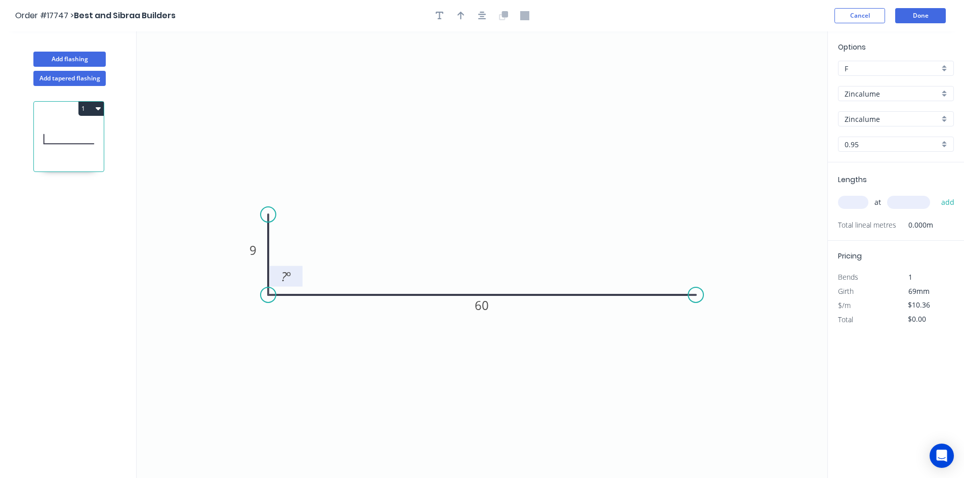
click at [292, 283] on rect at bounding box center [286, 277] width 20 height 14
click at [319, 228] on icon "0 9 60 90 º" at bounding box center [482, 254] width 691 height 447
drag, startPoint x: 301, startPoint y: 269, endPoint x: 258, endPoint y: 334, distance: 77.3
click at [258, 334] on rect at bounding box center [243, 340] width 33 height 21
click at [855, 203] on input "text" at bounding box center [853, 202] width 30 height 13
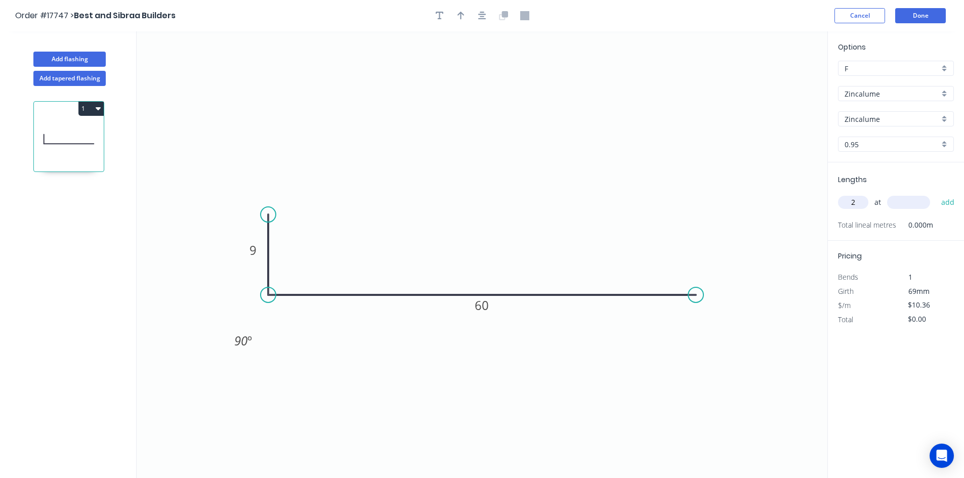
type input "2"
click at [913, 207] on input "text" at bounding box center [908, 202] width 43 height 13
type input "2200"
click at [951, 205] on button "add" at bounding box center [948, 202] width 24 height 17
type input "$45.58"
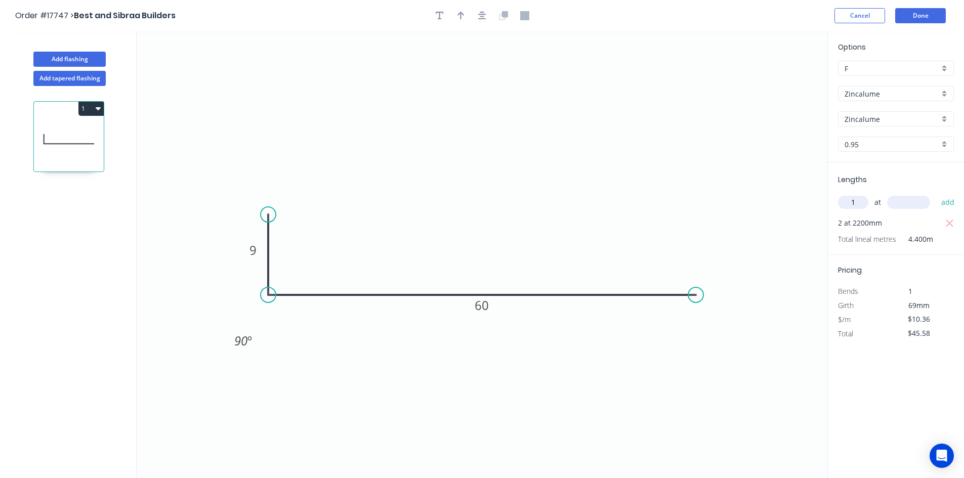
type input "1"
click at [914, 203] on input "text" at bounding box center [908, 202] width 43 height 13
type input "1500"
click at [945, 206] on button "add" at bounding box center [948, 202] width 24 height 17
click at [100, 111] on icon "button" at bounding box center [98, 108] width 5 height 8
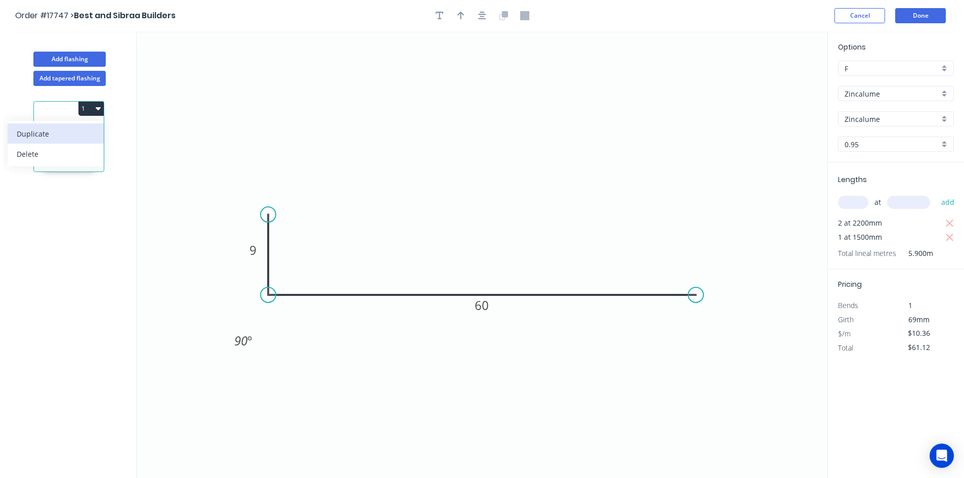
click at [84, 140] on div "Duplicate" at bounding box center [56, 134] width 78 height 15
type input "$0.00"
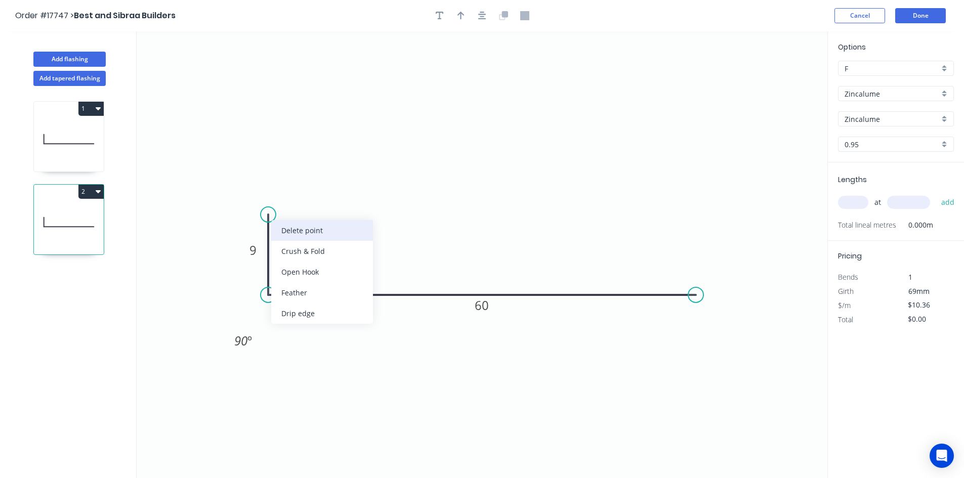
click at [297, 235] on div "Delete point" at bounding box center [322, 230] width 102 height 21
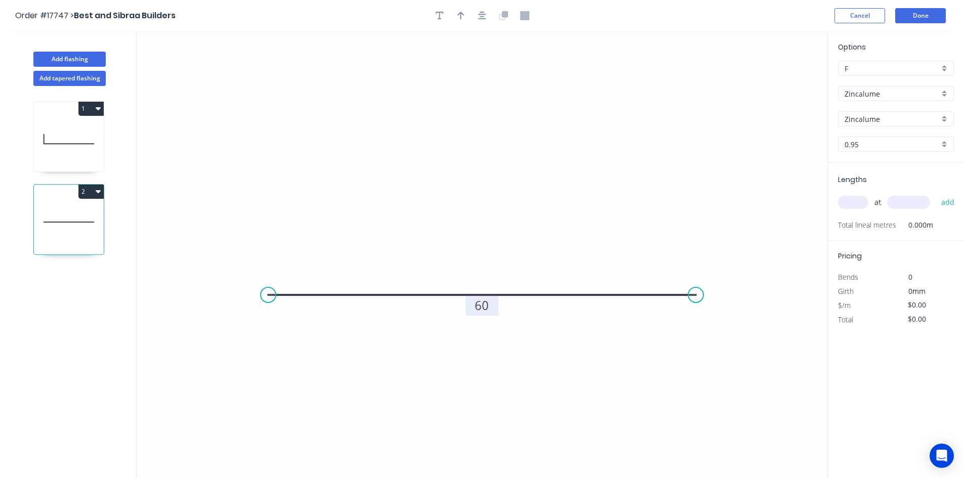
click at [486, 303] on tspan "60" at bounding box center [482, 305] width 14 height 17
drag, startPoint x: 523, startPoint y: 222, endPoint x: 654, endPoint y: 266, distance: 138.8
click at [526, 221] on icon "0 100" at bounding box center [482, 254] width 691 height 447
type input "$8.30"
click at [855, 206] on input "text" at bounding box center [853, 202] width 30 height 13
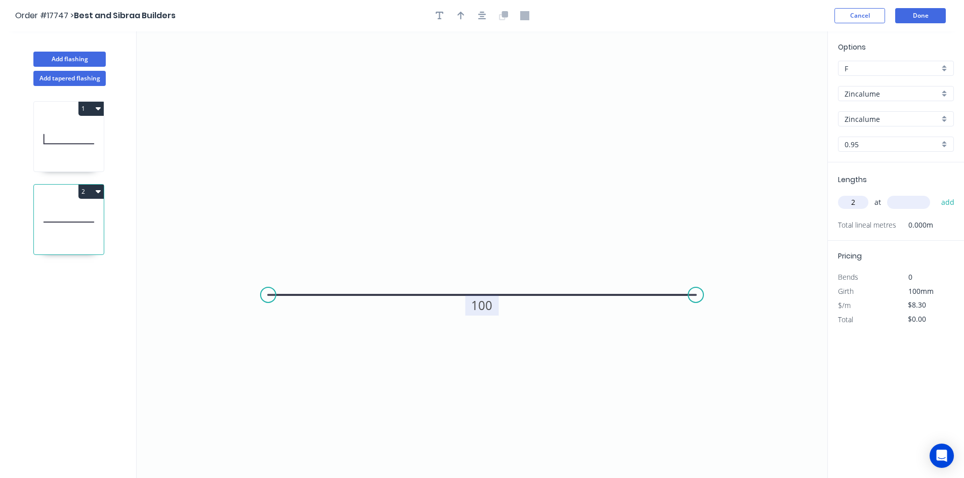
type input "2"
click at [914, 201] on input "text" at bounding box center [908, 202] width 43 height 13
type input "2200"
click at [944, 201] on button "add" at bounding box center [948, 202] width 24 height 17
type input "$36.52"
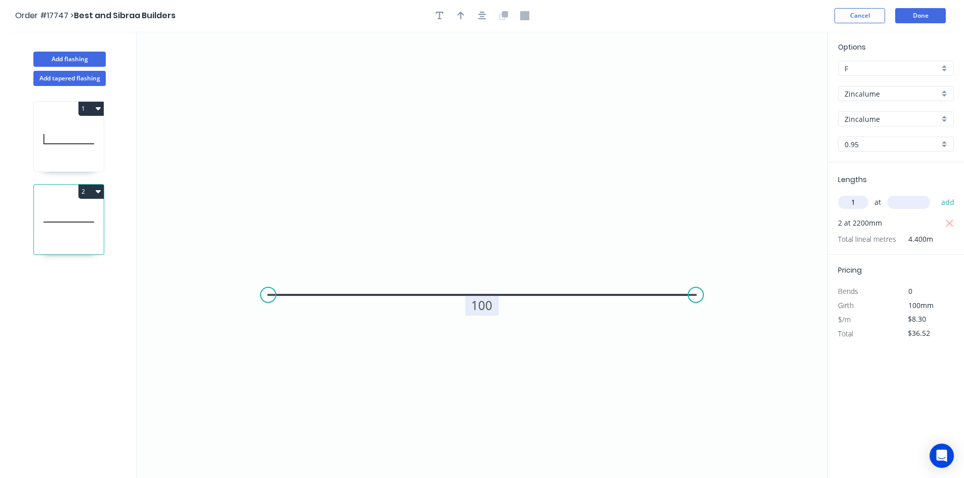
type input "1"
click at [905, 203] on input "text" at bounding box center [908, 202] width 43 height 13
type input "1500"
click at [942, 204] on button "add" at bounding box center [948, 202] width 24 height 17
type input "$48.97"
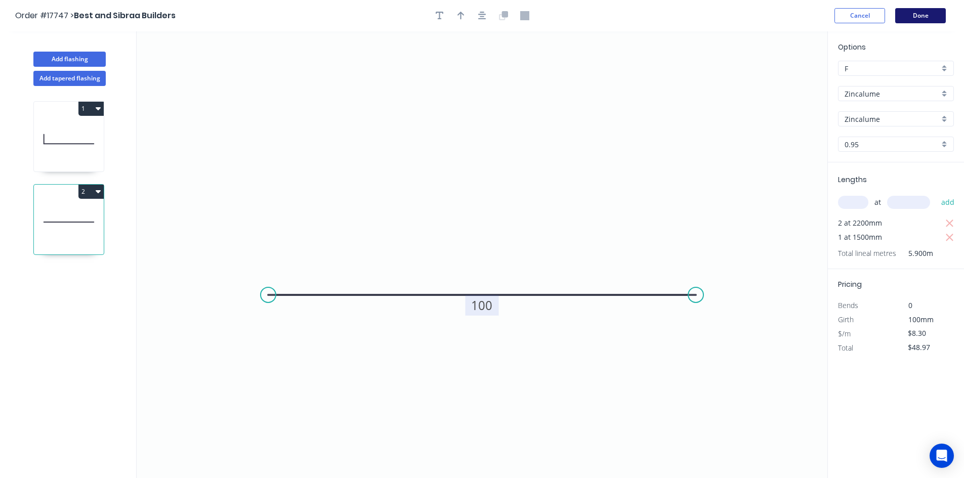
click at [926, 19] on button "Done" at bounding box center [920, 15] width 51 height 15
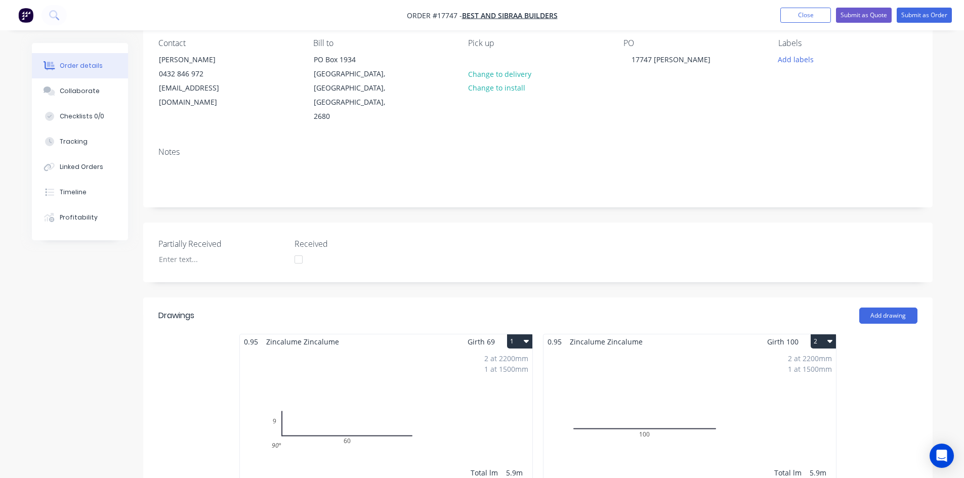
scroll to position [71, 0]
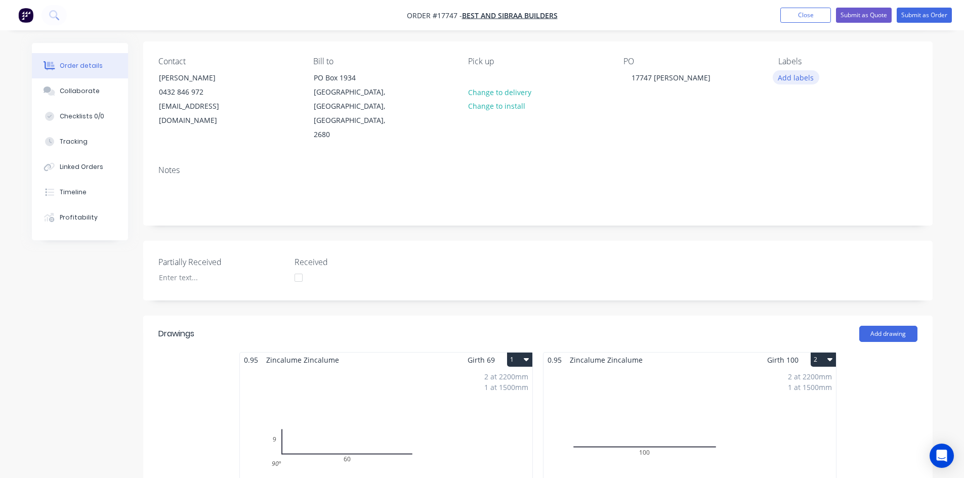
click at [801, 77] on button "Add labels" at bounding box center [796, 77] width 47 height 14
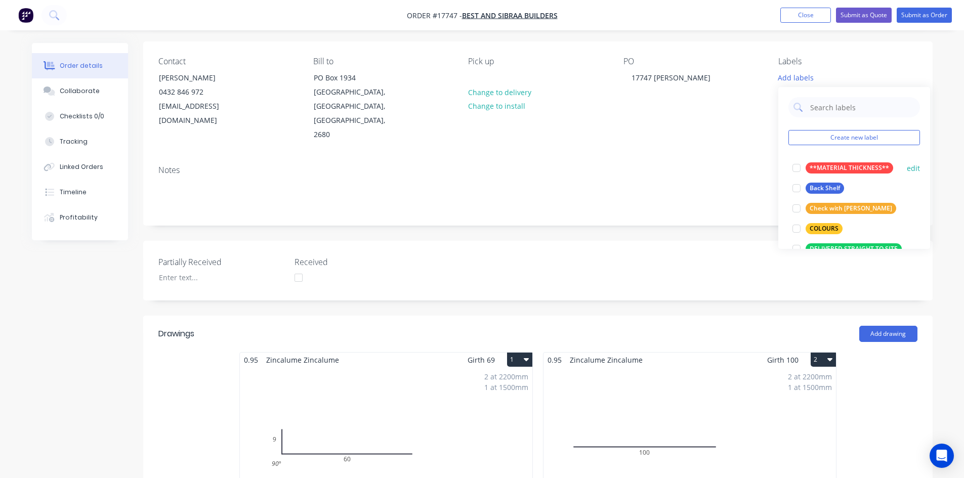
click at [796, 170] on div at bounding box center [797, 168] width 20 height 20
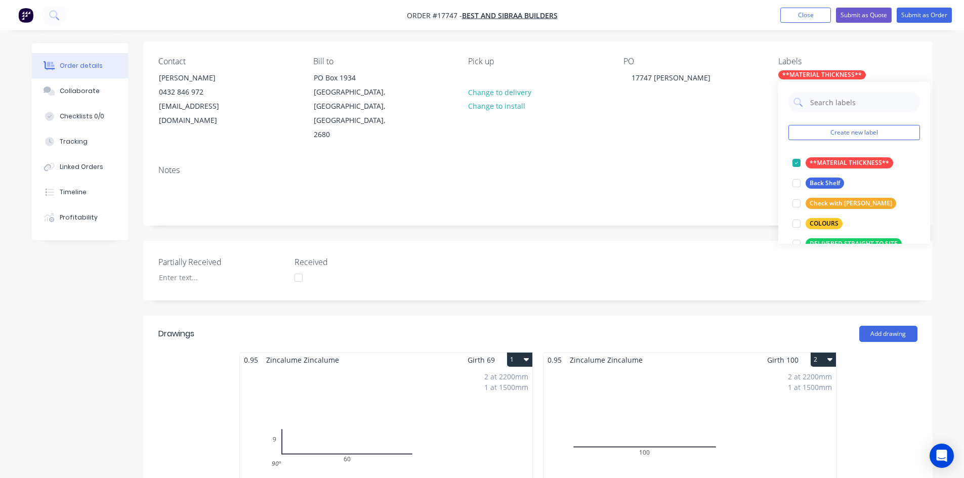
click at [749, 72] on div "PO 17747 Wesley" at bounding box center [693, 100] width 139 height 86
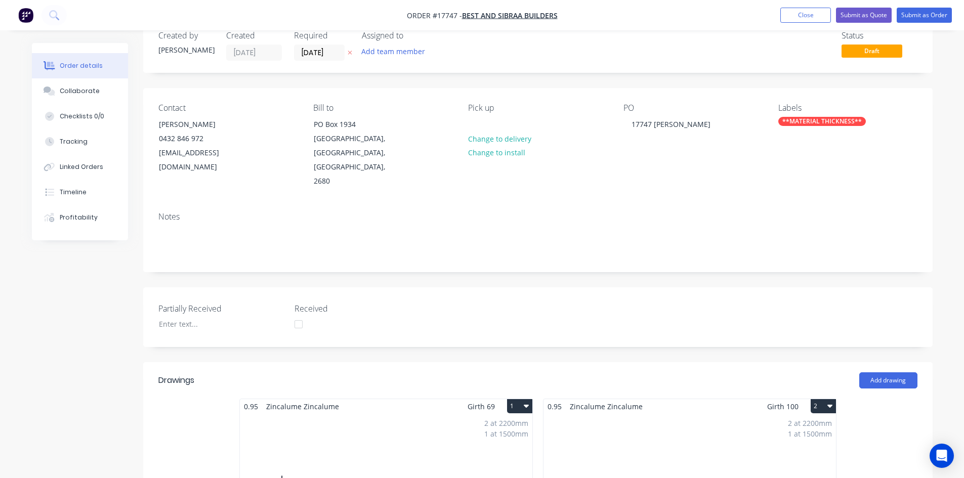
scroll to position [20, 0]
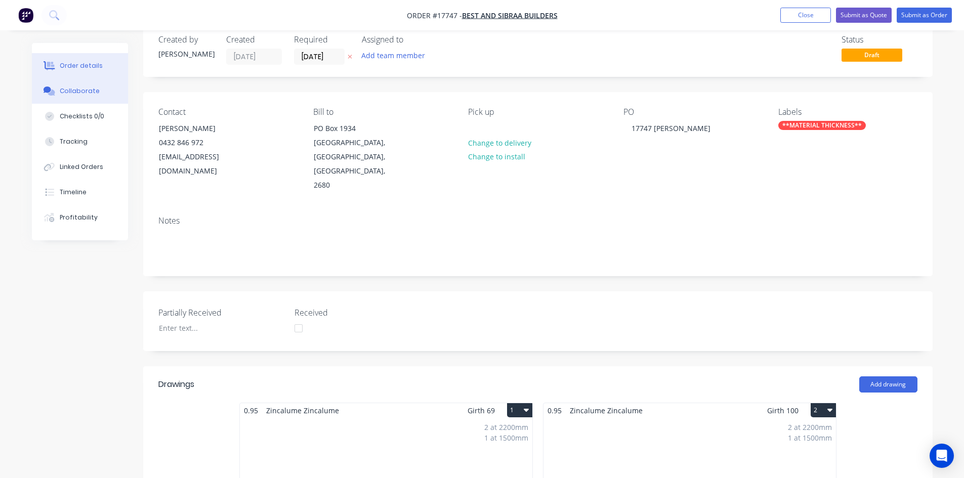
click at [46, 92] on icon at bounding box center [48, 90] width 8 height 6
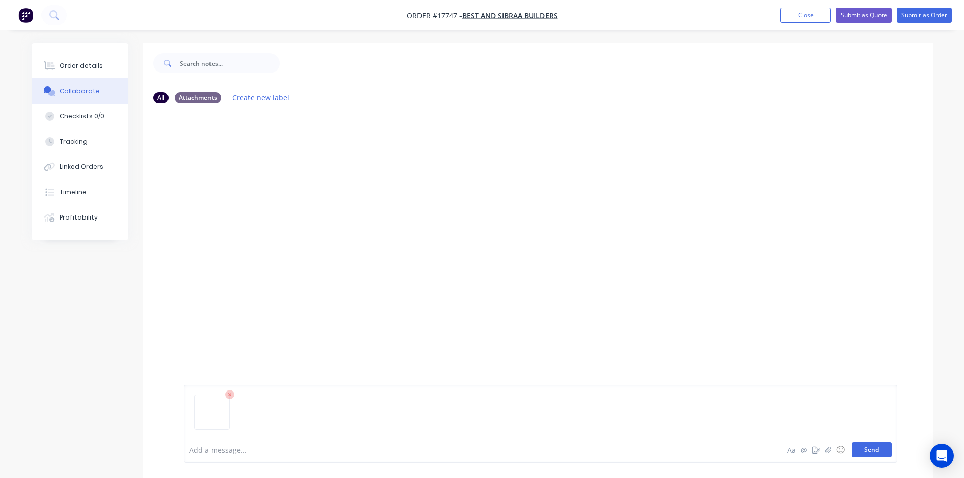
click at [864, 447] on button "Send" at bounding box center [872, 449] width 40 height 15
click at [75, 66] on div "Order details" at bounding box center [81, 65] width 43 height 9
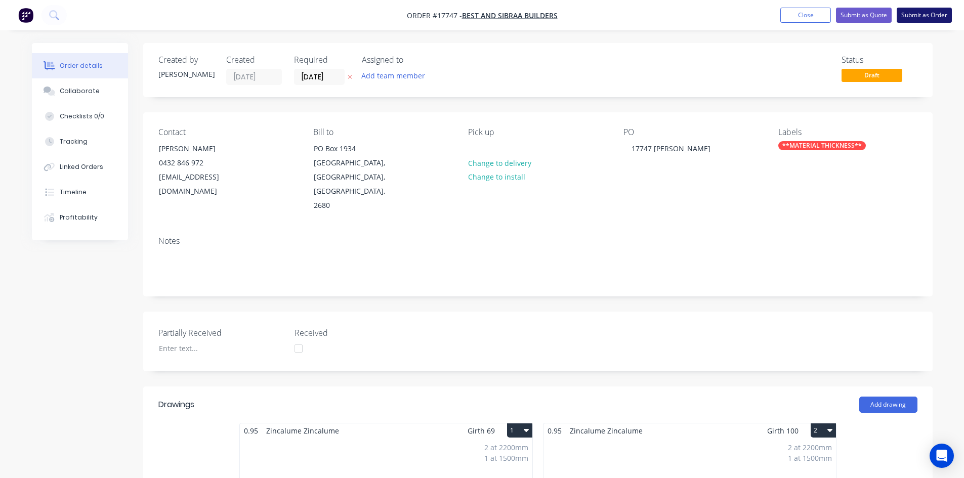
click at [928, 16] on button "Submit as Order" at bounding box center [924, 15] width 55 height 15
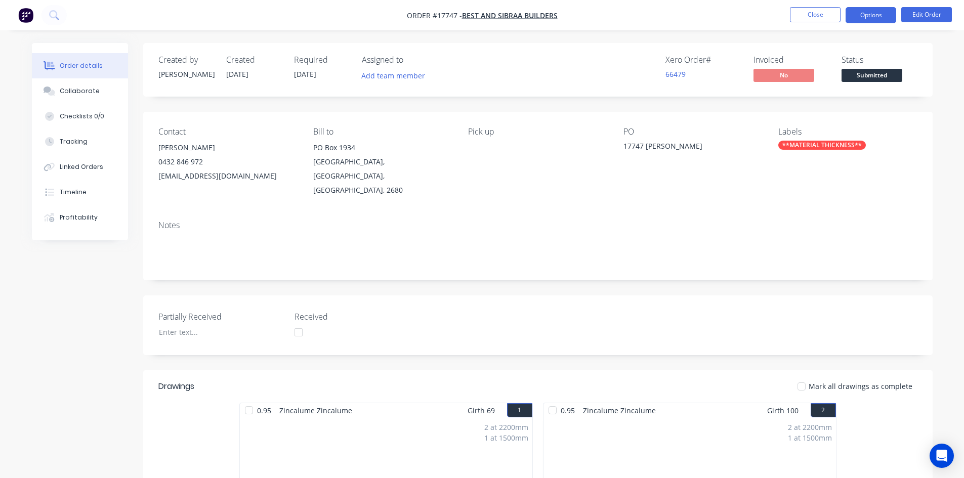
click at [890, 11] on button "Options" at bounding box center [871, 15] width 51 height 16
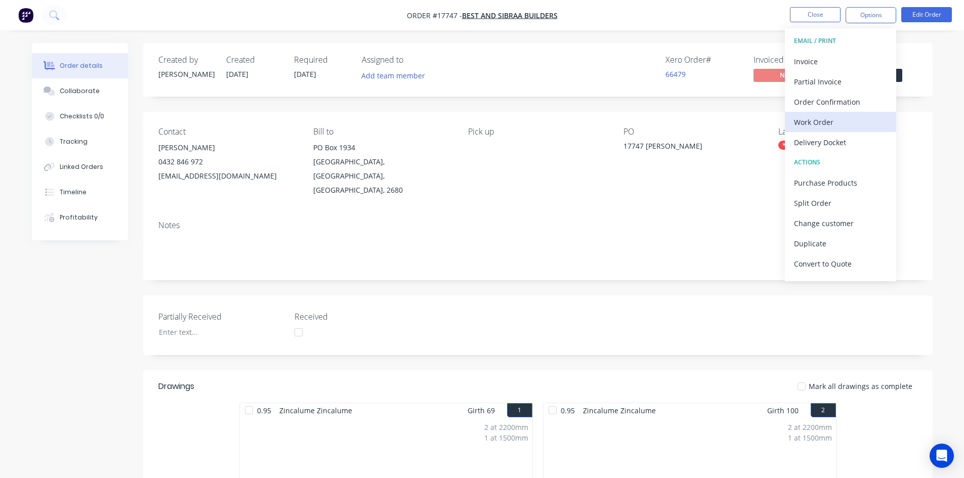
click at [842, 119] on div "Work Order" at bounding box center [840, 122] width 93 height 15
click at [840, 122] on div "Custom" at bounding box center [840, 122] width 93 height 15
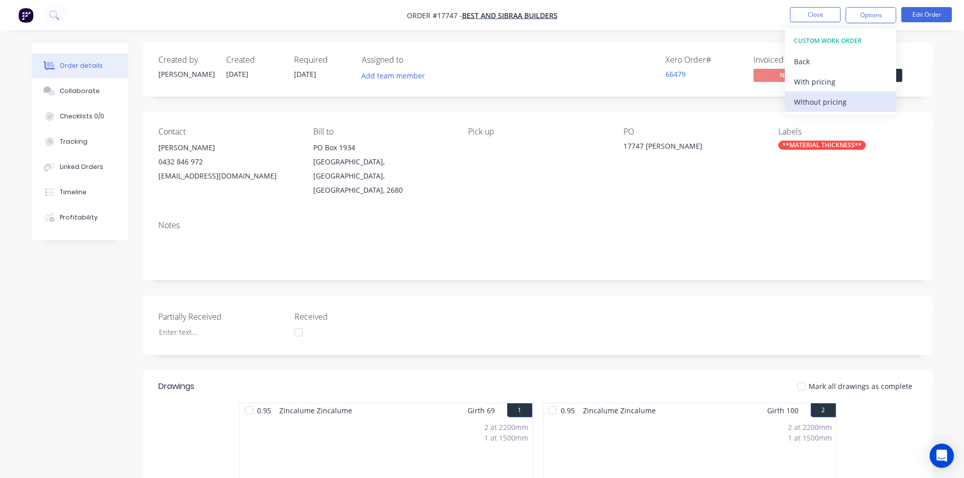
click at [839, 104] on div "Without pricing" at bounding box center [840, 102] width 93 height 15
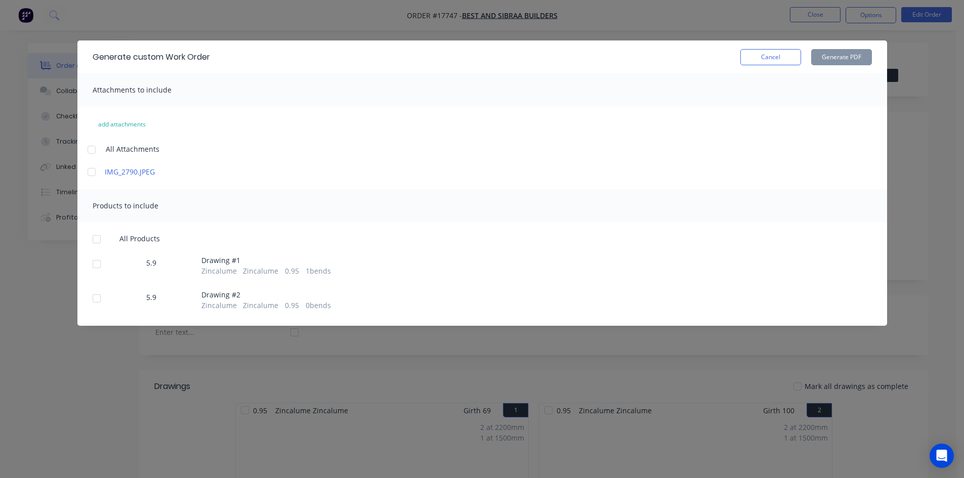
click at [90, 148] on div at bounding box center [91, 150] width 20 height 20
click at [98, 240] on div at bounding box center [97, 239] width 20 height 20
click at [841, 60] on button "Generate PDF" at bounding box center [841, 57] width 61 height 16
click at [781, 64] on button "Cancel" at bounding box center [770, 57] width 61 height 16
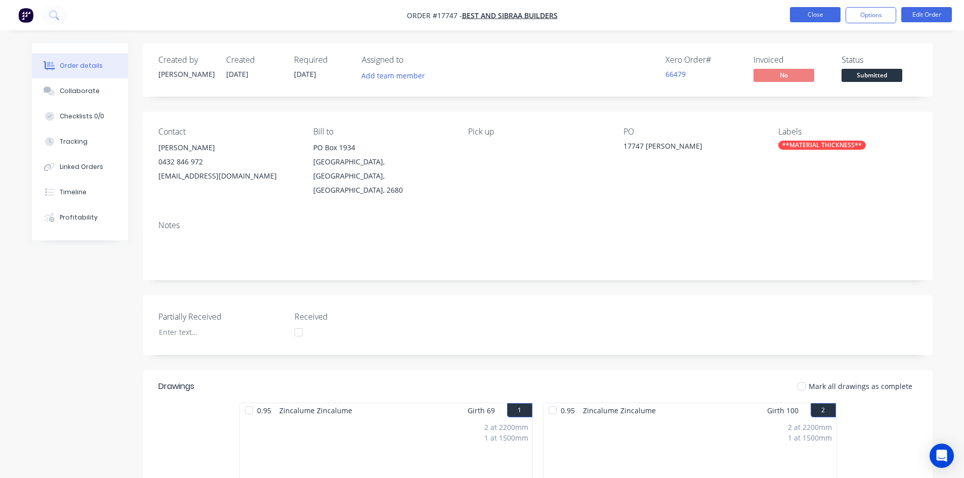
click at [825, 15] on button "Close" at bounding box center [815, 14] width 51 height 15
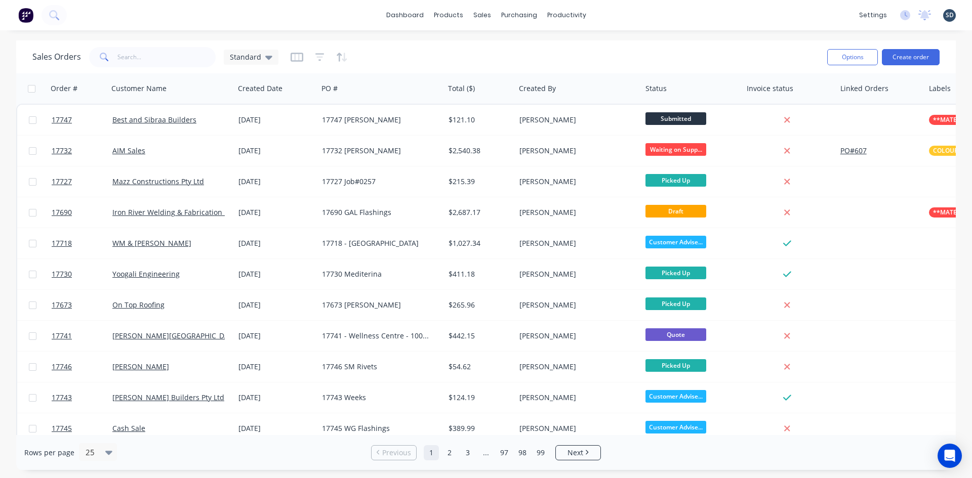
click at [622, 28] on div "dashboard products sales purchasing productivity dashboard products Product Cat…" at bounding box center [486, 15] width 972 height 30
click at [625, 8] on div "dashboard products sales purchasing productivity dashboard products Product Cat…" at bounding box center [486, 15] width 972 height 30
click at [620, 13] on div "dashboard products sales purchasing productivity dashboard products Product Cat…" at bounding box center [486, 15] width 972 height 30
click at [610, 14] on div "dashboard products sales purchasing productivity dashboard products Product Cat…" at bounding box center [486, 15] width 972 height 30
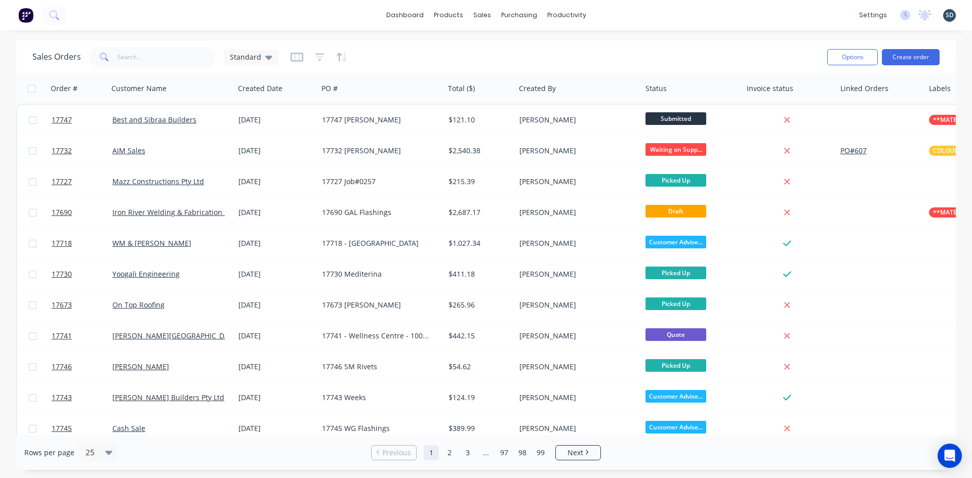
click at [610, 14] on div "dashboard products sales purchasing productivity dashboard products Product Cat…" at bounding box center [486, 15] width 972 height 30
click at [615, 12] on div "dashboard products sales purchasing productivity dashboard products Product Cat…" at bounding box center [486, 15] width 972 height 30
click at [621, 13] on div "dashboard products sales purchasing productivity dashboard products Product Cat…" at bounding box center [486, 15] width 972 height 30
drag, startPoint x: 621, startPoint y: 13, endPoint x: 615, endPoint y: 13, distance: 5.6
click at [614, 13] on div "dashboard products sales purchasing productivity dashboard products Product Cat…" at bounding box center [486, 15] width 972 height 30
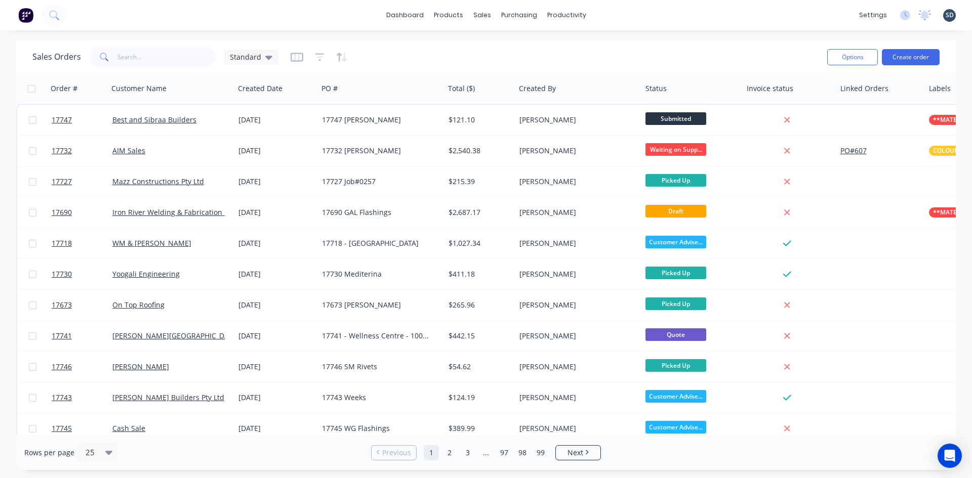
click at [385, 18] on div "dashboard products sales purchasing productivity dashboard products Product Cat…" at bounding box center [486, 15] width 972 height 30
click at [600, 13] on div "dashboard products sales purchasing productivity dashboard products Product Cat…" at bounding box center [486, 15] width 972 height 30
click at [615, 13] on div "dashboard products sales purchasing productivity dashboard products Product Cat…" at bounding box center [486, 15] width 972 height 30
click at [620, 15] on div "dashboard products sales purchasing productivity dashboard products Product Cat…" at bounding box center [486, 15] width 972 height 30
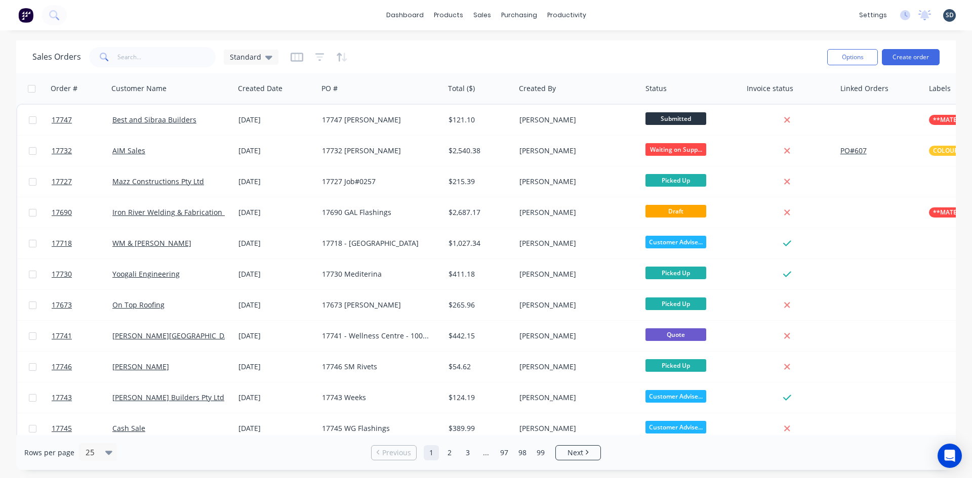
click at [605, 16] on div "dashboard products sales purchasing productivity dashboard products Product Cat…" at bounding box center [486, 15] width 972 height 30
click at [623, 13] on div "dashboard products sales purchasing productivity dashboard products Product Cat…" at bounding box center [486, 15] width 972 height 30
click at [614, 15] on div "dashboard products sales purchasing productivity dashboard products Product Cat…" at bounding box center [486, 15] width 972 height 30
click at [640, 16] on div "dashboard products sales purchasing productivity dashboard products Product Cat…" at bounding box center [486, 15] width 972 height 30
click at [627, 17] on div "dashboard products sales purchasing productivity dashboard products Product Cat…" at bounding box center [486, 15] width 972 height 30
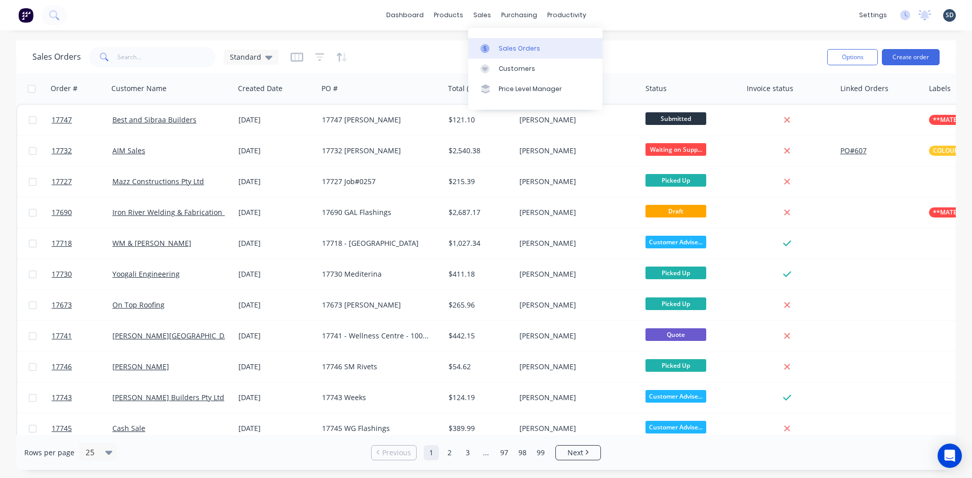
click at [526, 50] on div "Sales Orders" at bounding box center [520, 48] width 42 height 9
click at [644, 19] on div "dashboard products sales purchasing productivity dashboard products Product Cat…" at bounding box center [486, 15] width 972 height 30
